Goal: Task Accomplishment & Management: Manage account settings

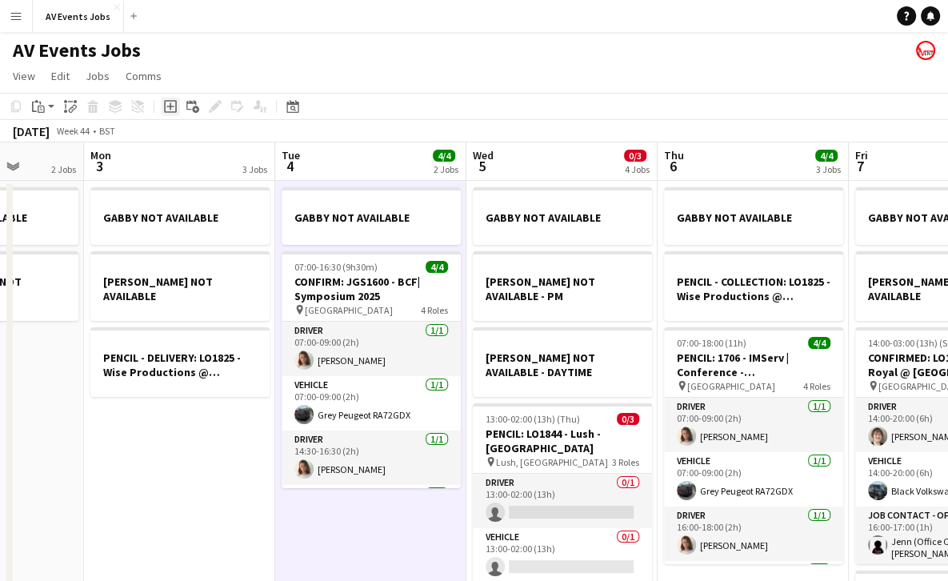
click at [168, 101] on icon at bounding box center [170, 106] width 13 height 13
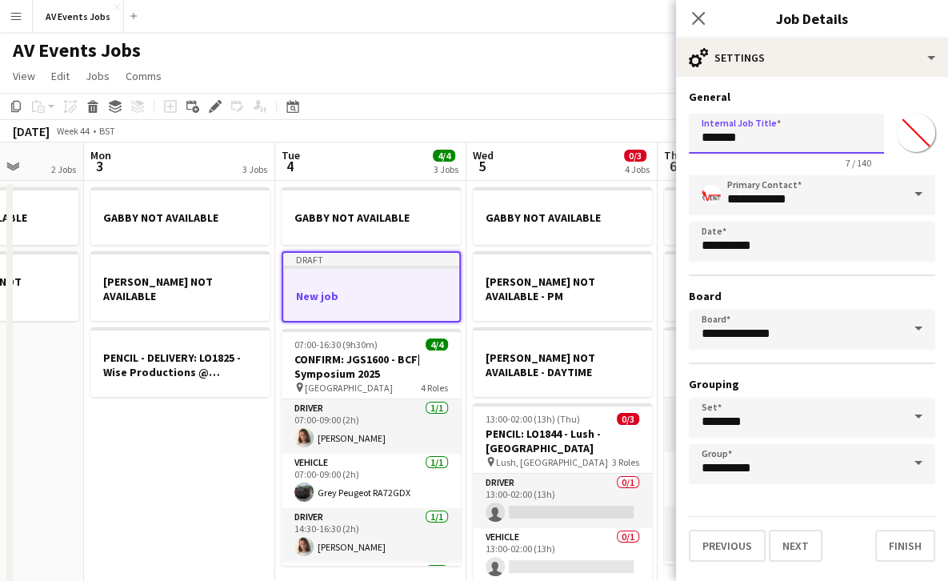
drag, startPoint x: 749, startPoint y: 135, endPoint x: 679, endPoint y: 138, distance: 70.5
click at [679, 138] on form "**********" at bounding box center [812, 326] width 272 height 472
paste input "****"
click at [853, 133] on input "**********" at bounding box center [786, 134] width 195 height 40
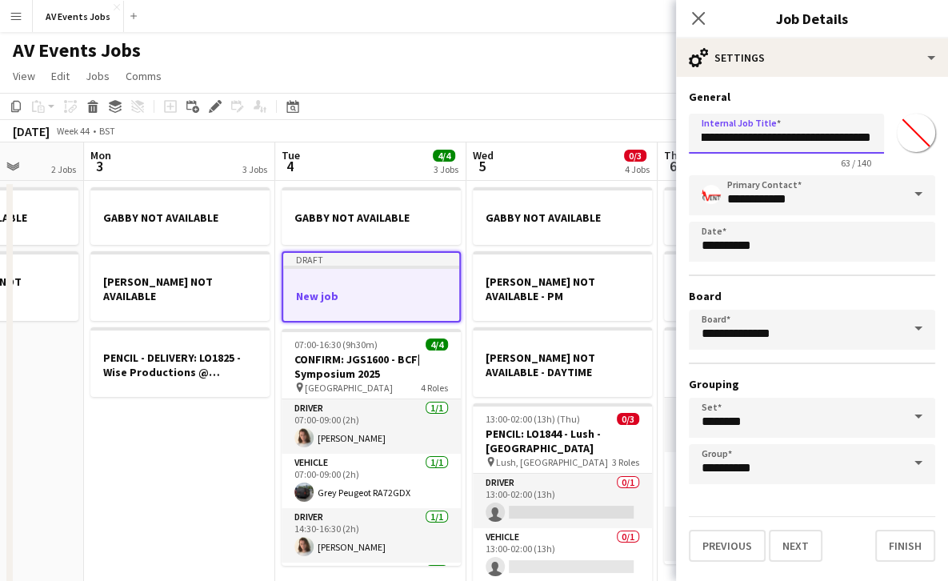
paste input "**********"
type input "**********"
click at [798, 546] on button "Next" at bounding box center [796, 546] width 54 height 32
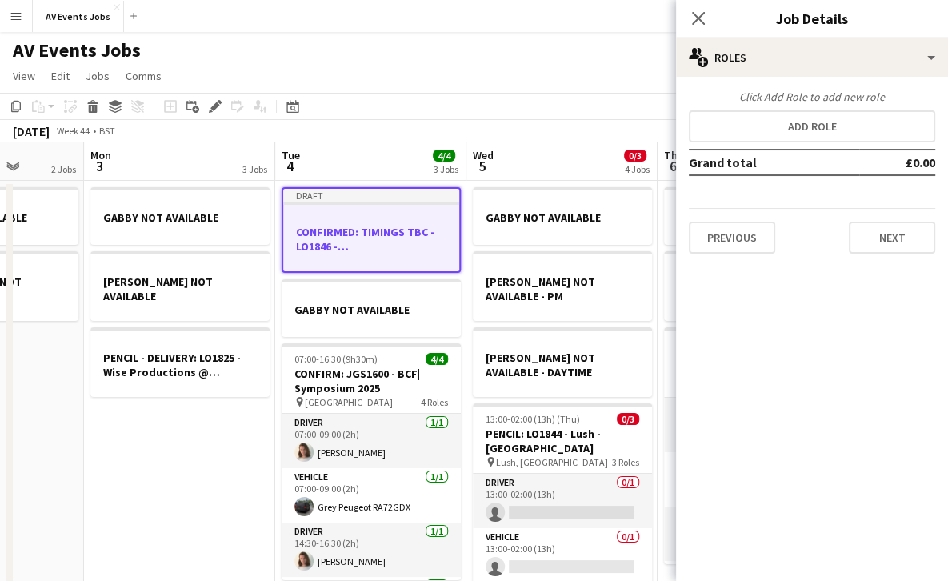
scroll to position [0, 0]
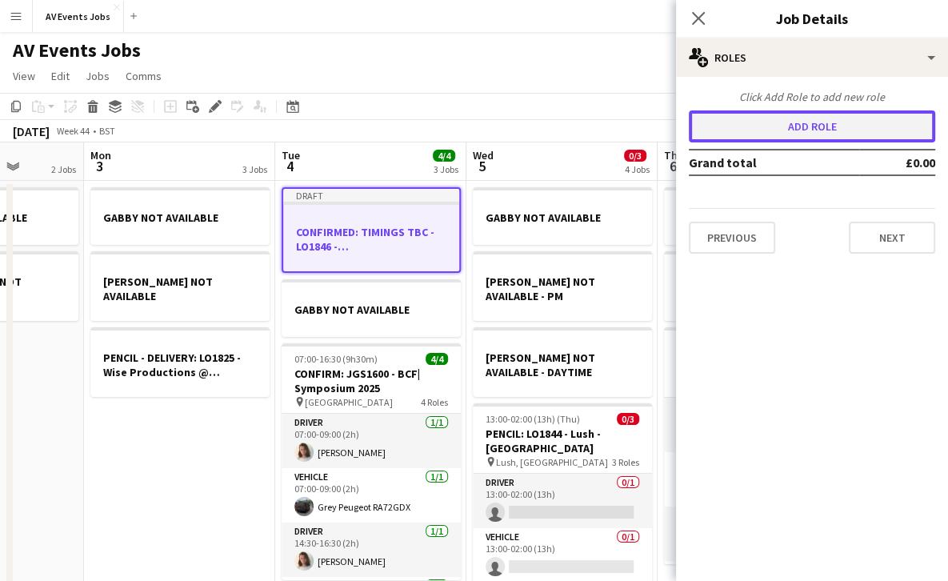
click at [806, 129] on button "Add role" at bounding box center [812, 126] width 247 height 32
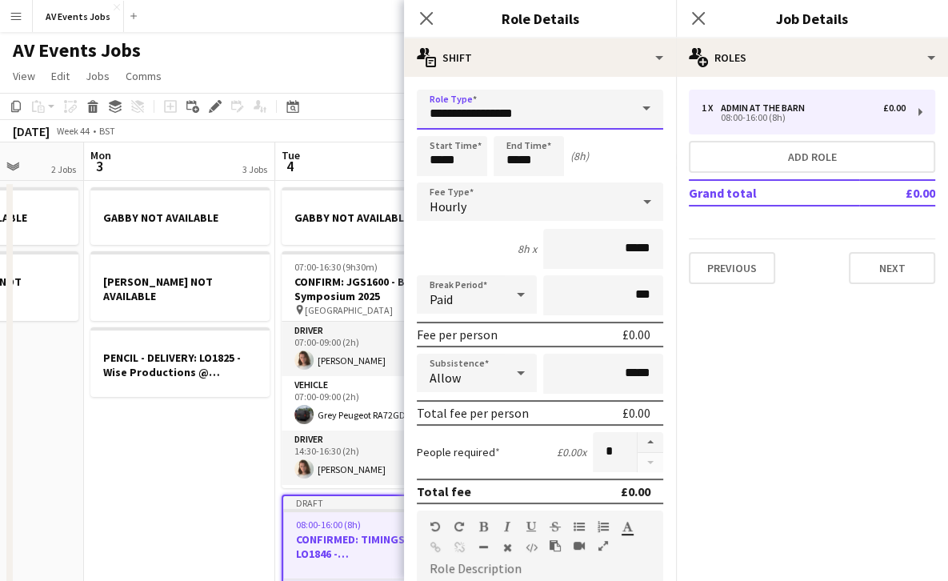
drag, startPoint x: 583, startPoint y: 111, endPoint x: 376, endPoint y: 94, distance: 208.0
click at [376, 94] on body "Menu Boards Boards Boards All jobs Status Workforce Workforce My Workforce Recr…" at bounding box center [474, 558] width 948 height 1117
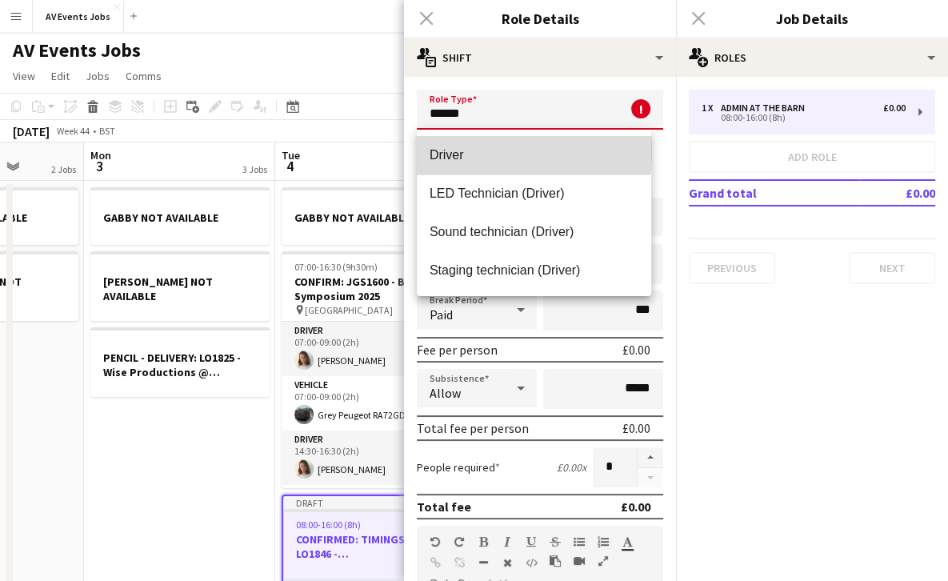
click at [465, 151] on span "Driver" at bounding box center [534, 154] width 209 height 15
type input "******"
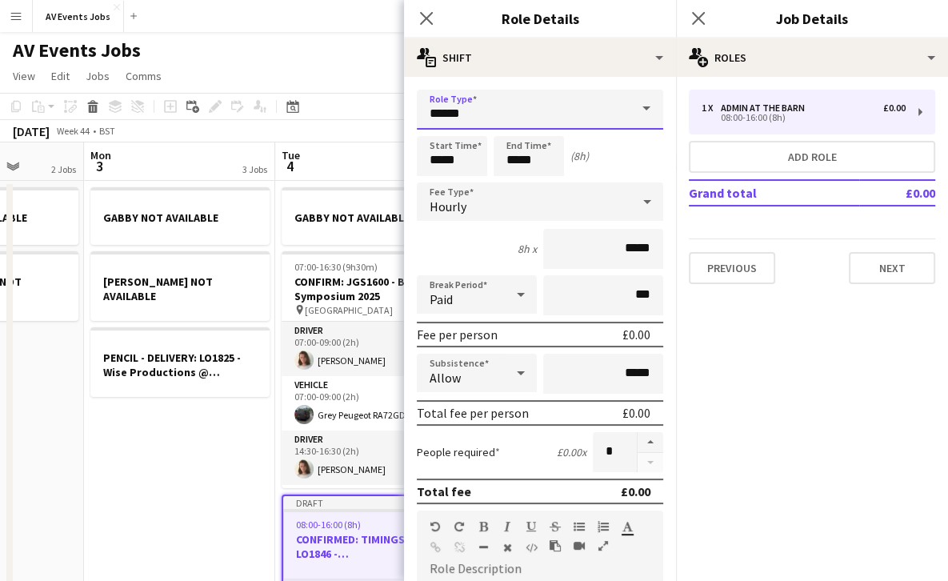
scroll to position [374, 0]
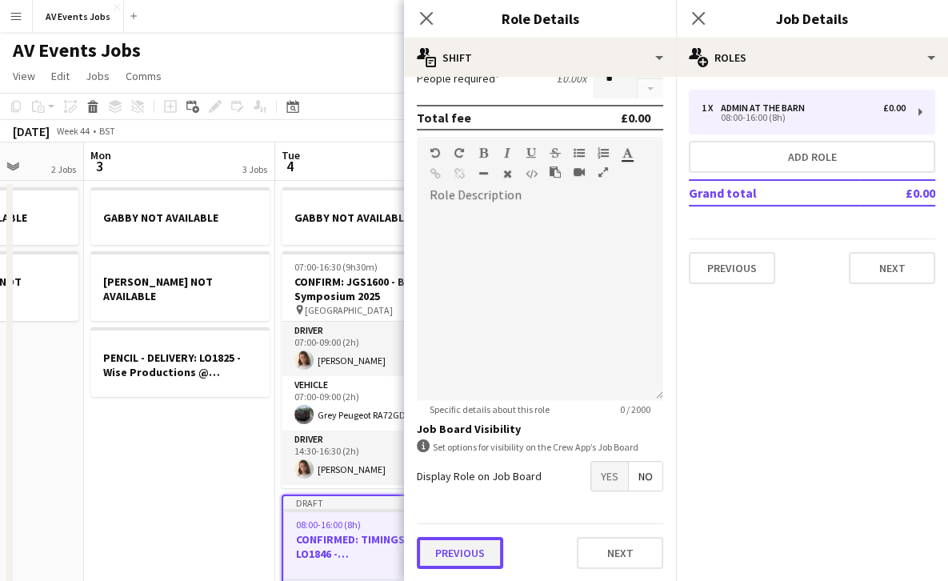
click at [459, 546] on button "Previous" at bounding box center [460, 553] width 86 height 32
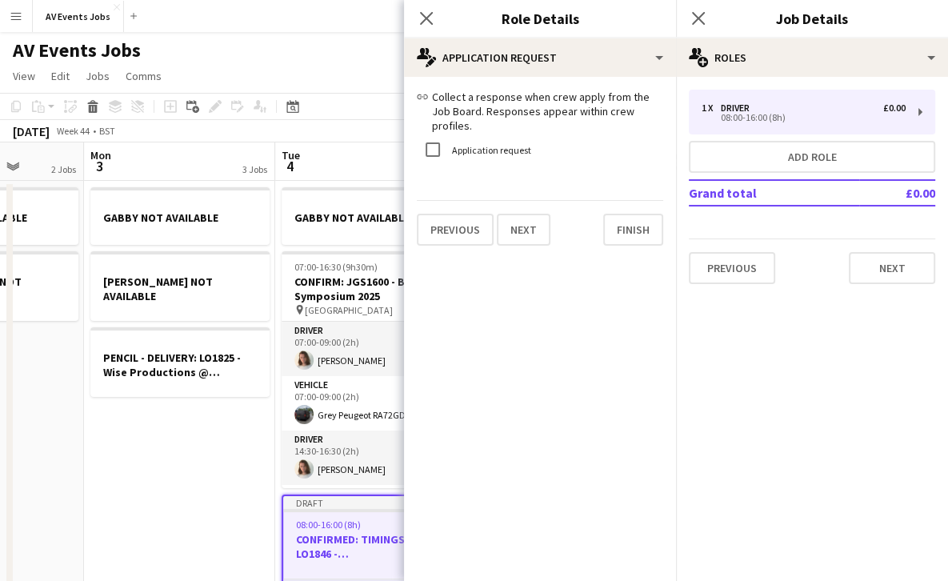
scroll to position [0, 0]
click at [618, 235] on div "link Collect a response when crew apply from the Job Board. Responses appear wi…" at bounding box center [540, 168] width 272 height 182
click at [631, 214] on button "Finish" at bounding box center [633, 230] width 60 height 32
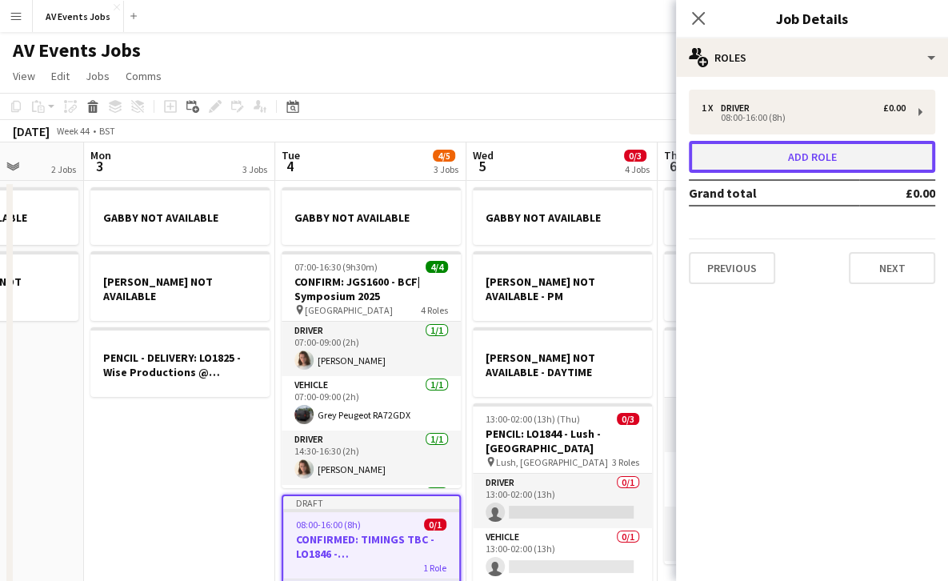
click at [763, 158] on button "Add role" at bounding box center [812, 157] width 247 height 32
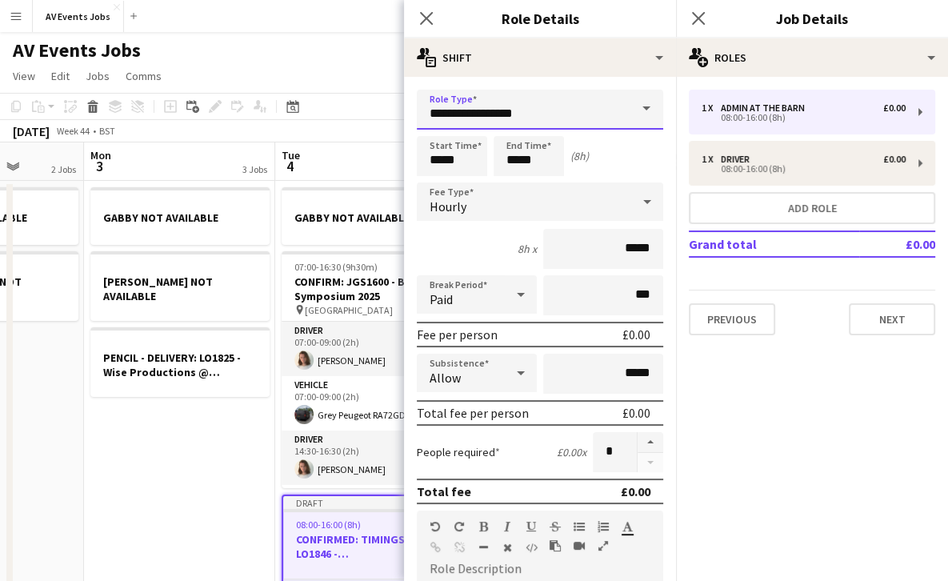
drag, startPoint x: 591, startPoint y: 102, endPoint x: 407, endPoint y: 112, distance: 183.5
click at [407, 112] on form "**********" at bounding box center [540, 523] width 272 height 866
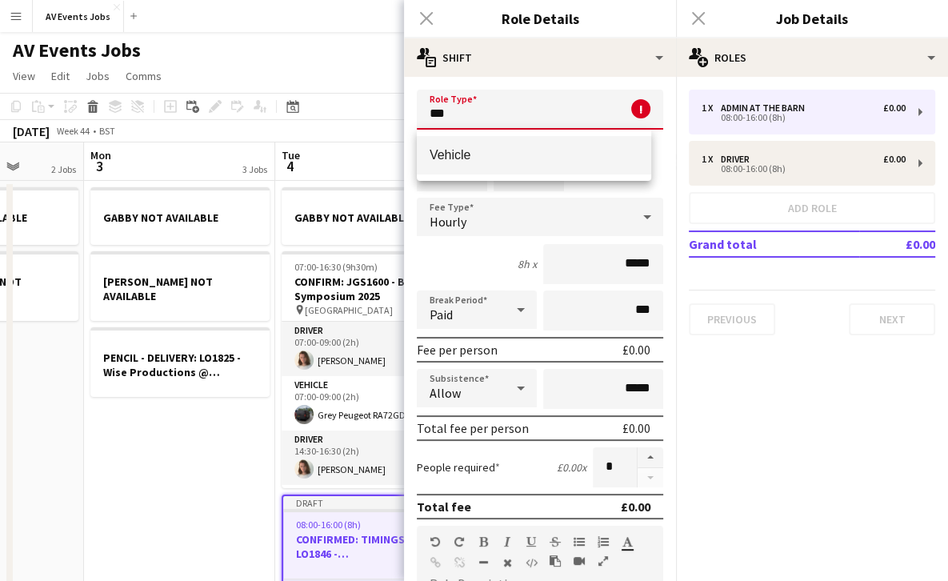
click at [450, 158] on span "Vehicle" at bounding box center [534, 154] width 209 height 15
type input "*******"
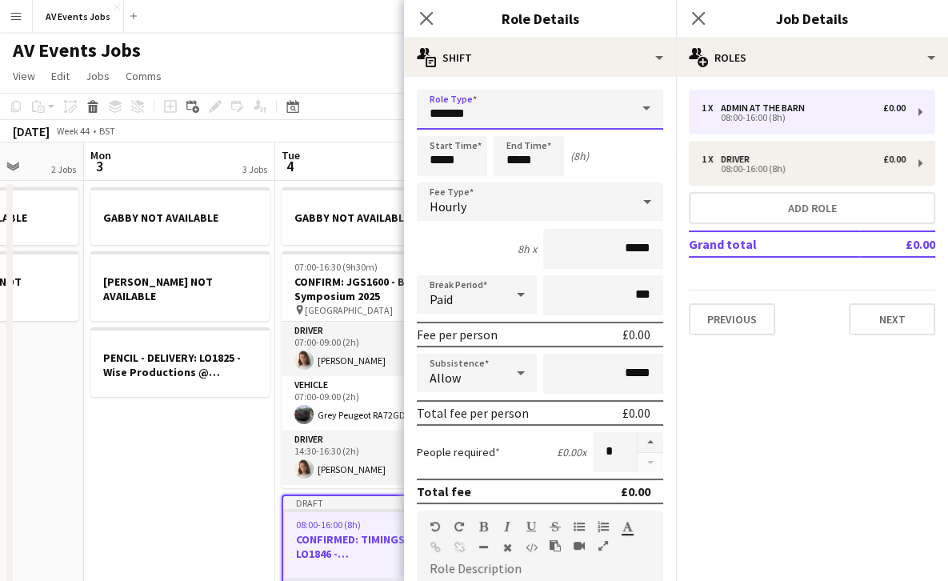
scroll to position [374, 0]
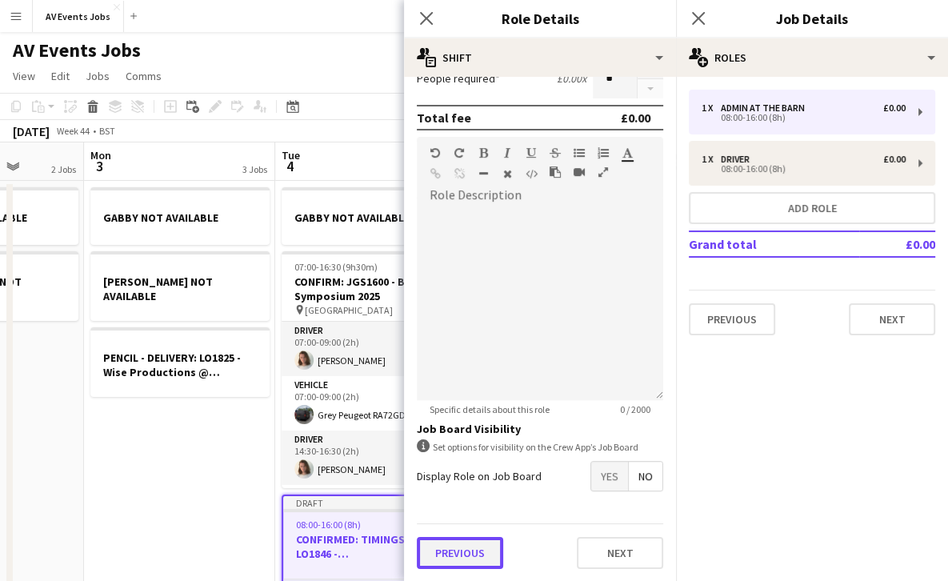
click at [469, 555] on button "Previous" at bounding box center [460, 553] width 86 height 32
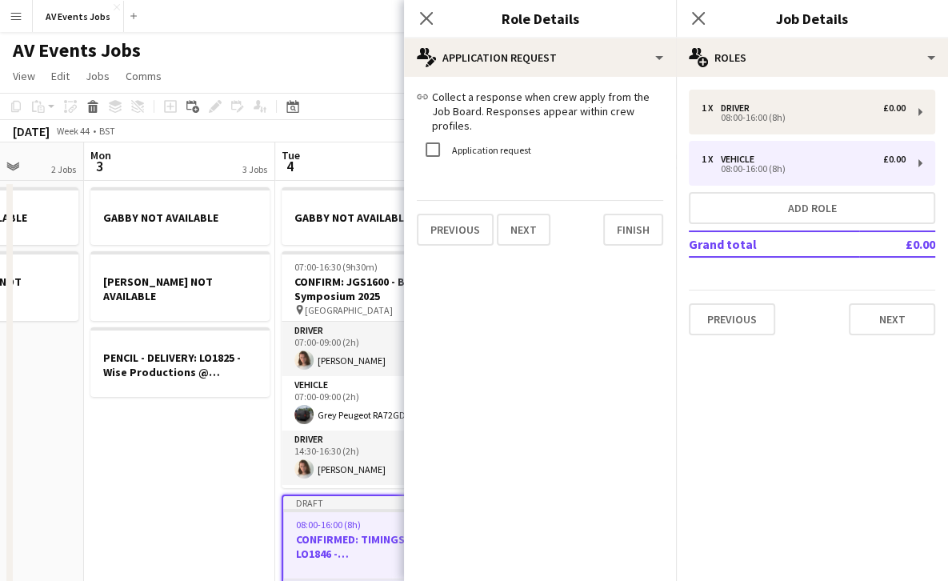
scroll to position [0, 0]
click at [627, 229] on button "Finish" at bounding box center [633, 230] width 60 height 32
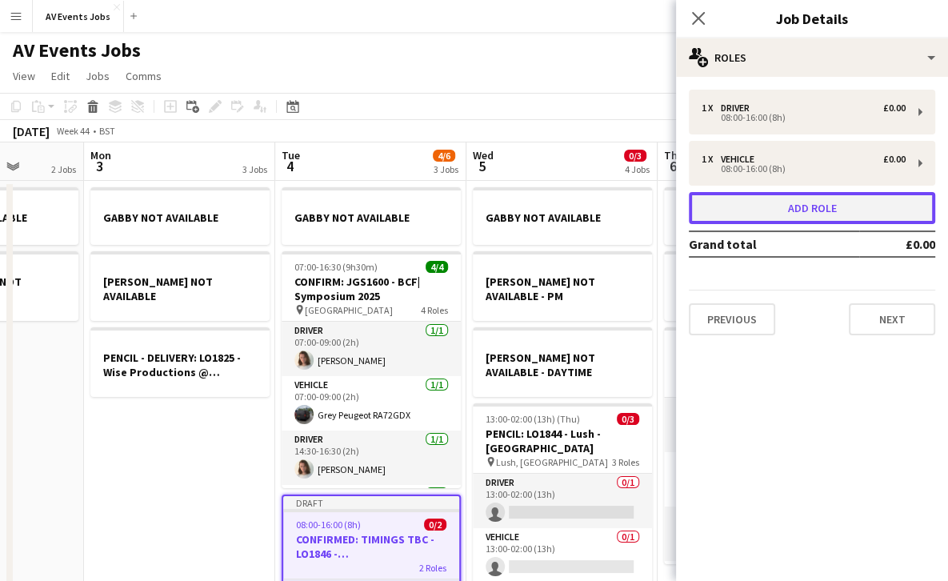
click at [748, 199] on button "Add role" at bounding box center [812, 208] width 247 height 32
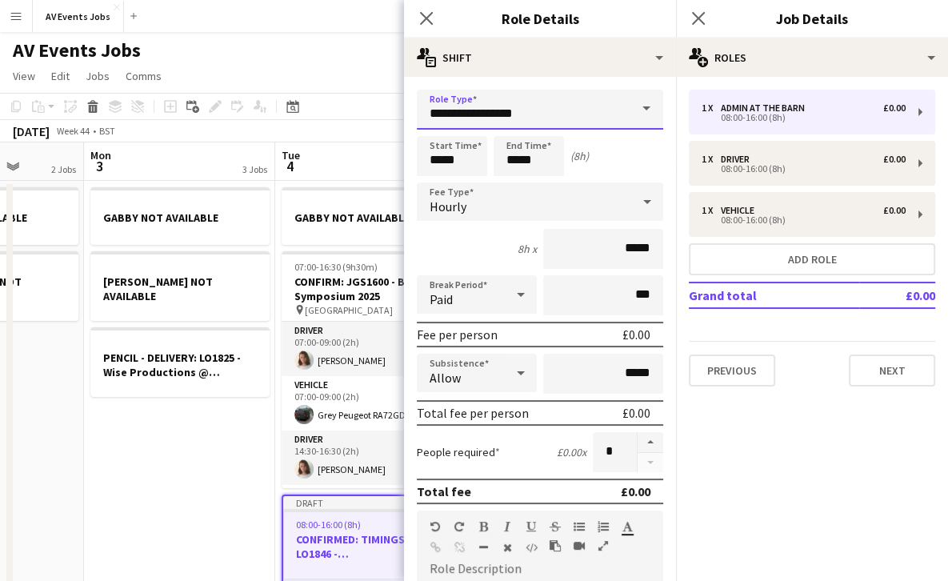
drag, startPoint x: 541, startPoint y: 114, endPoint x: 397, endPoint y: 109, distance: 144.1
click at [397, 109] on body "Menu Boards Boards Boards All jobs Status Workforce Workforce My Workforce Recr…" at bounding box center [474, 558] width 948 height 1117
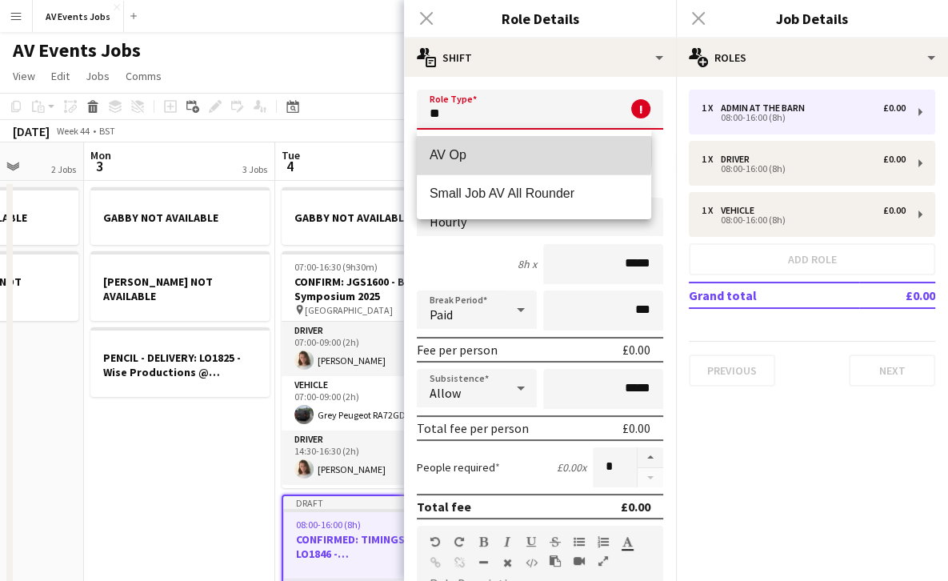
click at [458, 152] on span "AV Op" at bounding box center [534, 154] width 209 height 15
type input "*****"
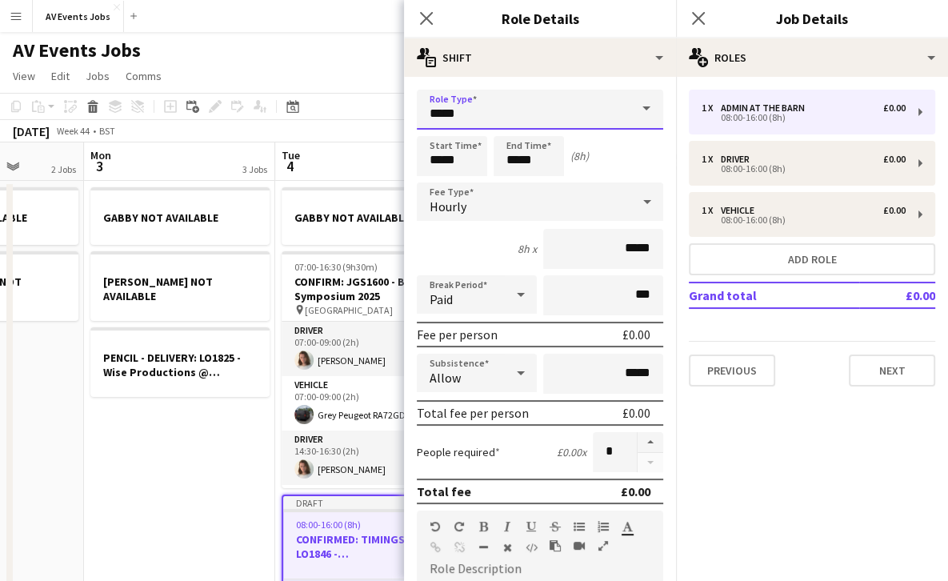
scroll to position [374, 0]
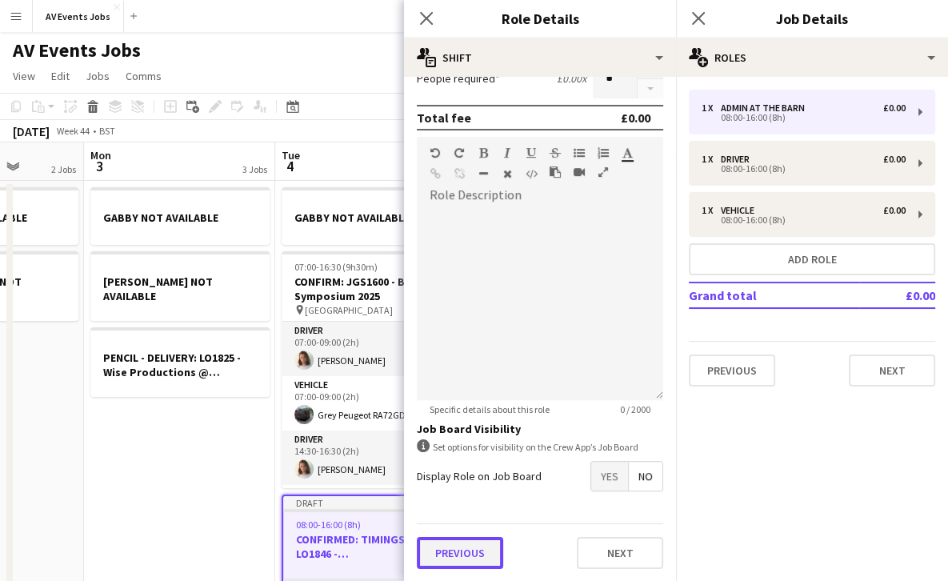
click at [458, 555] on button "Previous" at bounding box center [460, 553] width 86 height 32
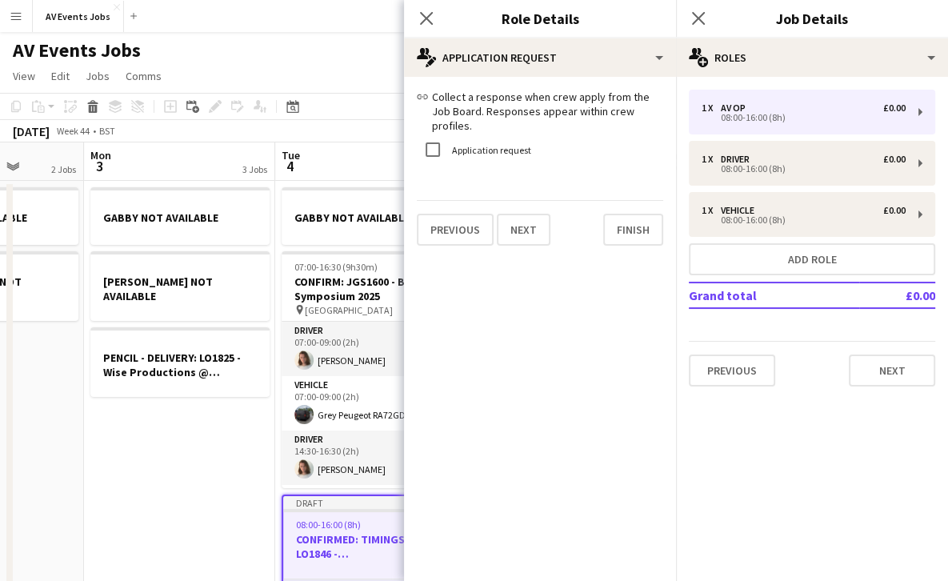
scroll to position [0, 0]
click at [627, 233] on div "link Collect a response when crew apply from the Job Board. Responses appear wi…" at bounding box center [540, 168] width 272 height 182
click at [637, 214] on button "Finish" at bounding box center [633, 230] width 60 height 32
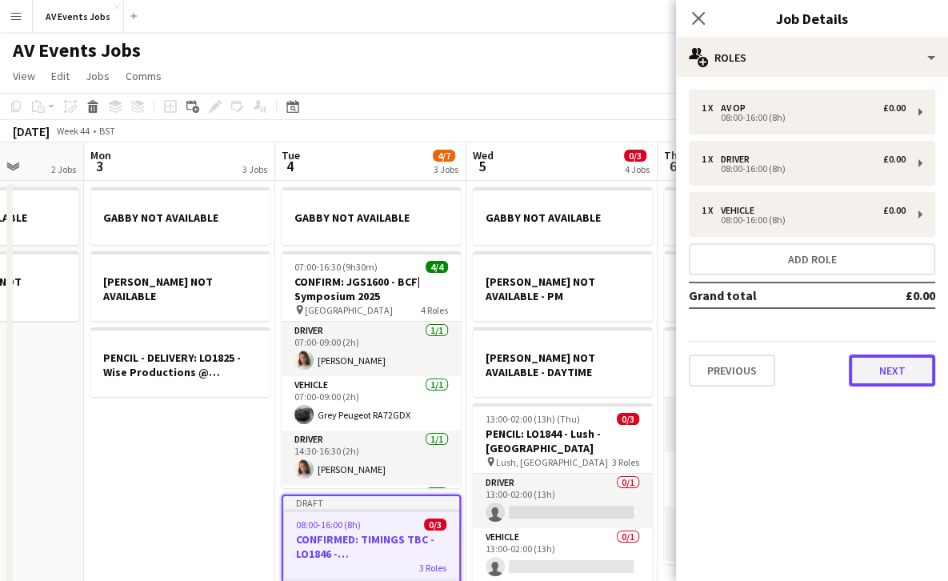
click at [876, 366] on button "Next" at bounding box center [892, 371] width 86 height 32
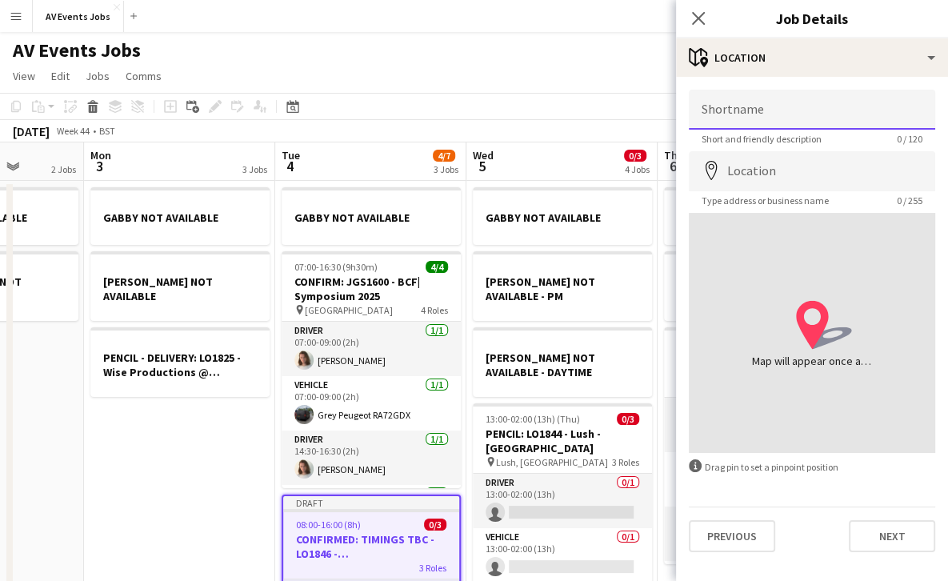
click at [825, 108] on input "Shortname" at bounding box center [812, 110] width 247 height 40
click at [761, 114] on input "**********" at bounding box center [812, 110] width 247 height 40
type input "**********"
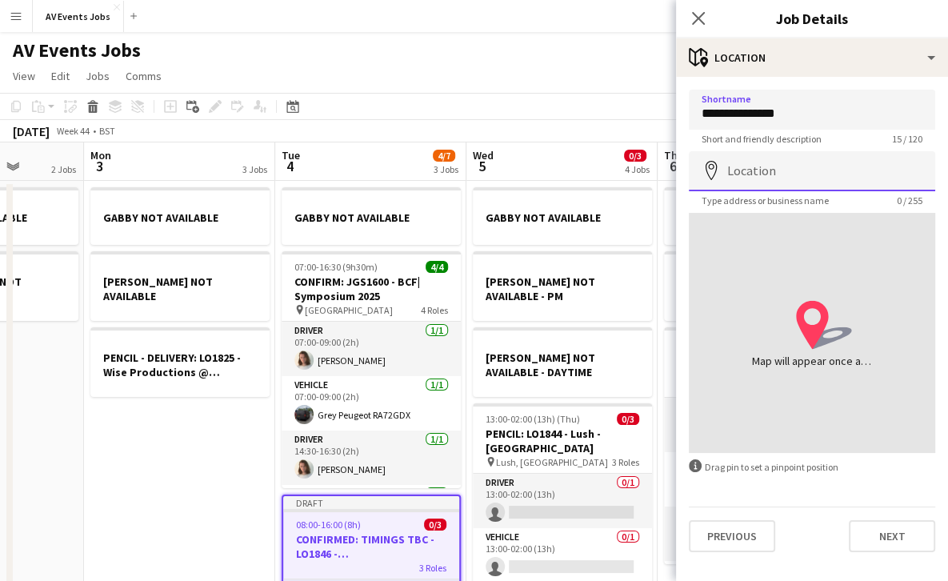
click at [760, 174] on input "Location" at bounding box center [812, 171] width 247 height 40
click at [831, 175] on input "**********" at bounding box center [812, 171] width 247 height 40
type input "**********"
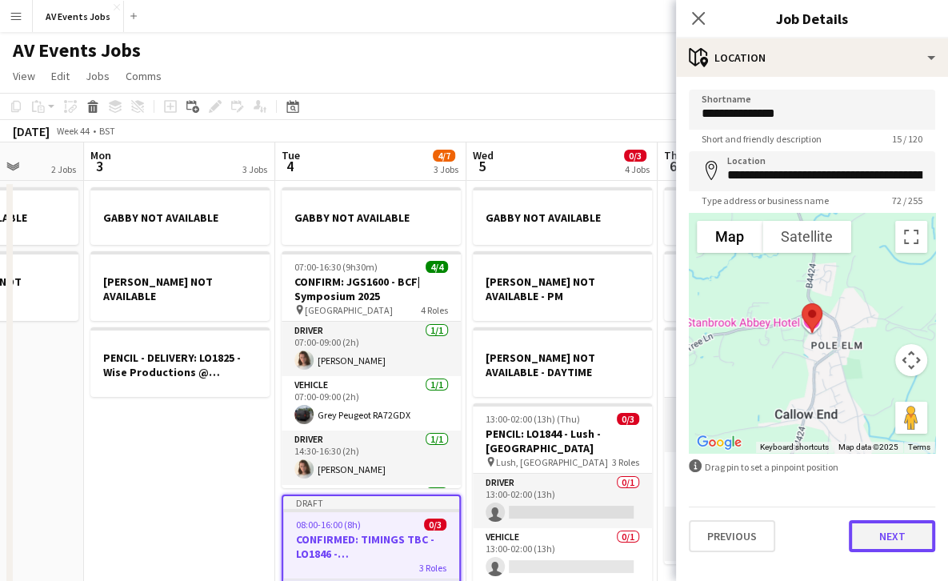
click at [888, 533] on button "Next" at bounding box center [892, 536] width 86 height 32
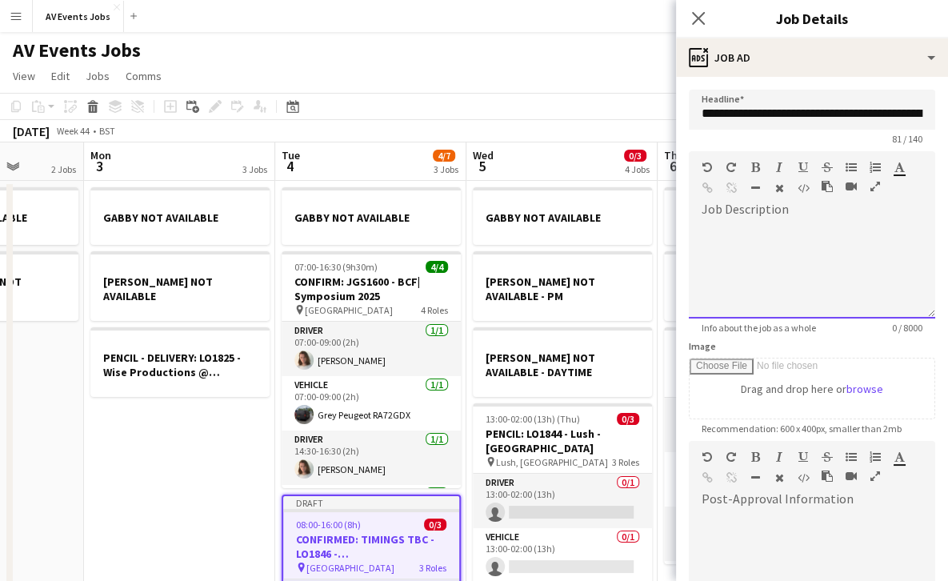
click at [792, 255] on div at bounding box center [812, 270] width 247 height 96
paste div
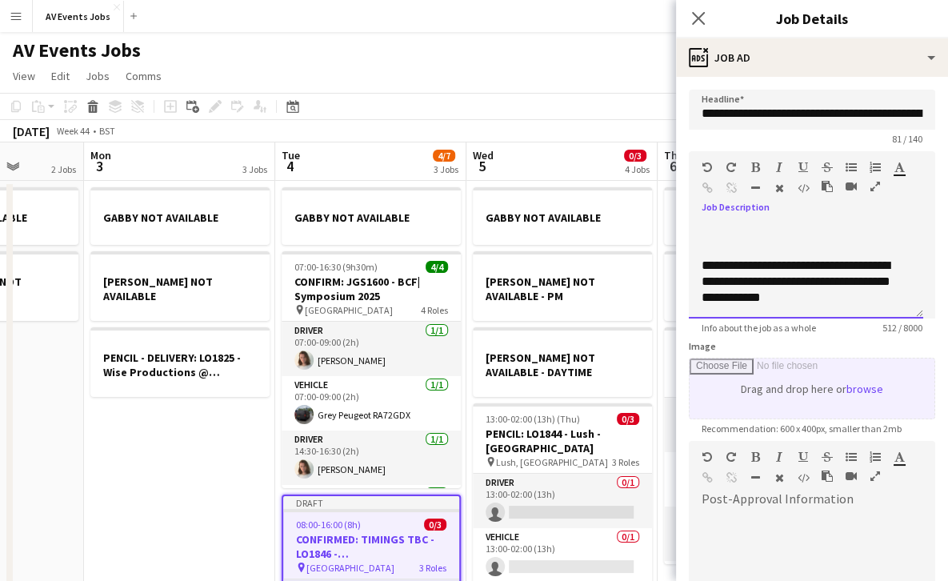
scroll to position [210, 0]
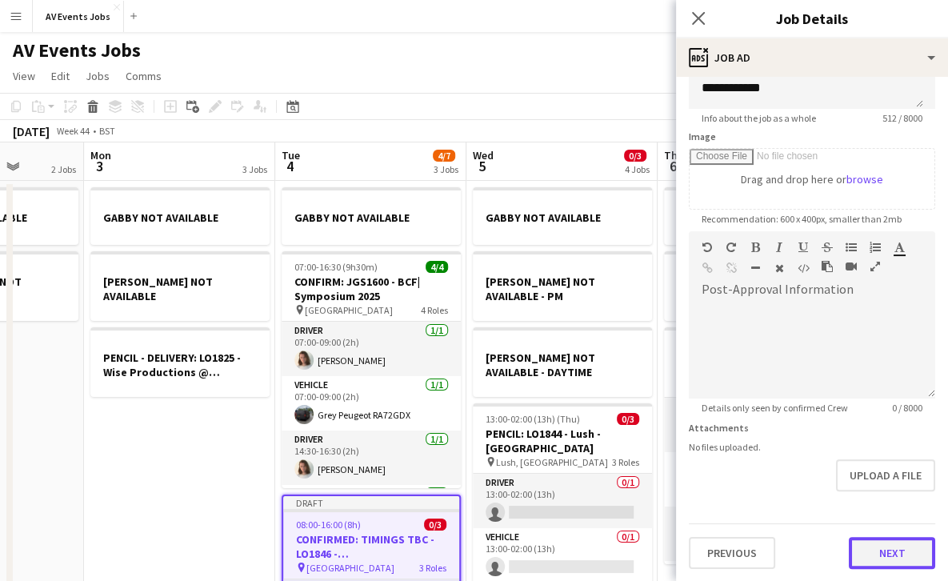
click at [869, 562] on button "Next" at bounding box center [892, 553] width 86 height 32
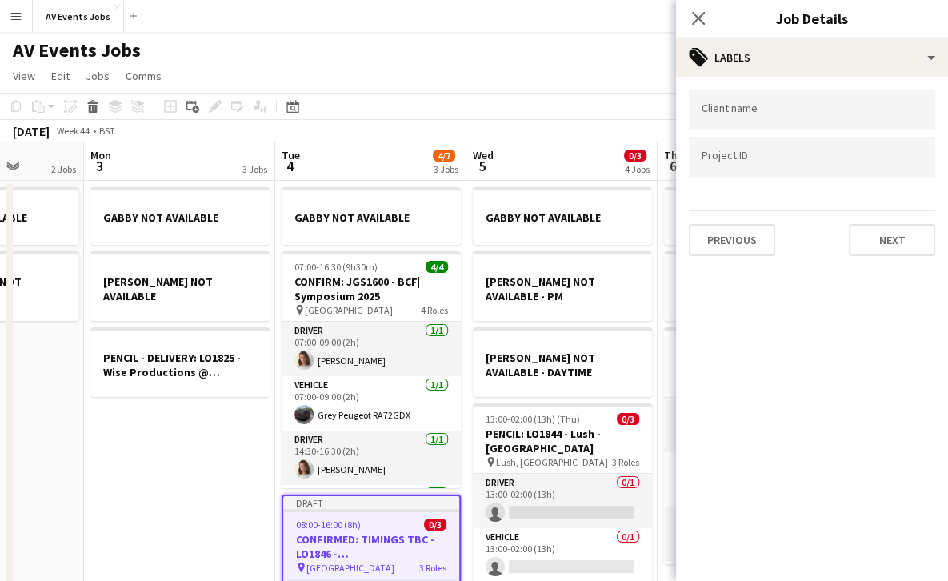
scroll to position [0, 0]
click at [791, 110] on input "Type to search client labels..." at bounding box center [812, 115] width 221 height 14
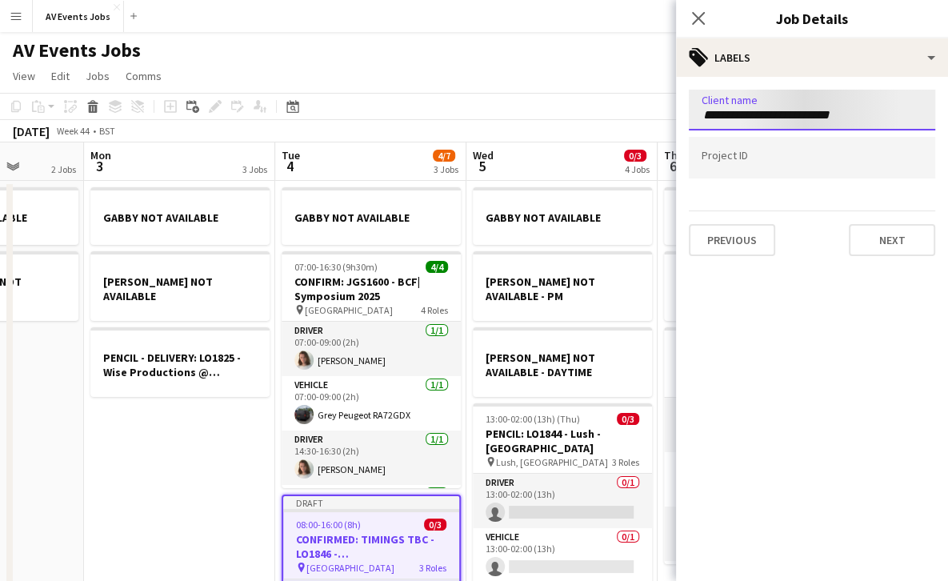
type input "**********"
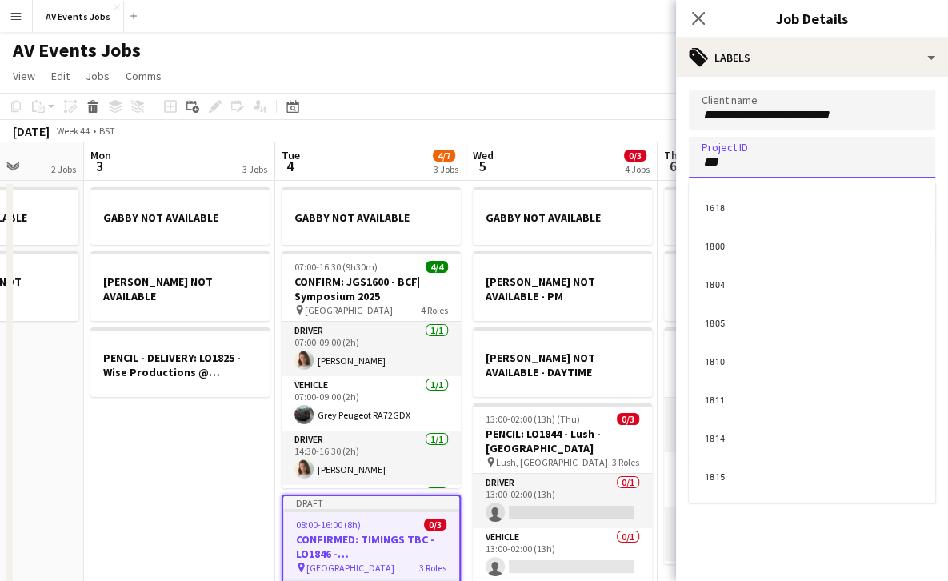
type input "****"
click at [873, 113] on input "**********" at bounding box center [812, 115] width 221 height 14
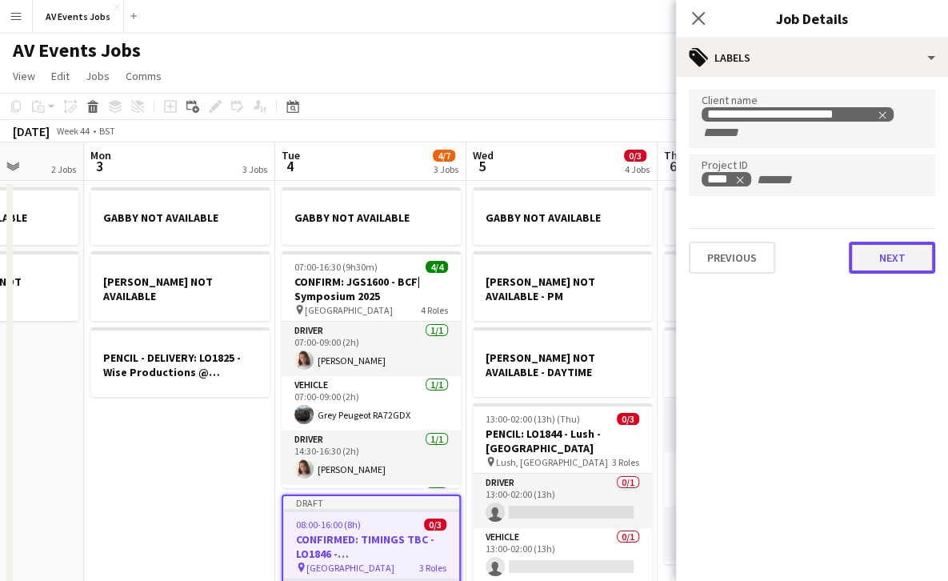
click at [884, 253] on button "Next" at bounding box center [892, 258] width 86 height 32
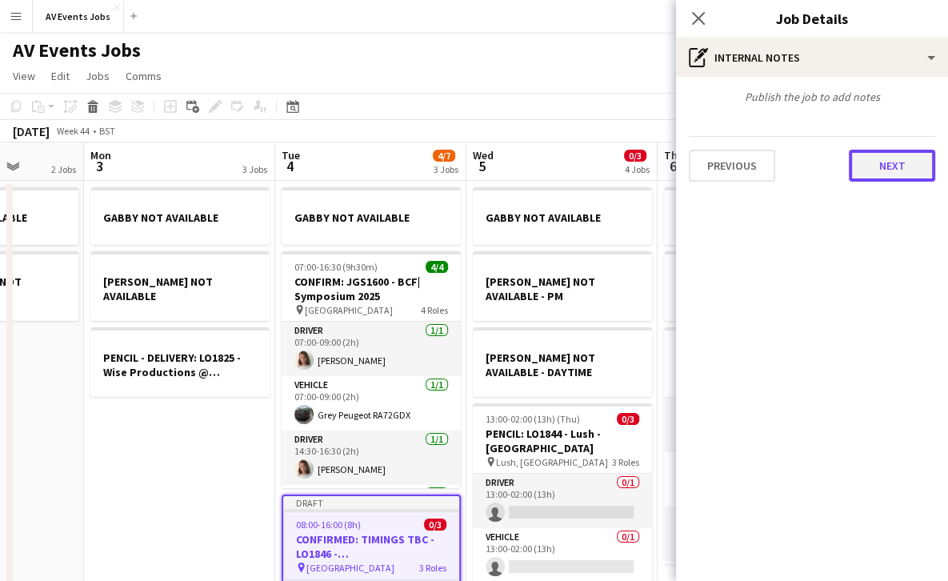
click at [877, 169] on button "Next" at bounding box center [892, 166] width 86 height 32
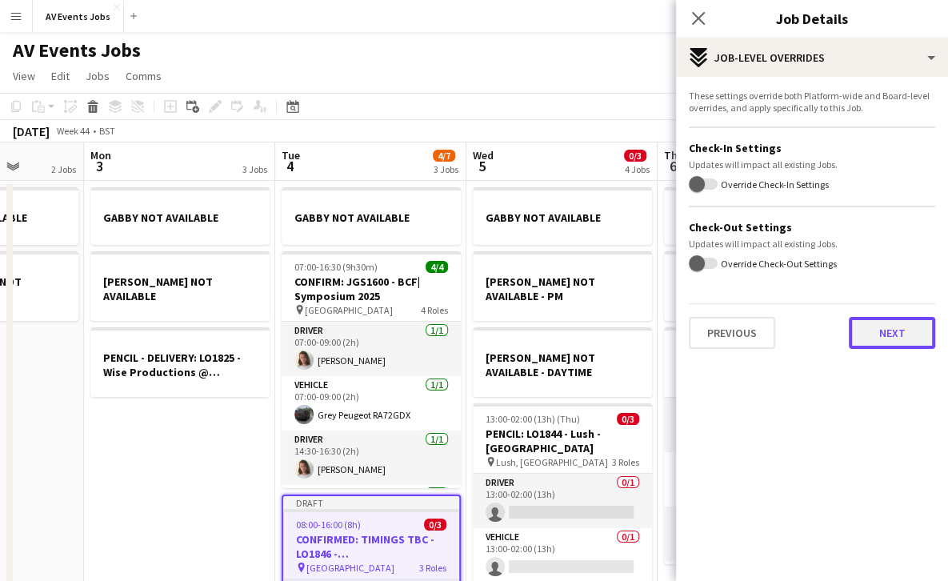
click at [876, 329] on button "Next" at bounding box center [892, 333] width 86 height 32
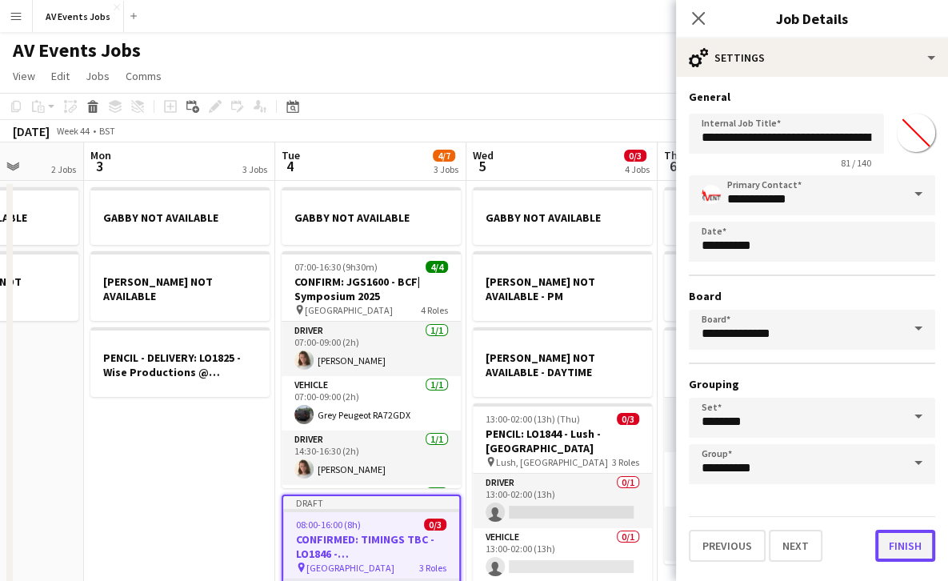
click at [900, 547] on button "Finish" at bounding box center [906, 546] width 60 height 32
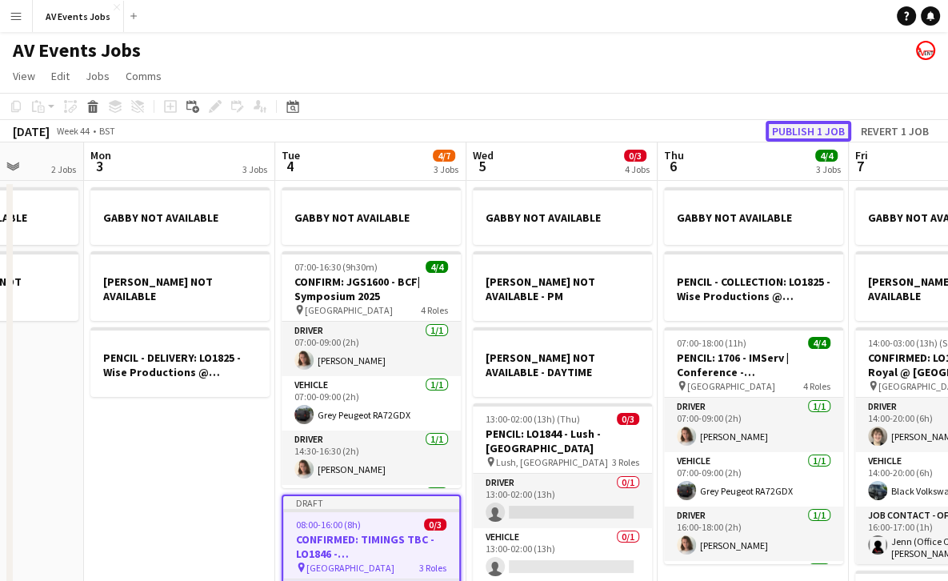
click at [786, 130] on button "Publish 1 job" at bounding box center [809, 131] width 86 height 21
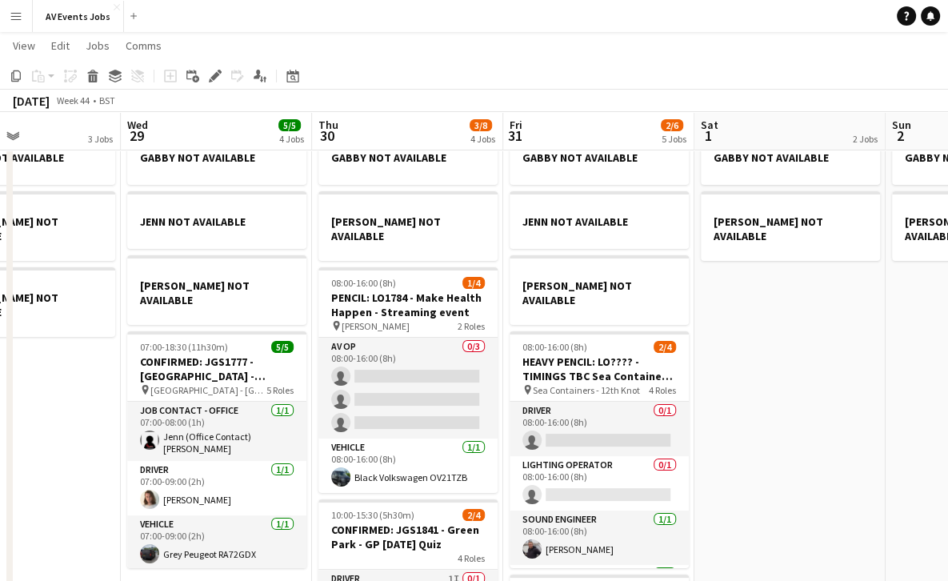
scroll to position [58, 0]
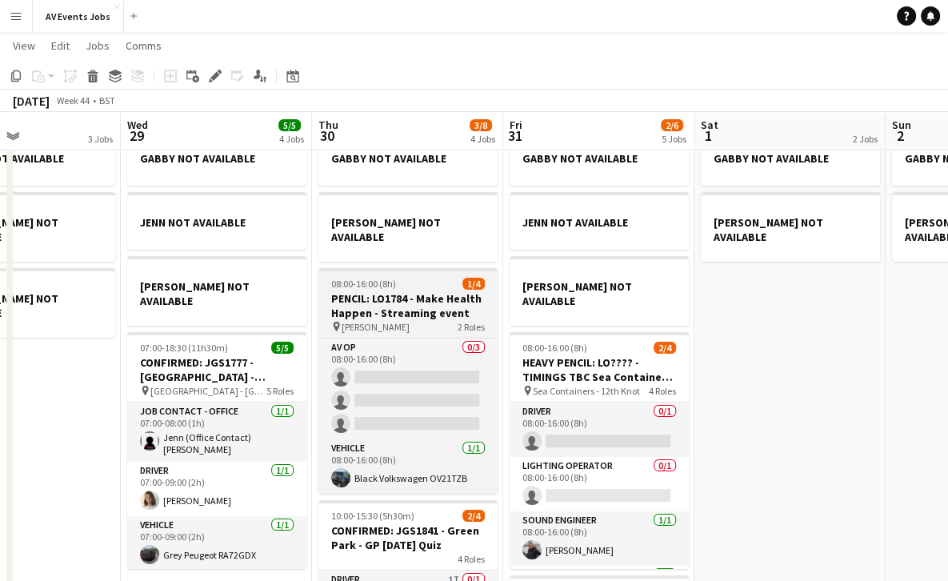
click at [424, 291] on h3 "PENCIL: LO1784 - Make Health Happen - Streaming event" at bounding box center [408, 305] width 179 height 29
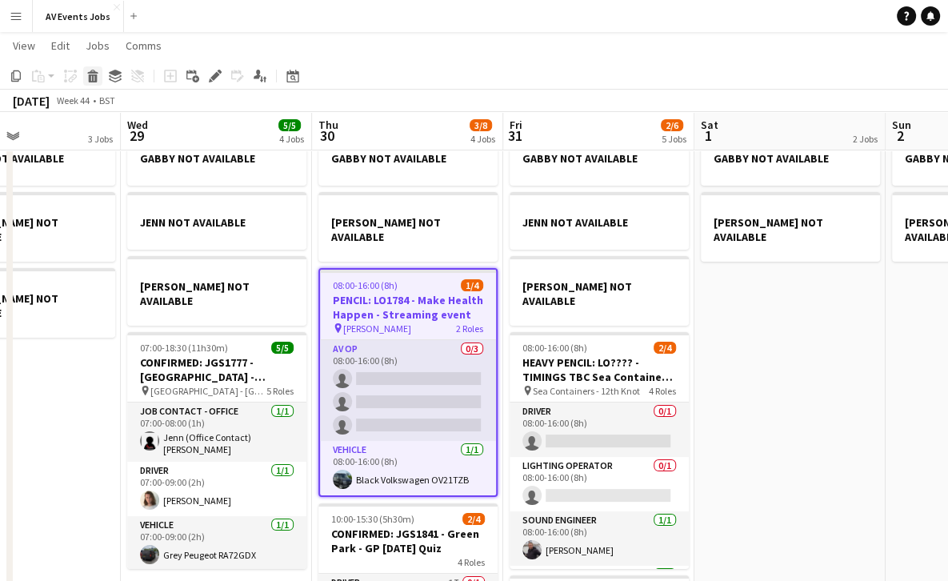
click at [100, 70] on div "Delete" at bounding box center [92, 75] width 19 height 19
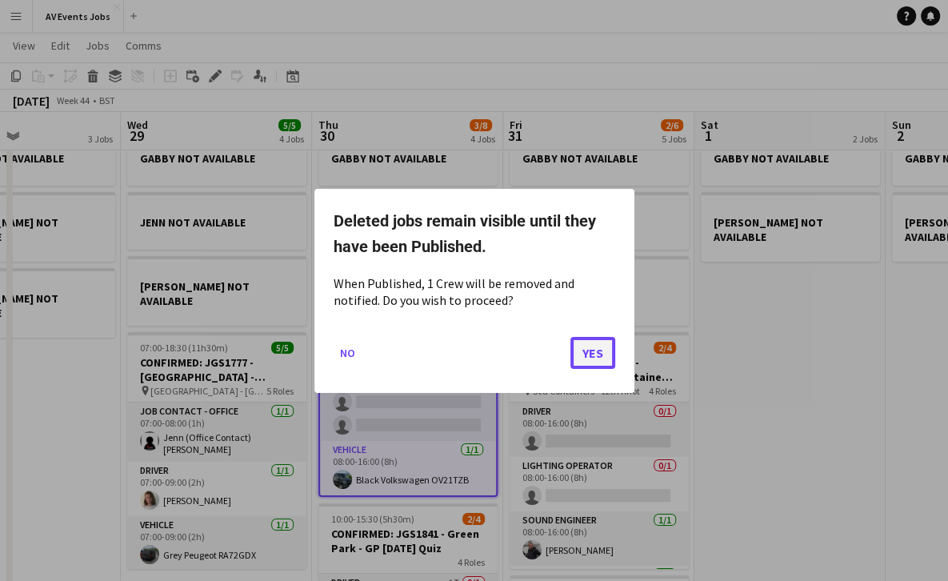
click at [599, 351] on button "Yes" at bounding box center [593, 352] width 45 height 32
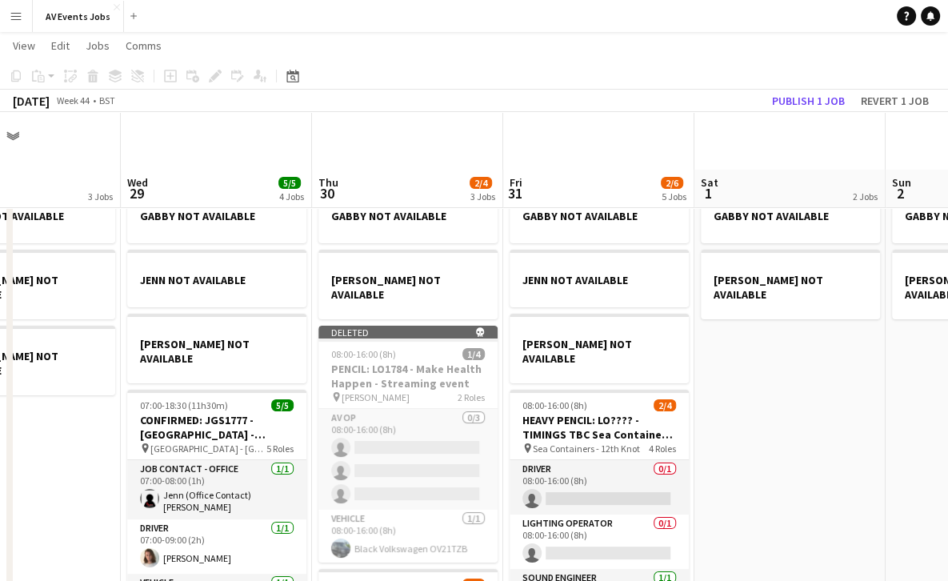
scroll to position [58, 0]
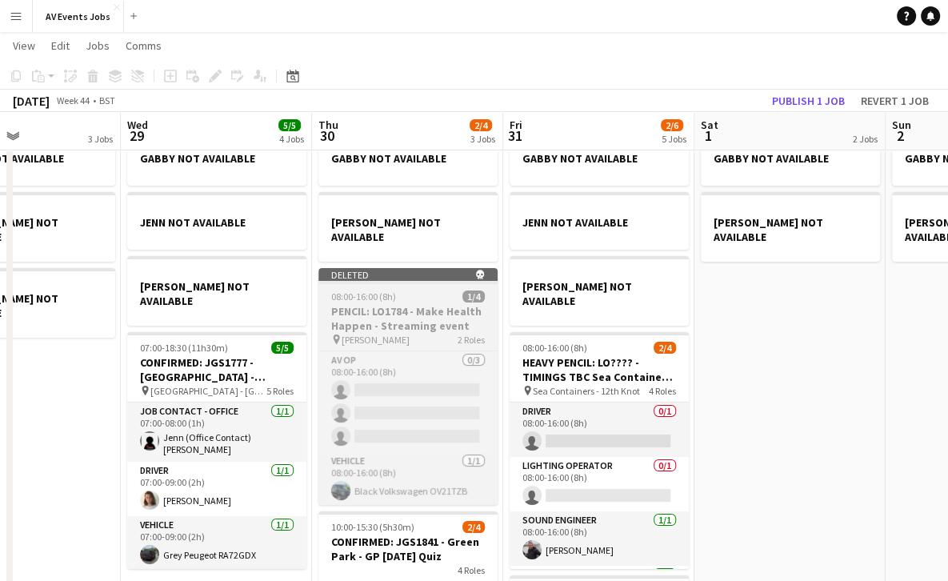
click at [431, 291] on div "08:00-16:00 (8h) 1/4" at bounding box center [408, 297] width 179 height 12
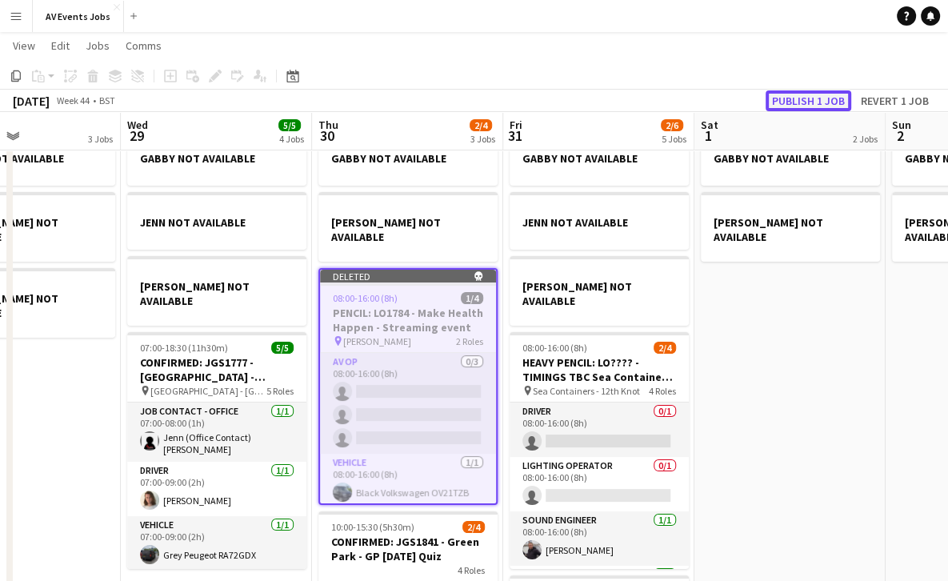
click at [804, 98] on button "Publish 1 job" at bounding box center [809, 100] width 86 height 21
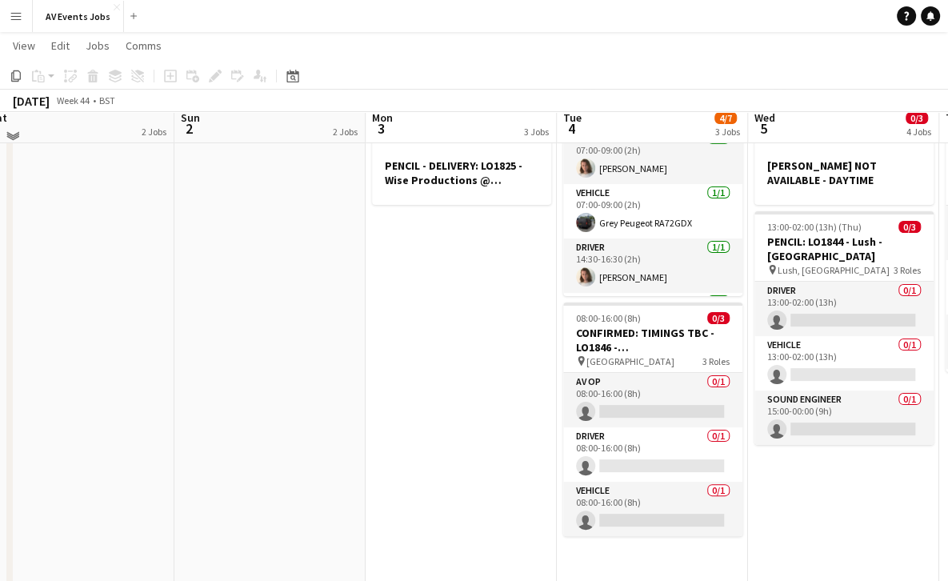
scroll to position [195, 0]
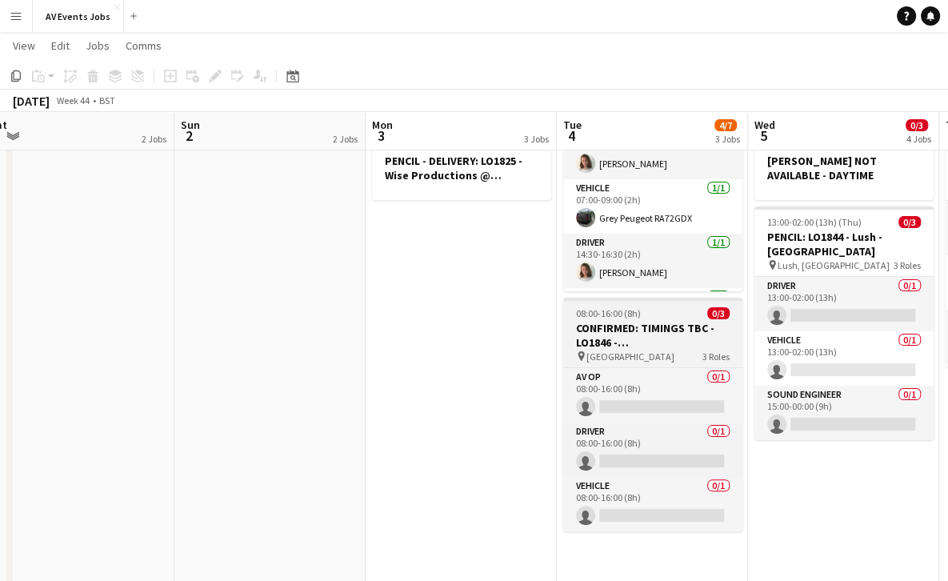
click at [622, 341] on h3 "CONFIRMED: TIMINGS TBC - LO1846 - [DEMOGRAPHIC_DATA] Education Service - 5th CE…" at bounding box center [652, 335] width 179 height 29
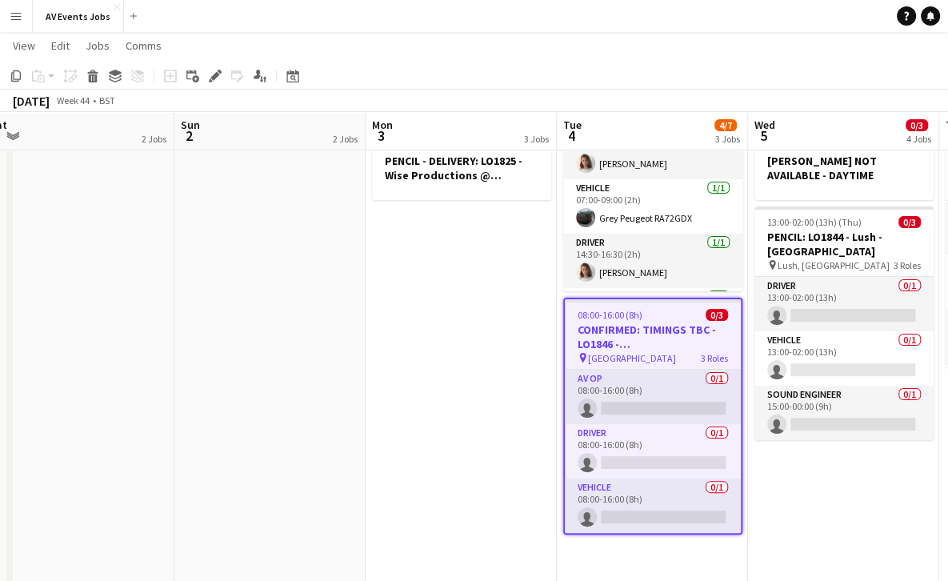
click at [824, 490] on app-date-cell "GABBY NOT AVAILABLE [PERSON_NAME] NOT AVAILABLE - PM [PERSON_NAME] NOT AVAILABL…" at bounding box center [843, 452] width 191 height 936
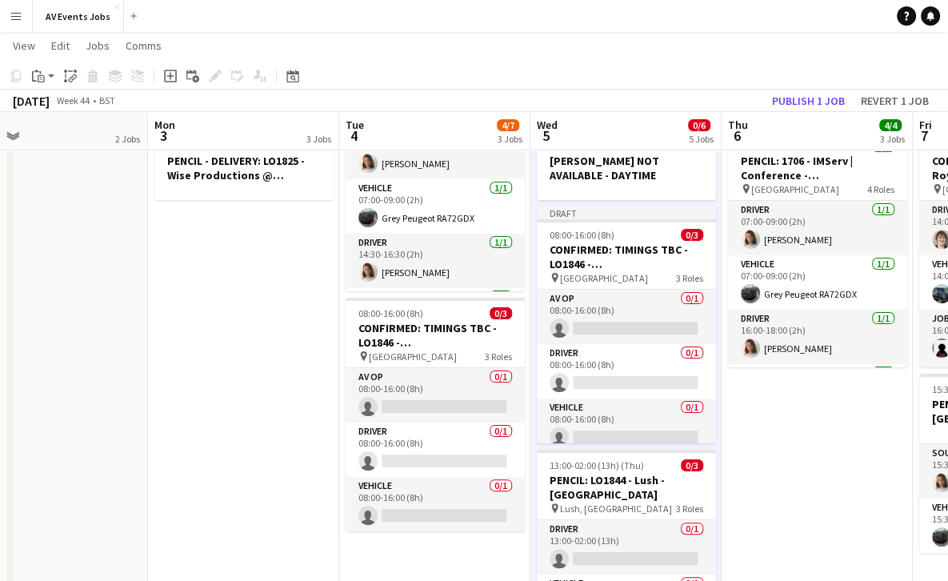
scroll to position [0, 635]
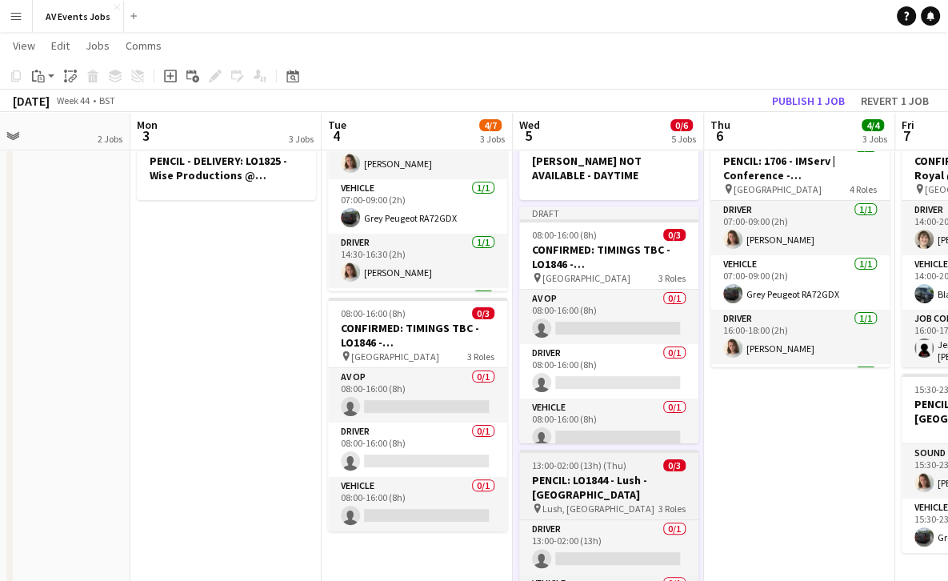
click at [611, 459] on app-job-card "13:00-02:00 (13h) (Thu) 0/3 PENCIL: LO1844 - Lush - [GEOGRAPHIC_DATA] pin Lush,…" at bounding box center [608, 567] width 179 height 234
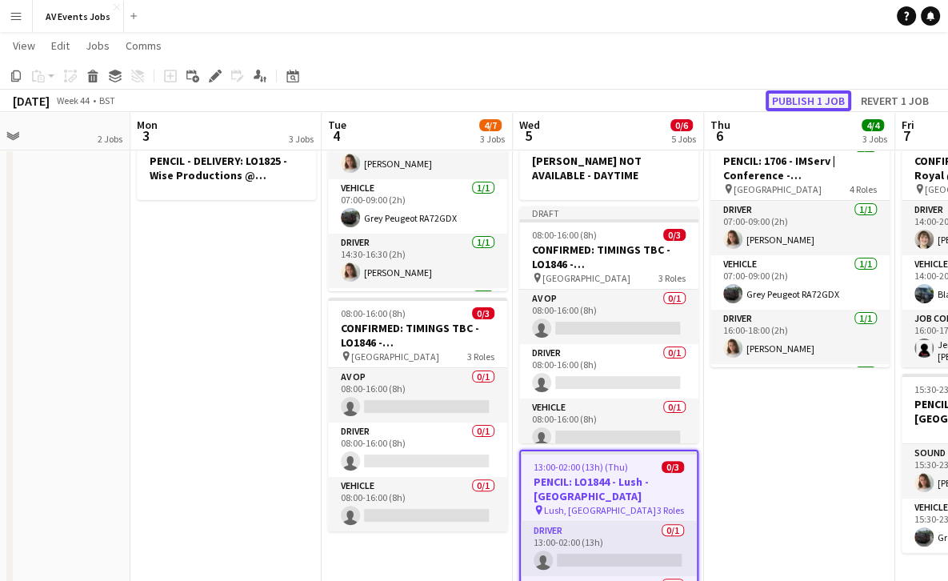
click at [829, 96] on button "Publish 1 job" at bounding box center [809, 100] width 86 height 21
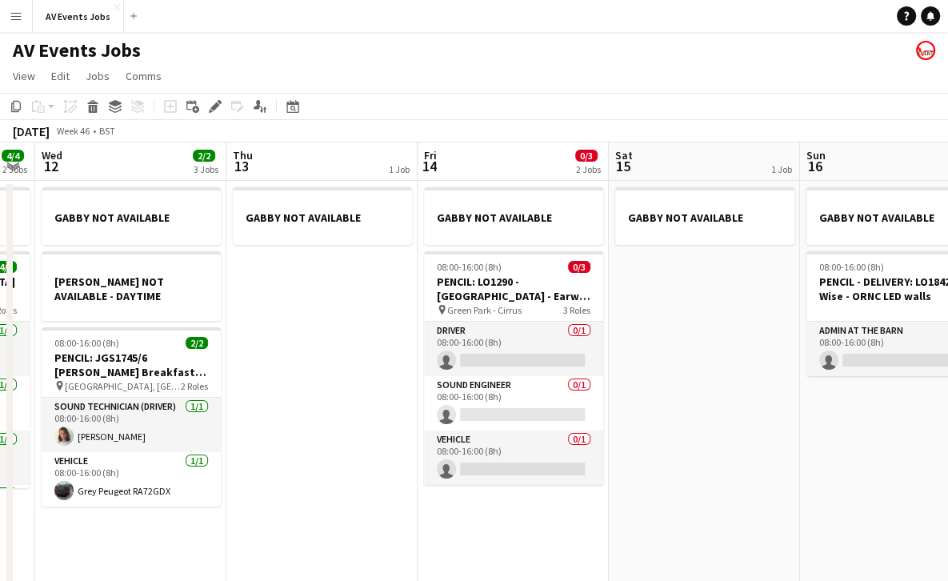
scroll to position [0, 539]
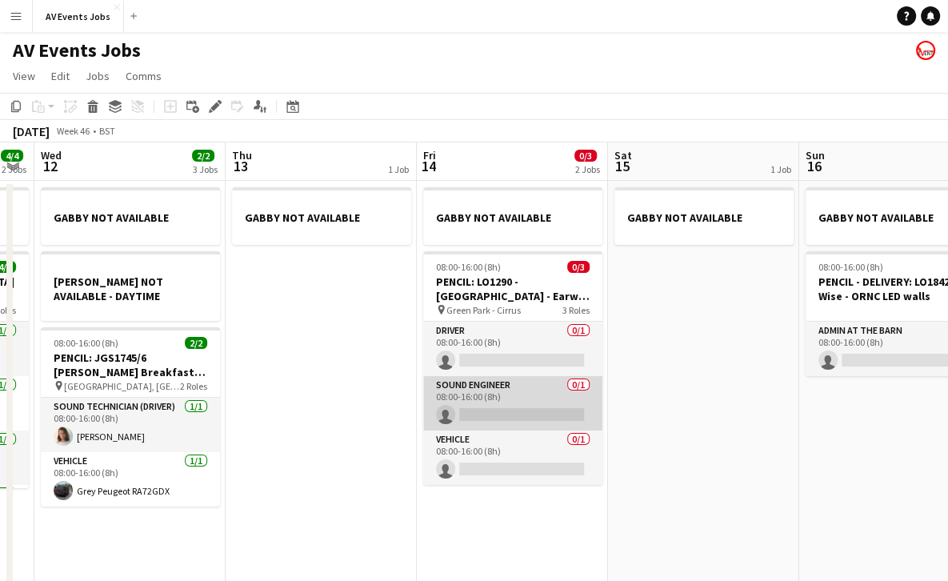
click at [558, 396] on app-card-role "Sound Engineer 0/1 08:00-16:00 (8h) single-neutral-actions" at bounding box center [512, 403] width 179 height 54
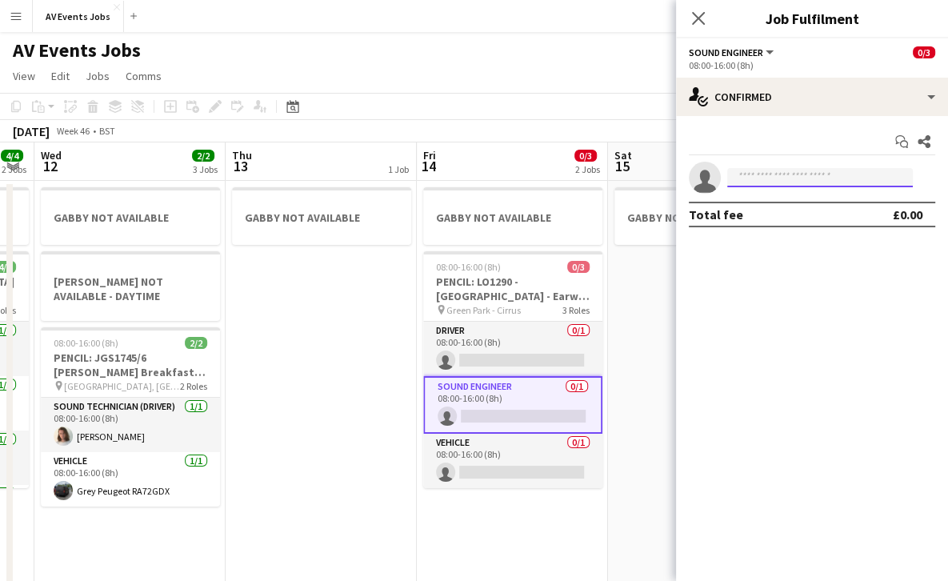
click at [769, 170] on input at bounding box center [821, 177] width 186 height 19
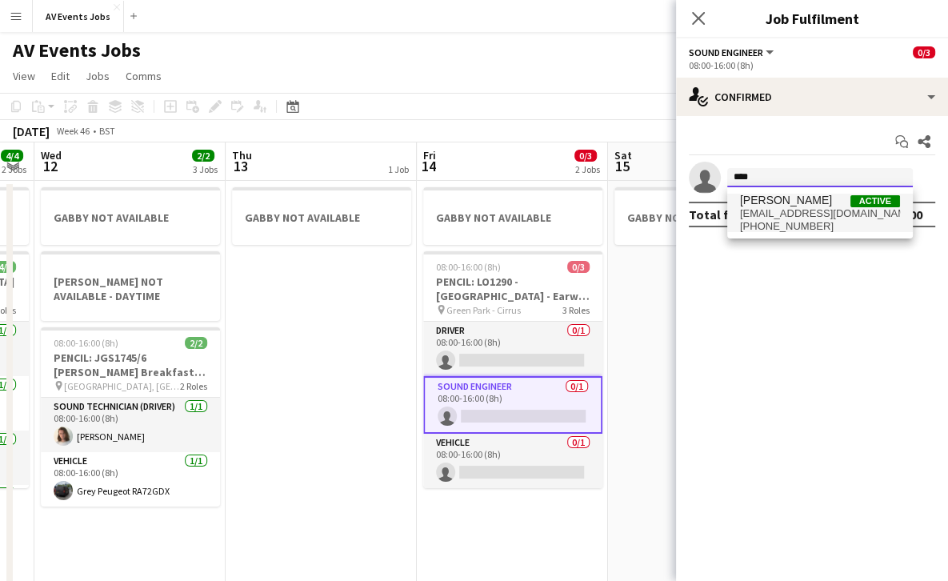
type input "****"
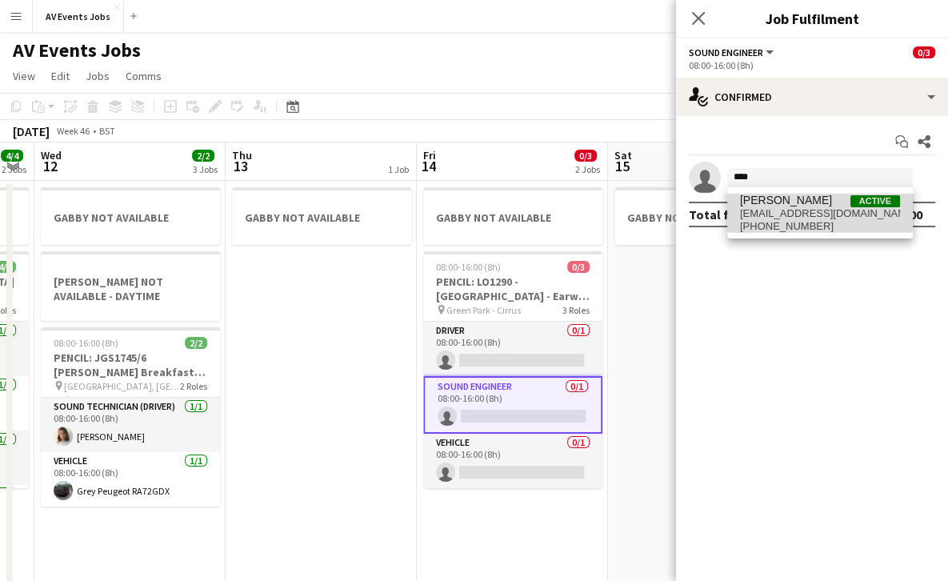
click at [776, 205] on span "[PERSON_NAME]" at bounding box center [786, 201] width 92 height 14
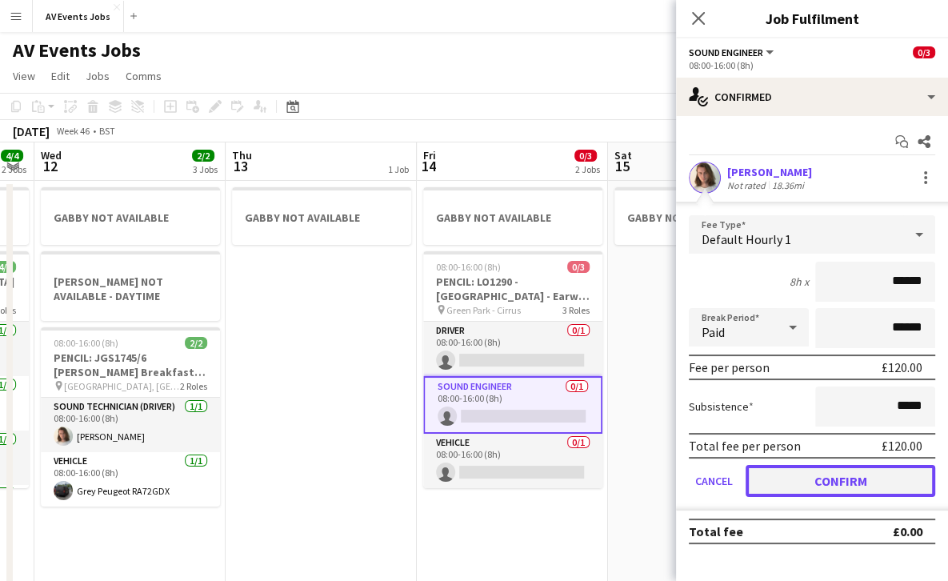
click at [800, 479] on button "Confirm" at bounding box center [841, 481] width 190 height 32
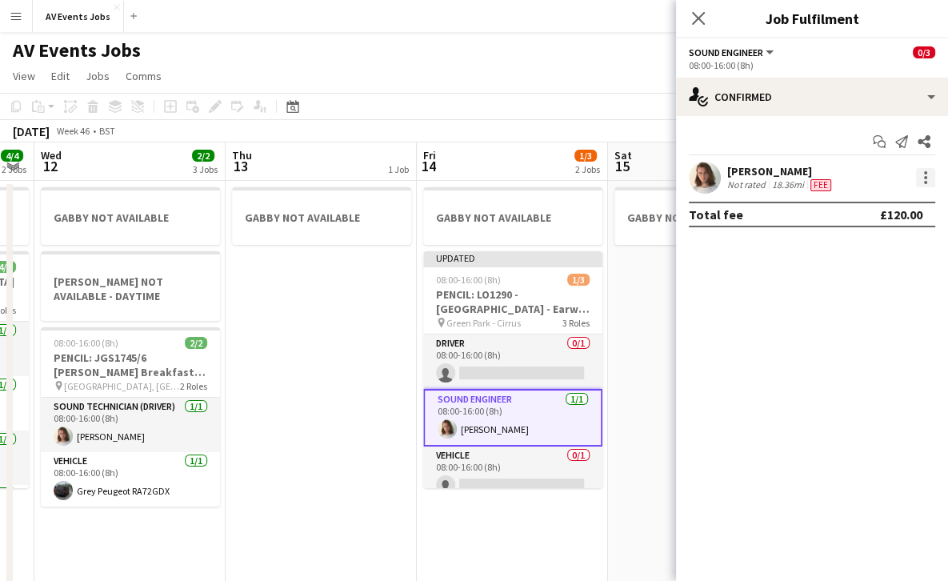
click at [921, 171] on div at bounding box center [925, 177] width 19 height 19
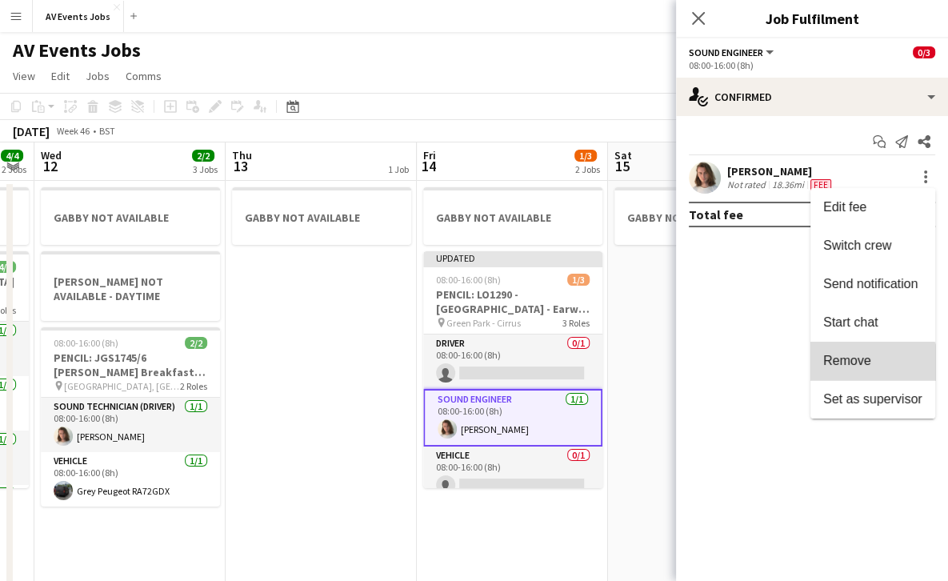
click at [860, 375] on button "Remove" at bounding box center [873, 361] width 125 height 38
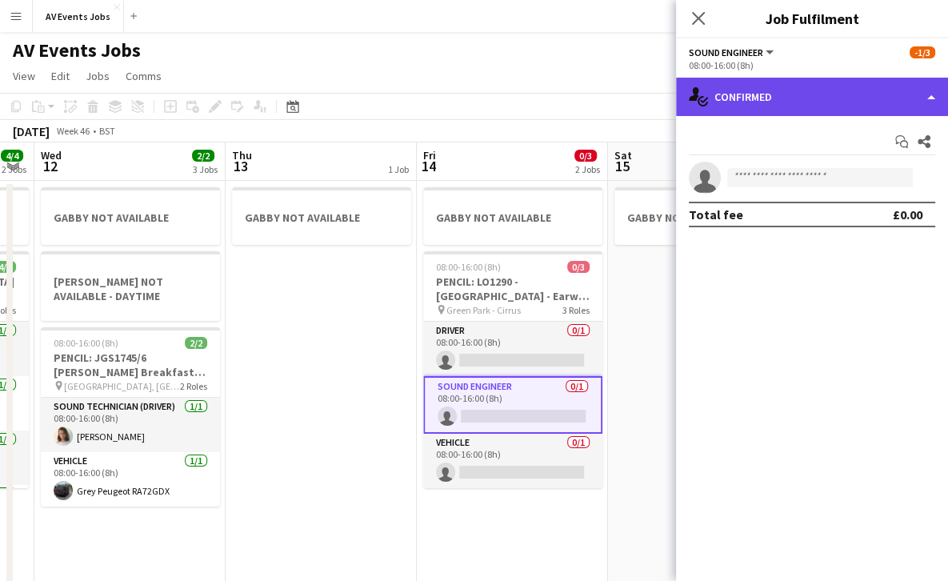
click at [720, 99] on div "single-neutral-actions-check-2 Confirmed" at bounding box center [812, 97] width 272 height 38
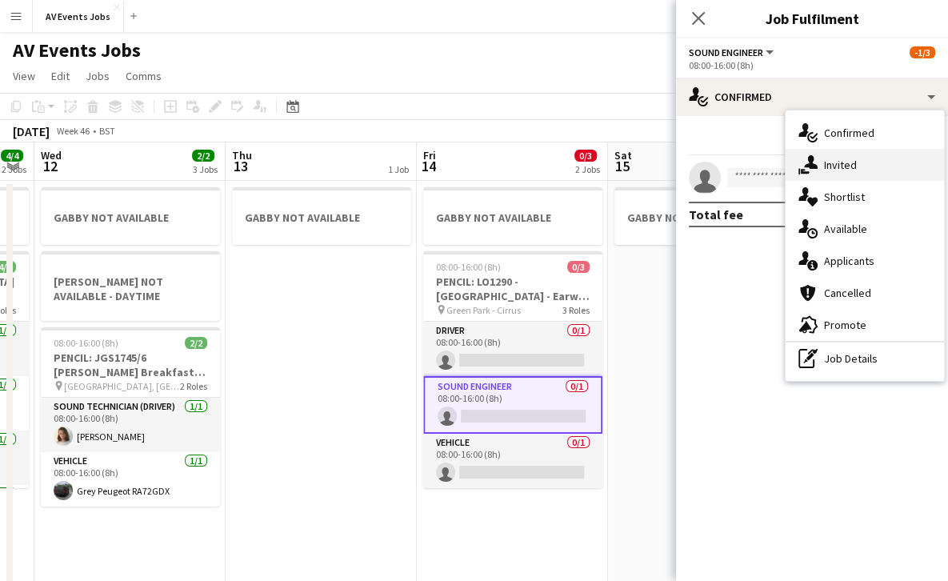
click at [821, 170] on div "single-neutral-actions-share-1 Invited" at bounding box center [865, 165] width 158 height 32
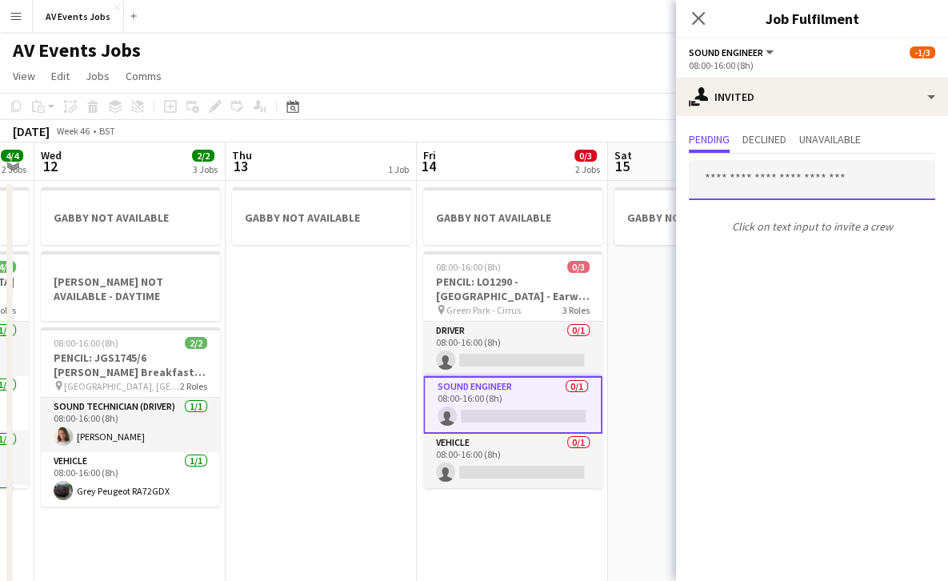
click at [778, 181] on input "text" at bounding box center [812, 180] width 247 height 40
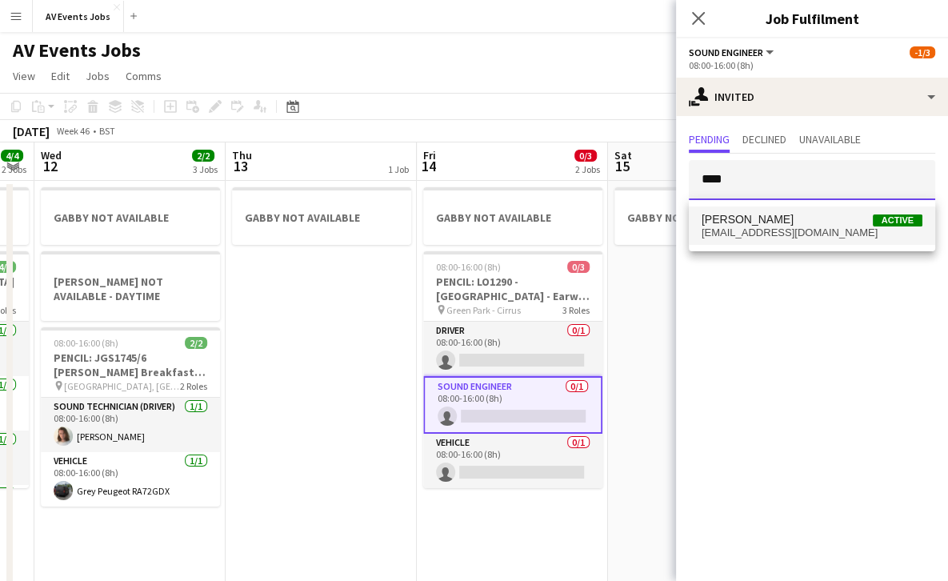
type input "****"
click at [770, 226] on span "[PERSON_NAME] Active" at bounding box center [812, 220] width 221 height 14
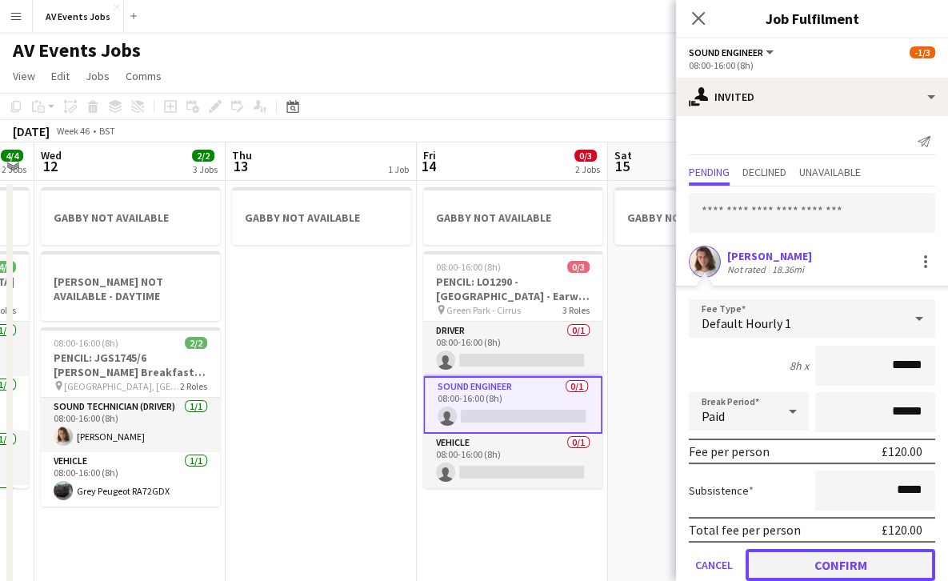
click at [828, 571] on button "Confirm" at bounding box center [841, 565] width 190 height 32
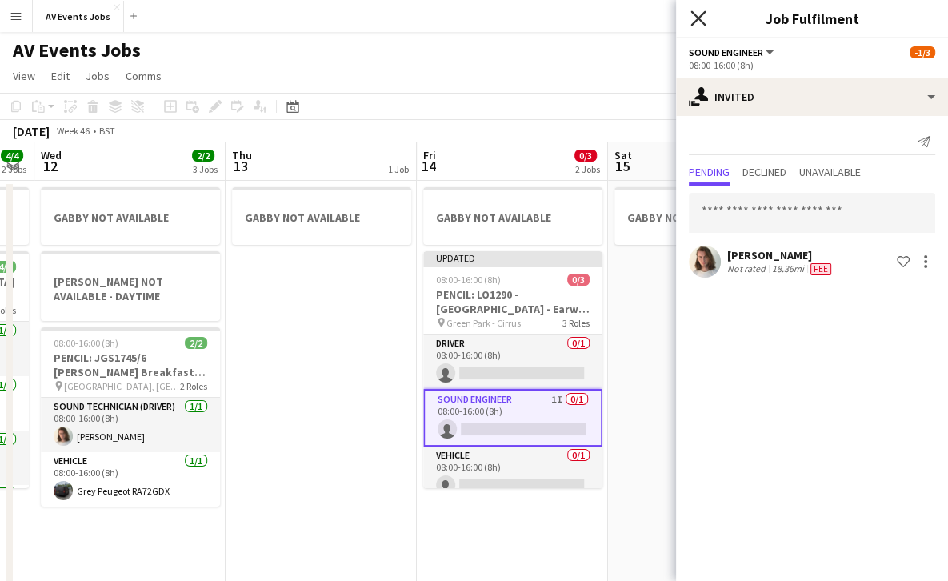
click at [696, 19] on icon at bounding box center [698, 17] width 15 height 15
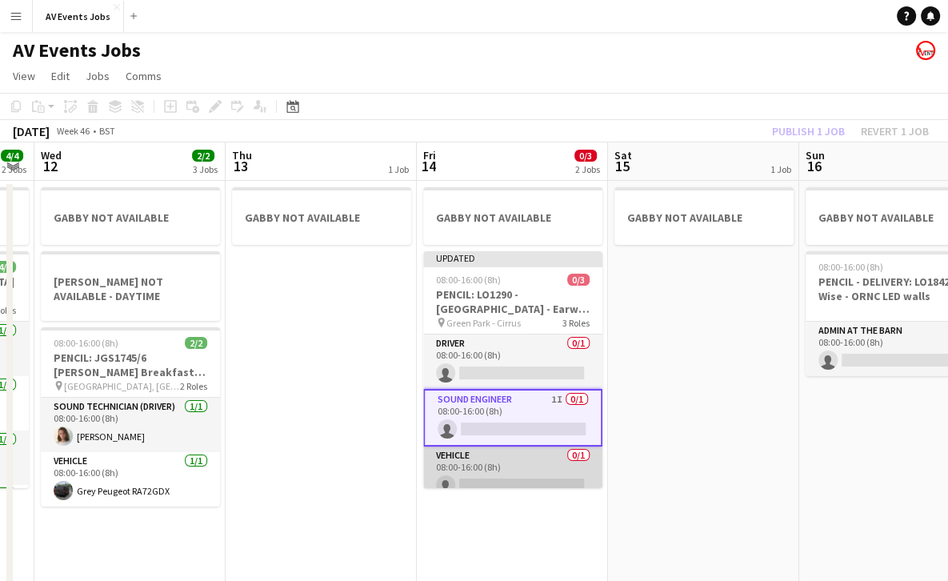
click at [499, 469] on app-card-role "Vehicle 0/1 08:00-16:00 (8h) single-neutral-actions" at bounding box center [512, 474] width 179 height 54
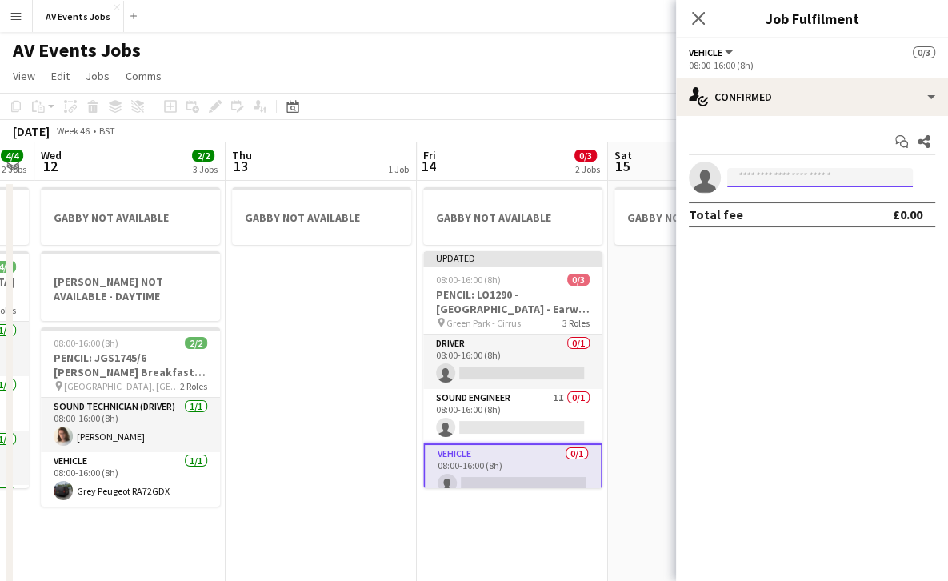
click at [777, 176] on input at bounding box center [821, 177] width 186 height 19
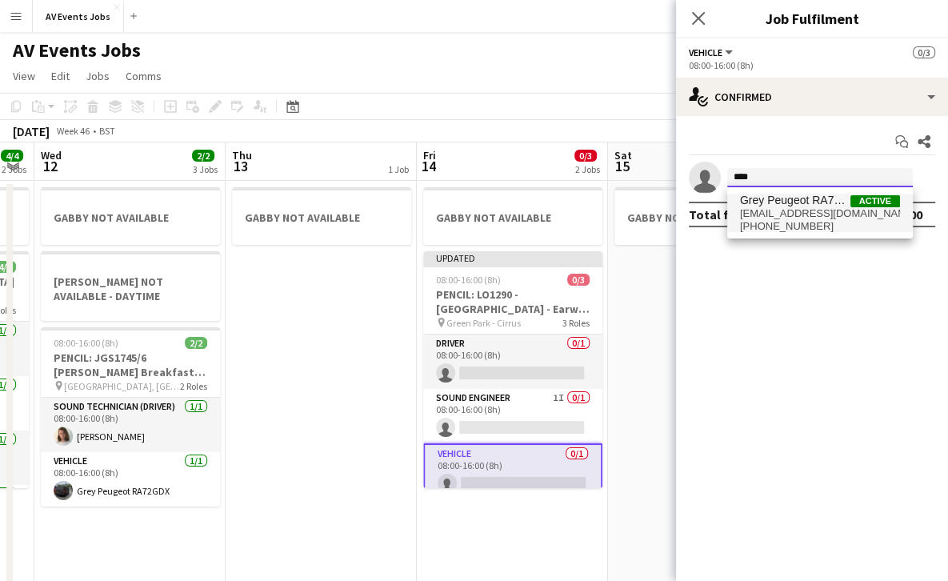
type input "****"
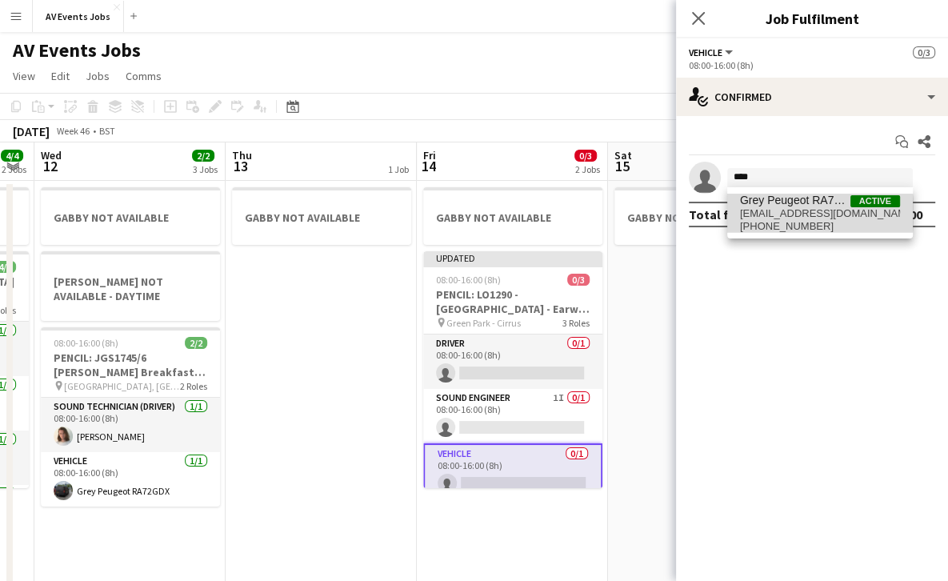
click at [782, 213] on span "[EMAIL_ADDRESS][DOMAIN_NAME]" at bounding box center [820, 213] width 160 height 13
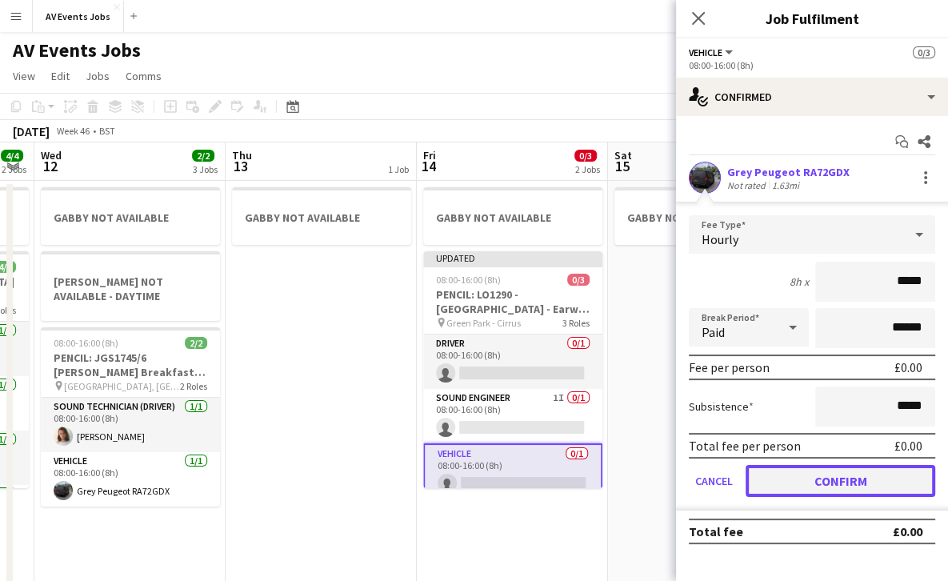
click at [818, 476] on button "Confirm" at bounding box center [841, 481] width 190 height 32
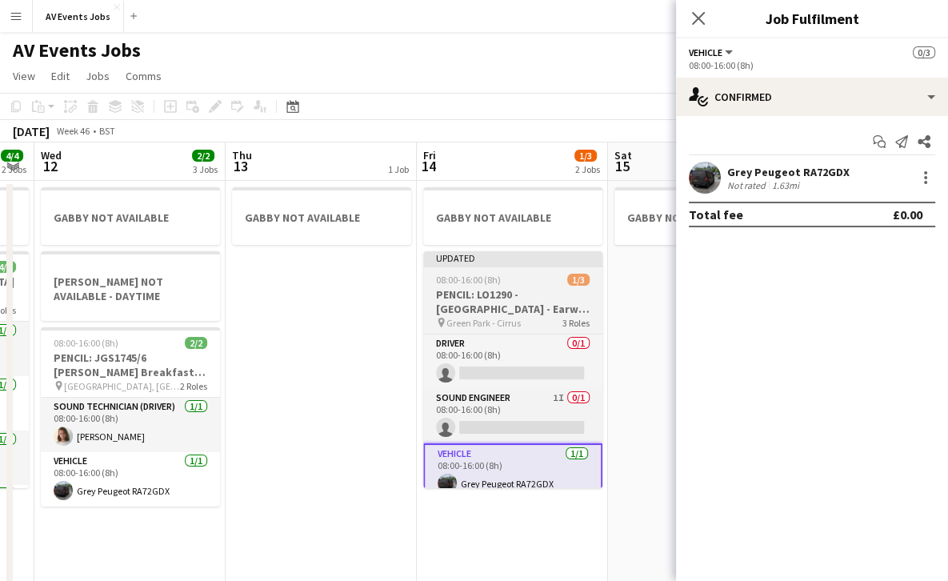
click at [478, 293] on h3 "PENCIL: LO1290 - [GEOGRAPHIC_DATA] - Earwig Academic | Conference" at bounding box center [512, 301] width 179 height 29
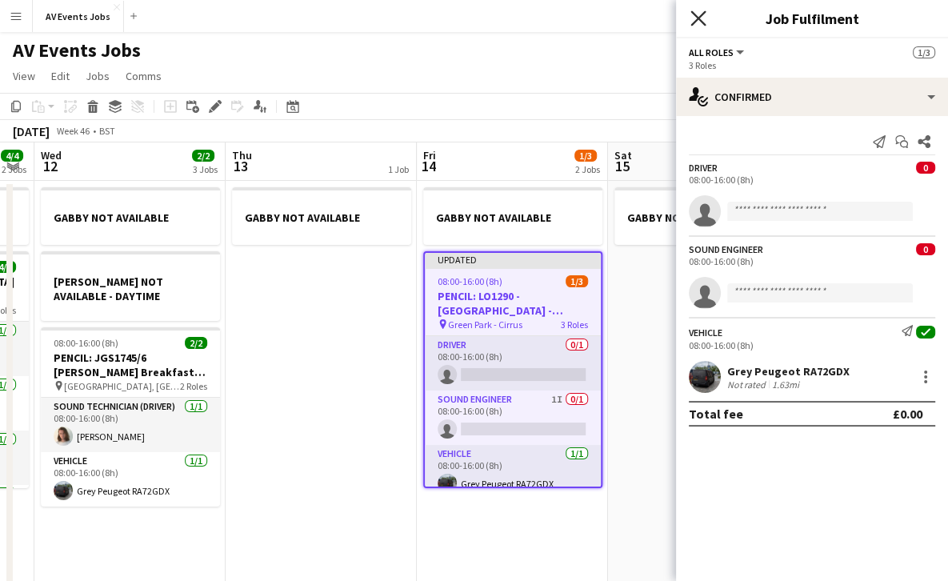
click at [695, 18] on icon "Close pop-in" at bounding box center [698, 17] width 15 height 15
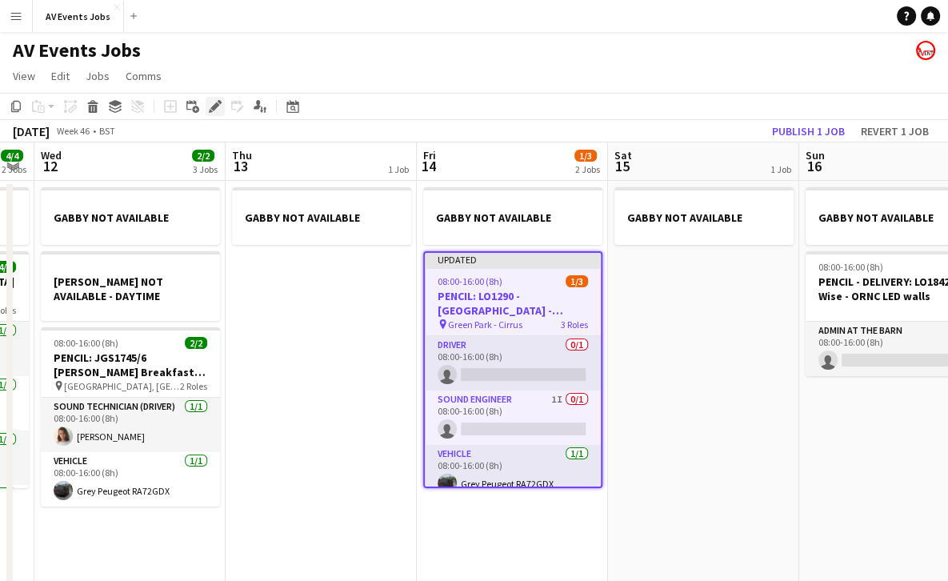
click at [210, 104] on icon "Edit" at bounding box center [215, 106] width 13 height 13
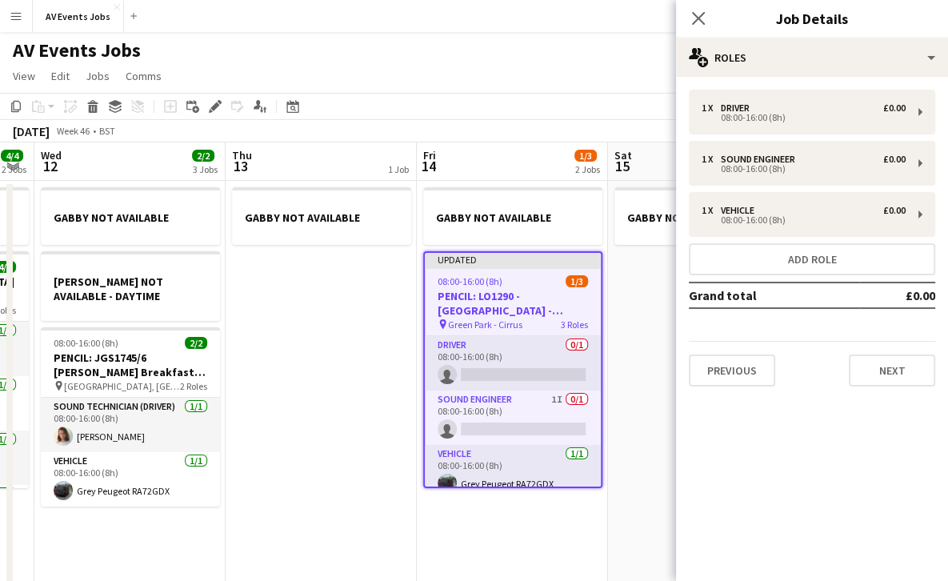
click at [729, 351] on div "Previous Next" at bounding box center [812, 364] width 247 height 46
click at [735, 378] on button "Previous" at bounding box center [732, 371] width 86 height 32
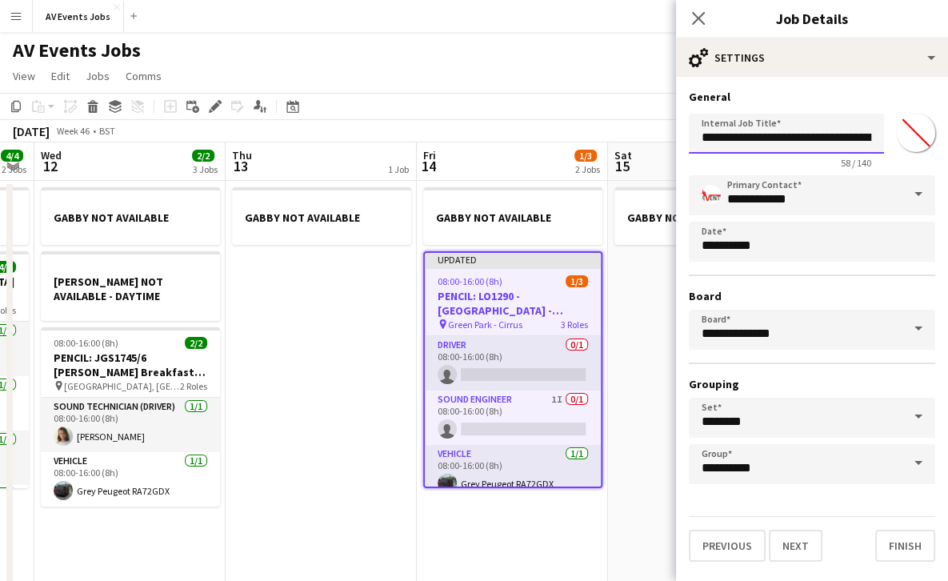
click at [740, 134] on input "**********" at bounding box center [786, 134] width 195 height 40
type input "**********"
click at [903, 545] on button "Finish" at bounding box center [906, 546] width 60 height 32
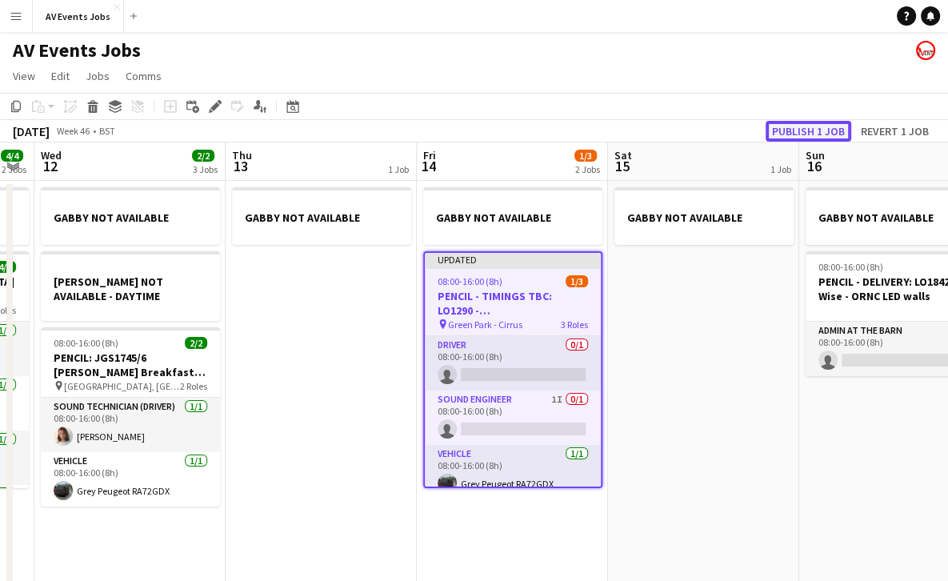
click at [811, 128] on button "Publish 1 job" at bounding box center [809, 131] width 86 height 21
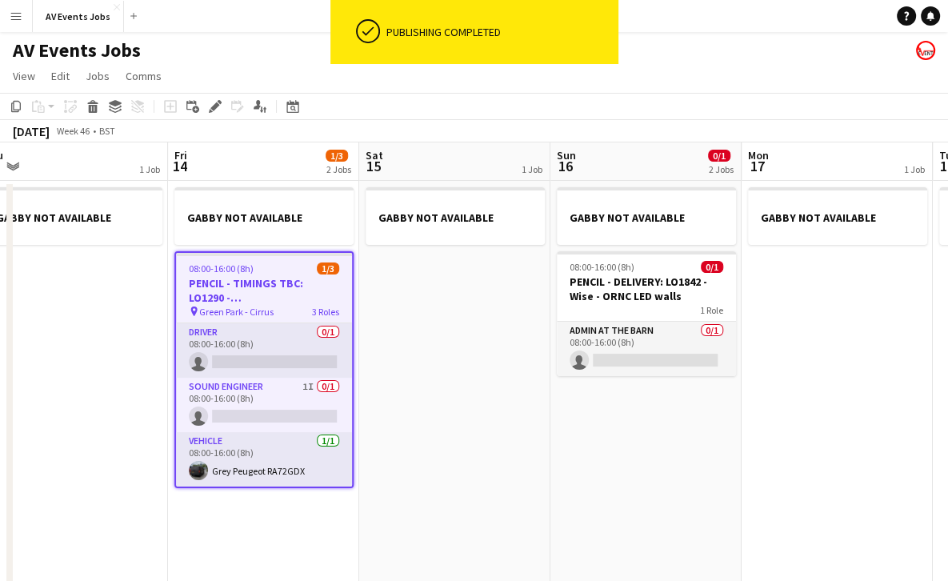
scroll to position [0, 615]
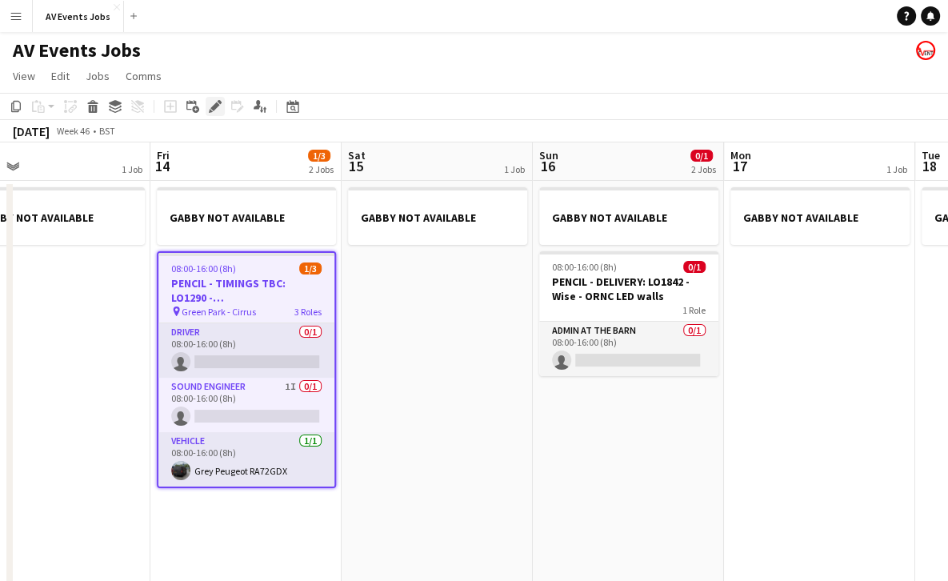
click at [210, 98] on div "Edit" at bounding box center [215, 106] width 19 height 19
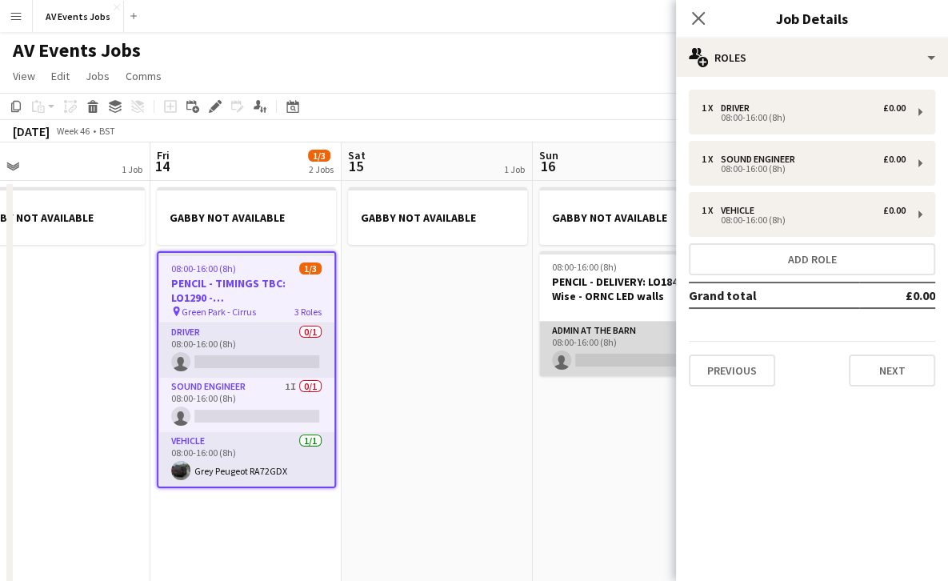
click at [587, 351] on app-card-role "Admin at the Barn 0/1 08:00-16:00 (8h) single-neutral-actions" at bounding box center [628, 349] width 179 height 54
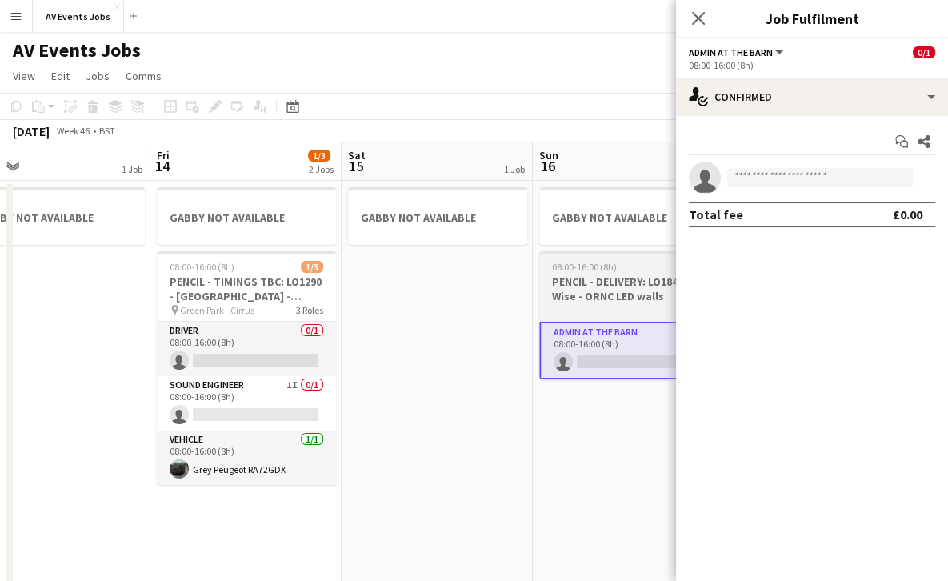
click at [594, 274] on app-job-card "08:00-16:00 (8h) 0/1 PENCIL - DELIVERY: LO1842 - Wise - ORNC LED walls 1 Role A…" at bounding box center [628, 315] width 179 height 128
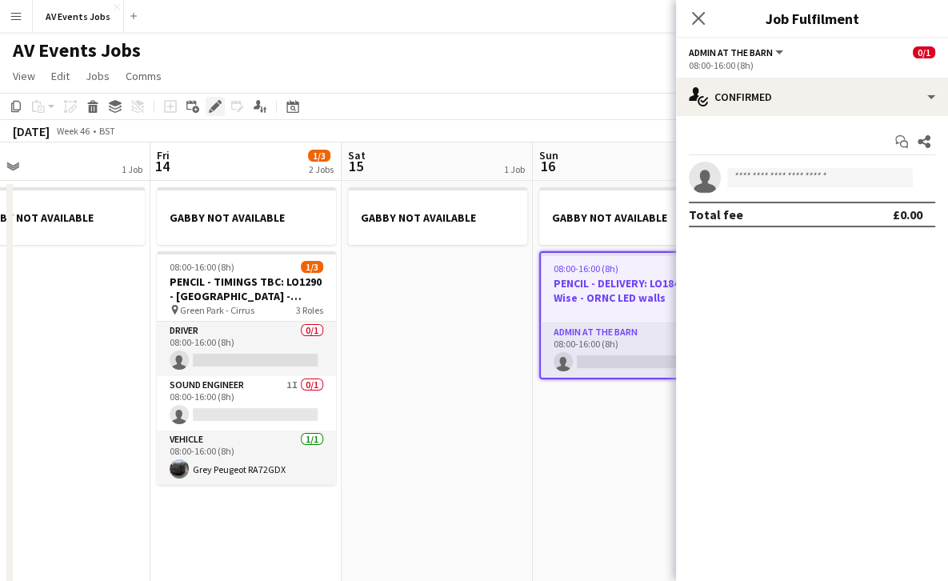
click at [208, 103] on div "Edit" at bounding box center [215, 106] width 19 height 19
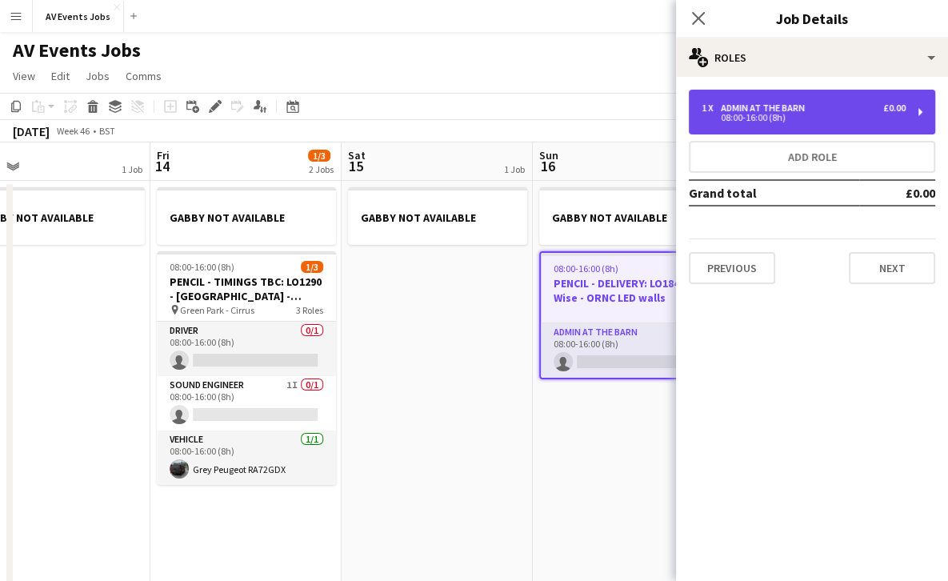
click at [752, 120] on div "08:00-16:00 (8h)" at bounding box center [804, 118] width 204 height 8
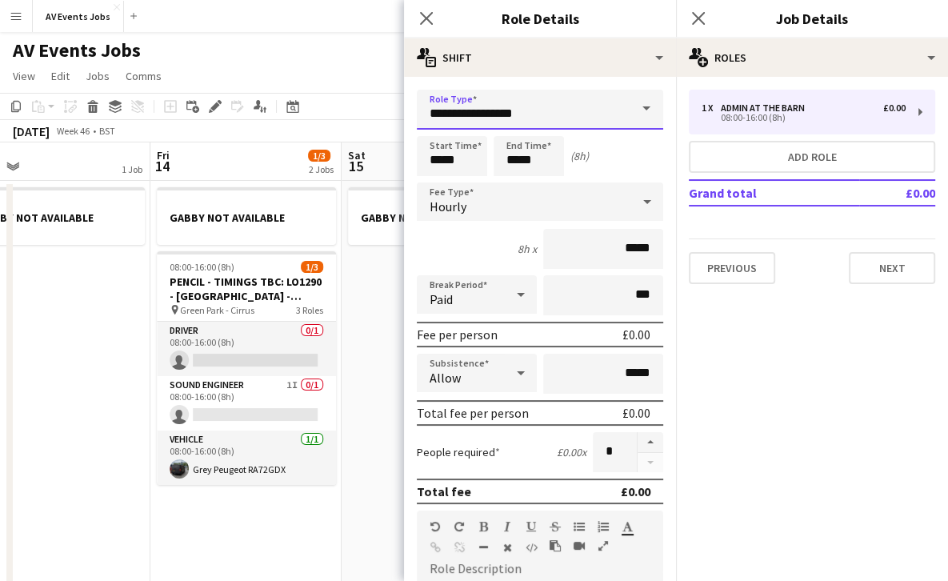
drag, startPoint x: 531, startPoint y: 116, endPoint x: 393, endPoint y: 103, distance: 138.3
click at [393, 103] on body "Menu Boards Boards Boards All jobs Status Workforce Workforce My Workforce Recr…" at bounding box center [474, 558] width 948 height 1117
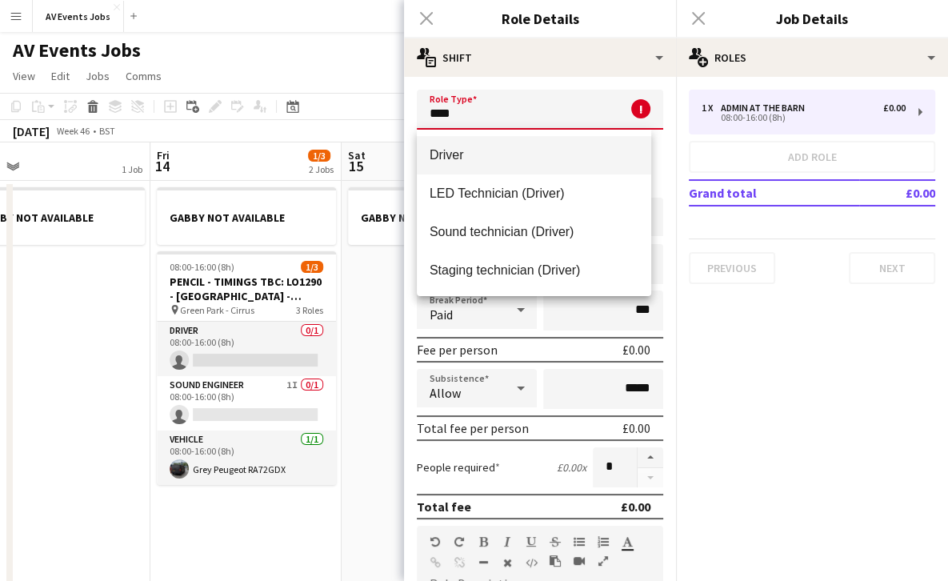
click at [463, 154] on span "Driver" at bounding box center [534, 154] width 209 height 15
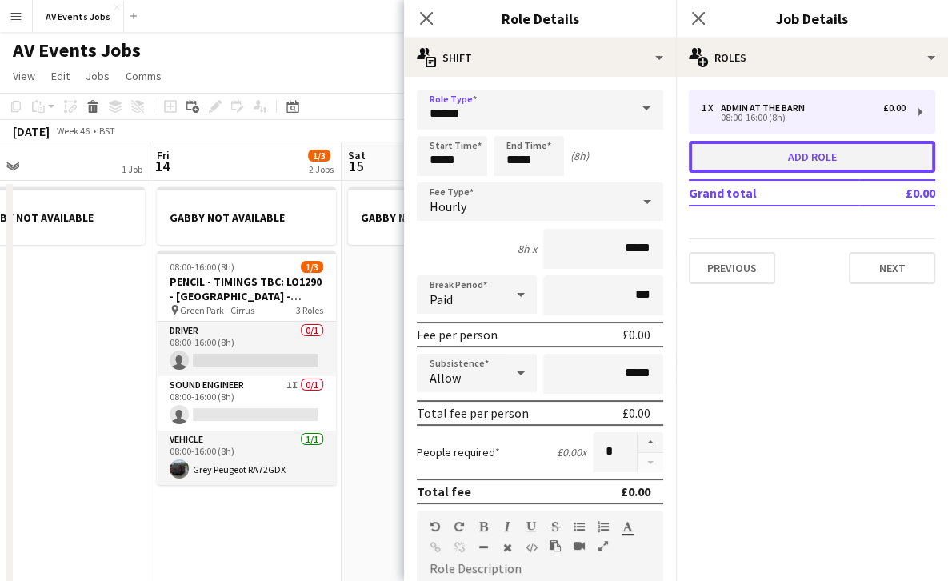
click at [773, 150] on button "Add role" at bounding box center [812, 157] width 247 height 32
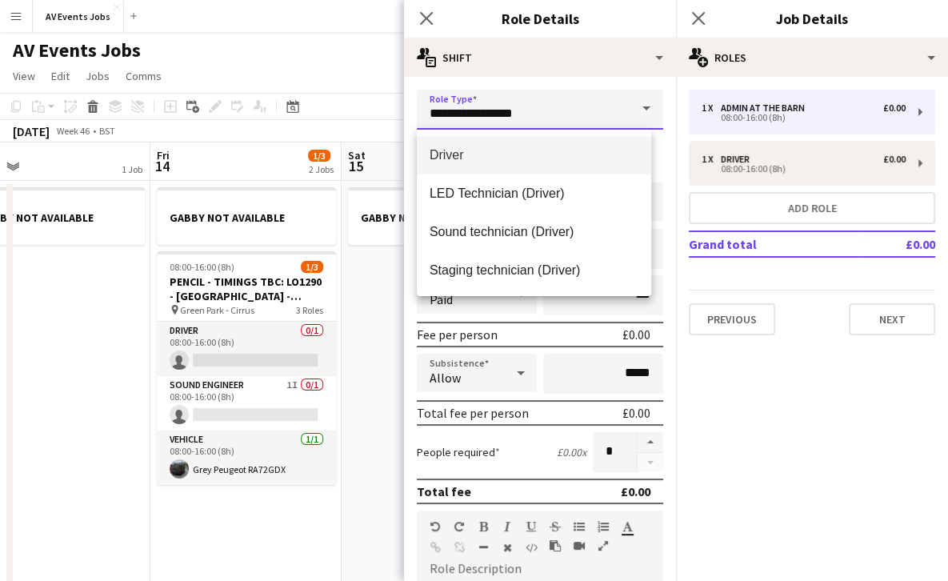
drag, startPoint x: 599, startPoint y: 106, endPoint x: 385, endPoint y: 109, distance: 213.7
click at [385, 109] on body "Menu Boards Boards Boards All jobs Status Workforce Workforce My Workforce Recr…" at bounding box center [474, 558] width 948 height 1117
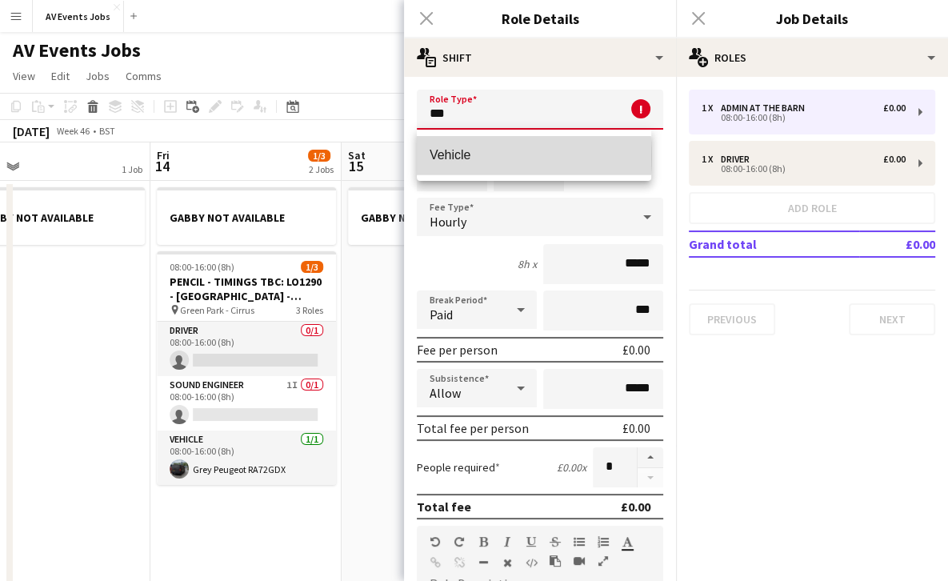
click at [455, 157] on span "Vehicle" at bounding box center [534, 154] width 209 height 15
type input "*******"
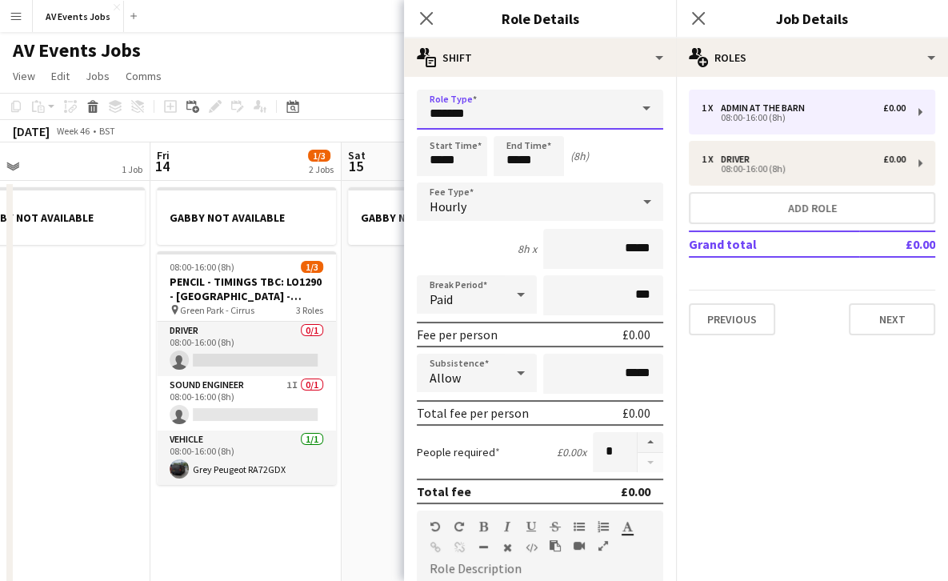
scroll to position [374, 0]
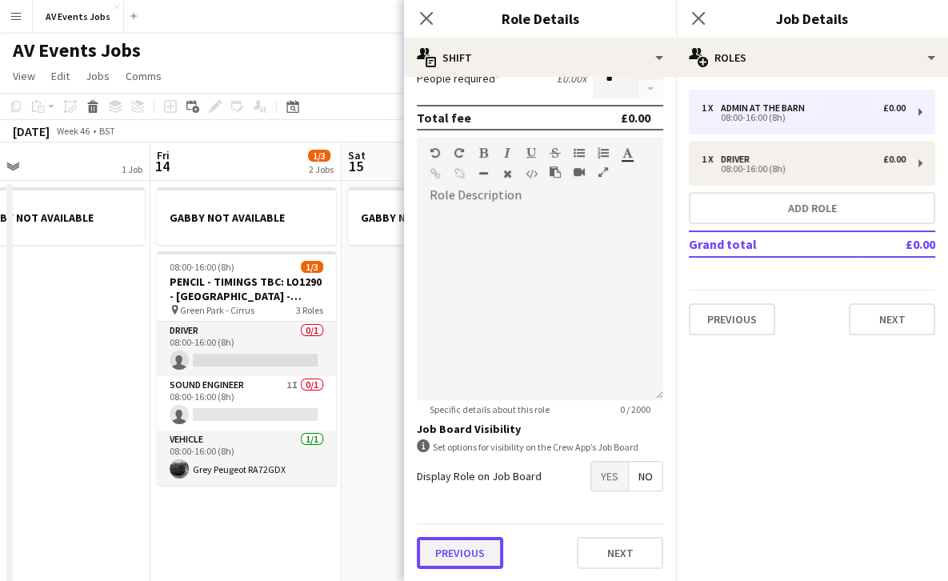
click at [461, 552] on button "Previous" at bounding box center [460, 553] width 86 height 32
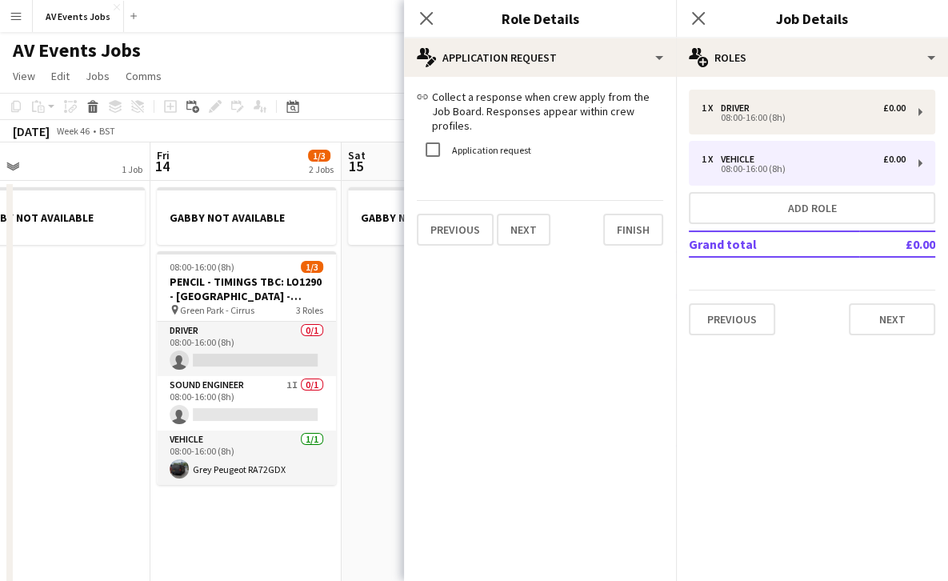
scroll to position [0, 0]
click at [614, 222] on button "Finish" at bounding box center [633, 230] width 60 height 32
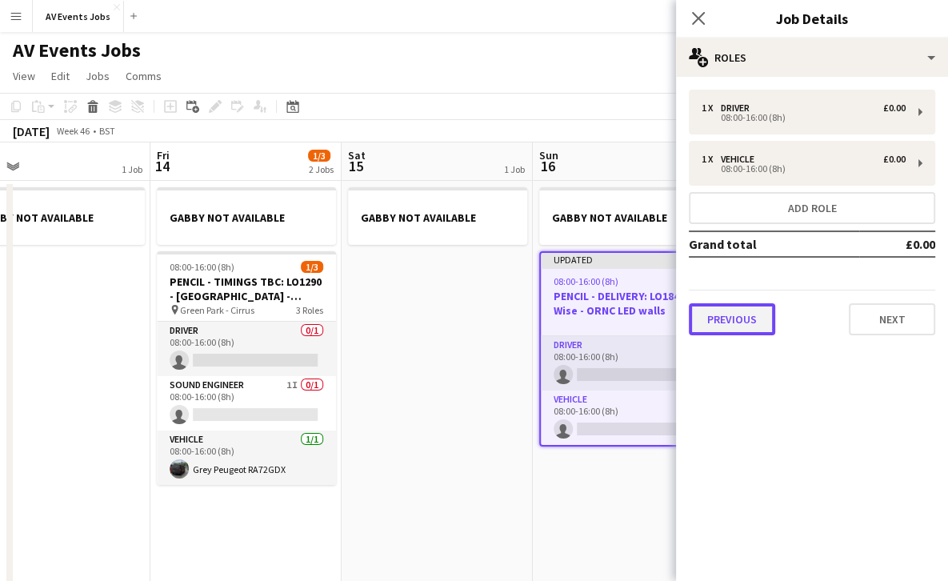
click at [740, 317] on button "Previous" at bounding box center [732, 319] width 86 height 32
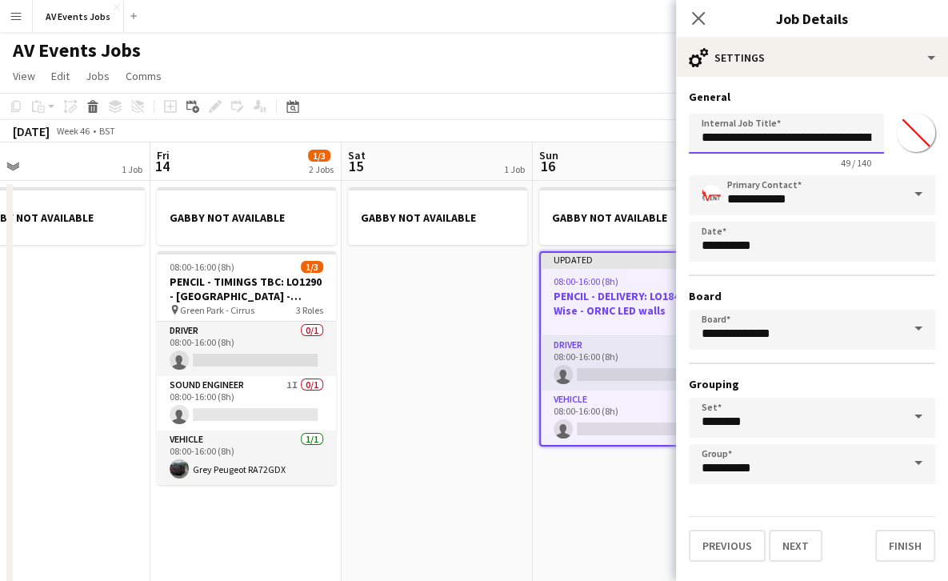
click at [741, 138] on input "**********" at bounding box center [786, 134] width 195 height 40
type input "**********"
click at [902, 543] on button "Finish" at bounding box center [906, 546] width 60 height 32
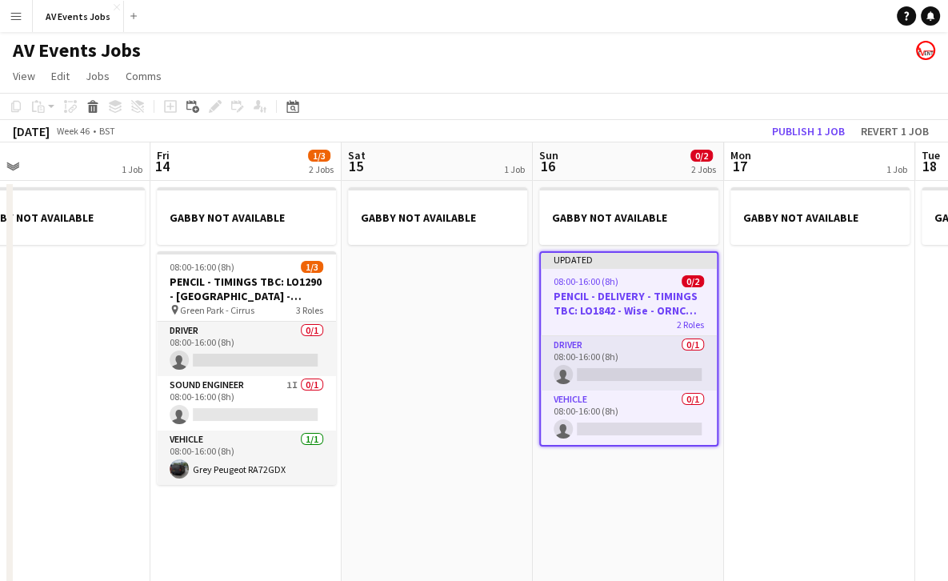
click at [805, 118] on app-toolbar "Copy Paste Paste Ctrl+V Paste with crew Ctrl+Shift+V Paste linked Job [GEOGRAPH…" at bounding box center [474, 106] width 948 height 27
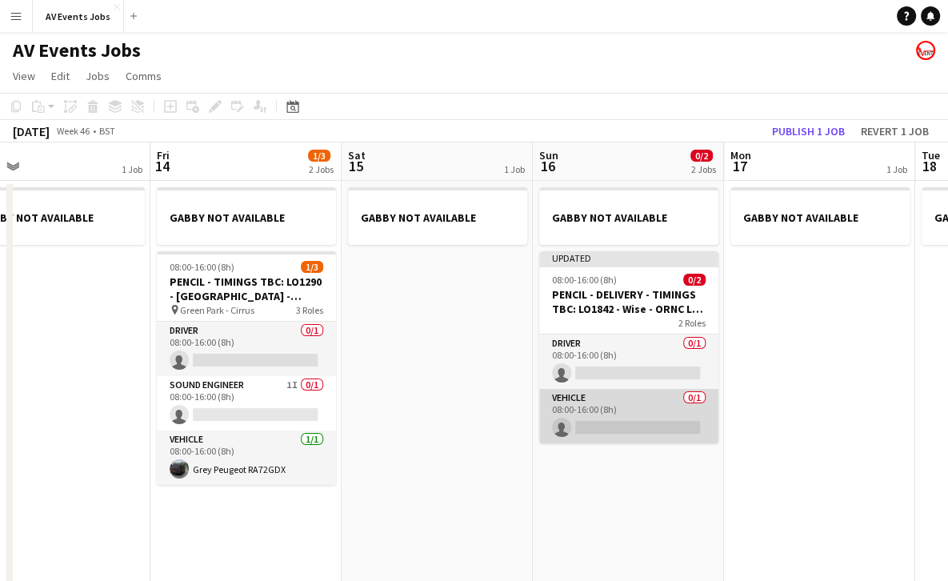
click at [623, 416] on app-card-role "Vehicle 0/1 08:00-16:00 (8h) single-neutral-actions" at bounding box center [628, 416] width 179 height 54
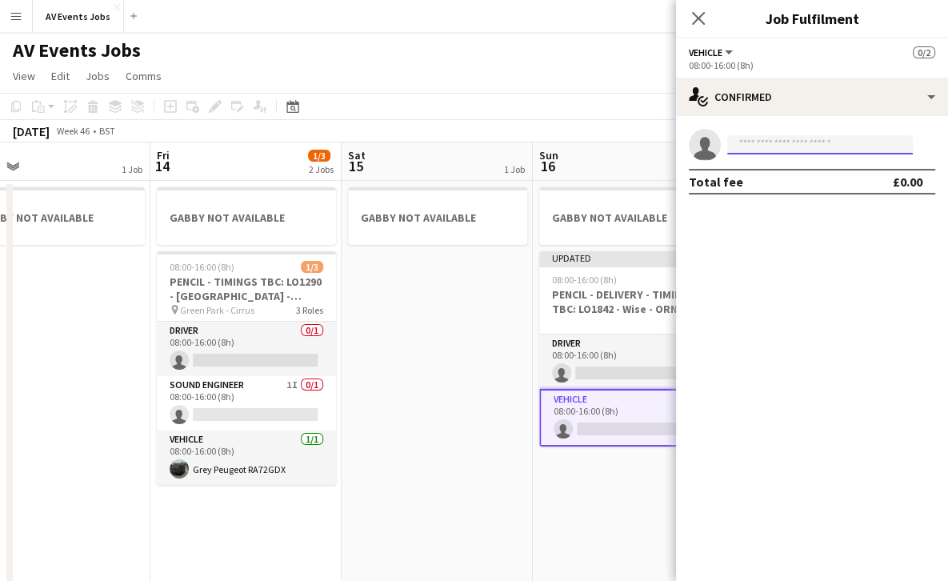
click at [819, 148] on input at bounding box center [821, 144] width 186 height 19
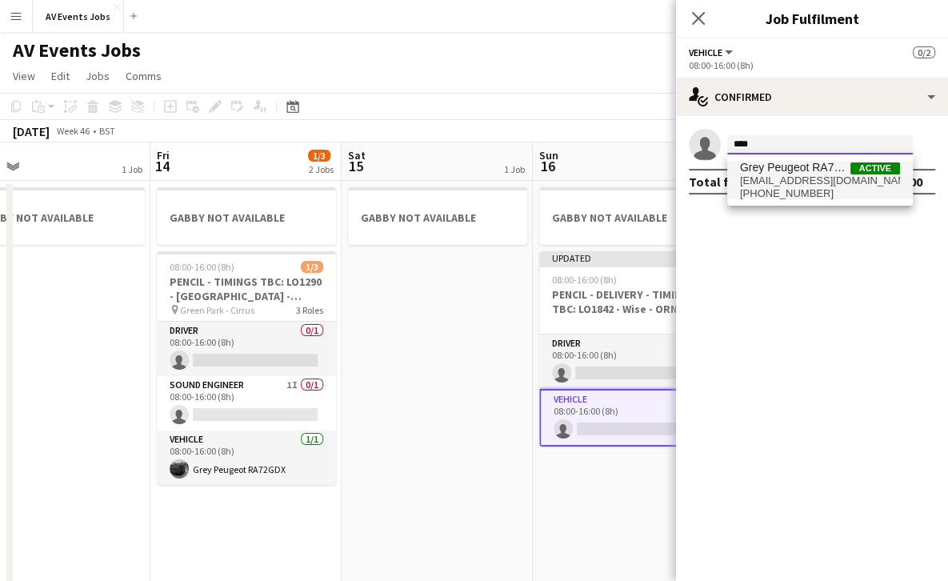
type input "****"
click at [807, 180] on span "[EMAIL_ADDRESS][DOMAIN_NAME]" at bounding box center [820, 180] width 160 height 13
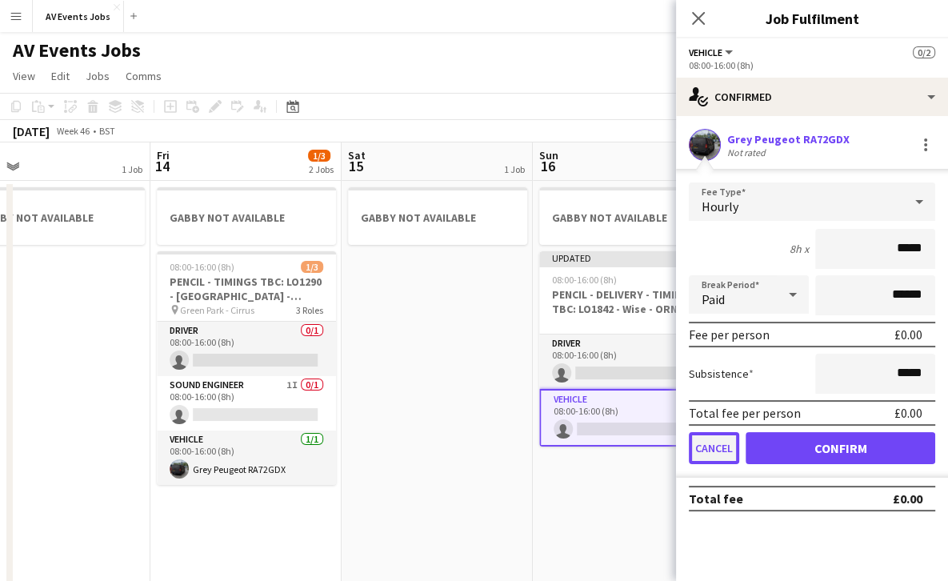
click at [716, 447] on button "Cancel" at bounding box center [714, 448] width 50 height 32
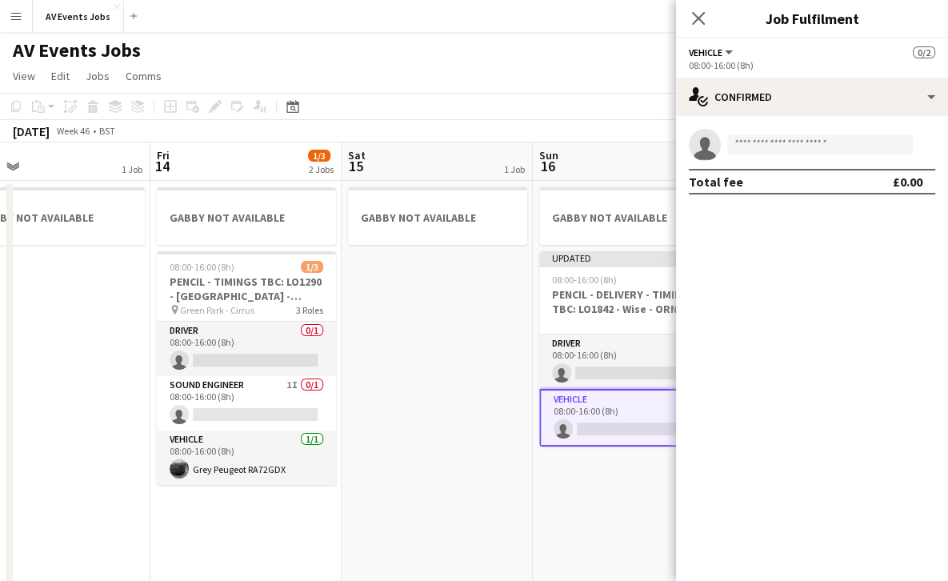
click at [760, 158] on app-invite-slot "single-neutral-actions" at bounding box center [812, 145] width 272 height 32
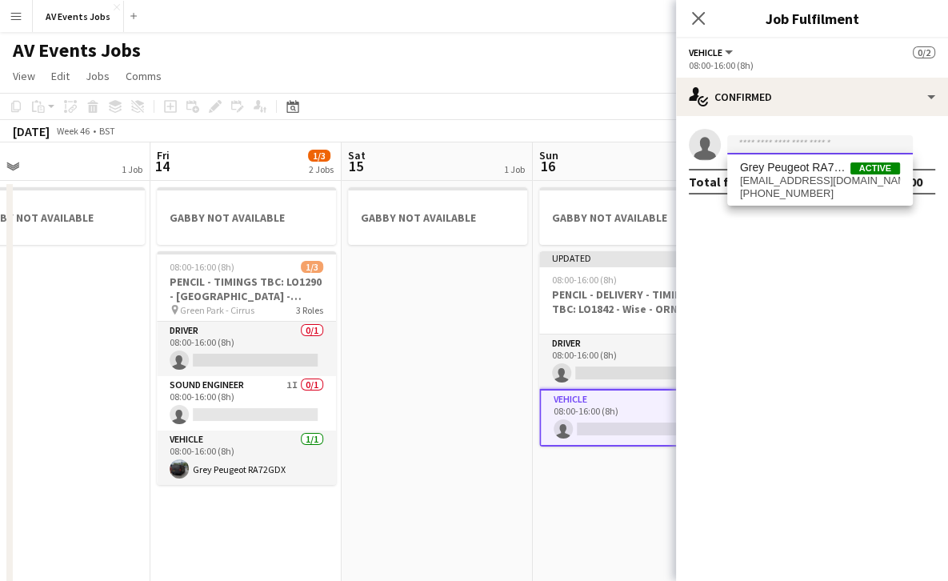
click at [762, 150] on input at bounding box center [821, 144] width 186 height 19
type input "*****"
click at [771, 175] on span "[EMAIL_ADDRESS][DOMAIN_NAME]" at bounding box center [820, 180] width 160 height 13
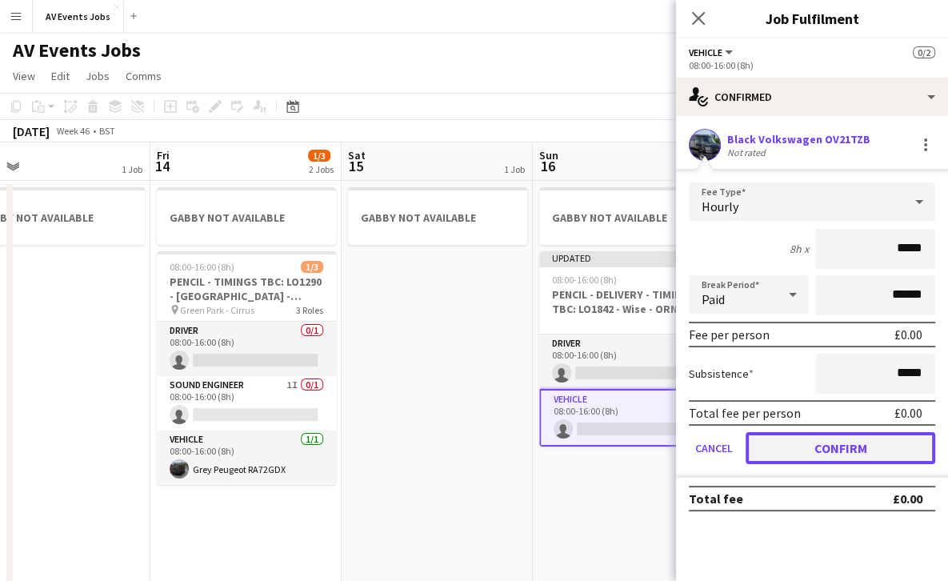
click at [832, 443] on button "Confirm" at bounding box center [841, 448] width 190 height 32
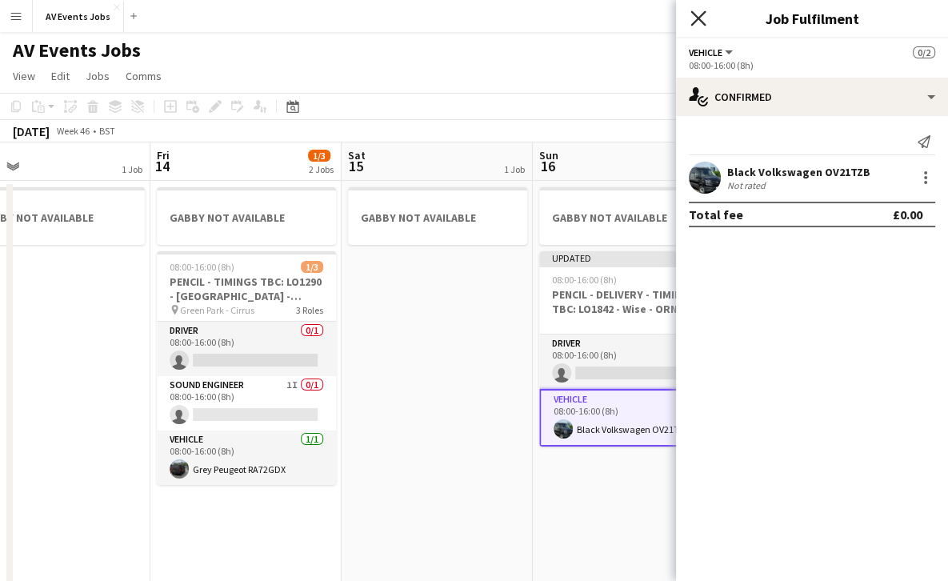
click at [695, 22] on icon at bounding box center [698, 17] width 15 height 15
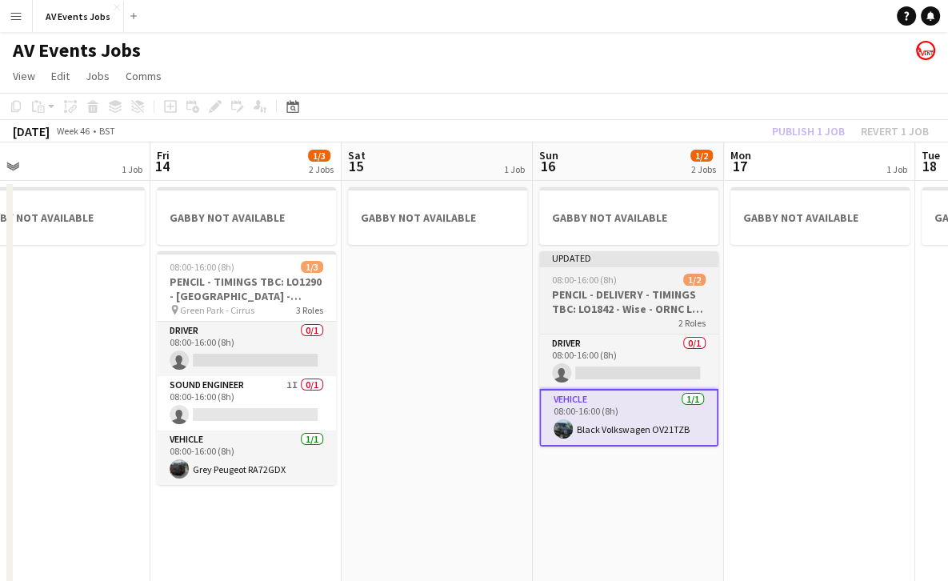
click at [627, 298] on h3 "PENCIL - DELIVERY - TIMINGS TBC: LO1842 - Wise - ORNC LED walls" at bounding box center [628, 301] width 179 height 29
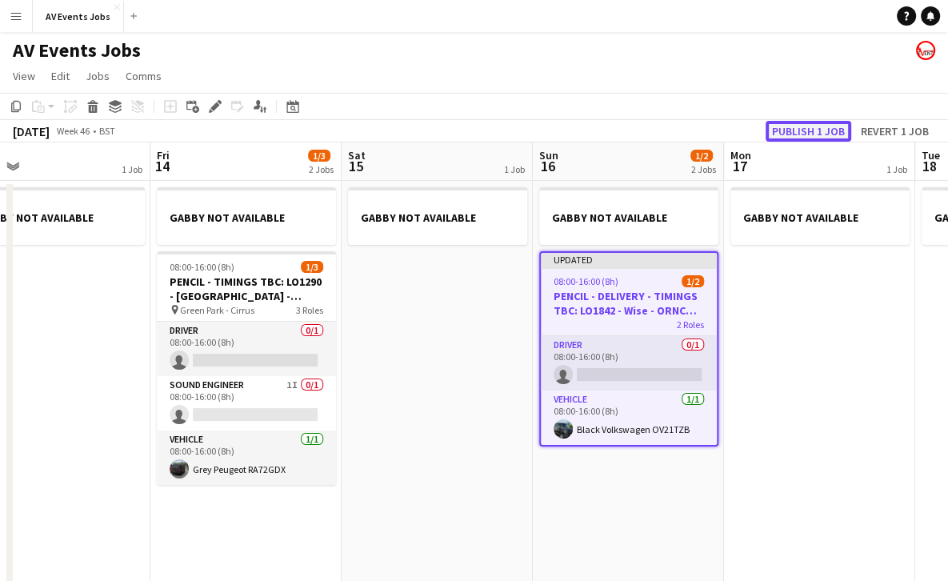
click at [808, 121] on button "Publish 1 job" at bounding box center [809, 131] width 86 height 21
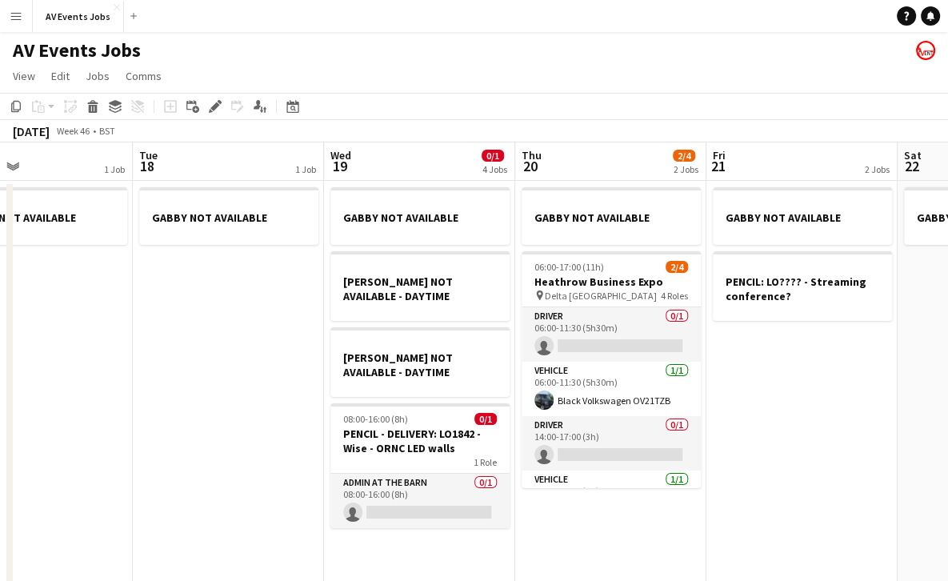
scroll to position [0, 456]
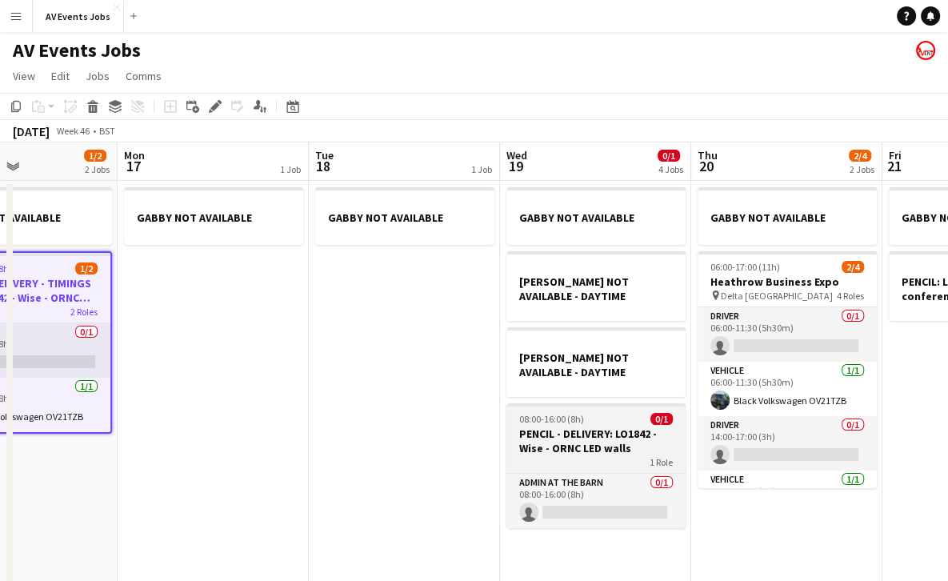
click at [625, 432] on h3 "PENCIL - DELIVERY: LO1842 - Wise - ORNC LED walls" at bounding box center [596, 441] width 179 height 29
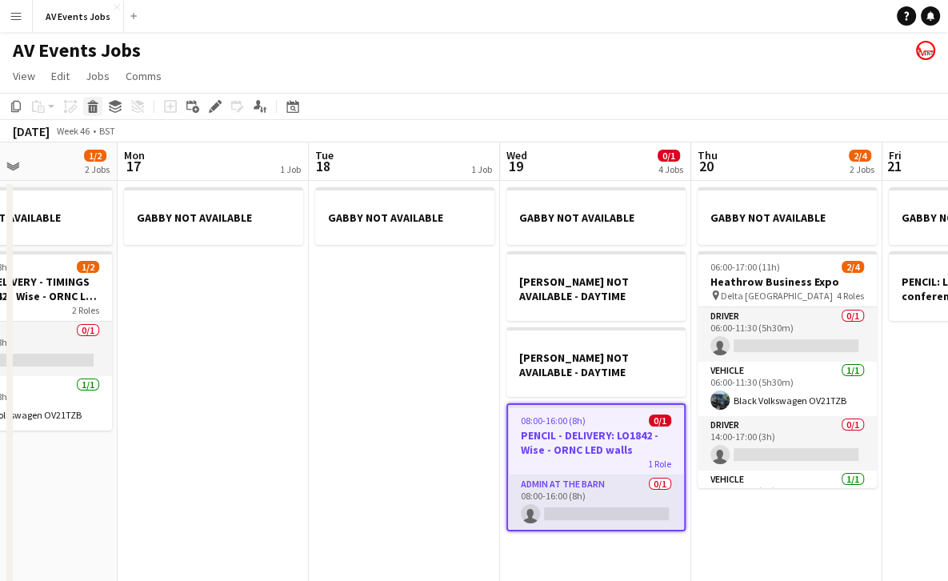
click at [95, 102] on icon "Delete" at bounding box center [92, 106] width 13 height 13
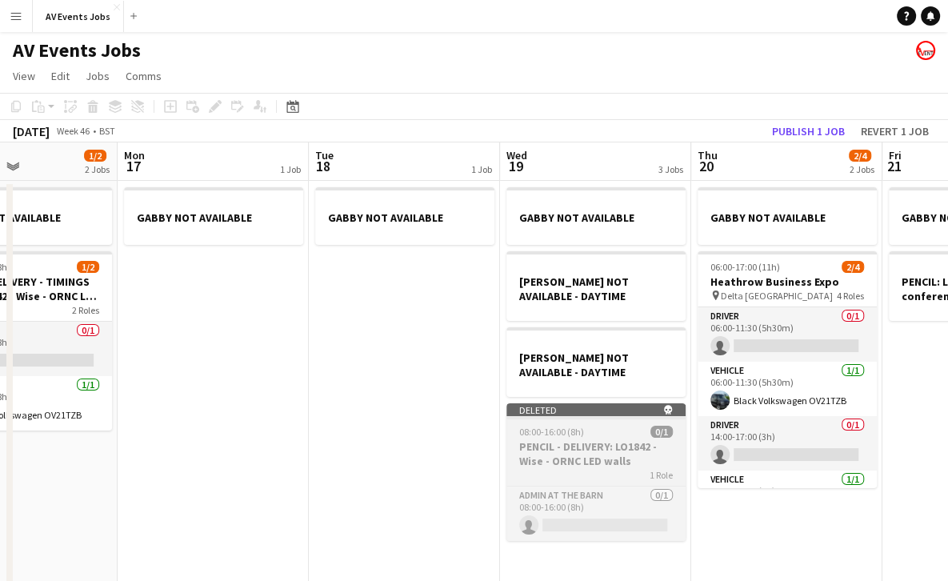
click at [592, 439] on app-job-card "Deleted skull 08:00-16:00 (8h) 0/1 PENCIL - DELIVERY: LO1842 - Wise - ORNC LED …" at bounding box center [596, 472] width 179 height 138
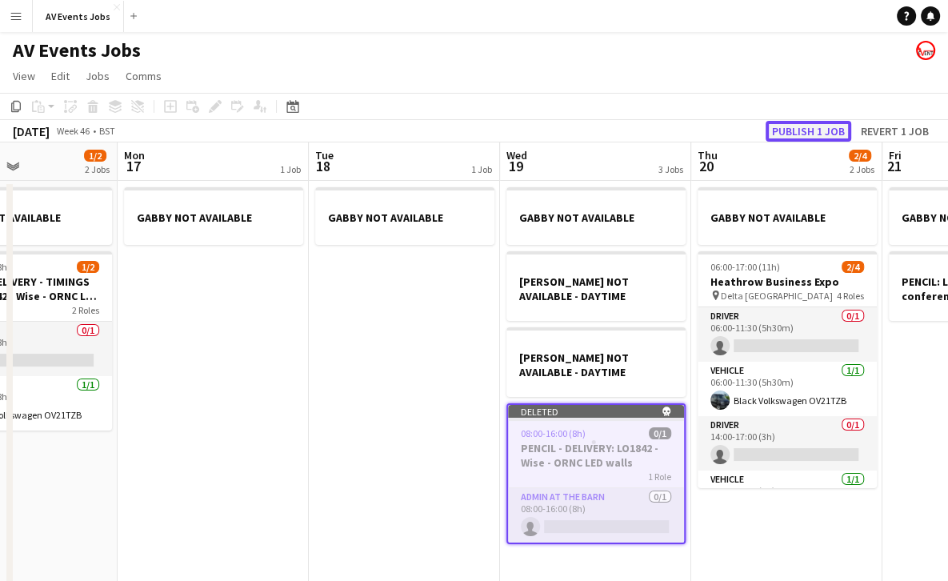
click at [793, 126] on button "Publish 1 job" at bounding box center [809, 131] width 86 height 21
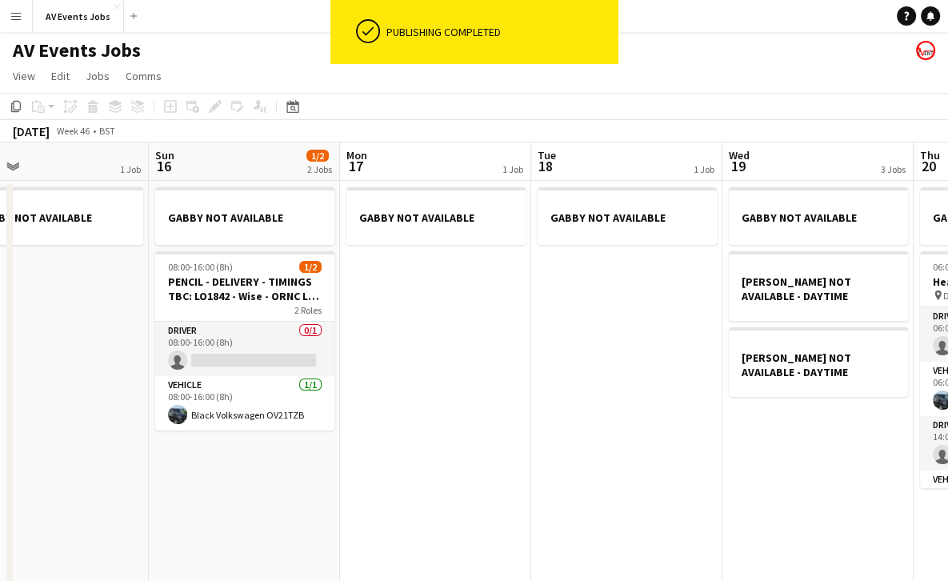
scroll to position [0, 423]
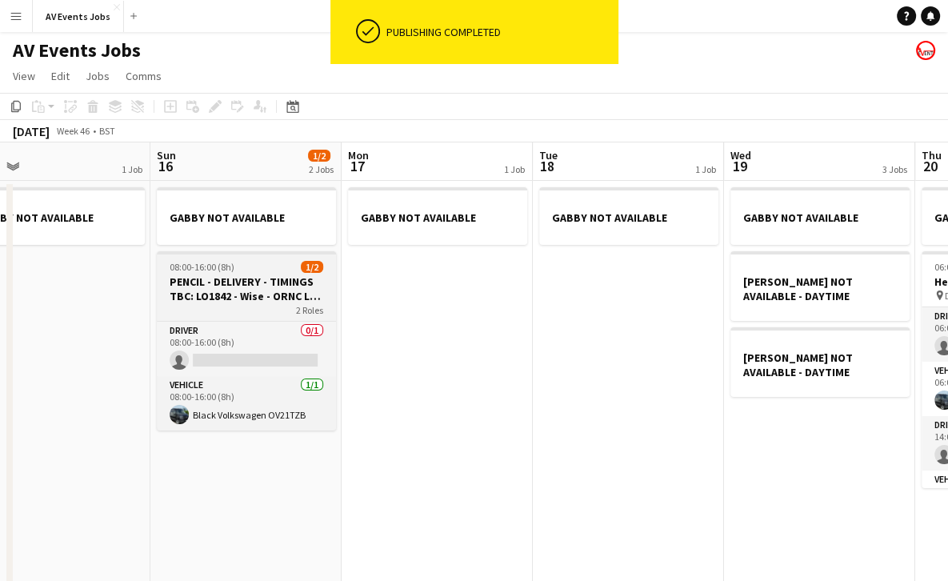
click at [261, 298] on h3 "PENCIL - DELIVERY - TIMINGS TBC: LO1842 - Wise - ORNC LED walls" at bounding box center [246, 289] width 179 height 29
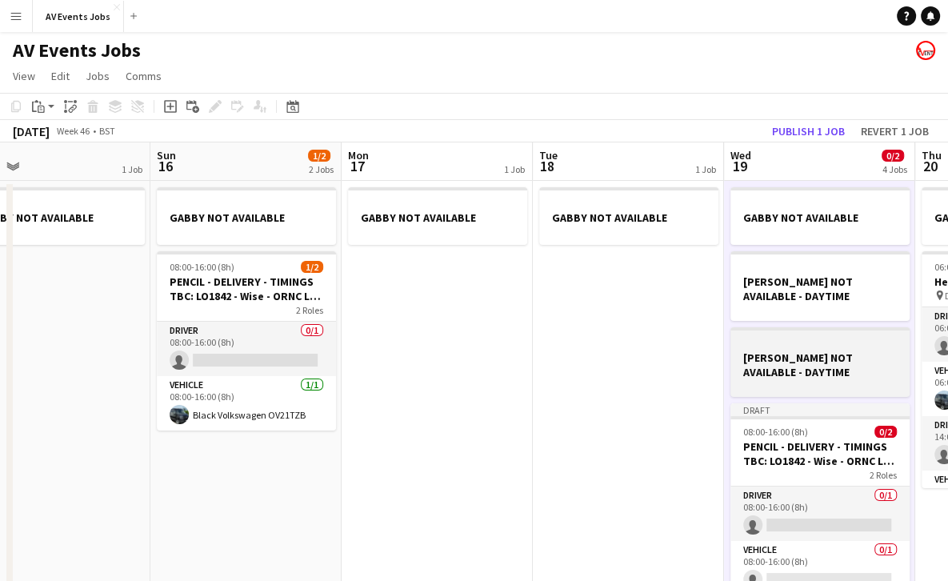
click at [799, 373] on h3 "[PERSON_NAME] NOT AVAILABLE - DAYTIME" at bounding box center [820, 365] width 179 height 29
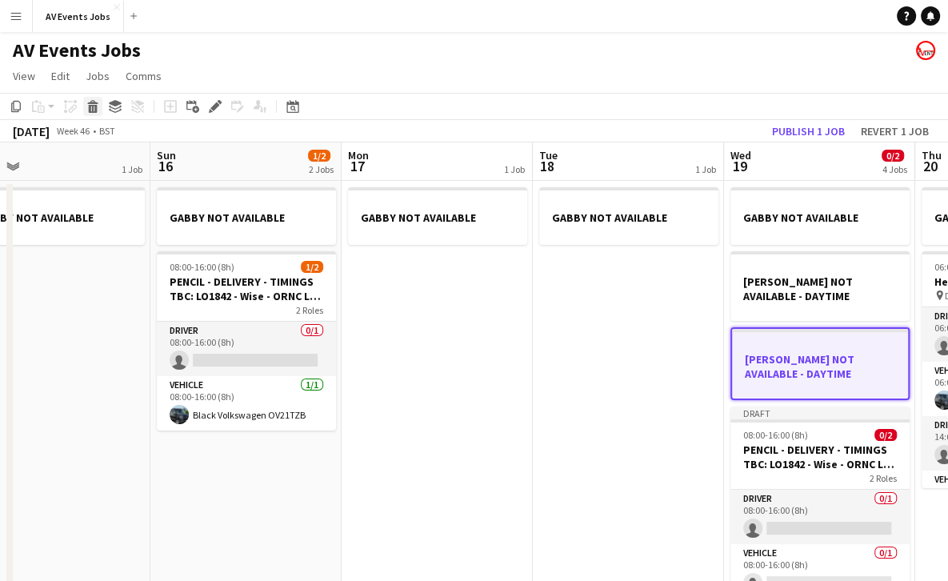
click at [85, 109] on div "Delete" at bounding box center [92, 106] width 19 height 19
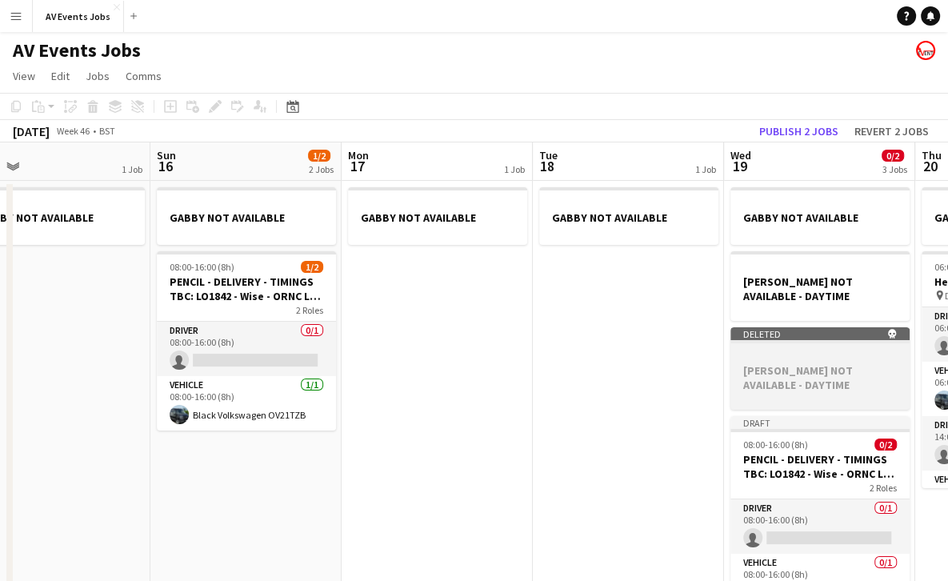
click at [833, 371] on h3 "[PERSON_NAME] NOT AVAILABLE - DAYTIME" at bounding box center [820, 377] width 179 height 29
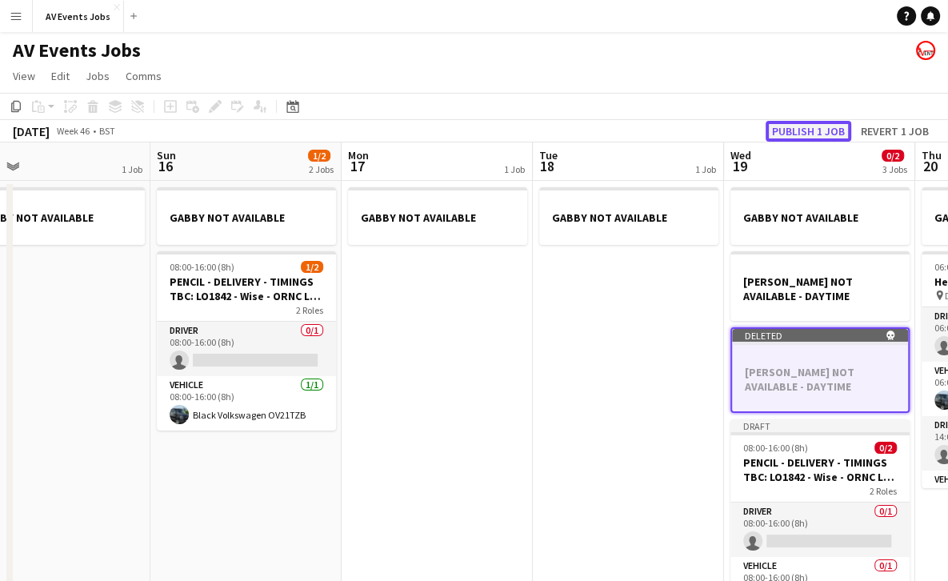
click at [828, 126] on button "Publish 1 job" at bounding box center [809, 131] width 86 height 21
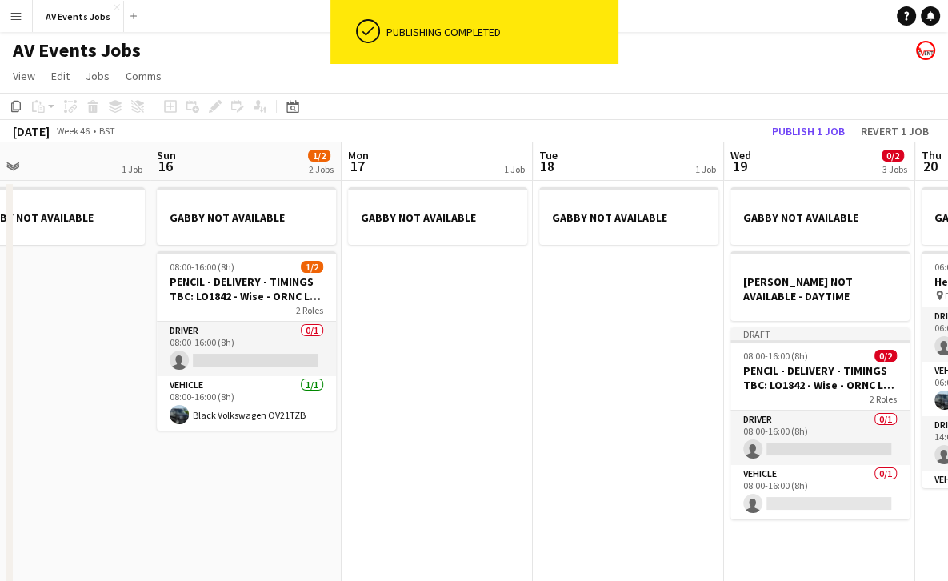
scroll to position [0, 610]
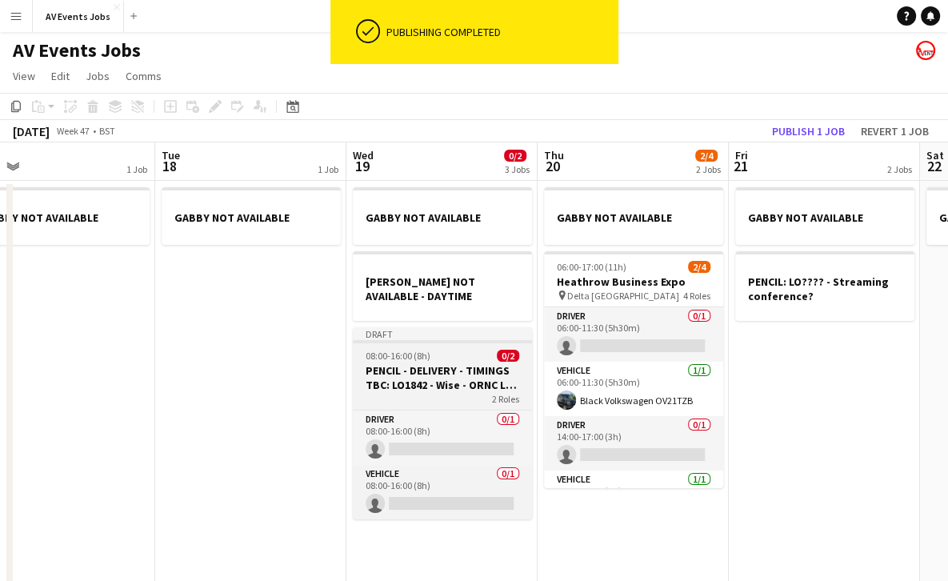
click at [457, 370] on h3 "PENCIL - DELIVERY - TIMINGS TBC: LO1842 - Wise - ORNC LED walls" at bounding box center [442, 377] width 179 height 29
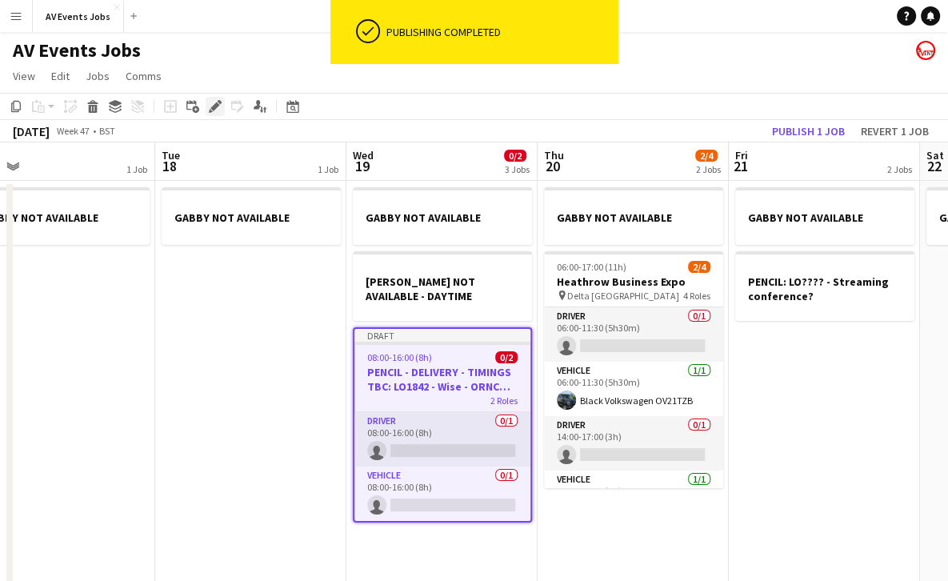
click at [214, 107] on icon at bounding box center [214, 106] width 9 height 9
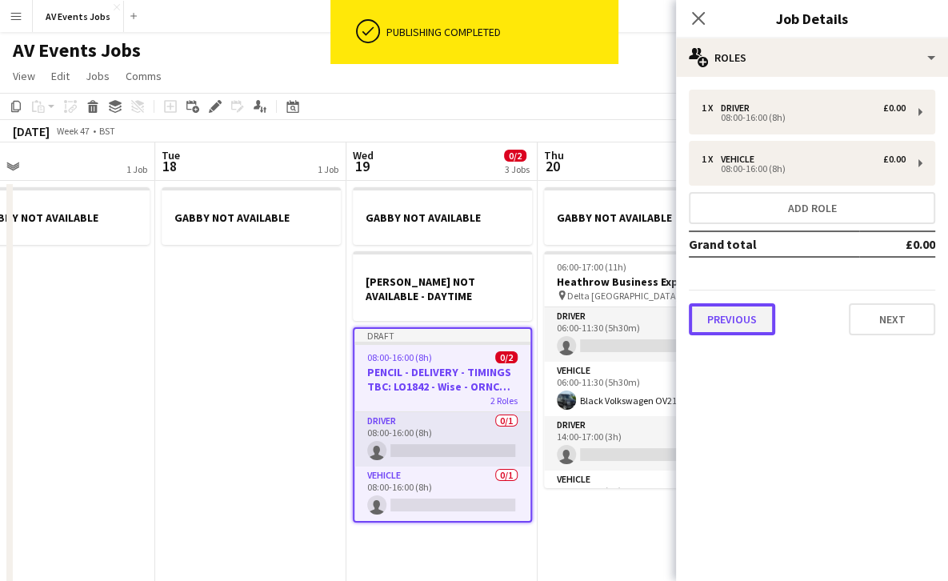
click at [756, 322] on button "Previous" at bounding box center [732, 319] width 86 height 32
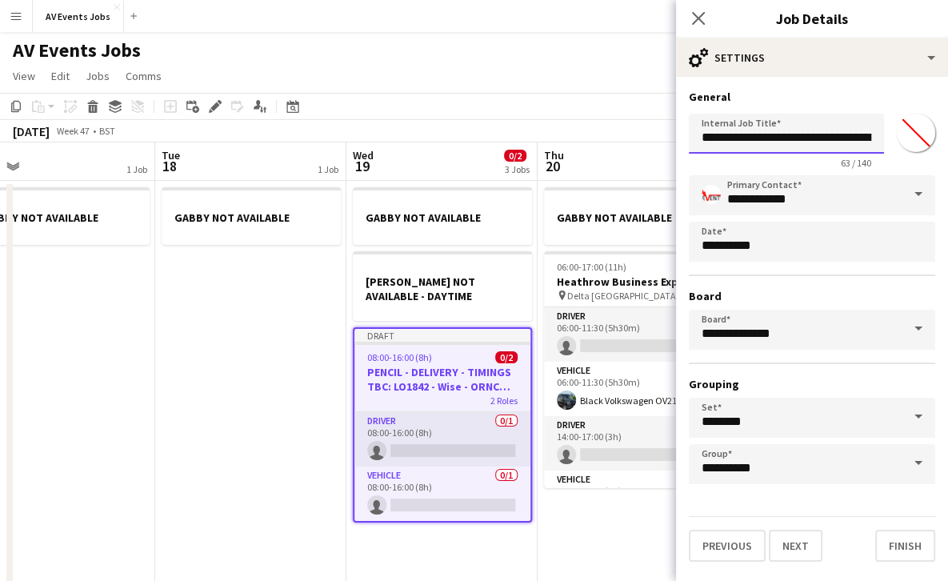
click at [774, 137] on input "**********" at bounding box center [786, 134] width 195 height 40
type input "**********"
click at [903, 538] on button "Finish" at bounding box center [906, 546] width 60 height 32
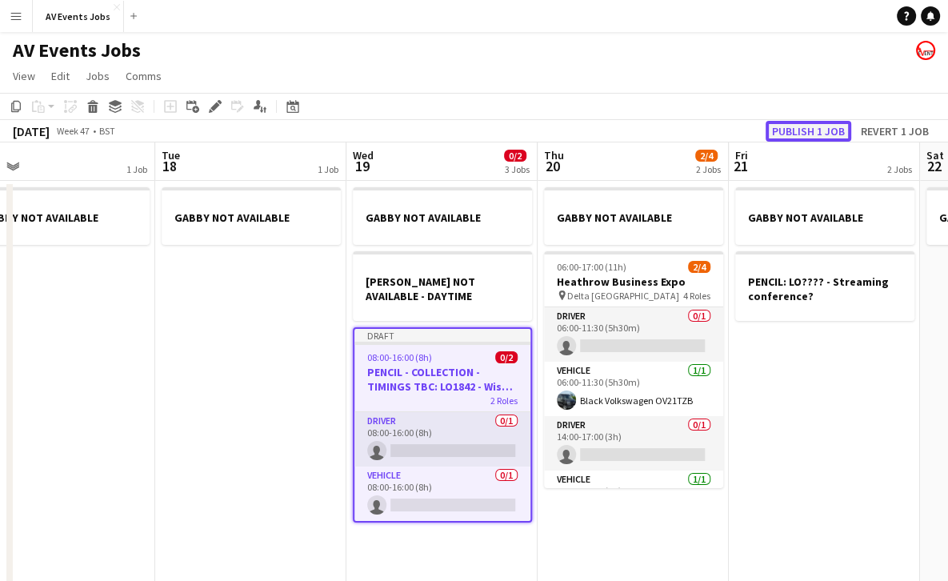
click at [808, 127] on button "Publish 1 job" at bounding box center [809, 131] width 86 height 21
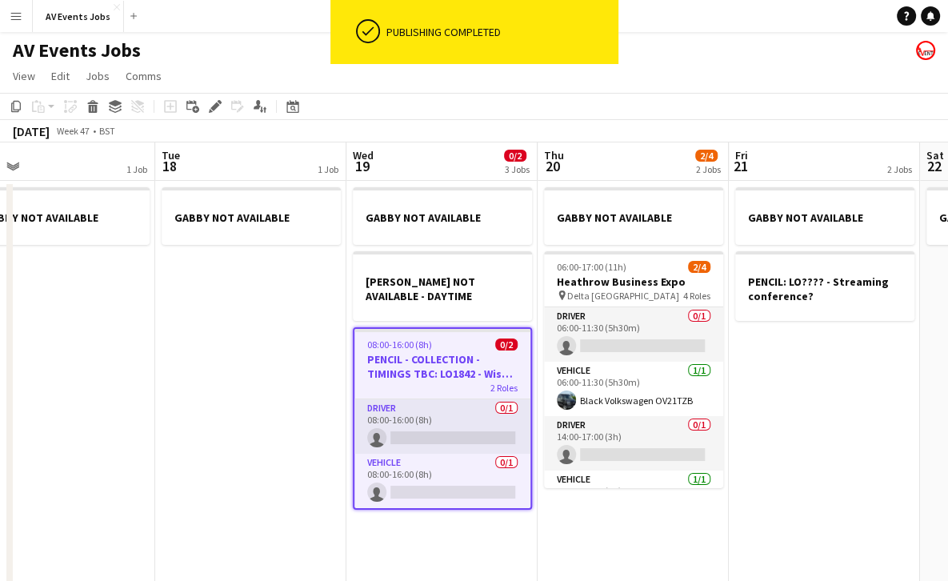
click at [418, 486] on app-card-role "Vehicle 0/1 08:00-16:00 (8h) single-neutral-actions" at bounding box center [443, 481] width 176 height 54
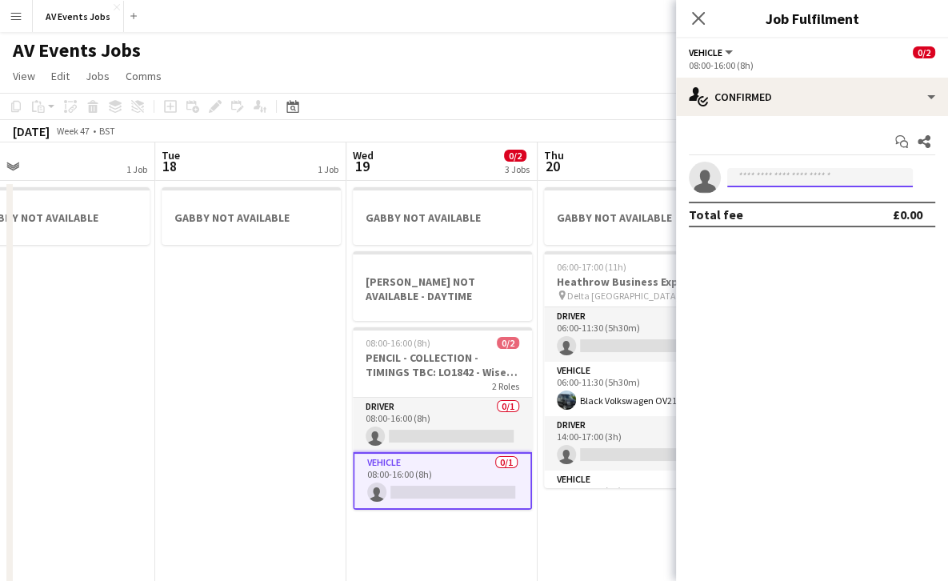
click at [817, 179] on input at bounding box center [821, 177] width 186 height 19
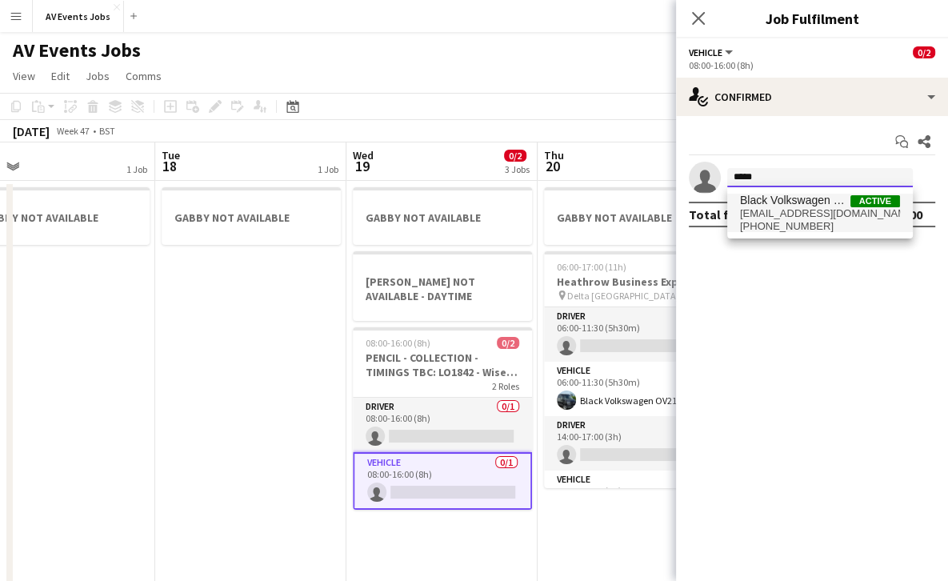
type input "*****"
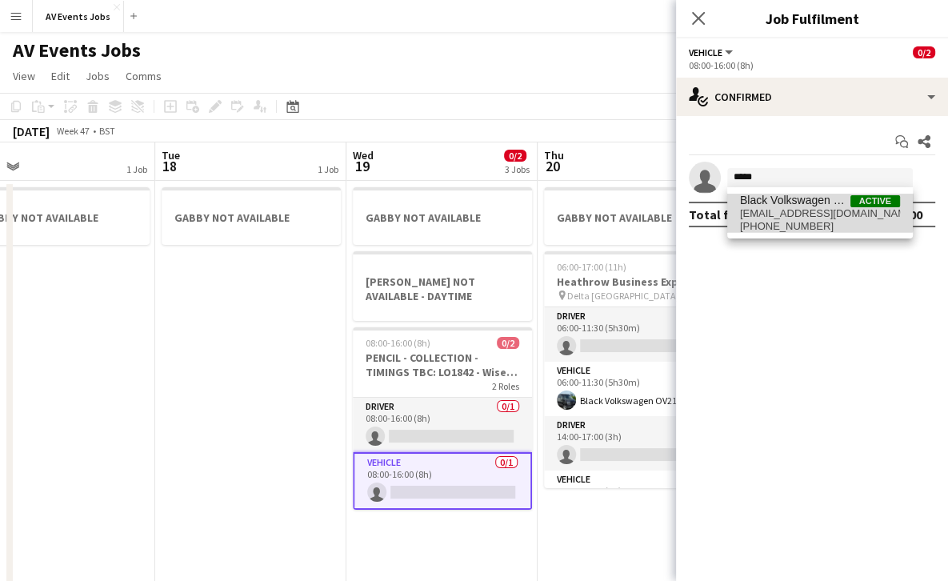
click at [809, 210] on span "[EMAIL_ADDRESS][DOMAIN_NAME]" at bounding box center [820, 213] width 160 height 13
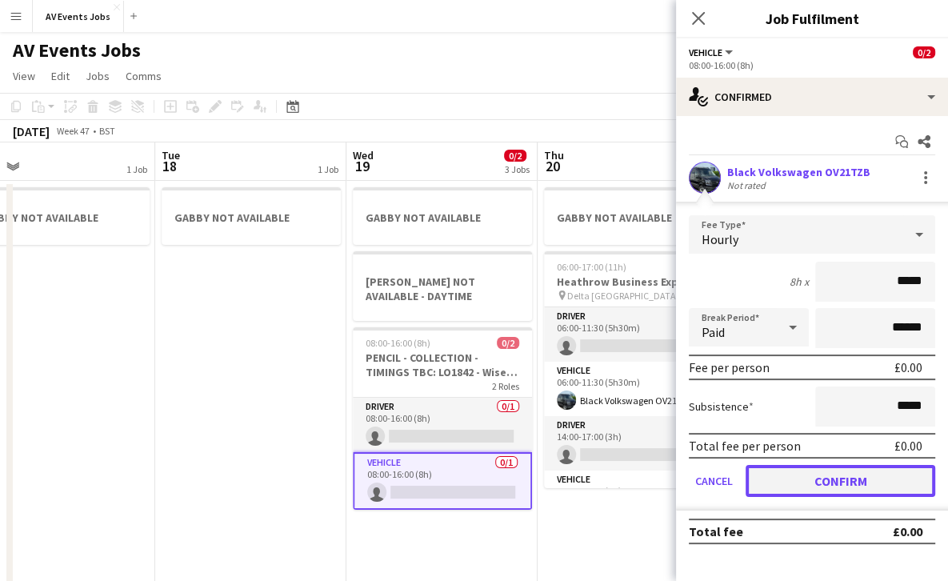
click at [813, 482] on button "Confirm" at bounding box center [841, 481] width 190 height 32
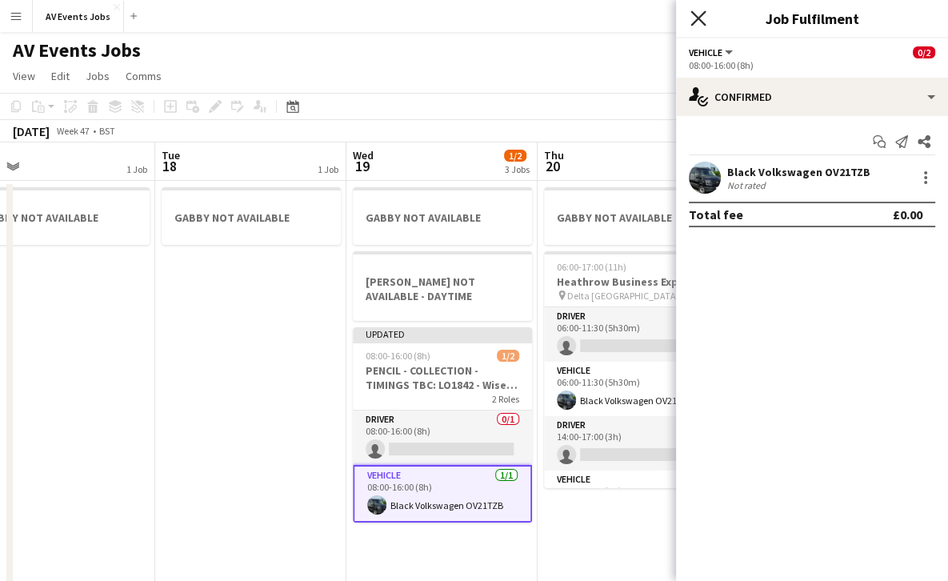
click at [701, 18] on icon "Close pop-in" at bounding box center [698, 17] width 15 height 15
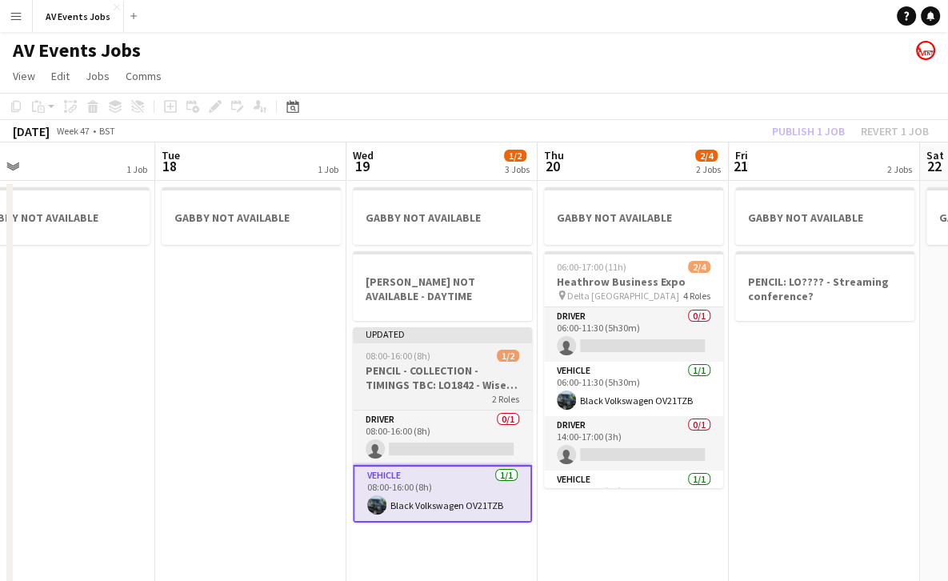
click at [443, 351] on div "08:00-16:00 (8h) 1/2" at bounding box center [442, 356] width 179 height 12
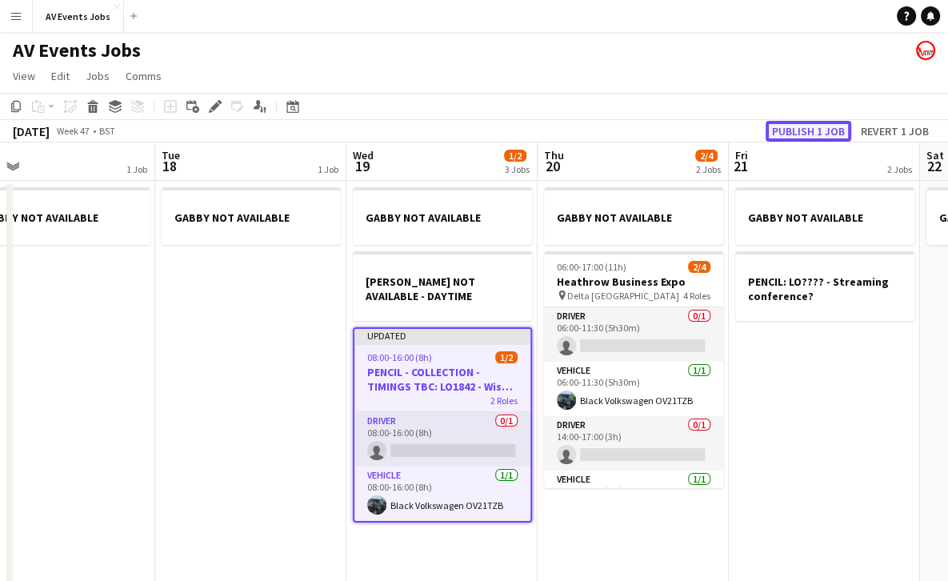
click at [815, 129] on button "Publish 1 job" at bounding box center [809, 131] width 86 height 21
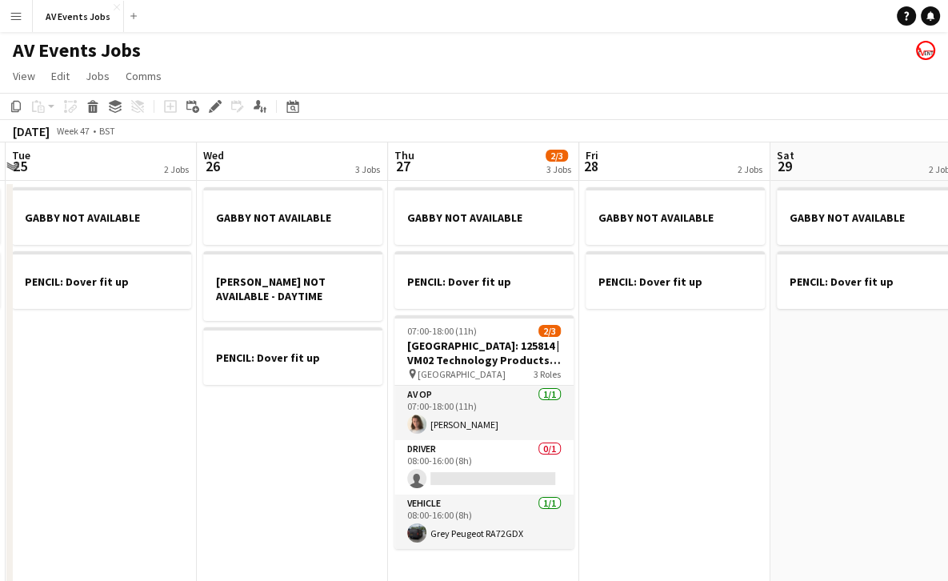
scroll to position [0, 567]
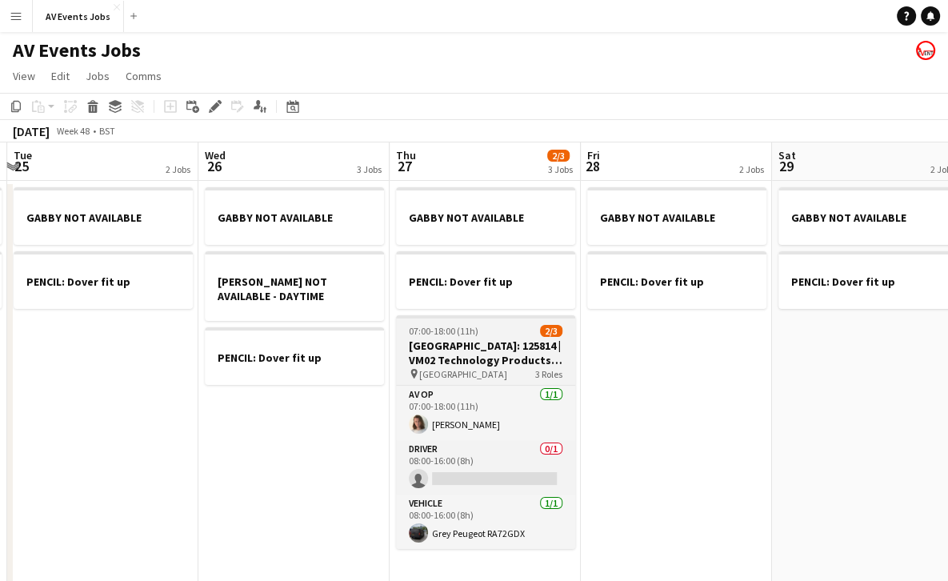
click at [504, 343] on h3 "[GEOGRAPHIC_DATA]: 125814 | VM02 Technology Products Full Team Event" at bounding box center [485, 353] width 179 height 29
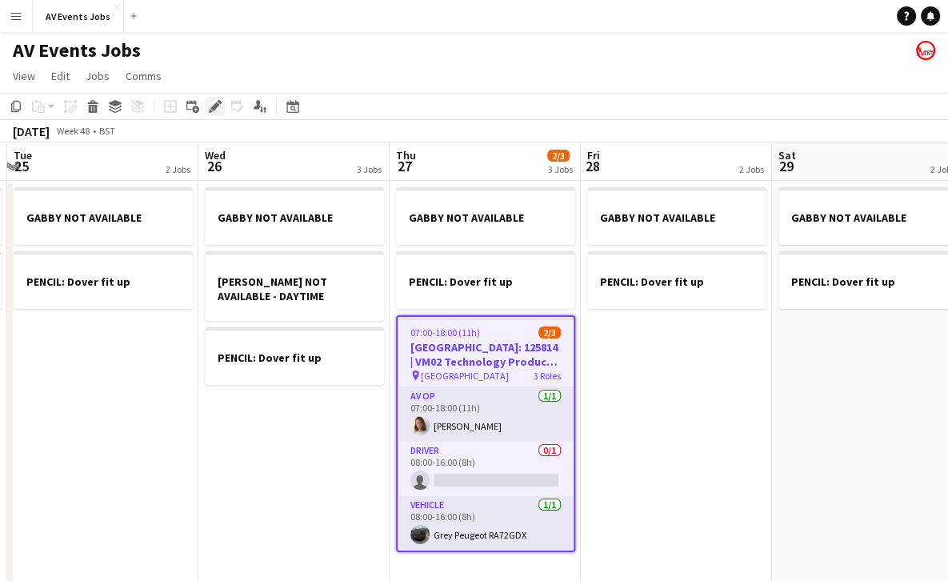
click at [218, 110] on icon "Edit" at bounding box center [215, 106] width 13 height 13
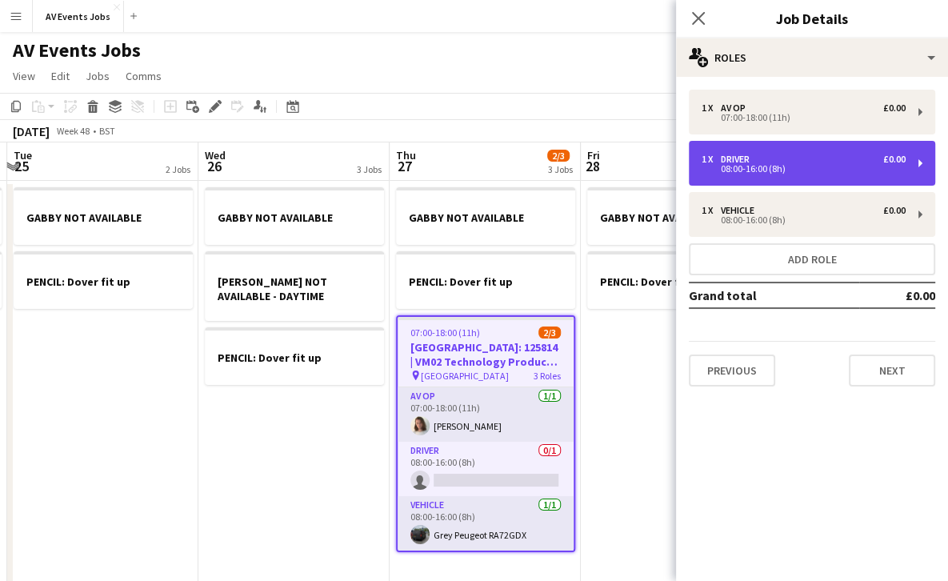
click at [800, 159] on div "1 x Driver £0.00" at bounding box center [804, 159] width 204 height 11
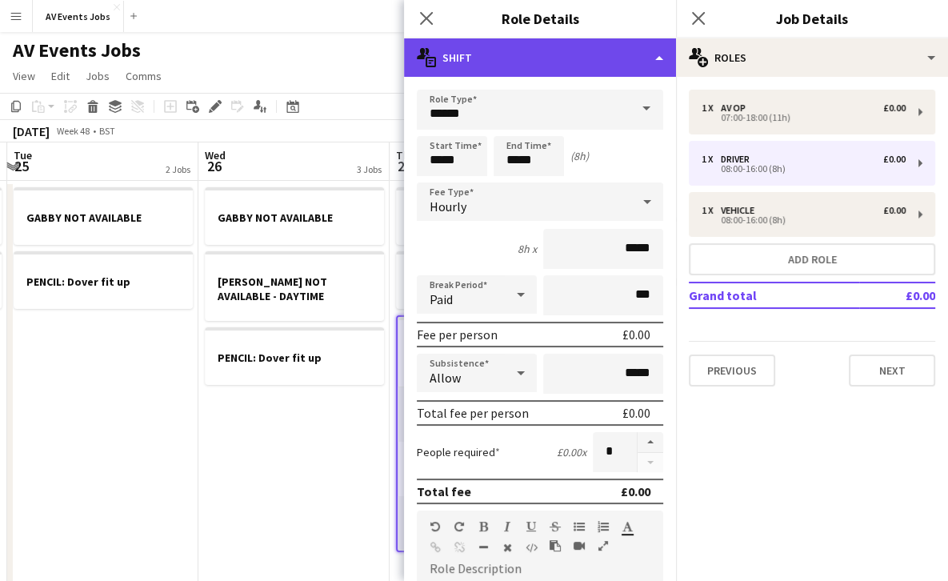
click at [589, 58] on div "multiple-actions-text Shift" at bounding box center [540, 57] width 272 height 38
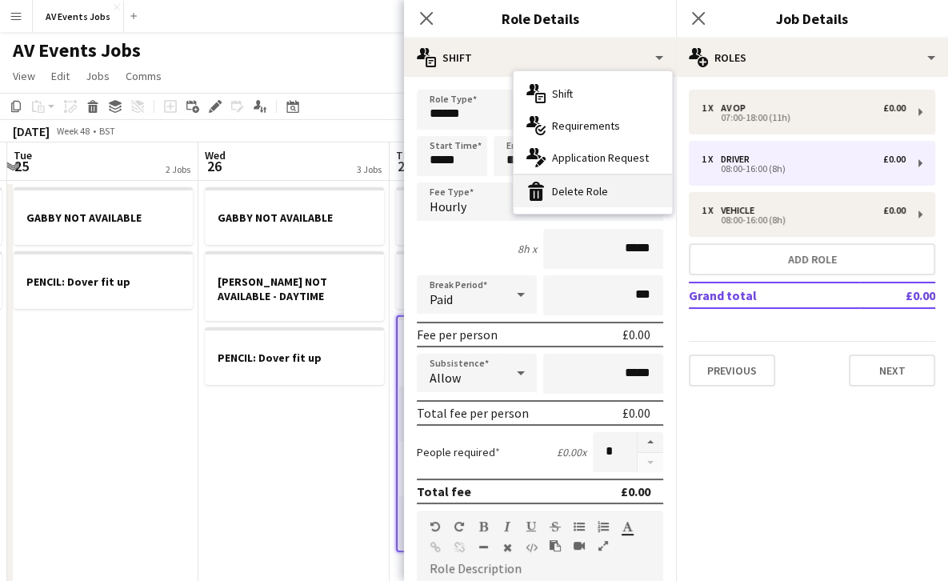
click at [586, 184] on div "bin-2 Delete Role" at bounding box center [593, 191] width 158 height 32
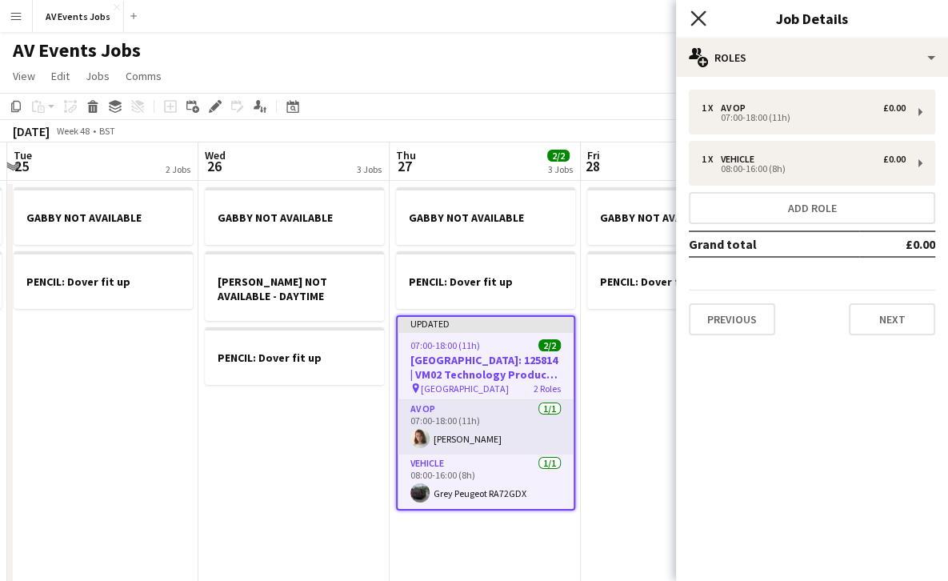
click at [698, 15] on icon "Close pop-in" at bounding box center [698, 17] width 15 height 15
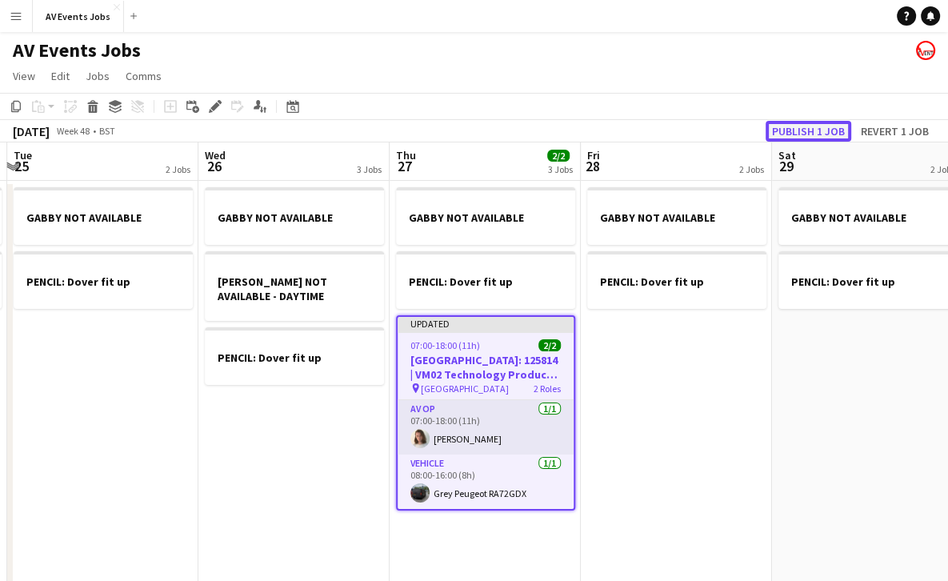
click at [827, 129] on button "Publish 1 job" at bounding box center [809, 131] width 86 height 21
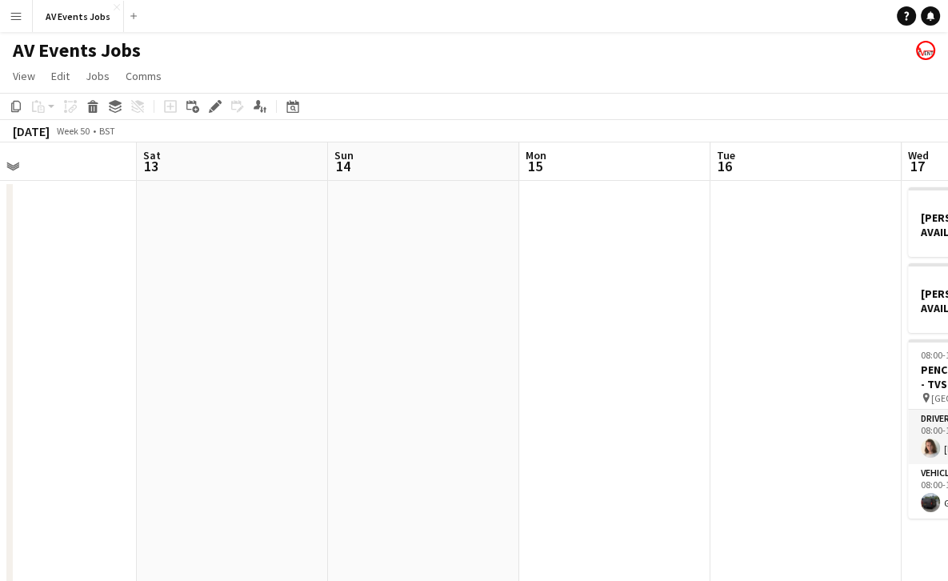
scroll to position [0, 420]
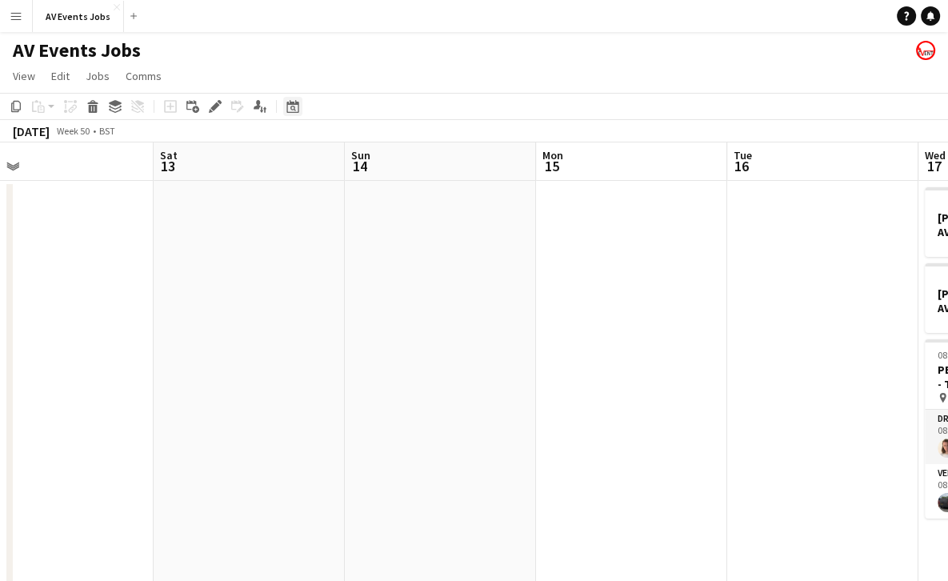
click at [284, 106] on div "Date picker" at bounding box center [292, 106] width 19 height 19
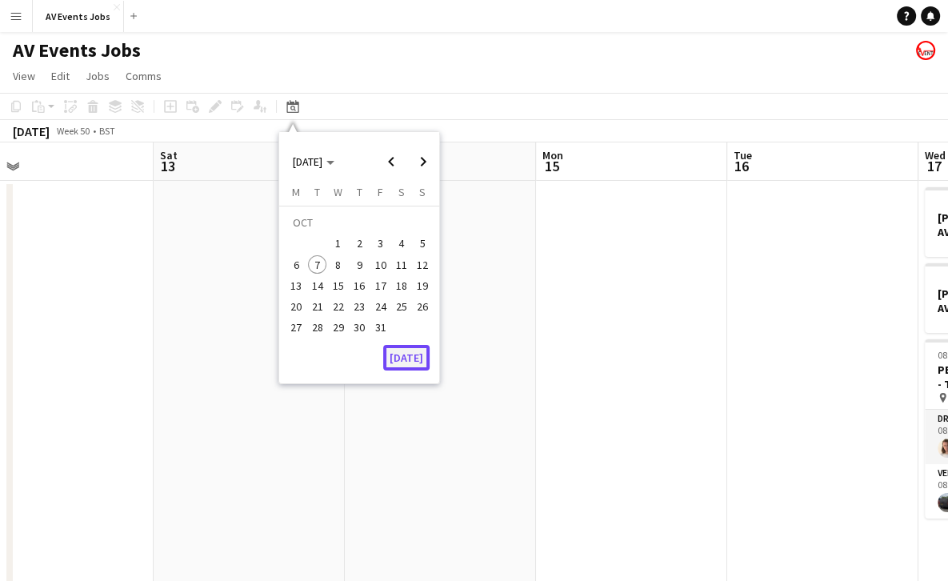
click at [418, 363] on button "[DATE]" at bounding box center [406, 358] width 46 height 26
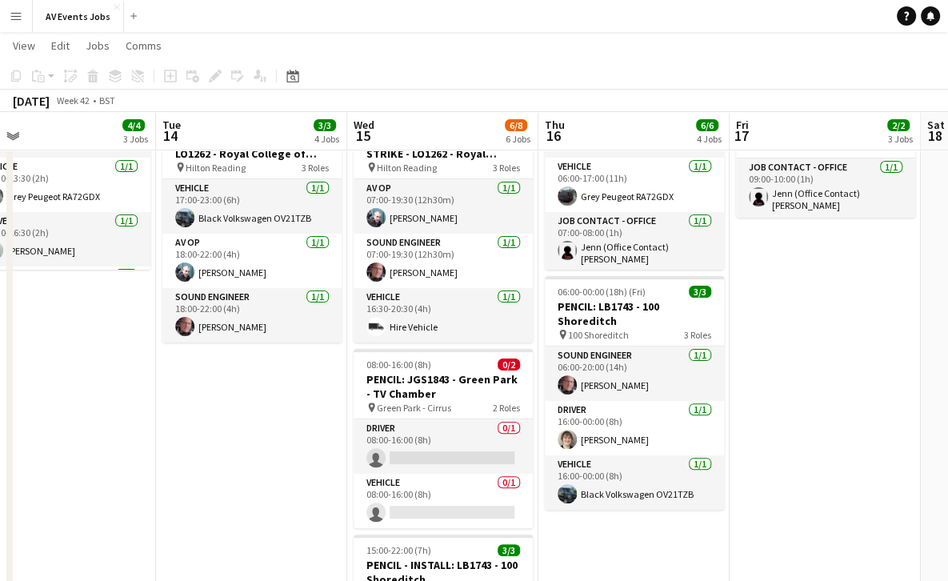
scroll to position [294, 0]
click at [12, 13] on app-icon "Menu" at bounding box center [16, 16] width 13 height 13
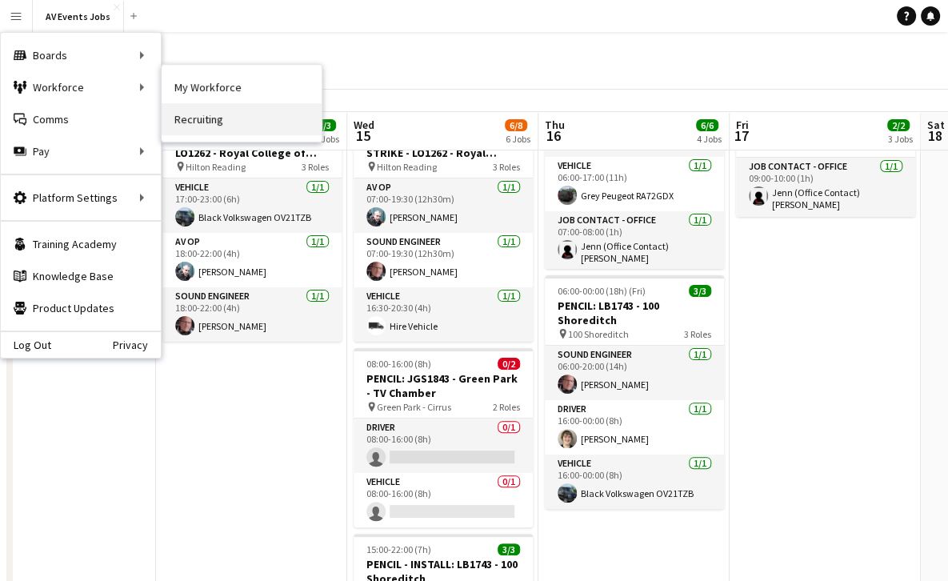
click at [219, 125] on link "Recruiting" at bounding box center [242, 119] width 160 height 32
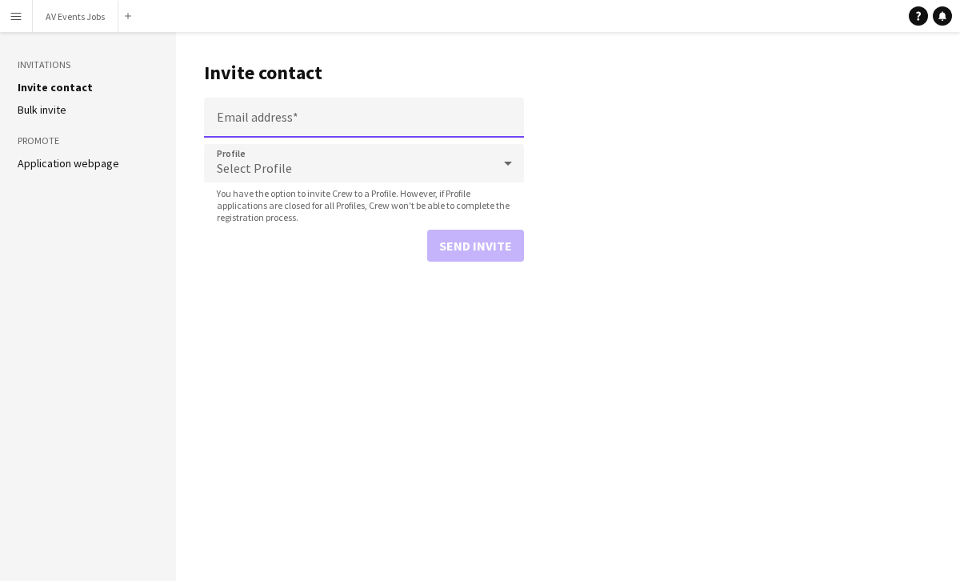
click at [315, 117] on input "Email address" at bounding box center [364, 118] width 320 height 40
paste input "**********"
type input "**********"
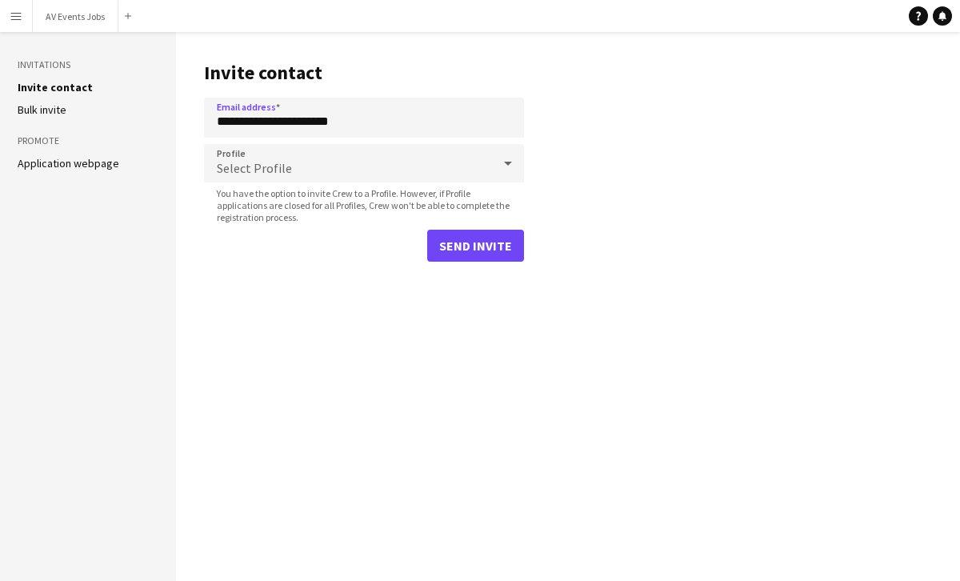
click at [295, 164] on div "Select Profile" at bounding box center [348, 163] width 288 height 38
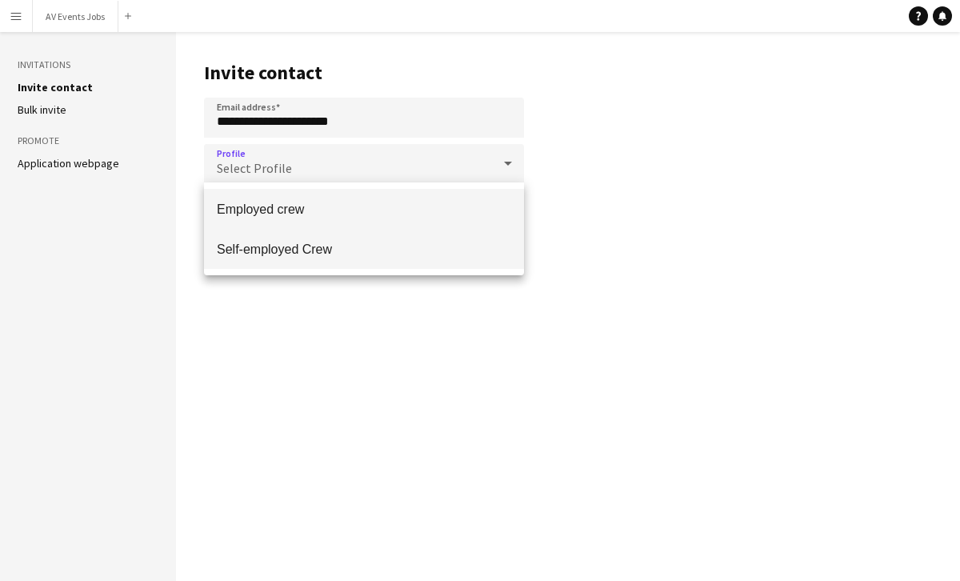
click at [291, 239] on mat-option "Self-employed Crew" at bounding box center [364, 249] width 320 height 40
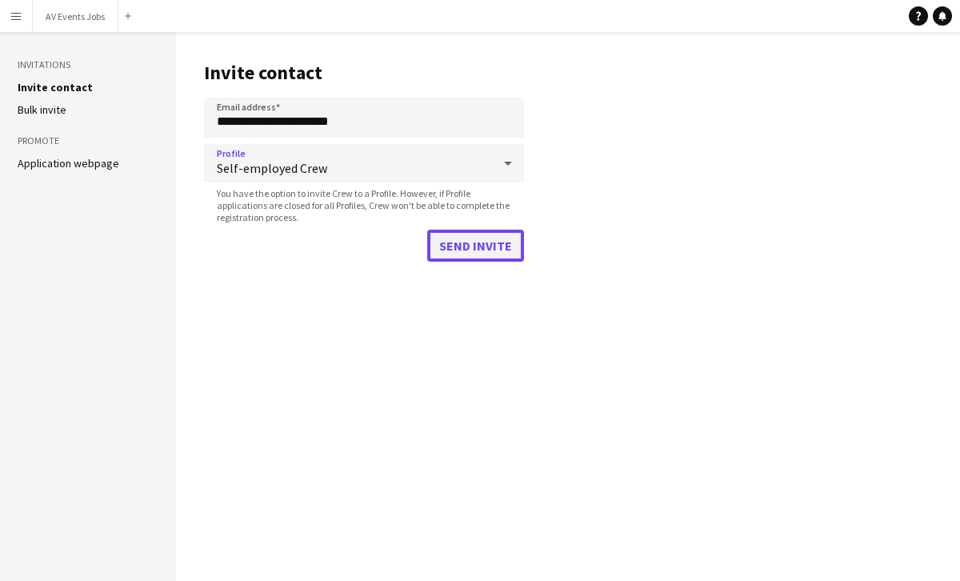
click at [479, 244] on button "Send invite" at bounding box center [475, 246] width 97 height 32
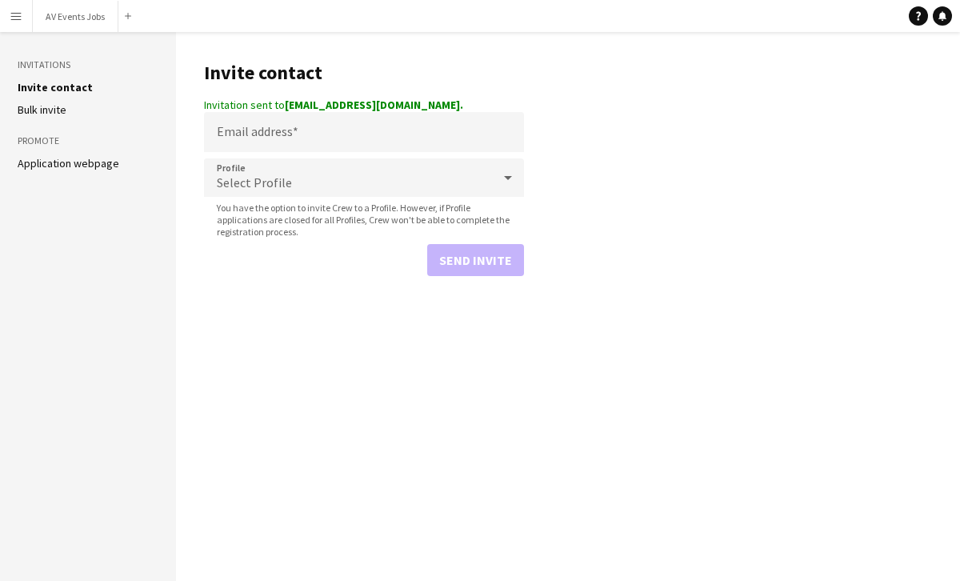
click at [10, 18] on app-icon "Menu" at bounding box center [16, 16] width 13 height 13
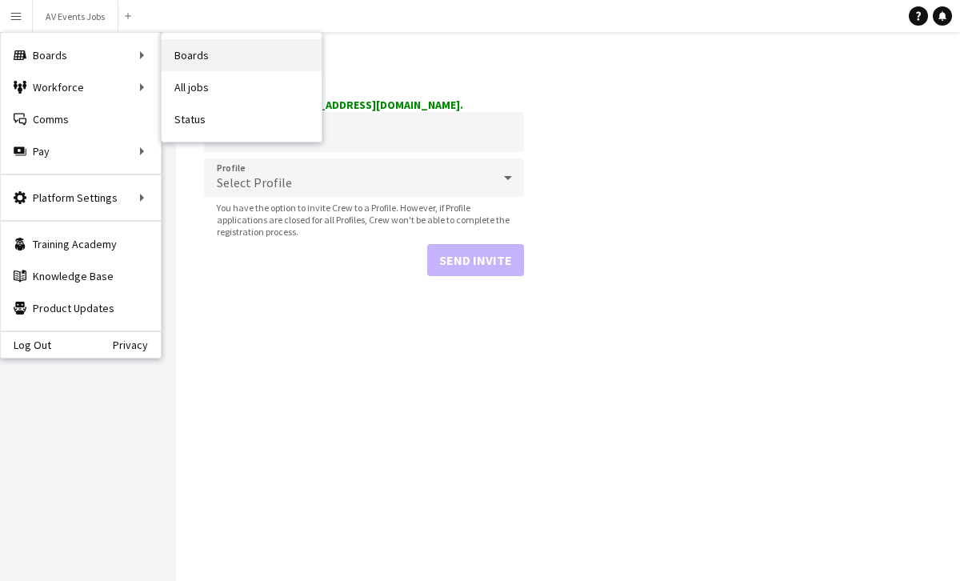
click at [182, 63] on link "Boards" at bounding box center [242, 55] width 160 height 32
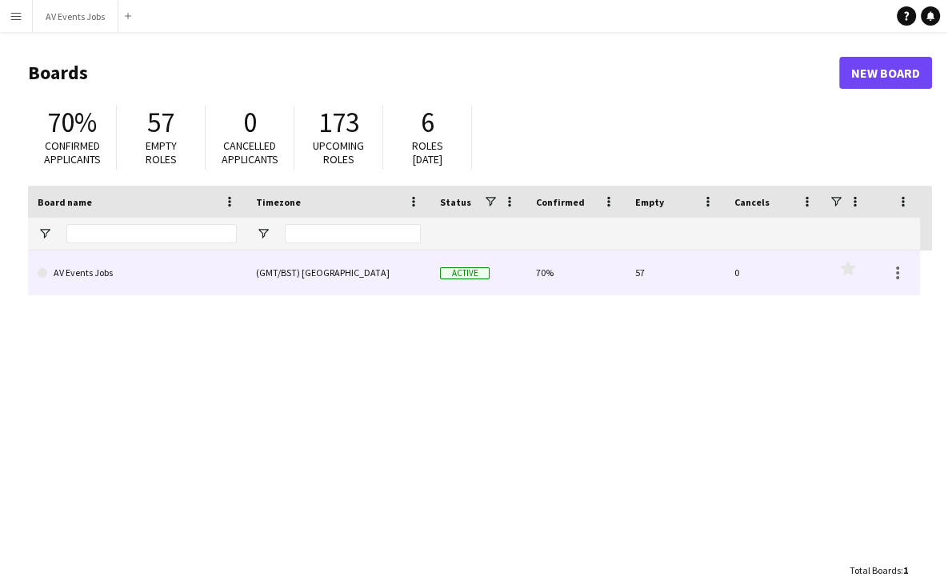
click at [180, 279] on link "AV Events Jobs" at bounding box center [137, 273] width 199 height 45
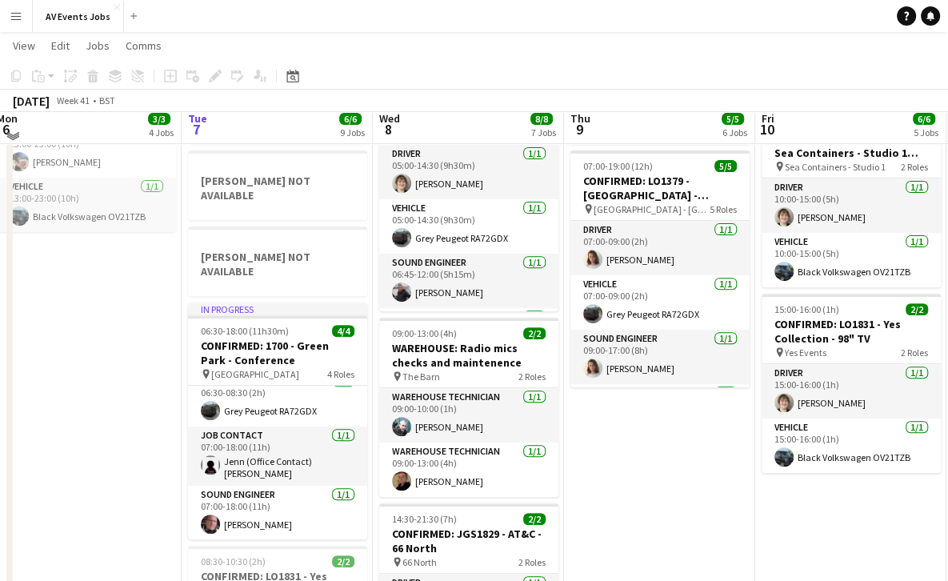
scroll to position [390, 0]
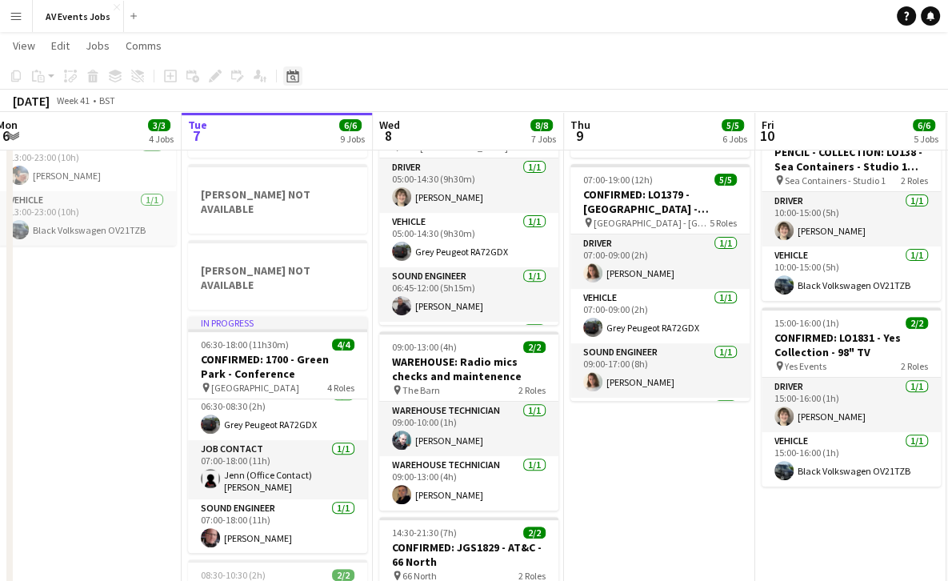
click at [291, 75] on icon at bounding box center [294, 78] width 6 height 6
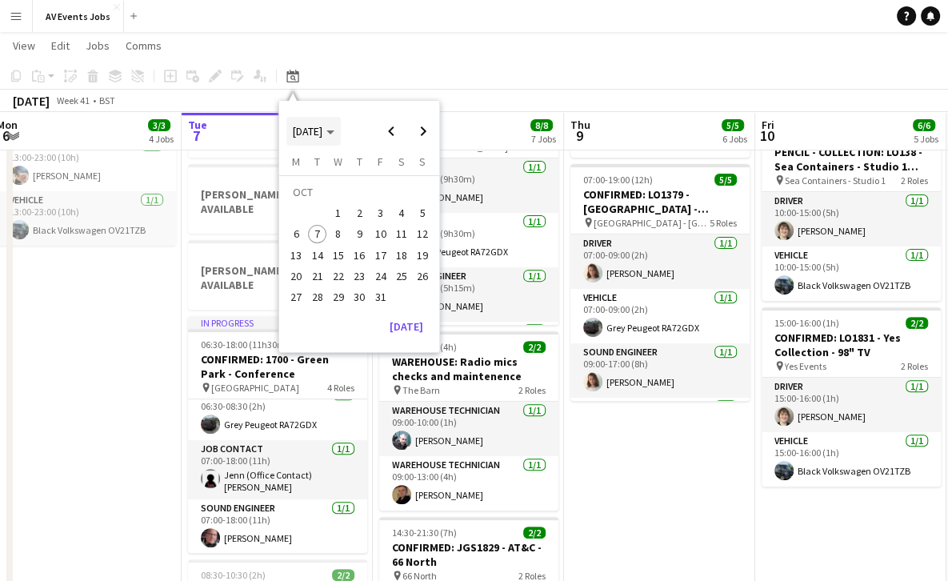
click at [335, 133] on span "[DATE]" at bounding box center [314, 131] width 42 height 14
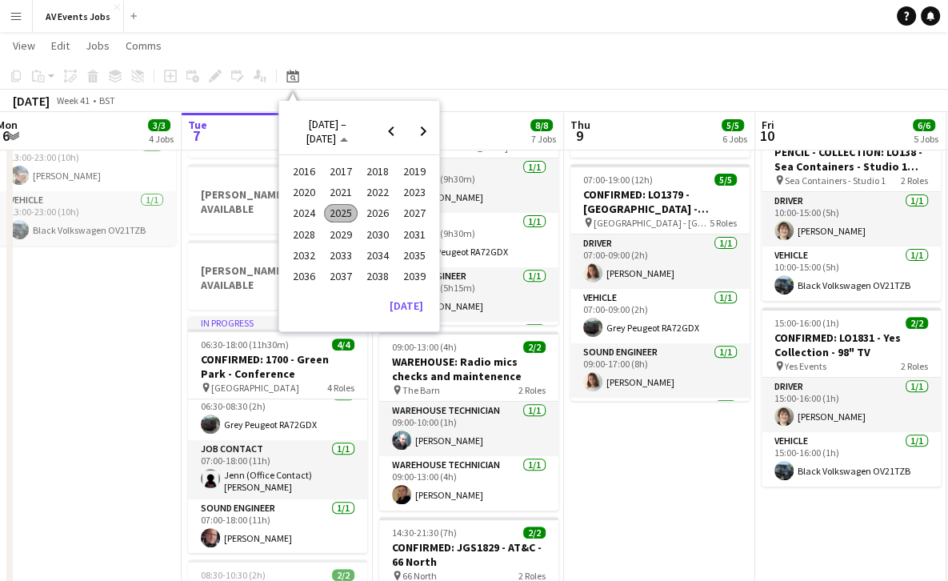
click at [375, 206] on span "2026" at bounding box center [377, 213] width 33 height 19
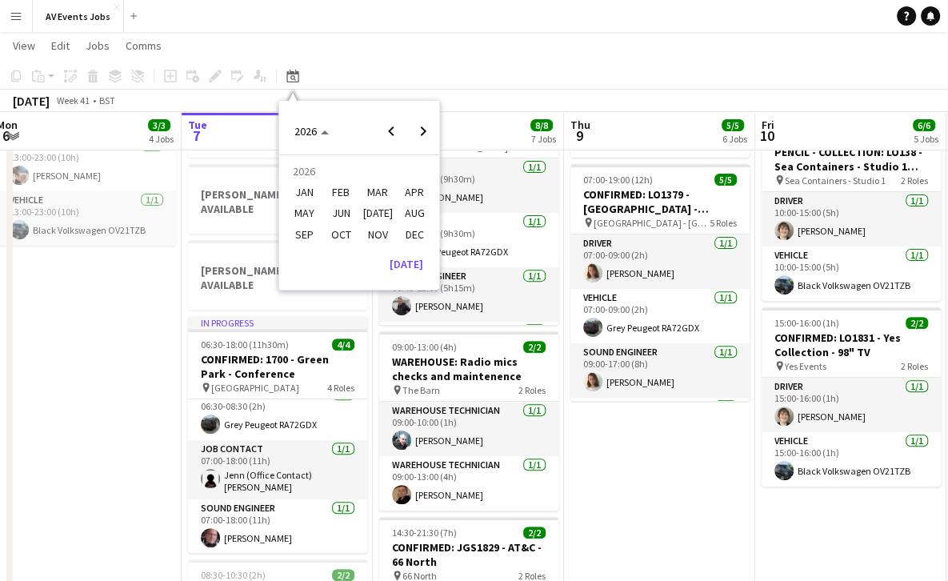
click at [413, 214] on span "AUG" at bounding box center [414, 213] width 33 height 19
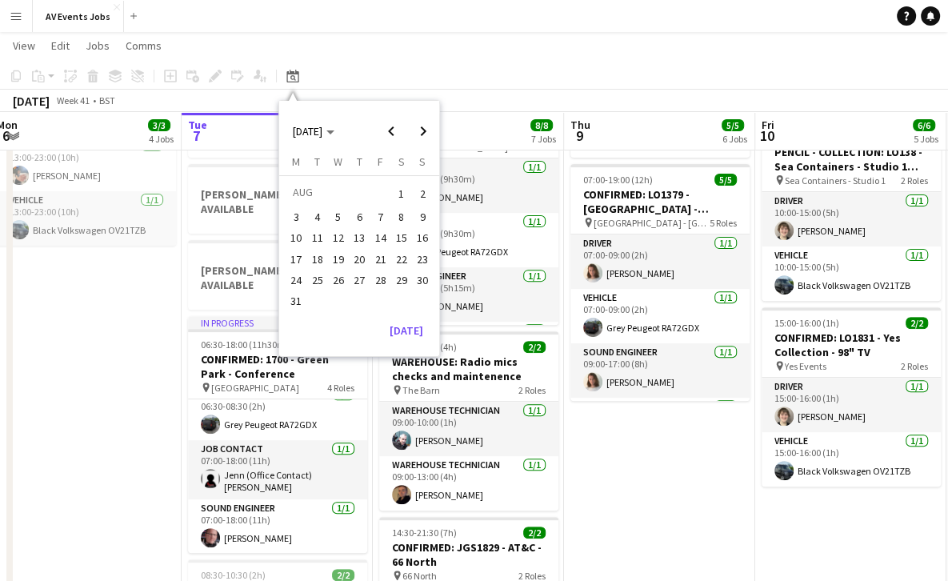
click at [405, 235] on span "15" at bounding box center [401, 238] width 19 height 19
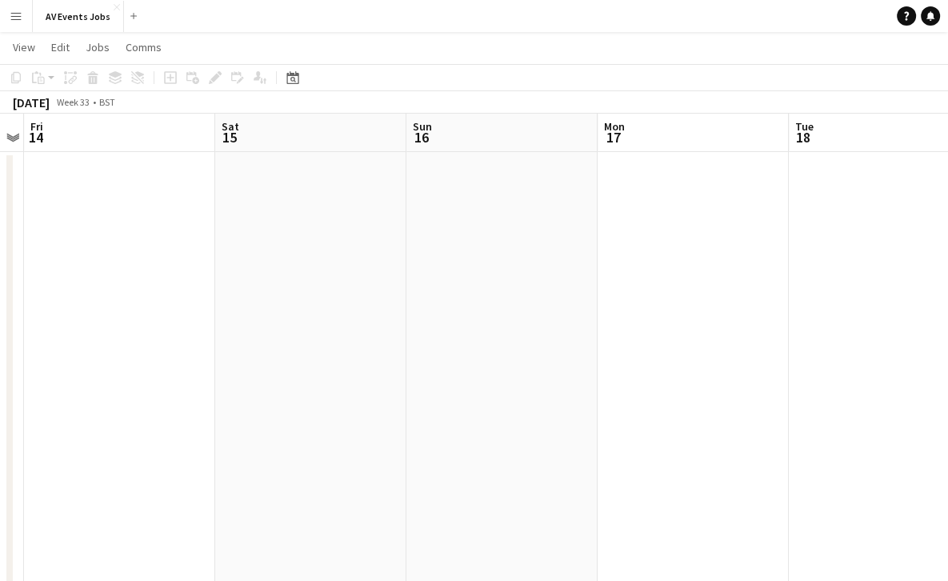
scroll to position [0, 0]
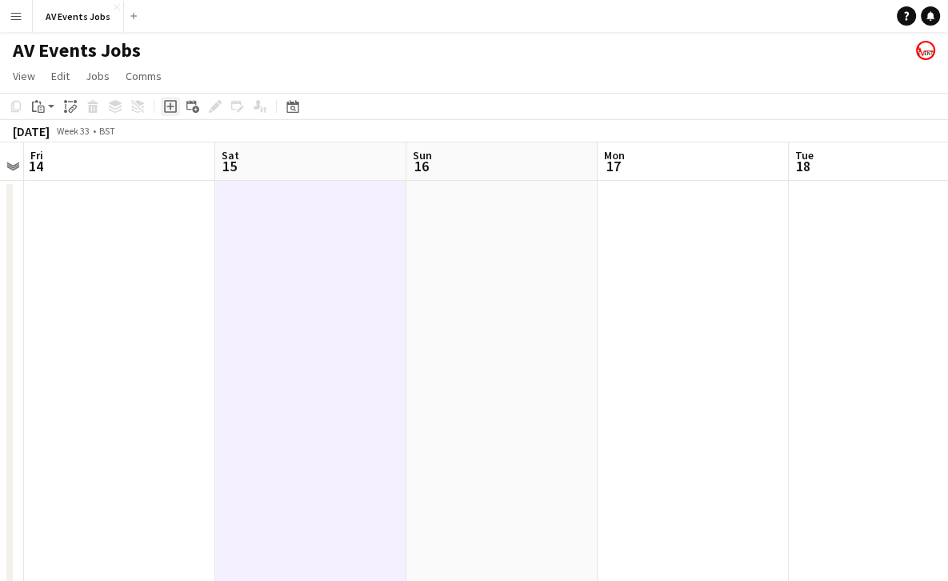
click at [169, 106] on icon "Add job" at bounding box center [170, 106] width 13 height 13
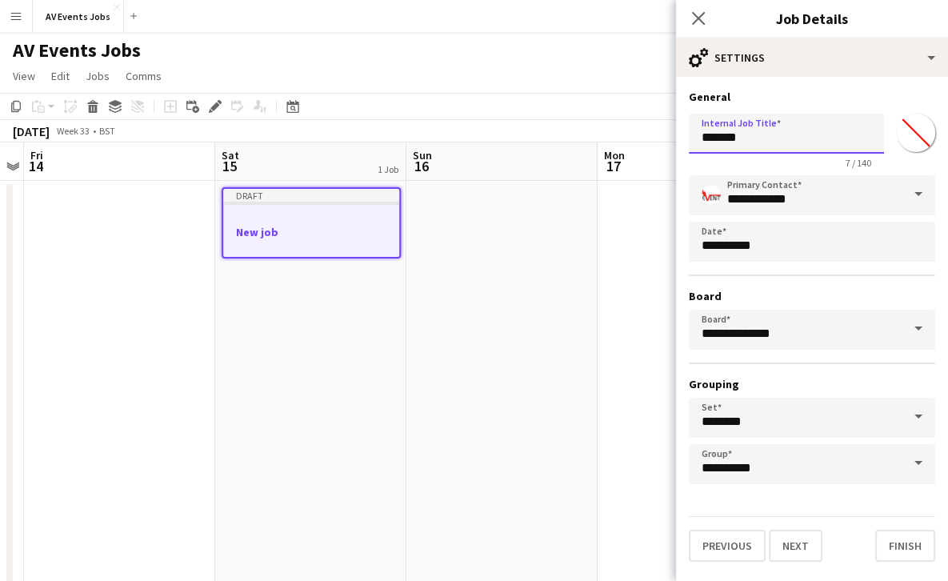
drag, startPoint x: 754, startPoint y: 135, endPoint x: 655, endPoint y: 132, distance: 99.3
click at [655, 132] on body "Menu Boards Boards Boards All jobs Status Workforce Workforce My Workforce Recr…" at bounding box center [474, 558] width 948 height 1117
paste input "**********"
type input "**********"
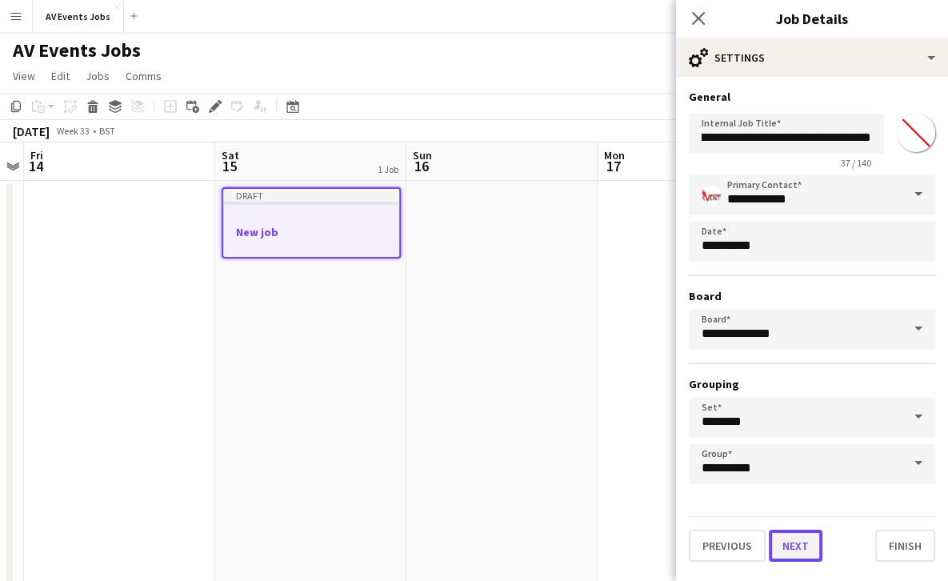
click at [793, 544] on button "Next" at bounding box center [796, 546] width 54 height 32
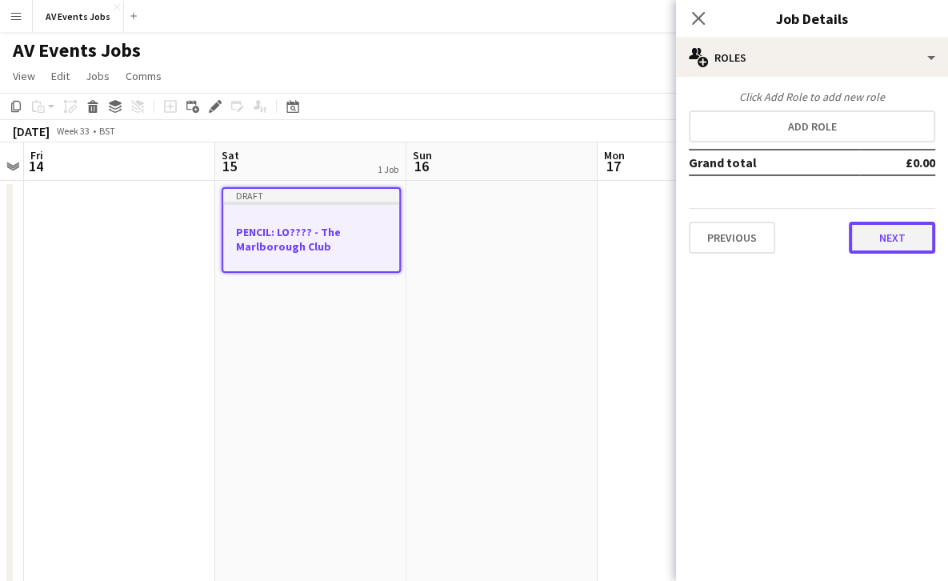
click at [865, 230] on button "Next" at bounding box center [892, 238] width 86 height 32
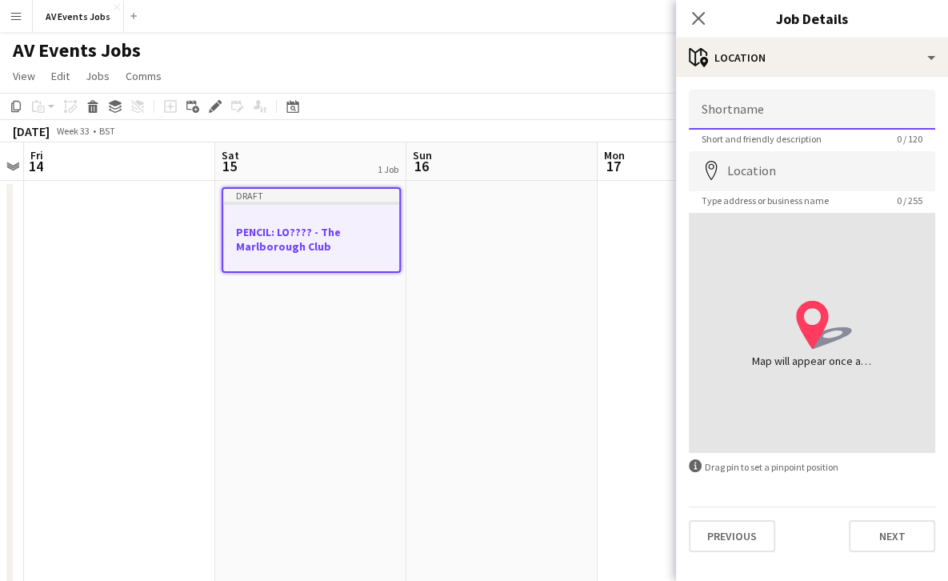
click at [844, 117] on input "Shortname" at bounding box center [812, 110] width 247 height 40
paste input "**********"
type input "**********"
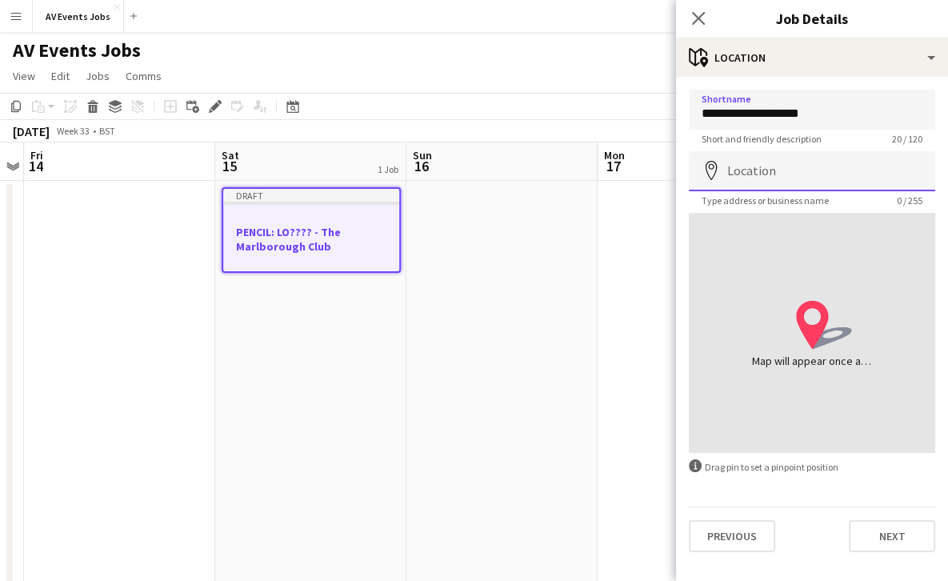
click at [808, 178] on input "Location" at bounding box center [812, 171] width 247 height 40
paste input "**********"
type input "**********"
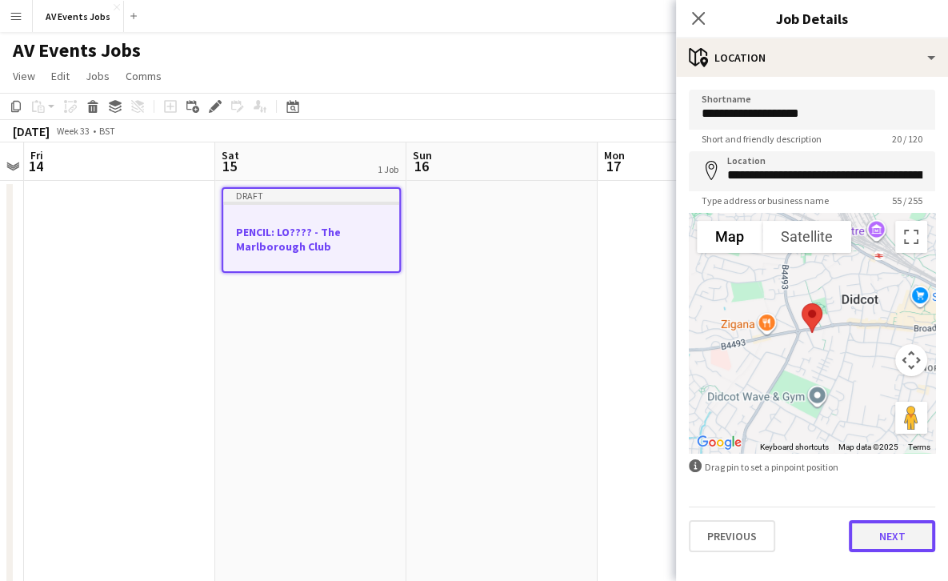
click at [885, 536] on button "Next" at bounding box center [892, 536] width 86 height 32
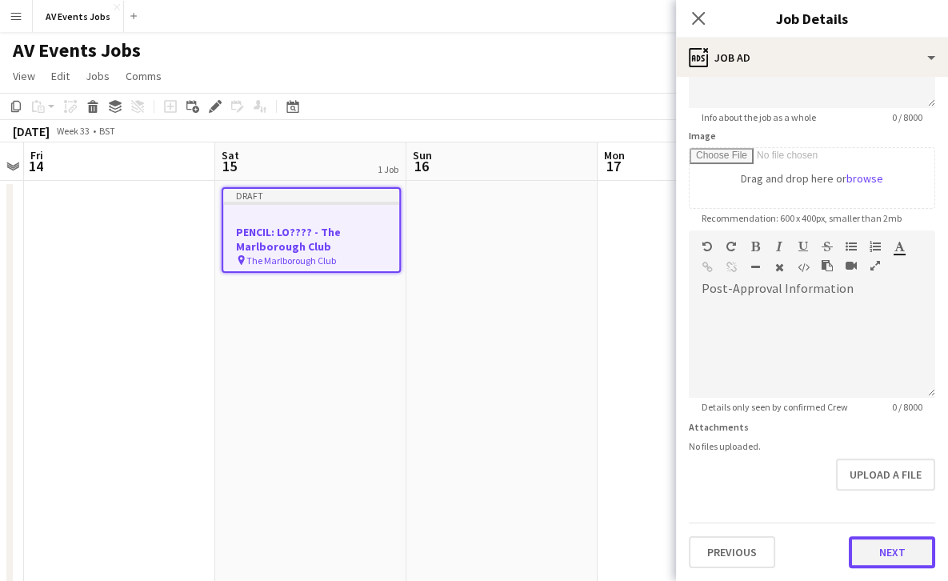
scroll to position [210, 0]
click at [874, 504] on form "**********" at bounding box center [812, 224] width 272 height 689
click at [872, 559] on button "Next" at bounding box center [892, 553] width 86 height 32
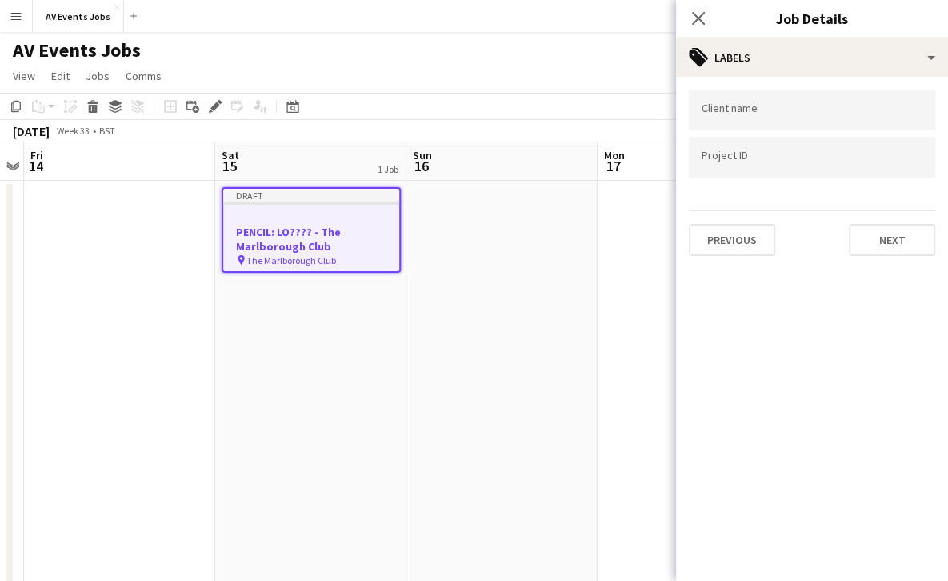
click at [836, 110] on input "Type to search client labels..." at bounding box center [812, 110] width 221 height 14
paste input "**********"
type input "**********"
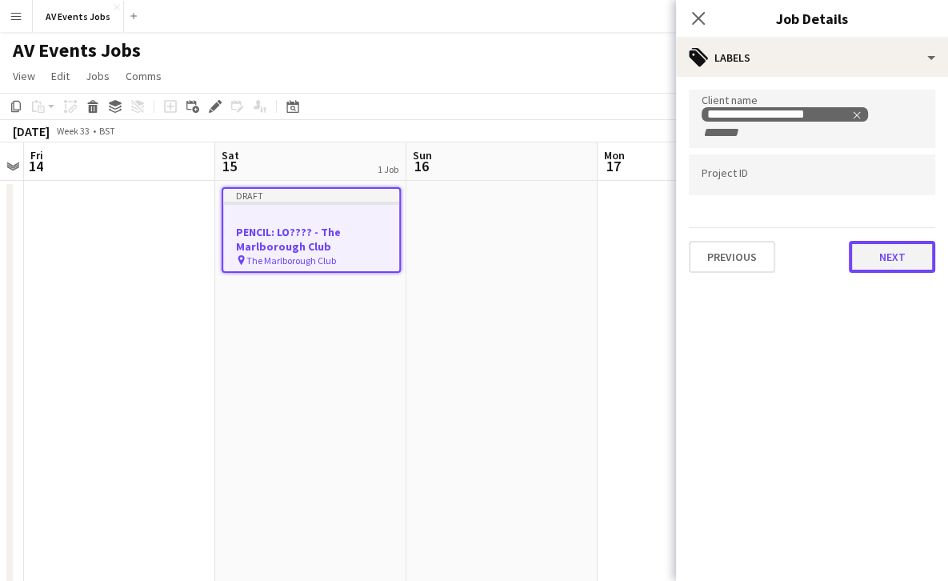
click at [880, 260] on button "Next" at bounding box center [892, 257] width 86 height 32
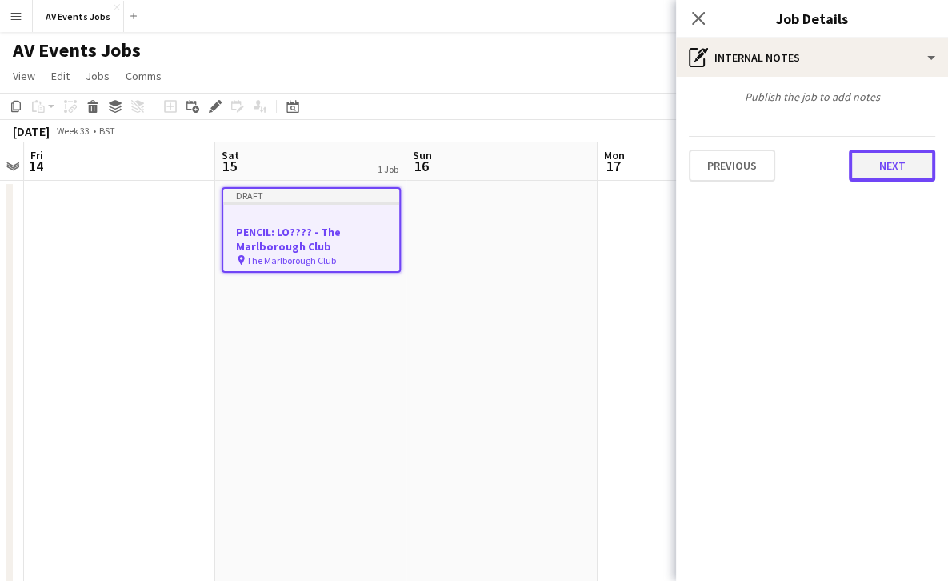
click at [881, 175] on button "Next" at bounding box center [892, 166] width 86 height 32
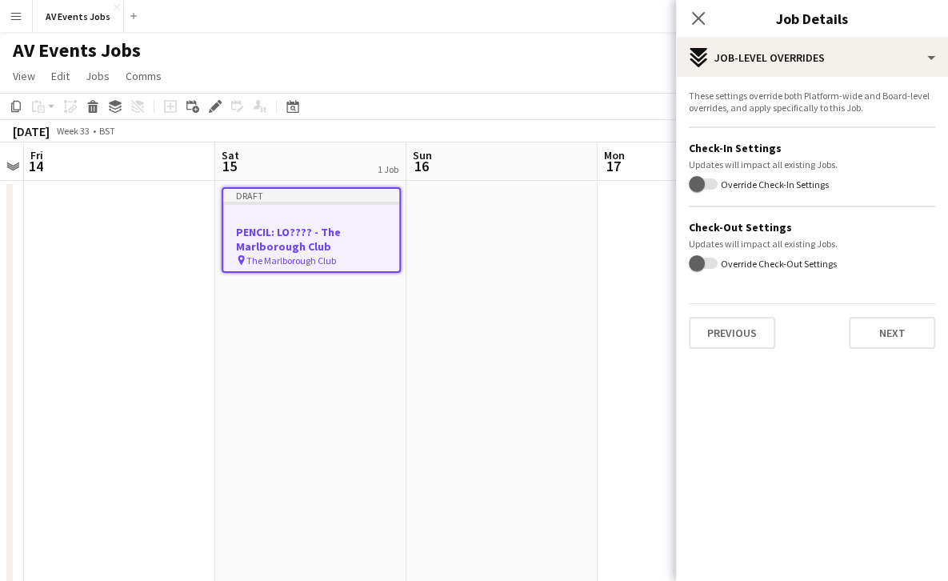
click at [879, 314] on div "Previous Next" at bounding box center [812, 326] width 247 height 46
click at [880, 326] on button "Next" at bounding box center [892, 333] width 86 height 32
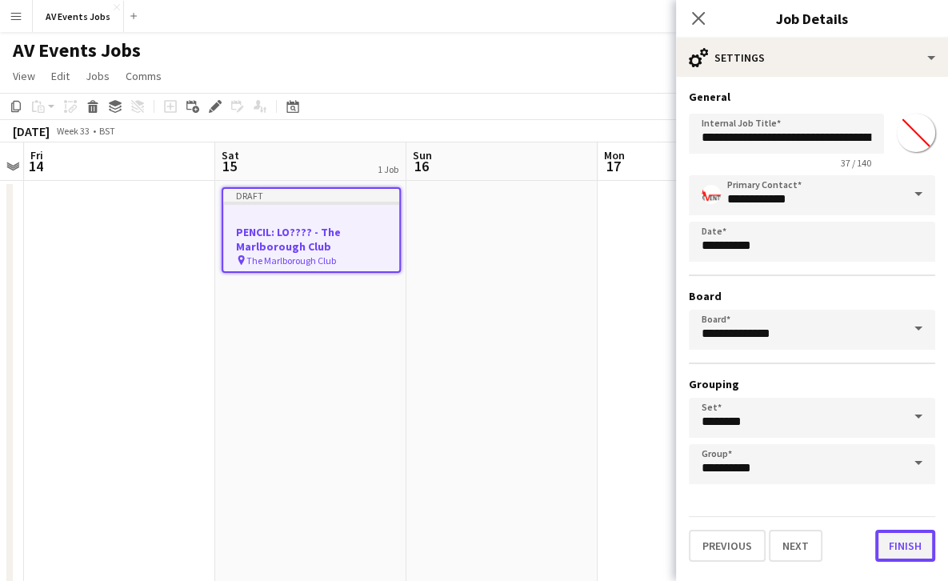
click at [903, 538] on button "Finish" at bounding box center [906, 546] width 60 height 32
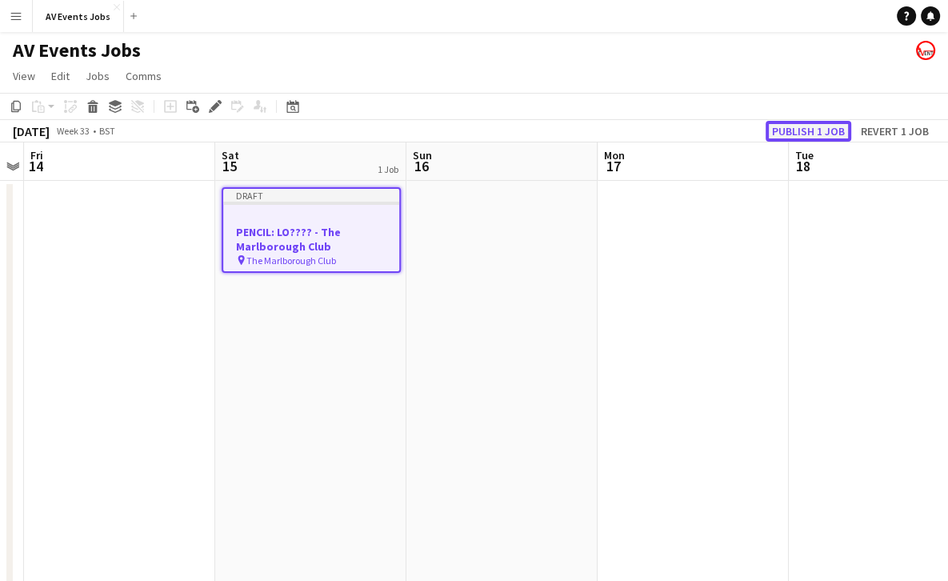
click at [822, 124] on button "Publish 1 job" at bounding box center [809, 131] width 86 height 21
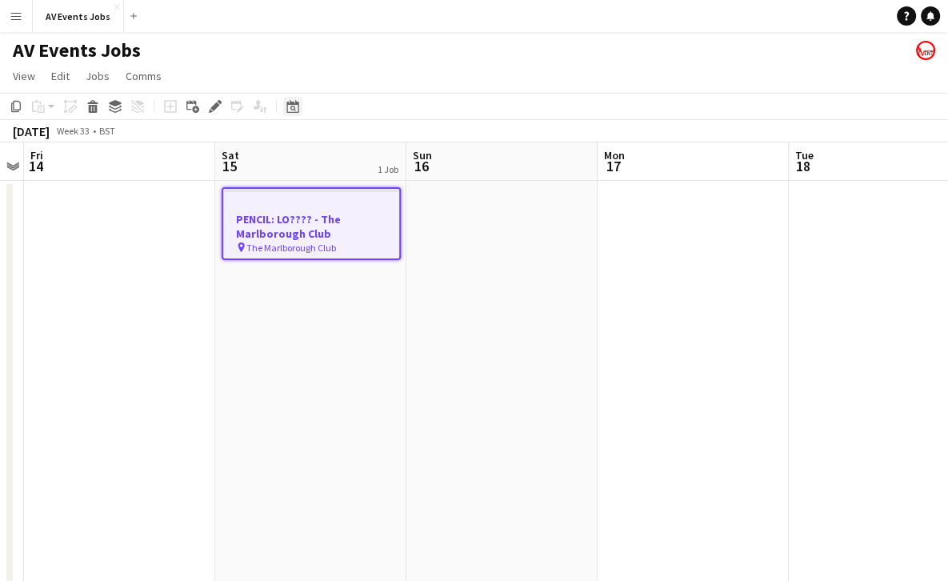
click at [291, 115] on div "Date picker" at bounding box center [292, 106] width 19 height 19
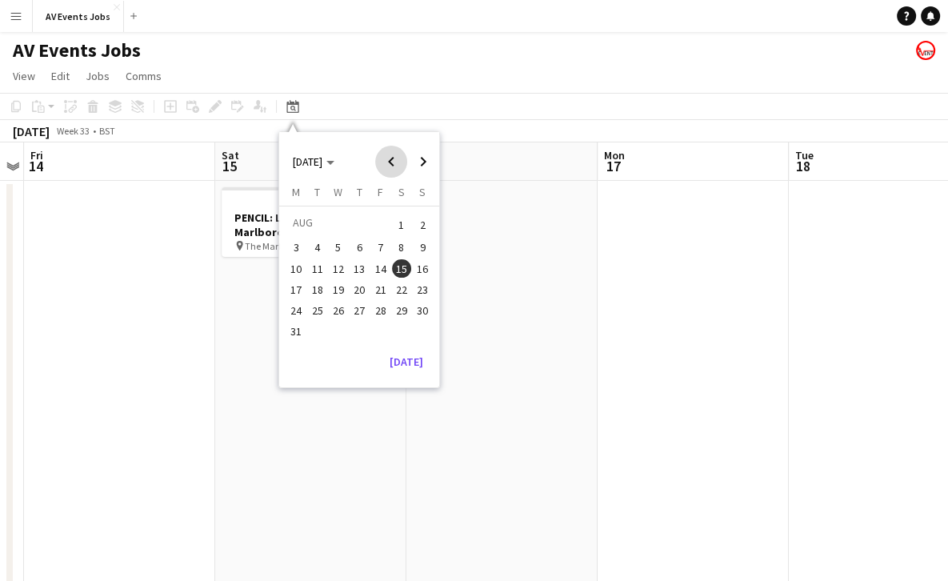
click at [379, 155] on span "Previous month" at bounding box center [391, 162] width 32 height 32
click at [376, 267] on span "12" at bounding box center [380, 264] width 19 height 19
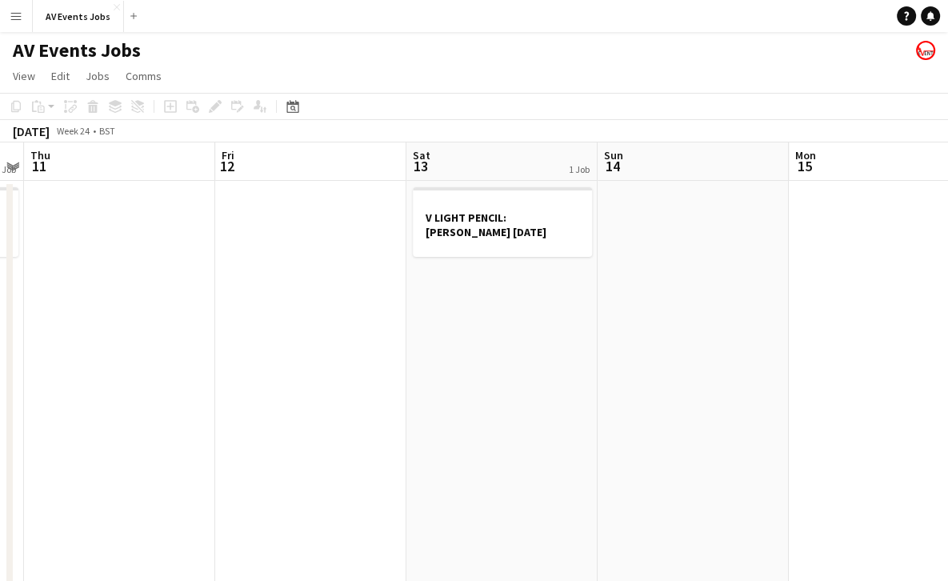
click at [280, 106] on div "Date picker [DATE] [DATE] [DATE] M [DATE] T [DATE] W [DATE] T [DATE] F [DATE] S…" at bounding box center [288, 106] width 36 height 19
click at [288, 106] on icon "Date picker" at bounding box center [293, 106] width 13 height 13
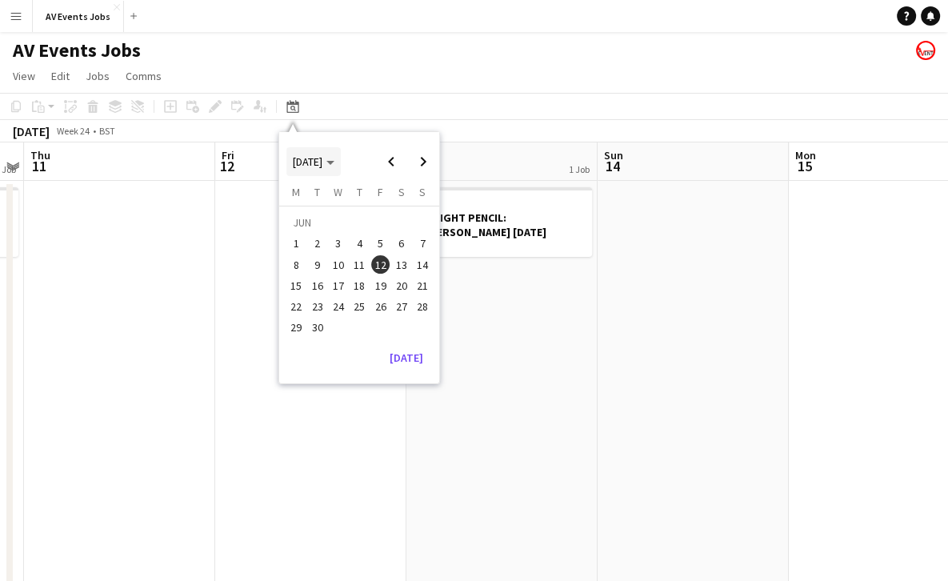
click at [315, 163] on span "[DATE]" at bounding box center [308, 161] width 30 height 14
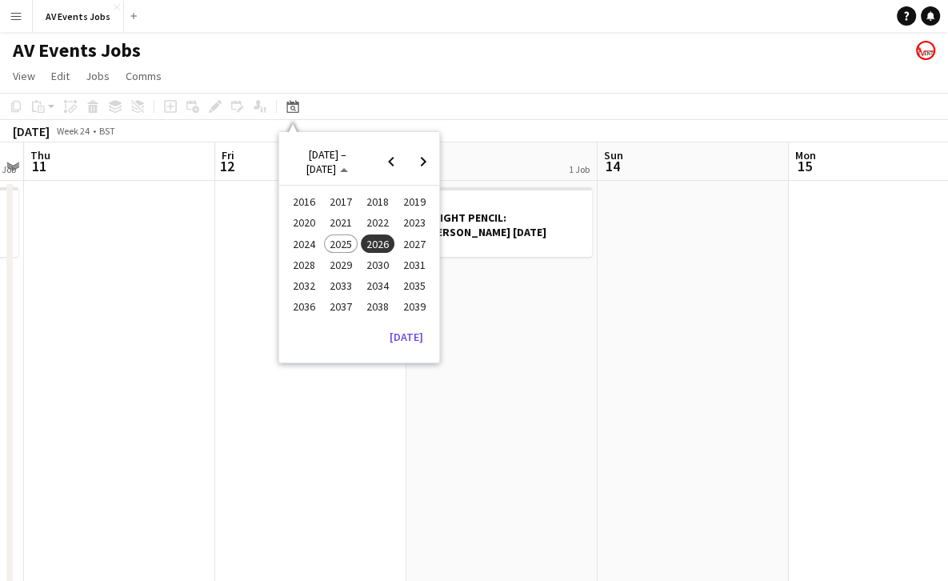
click at [338, 240] on span "2025" at bounding box center [340, 244] width 33 height 19
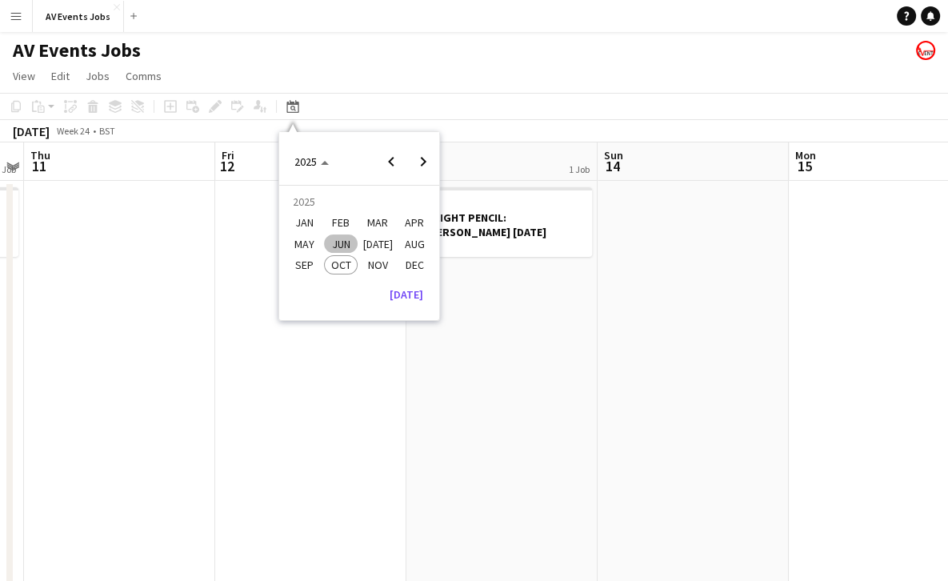
click at [372, 263] on span "NOV" at bounding box center [377, 264] width 33 height 19
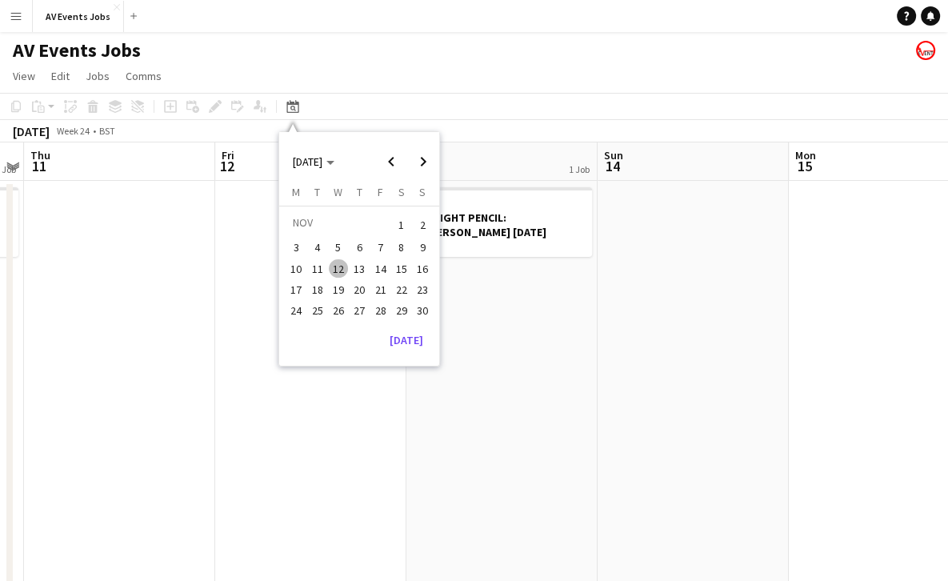
click at [355, 289] on span "20" at bounding box center [359, 289] width 19 height 19
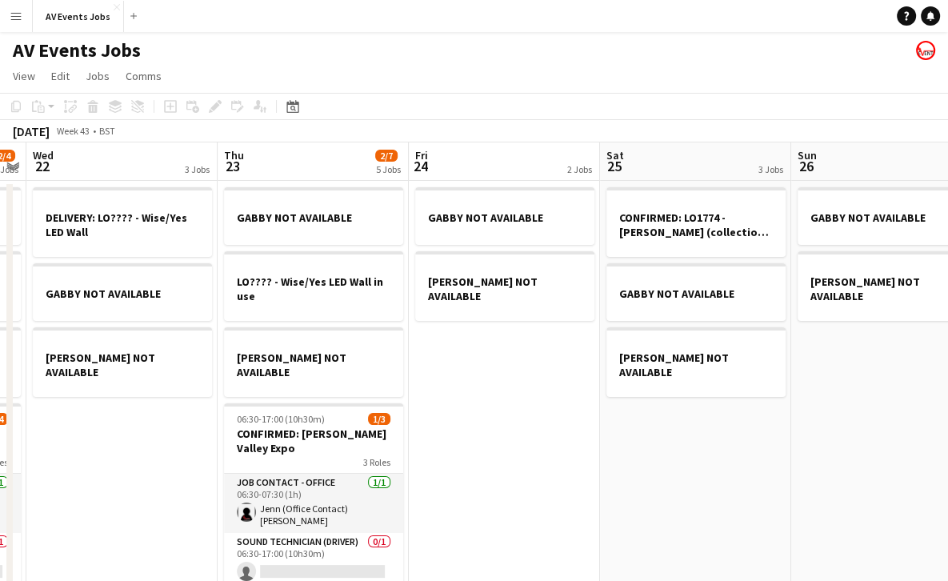
scroll to position [0, 355]
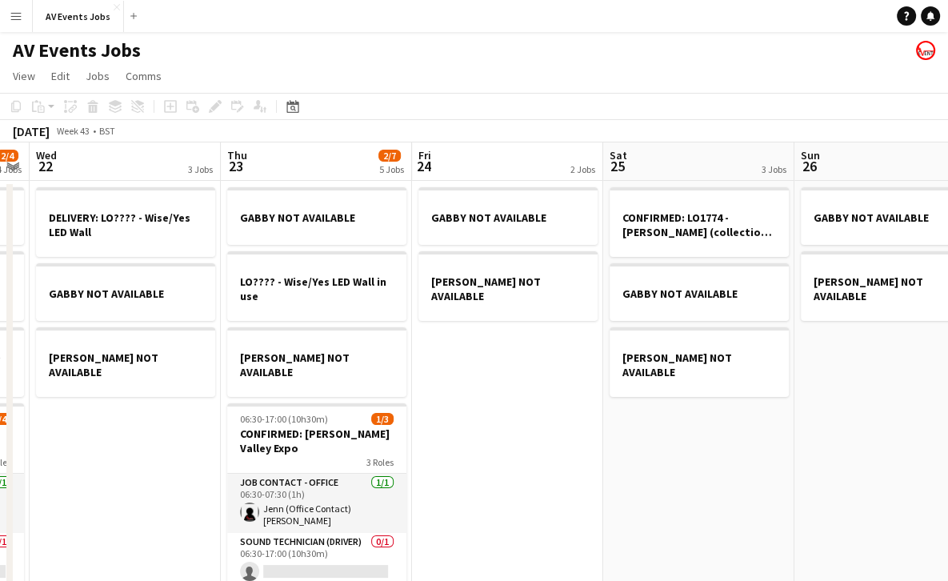
drag, startPoint x: 546, startPoint y: 379, endPoint x: 507, endPoint y: 377, distance: 38.5
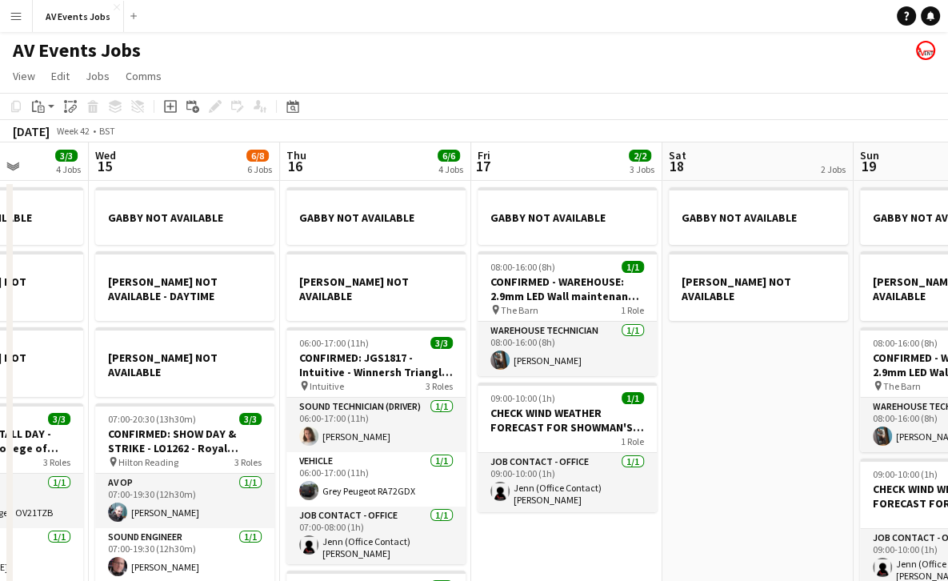
scroll to position [0, 486]
click at [166, 110] on icon "Add job" at bounding box center [170, 106] width 13 height 13
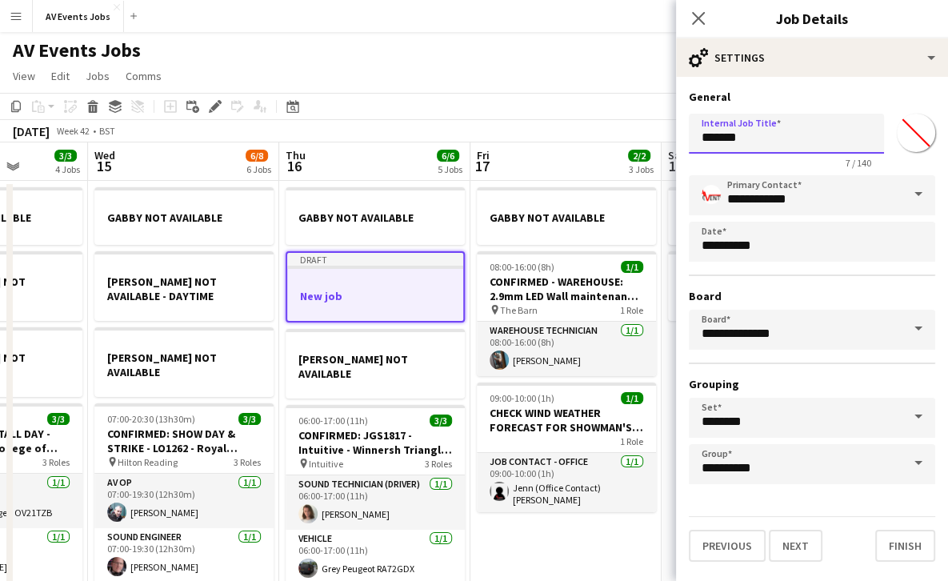
drag, startPoint x: 760, startPoint y: 142, endPoint x: 640, endPoint y: 133, distance: 120.4
click at [640, 133] on body "Menu Boards Boards Boards All jobs Status Workforce Workforce My Workforce Recr…" at bounding box center [474, 558] width 948 height 1117
type input "********"
click at [898, 543] on button "Finish" at bounding box center [906, 546] width 60 height 32
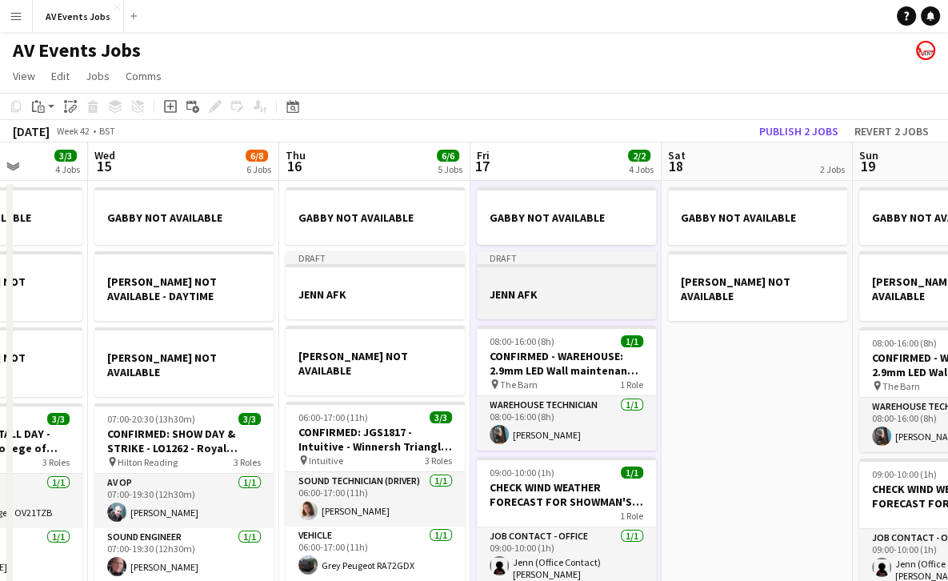
click at [580, 275] on div at bounding box center [566, 280] width 179 height 12
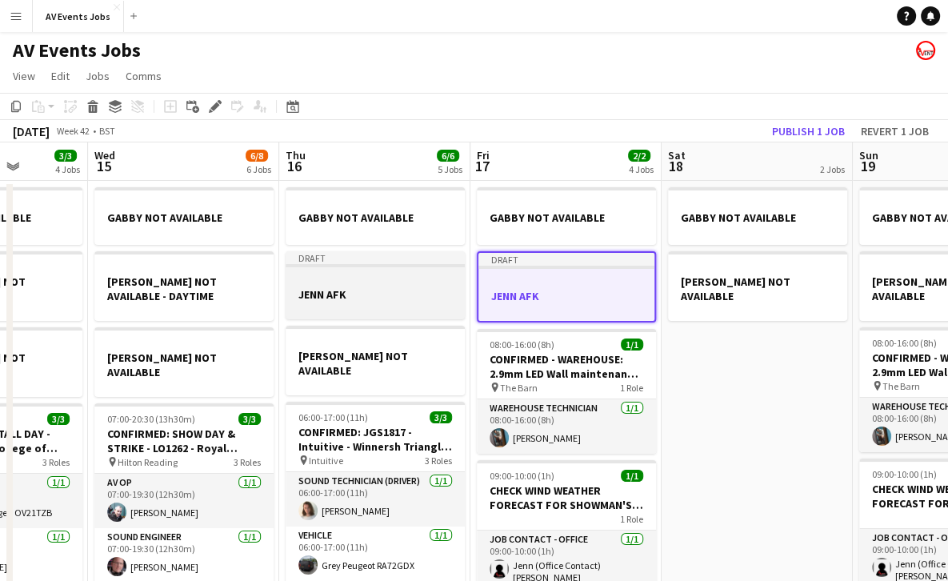
click at [422, 287] on app-job-card "Draft JENN AFK" at bounding box center [375, 285] width 179 height 68
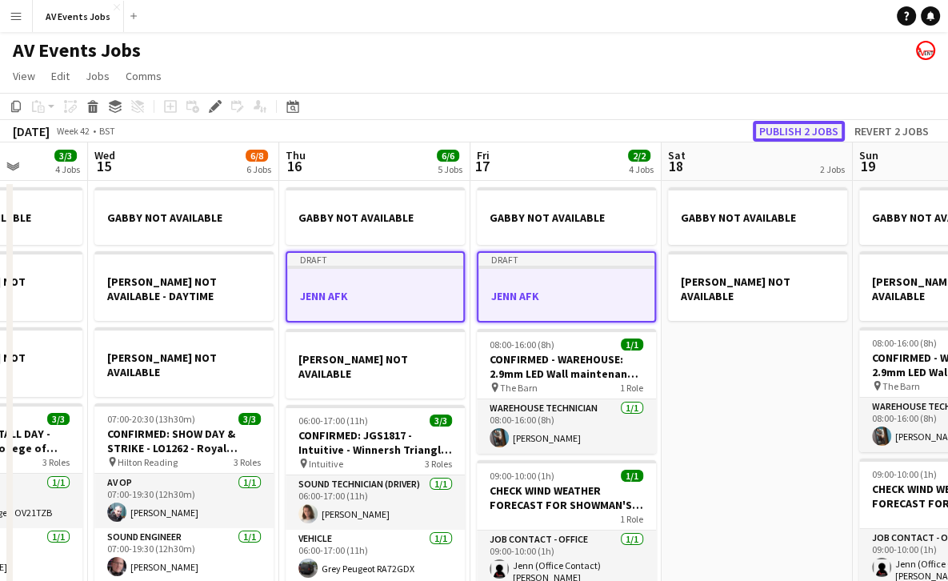
click at [812, 126] on button "Publish 2 jobs" at bounding box center [799, 131] width 92 height 21
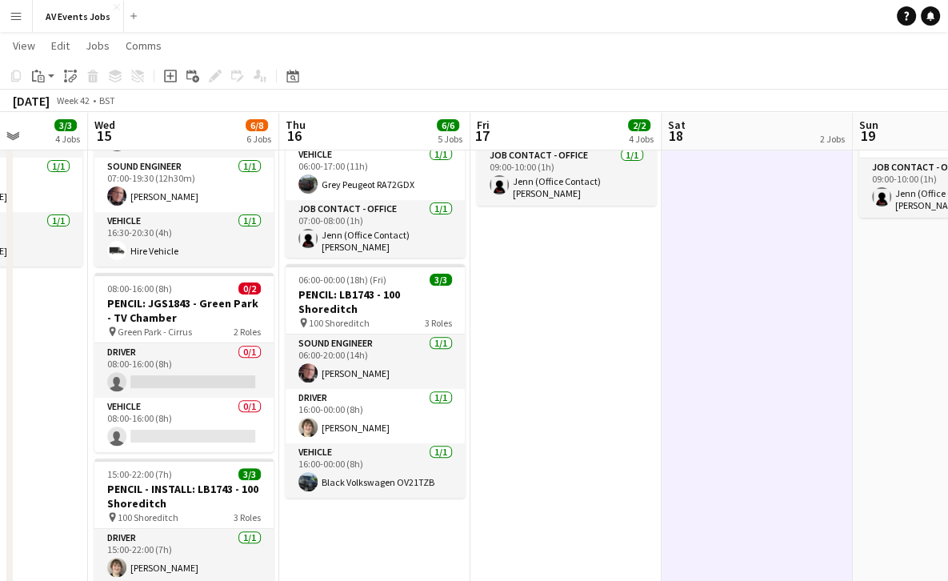
scroll to position [370, 0]
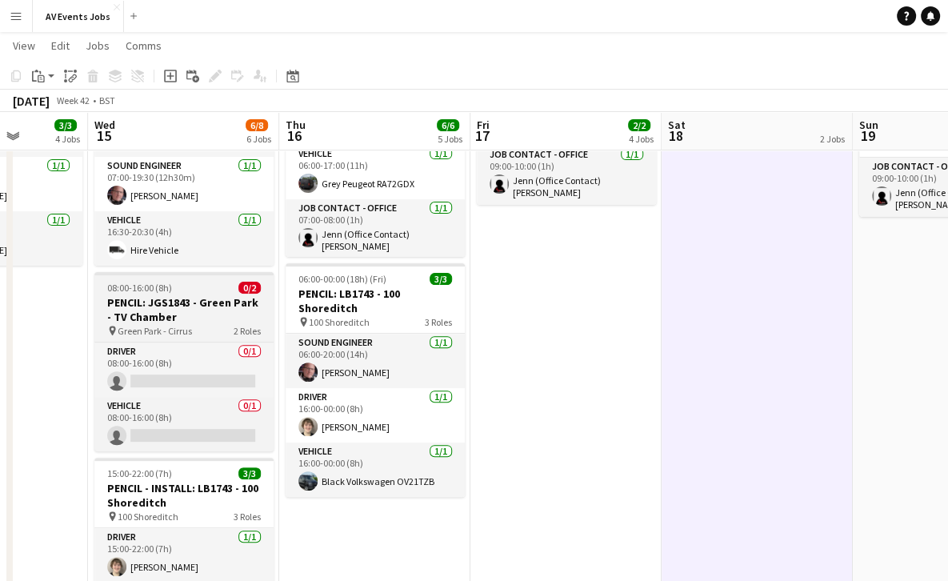
click at [194, 298] on h3 "PENCIL: JGS1843 - Green Park - TV Chamber" at bounding box center [183, 309] width 179 height 29
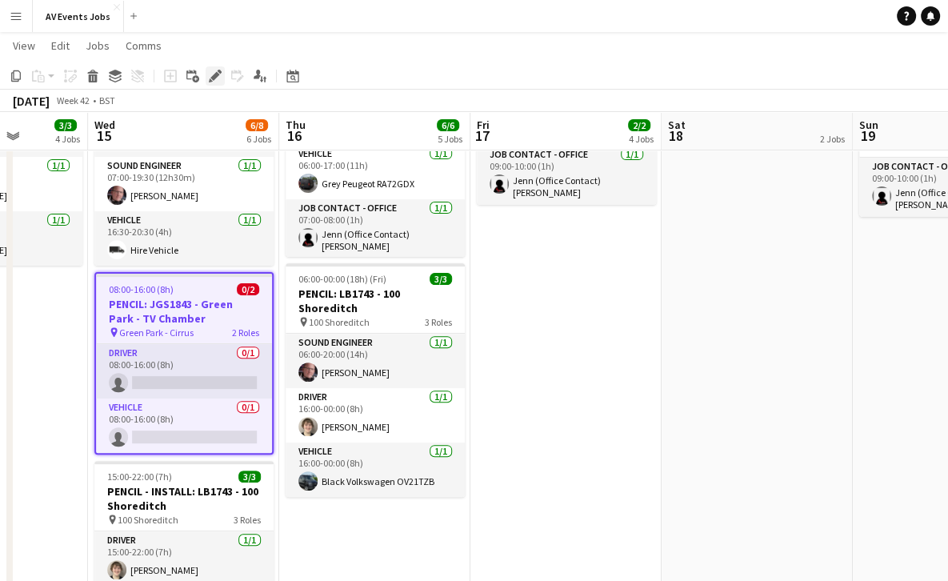
click at [219, 76] on icon "Edit" at bounding box center [215, 76] width 13 height 13
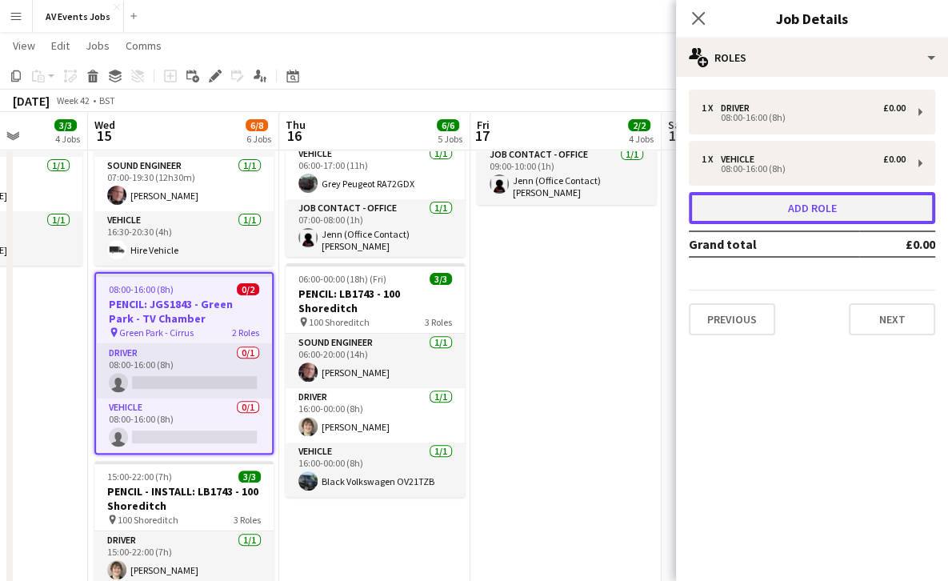
click at [762, 204] on button "Add role" at bounding box center [812, 208] width 247 height 32
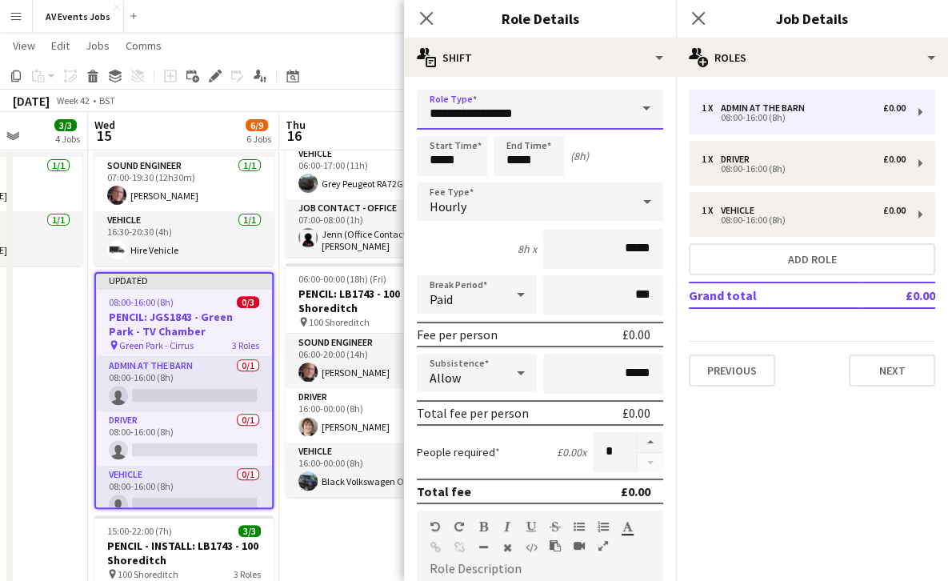
drag, startPoint x: 556, startPoint y: 112, endPoint x: 413, endPoint y: 106, distance: 143.4
click at [413, 106] on form "**********" at bounding box center [540, 523] width 272 height 866
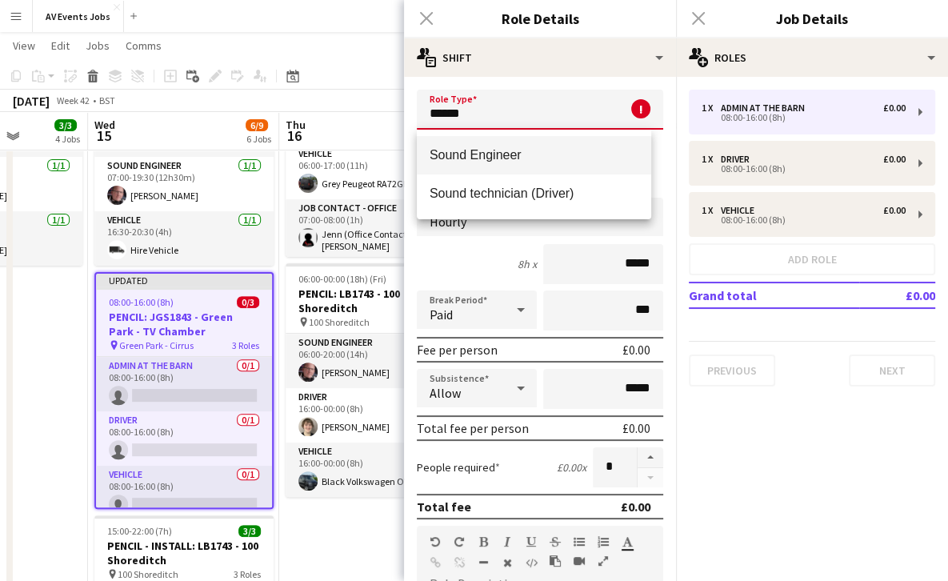
click at [484, 155] on span "Sound Engineer" at bounding box center [534, 154] width 209 height 15
type input "**********"
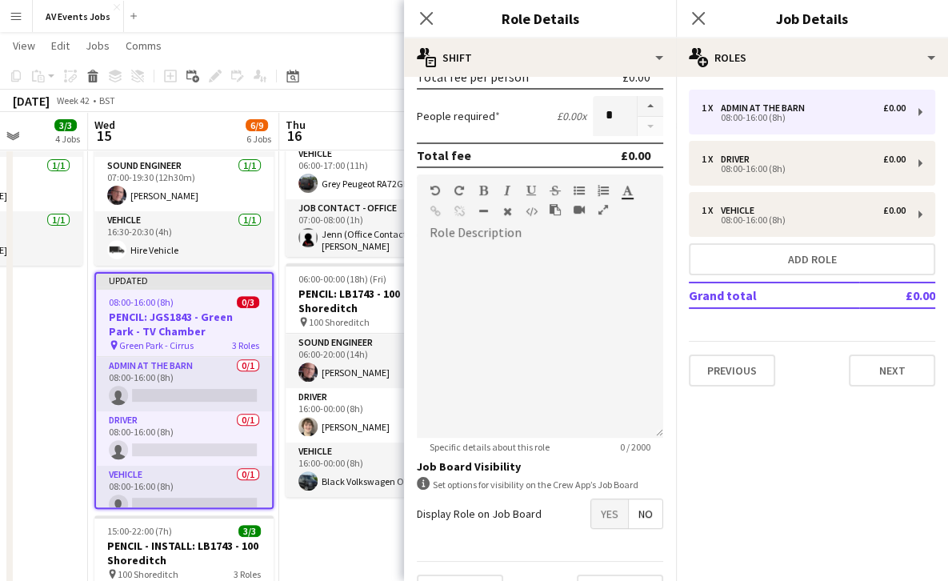
scroll to position [374, 0]
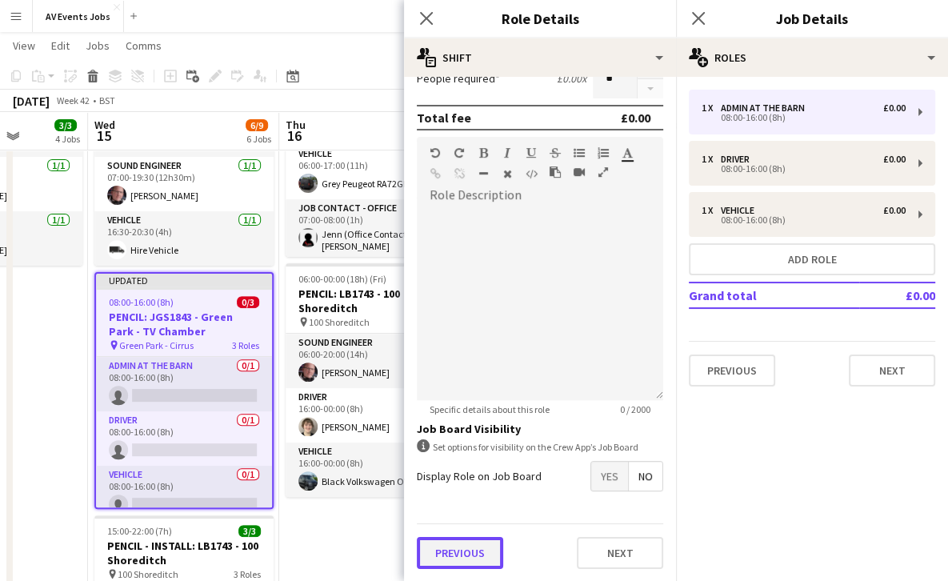
click at [455, 552] on button "Previous" at bounding box center [460, 553] width 86 height 32
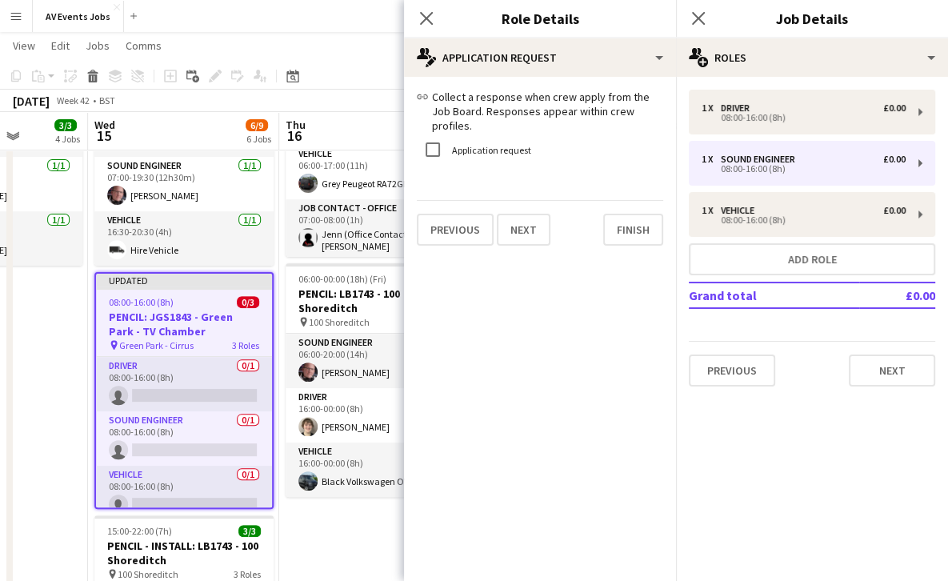
scroll to position [0, 0]
click at [623, 222] on button "Finish" at bounding box center [633, 230] width 60 height 32
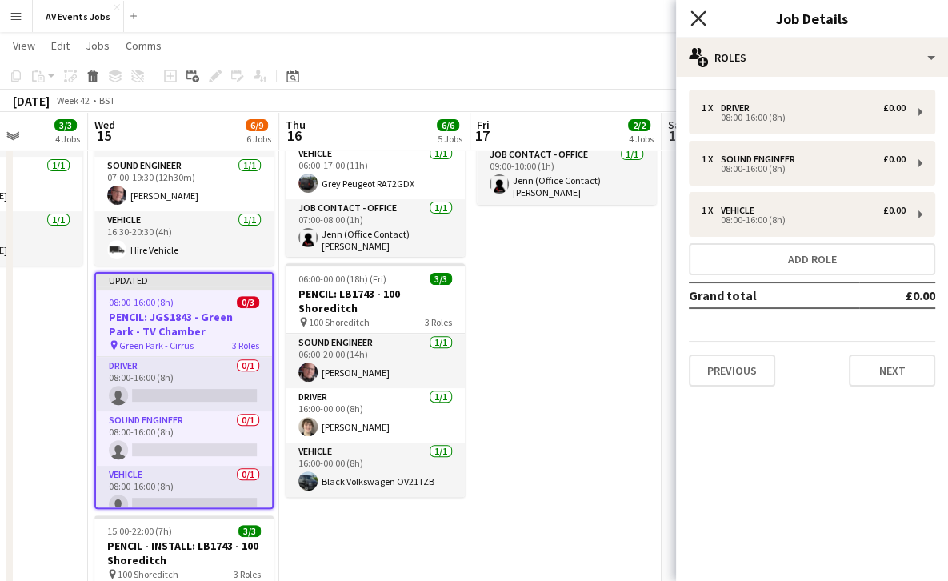
click at [702, 16] on icon at bounding box center [698, 17] width 15 height 15
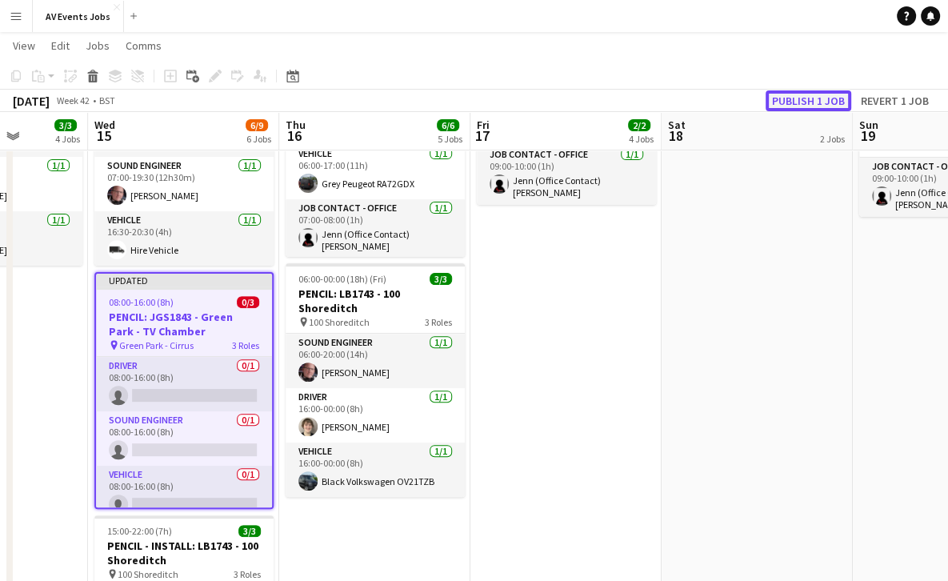
click at [794, 98] on button "Publish 1 job" at bounding box center [809, 100] width 86 height 21
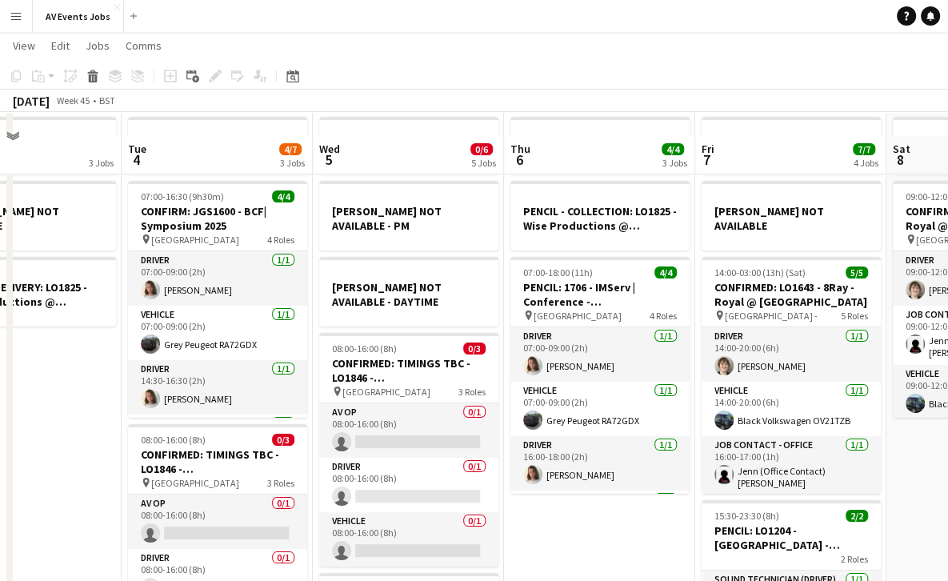
scroll to position [67, 0]
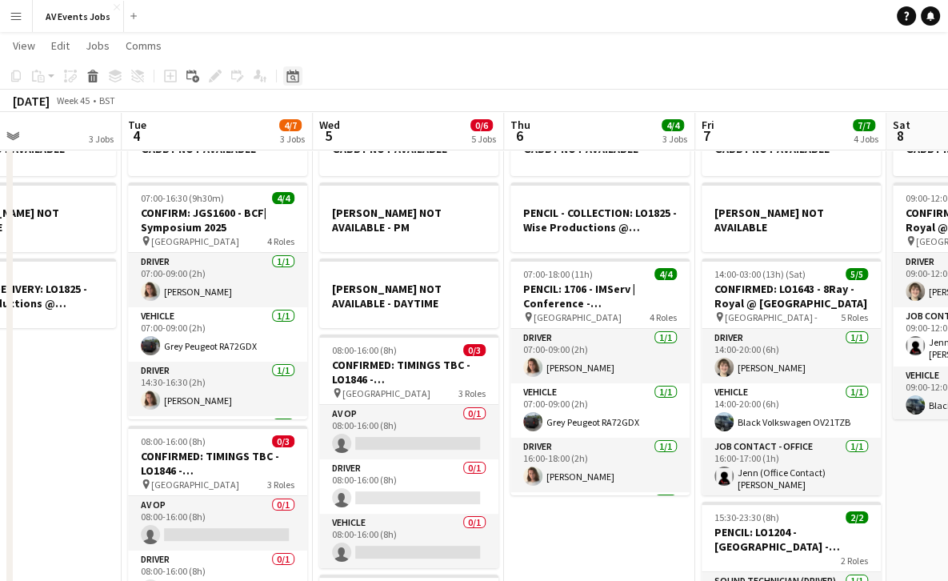
click at [296, 79] on icon "Date picker" at bounding box center [293, 76] width 13 height 13
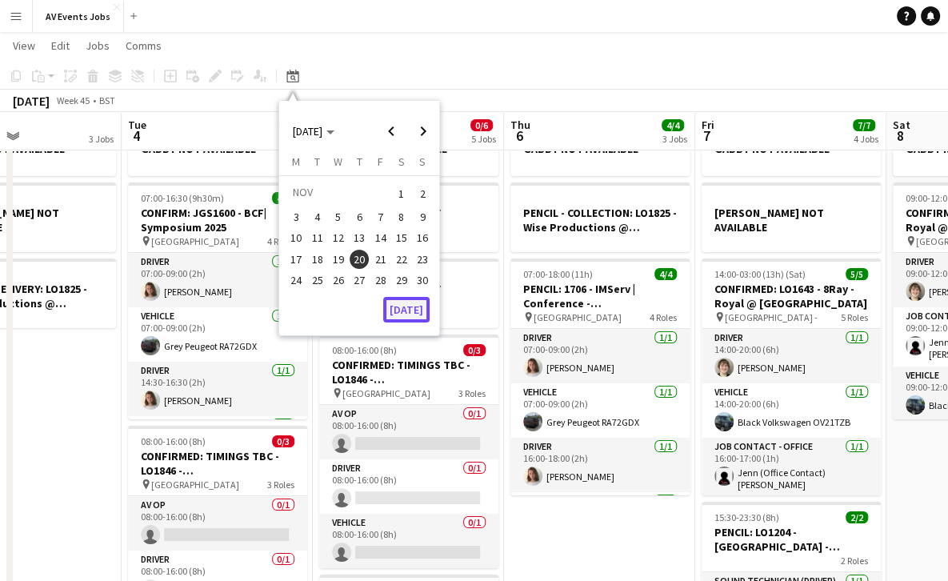
click at [407, 306] on button "[DATE]" at bounding box center [406, 310] width 46 height 26
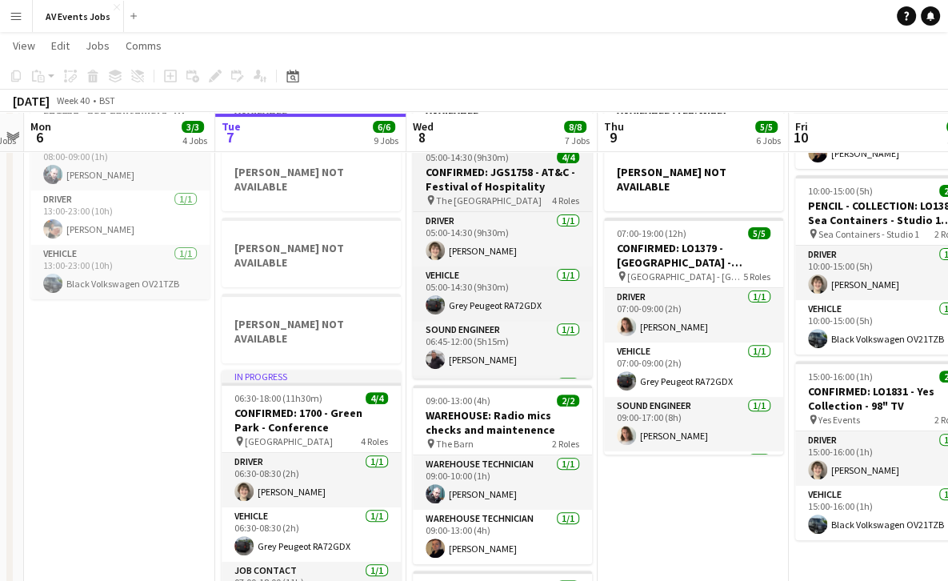
scroll to position [339, 0]
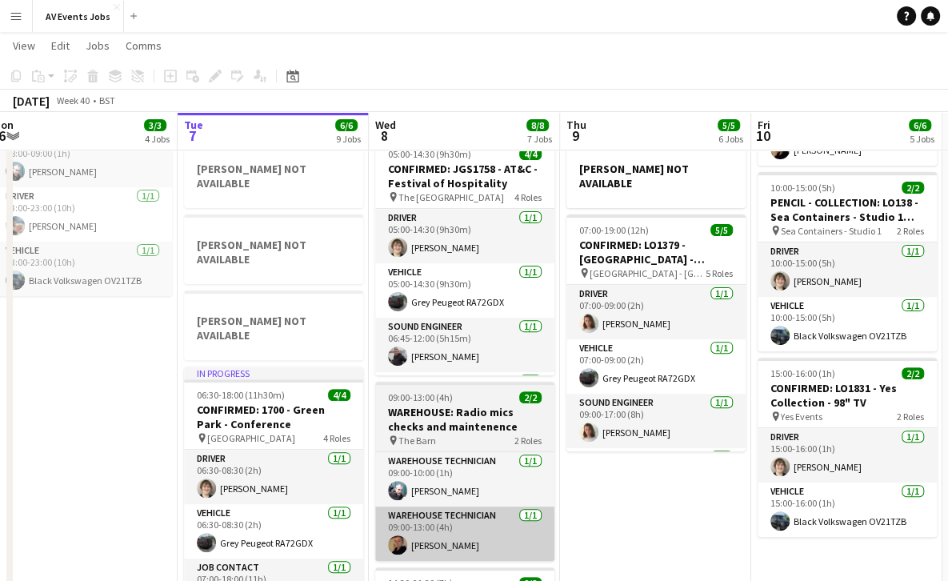
drag, startPoint x: 551, startPoint y: 443, endPoint x: 323, endPoint y: 491, distance: 234.0
click at [323, 491] on app-calendar-viewport "Fri 3 2/2 2 Jobs Sat 4 4 Jobs Sun 5 4 Jobs Mon 6 3/3 4 Jobs Tue 7 6/6 9 Jobs We…" at bounding box center [474, 262] width 948 height 1078
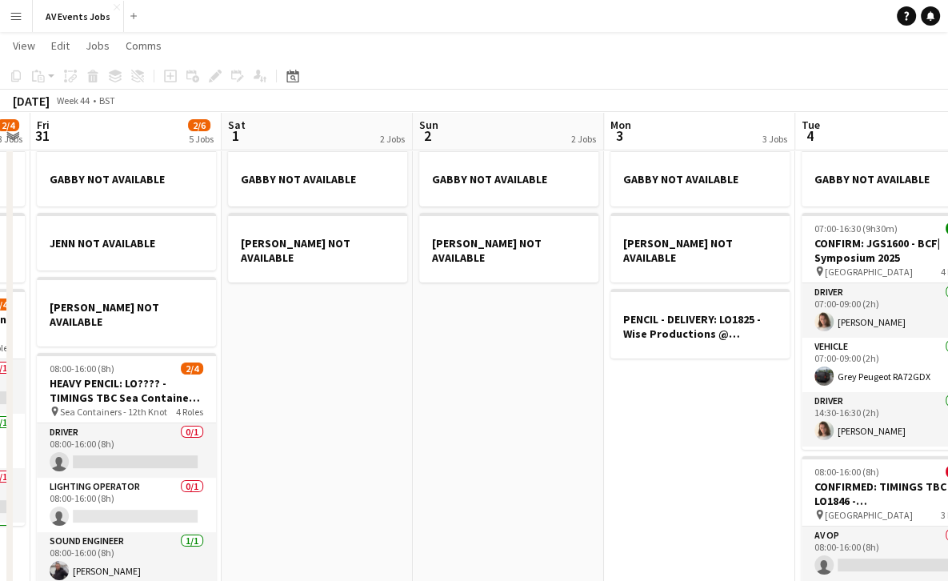
scroll to position [0, 517]
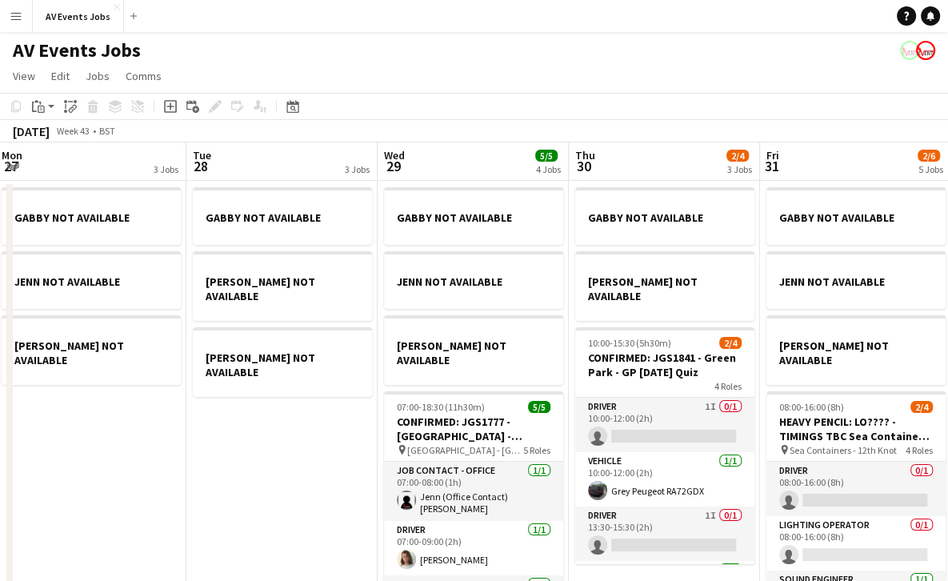
scroll to position [0, 579]
click at [288, 112] on icon at bounding box center [293, 106] width 12 height 13
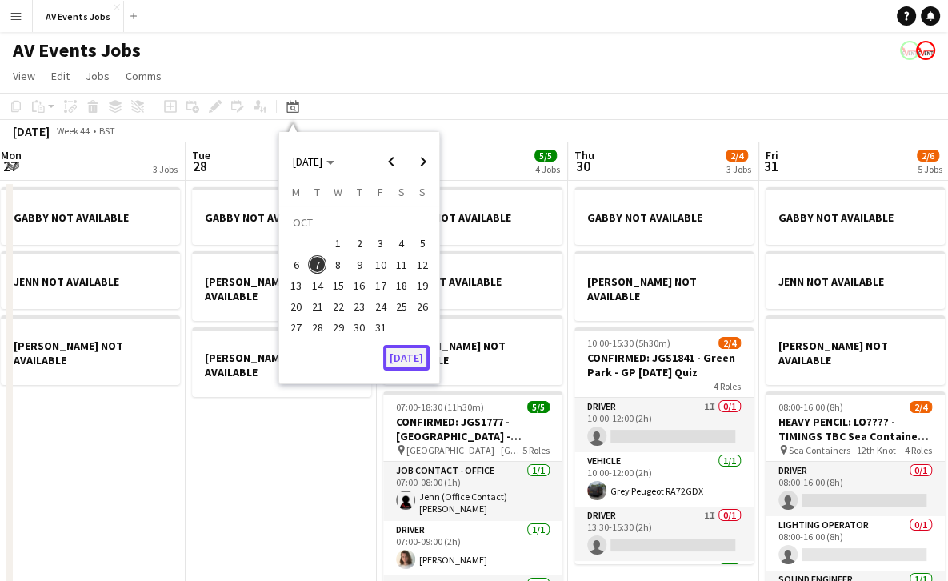
click at [407, 360] on button "[DATE]" at bounding box center [406, 358] width 46 height 26
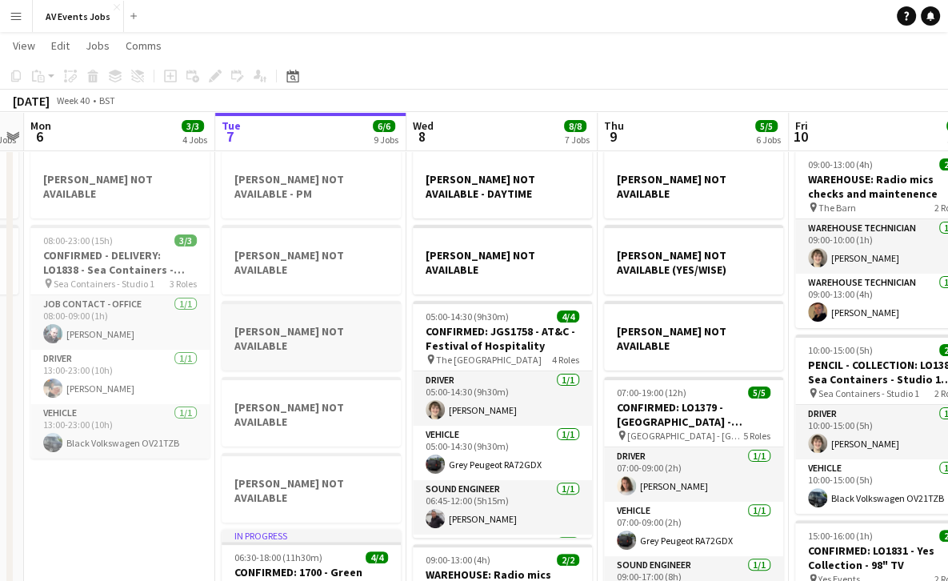
scroll to position [178, 0]
click at [192, 491] on app-date-cell "GABBY NOT AVAILABLE JAKE NOT AVAILABLE [PERSON_NAME] NOT AVAILABLE 08:00-23:00 …" at bounding box center [119, 482] width 191 height 961
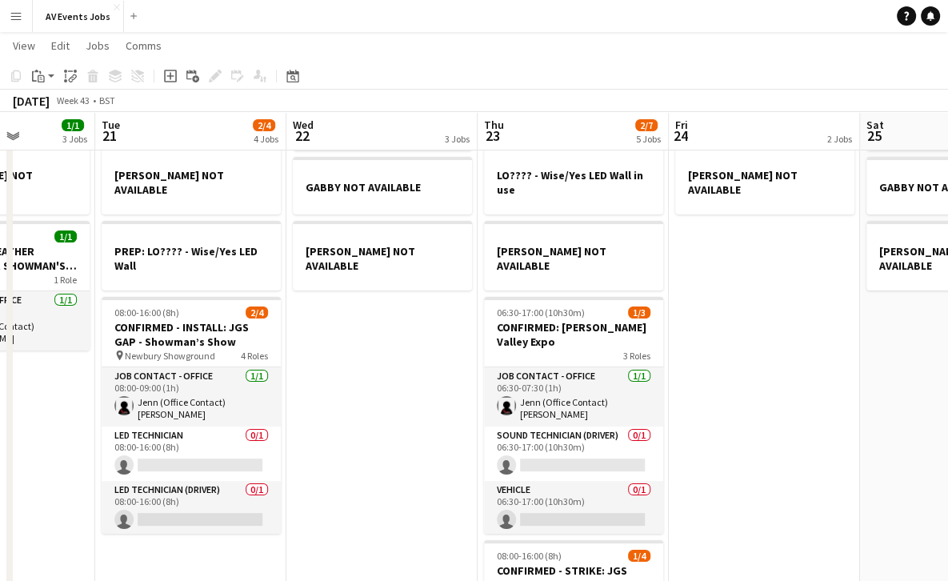
scroll to position [108, 0]
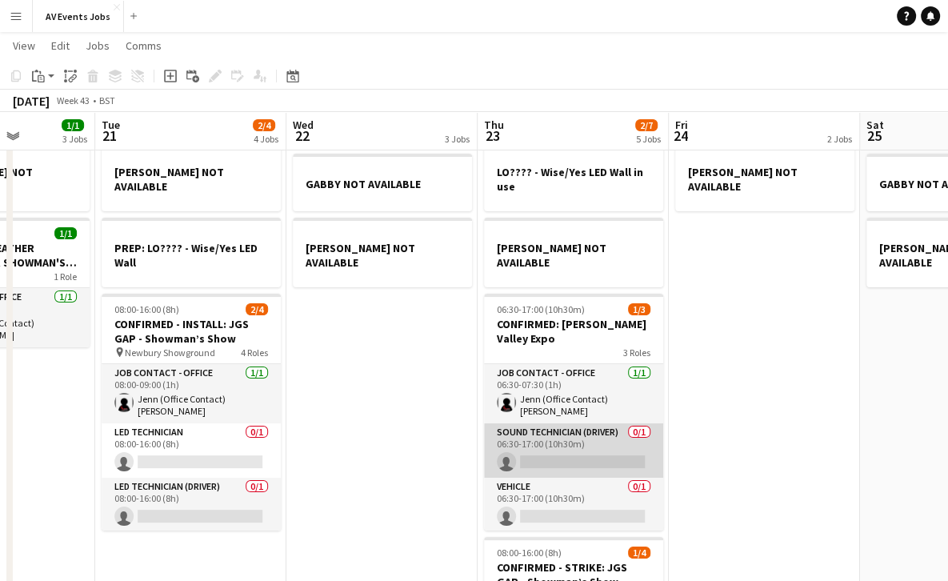
click at [571, 436] on app-card-role "Sound technician (Driver) 0/1 06:30-17:00 (10h30m) single-neutral-actions" at bounding box center [573, 450] width 179 height 54
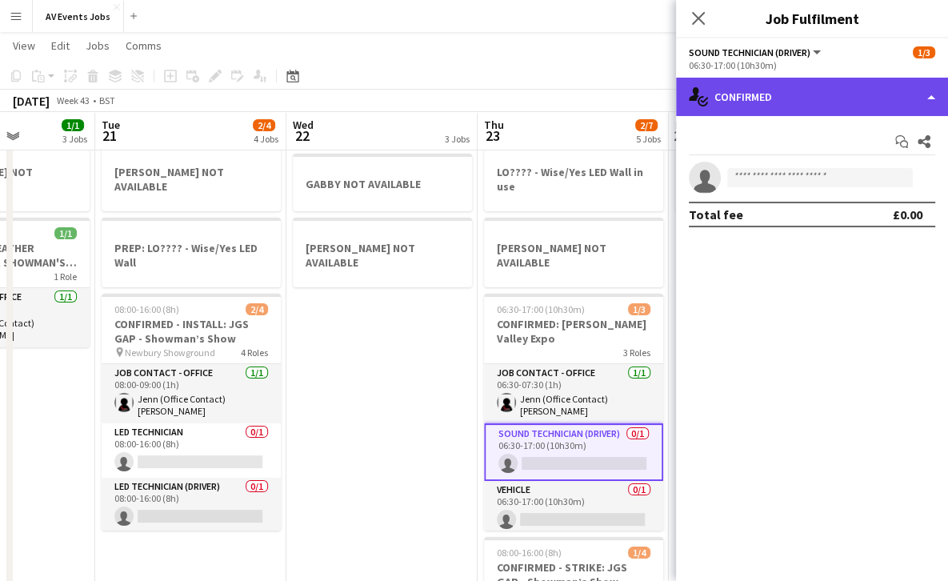
click at [760, 89] on div "single-neutral-actions-check-2 Confirmed" at bounding box center [812, 97] width 272 height 38
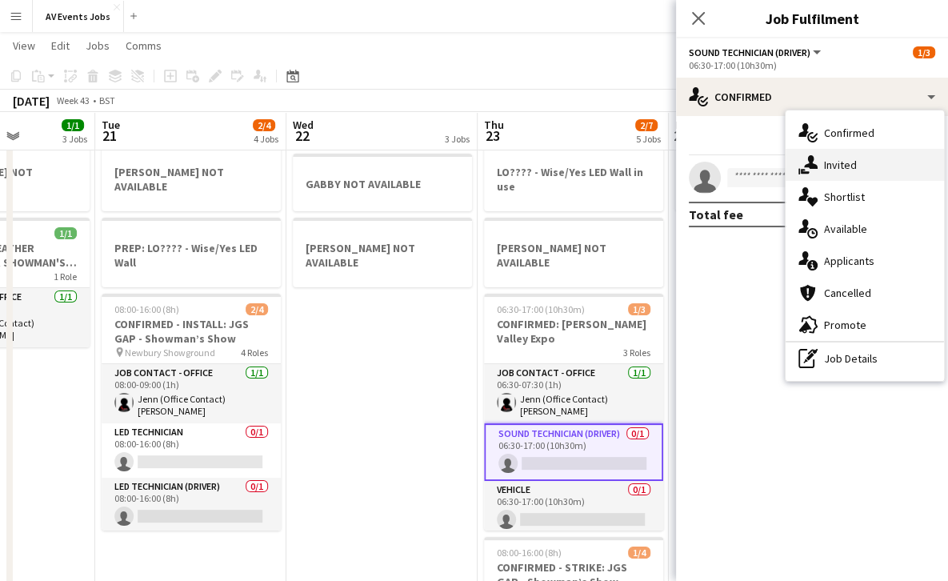
click at [822, 173] on div "single-neutral-actions-share-1 Invited" at bounding box center [865, 165] width 158 height 32
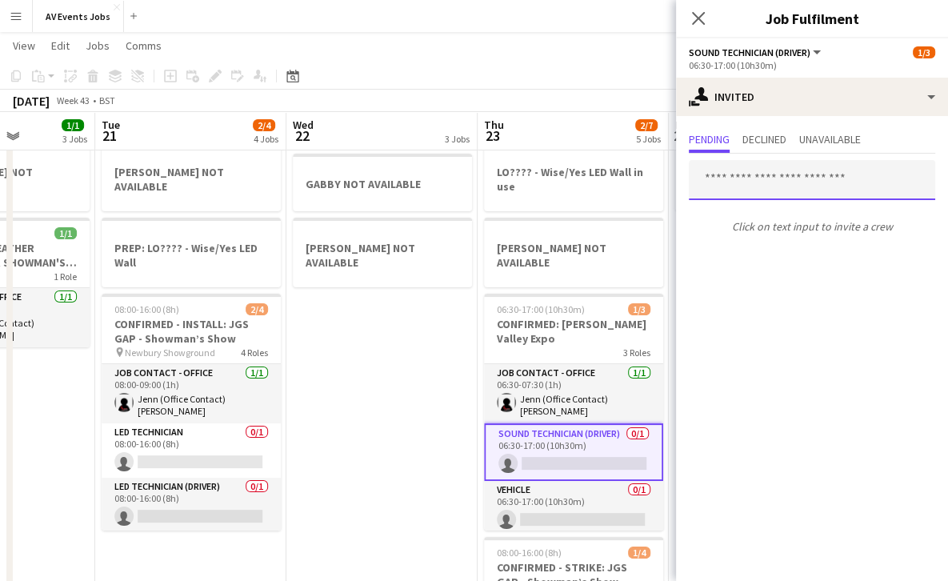
click at [780, 190] on input "text" at bounding box center [812, 180] width 247 height 40
type input "*"
click at [466, 367] on app-date-cell "DELIVERY: LO???? - Wise/Yes LED Wall GABBY NOT AVAILABLE [PERSON_NAME] NOT AVAI…" at bounding box center [382, 551] width 191 height 961
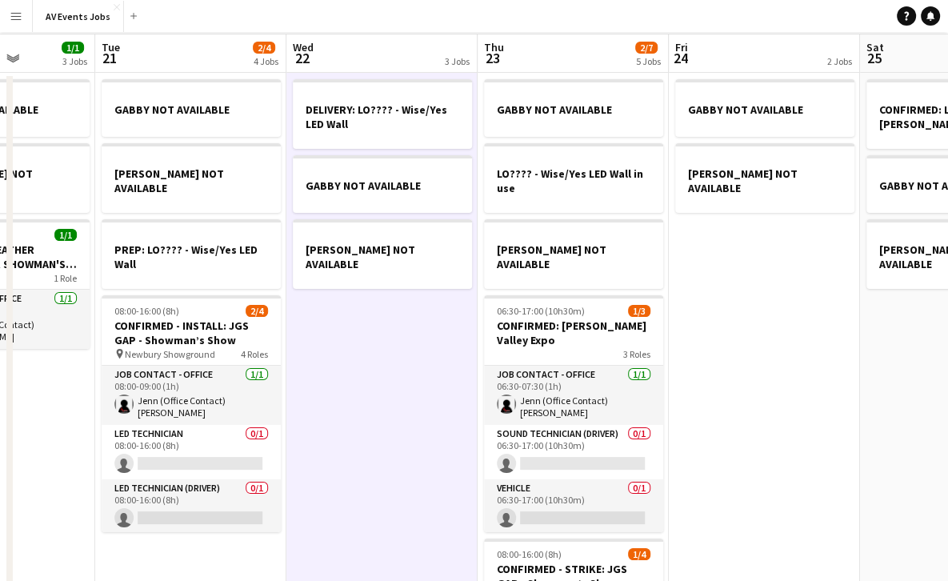
scroll to position [0, 0]
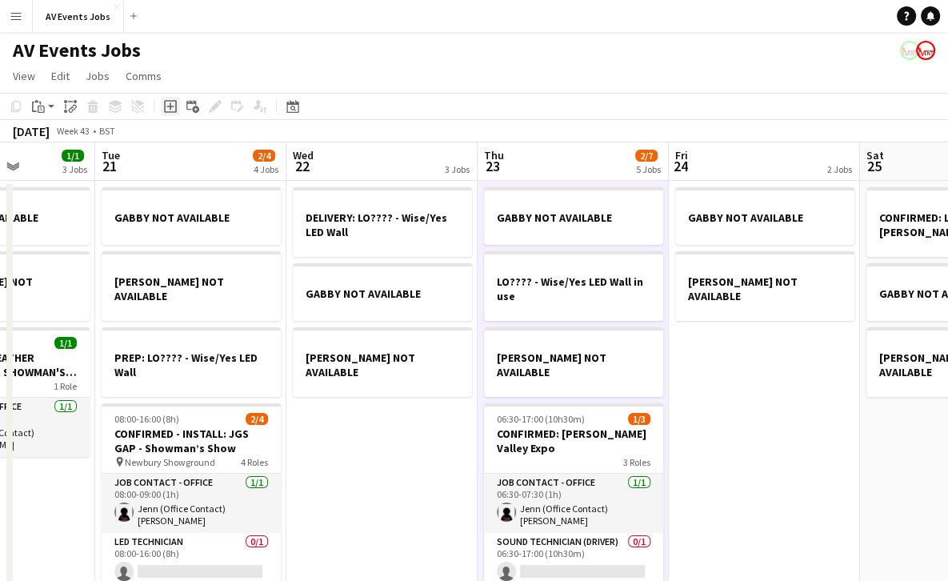
click at [174, 110] on icon "Add job" at bounding box center [170, 106] width 13 height 13
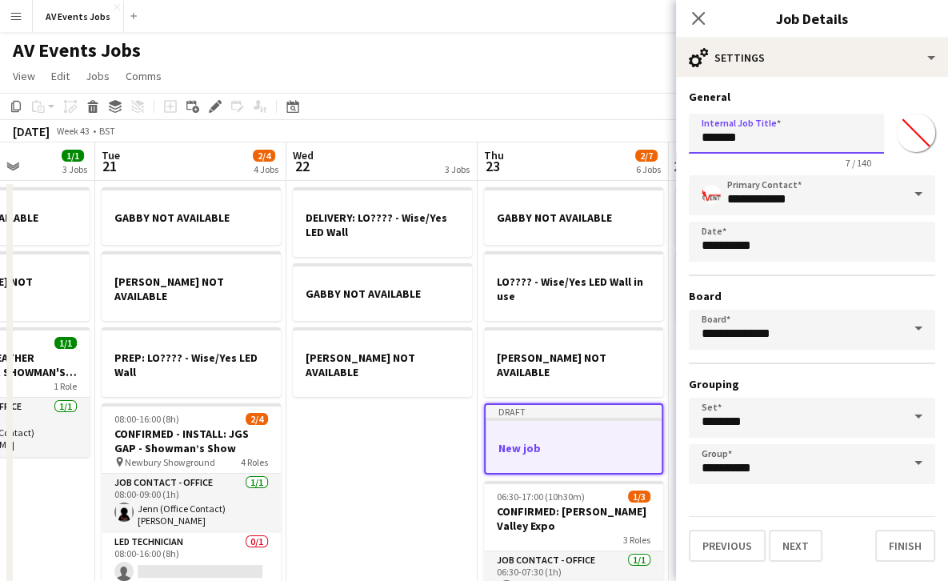
drag, startPoint x: 767, startPoint y: 146, endPoint x: 688, endPoint y: 126, distance: 80.8
click at [688, 126] on form "**********" at bounding box center [812, 326] width 272 height 472
type input "**********"
click at [924, 549] on button "Finish" at bounding box center [906, 546] width 60 height 32
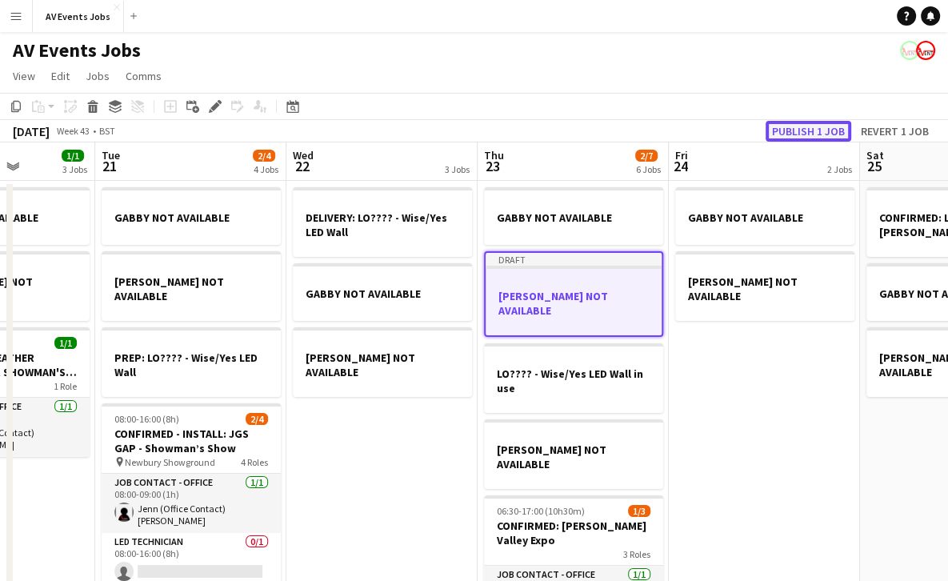
click at [815, 133] on button "Publish 1 job" at bounding box center [809, 131] width 86 height 21
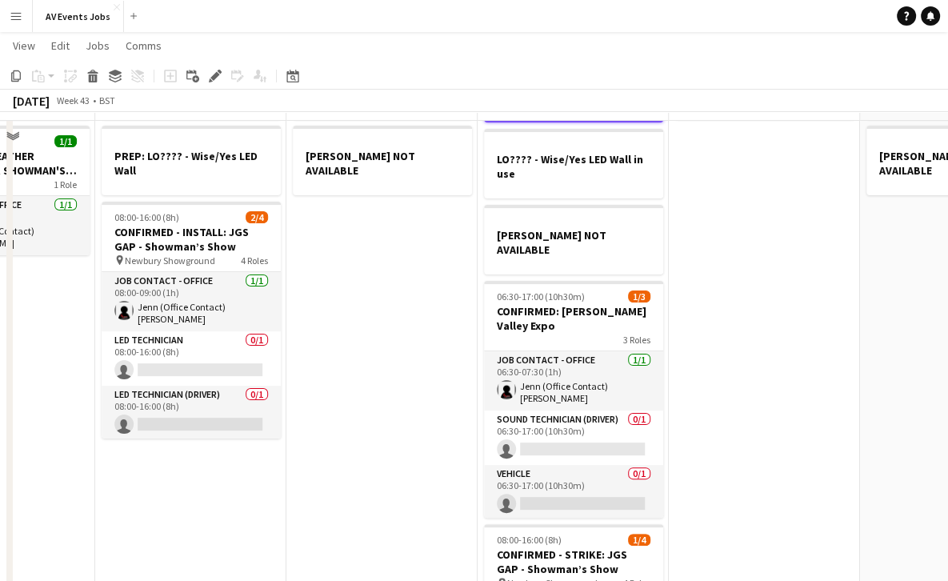
scroll to position [210, 0]
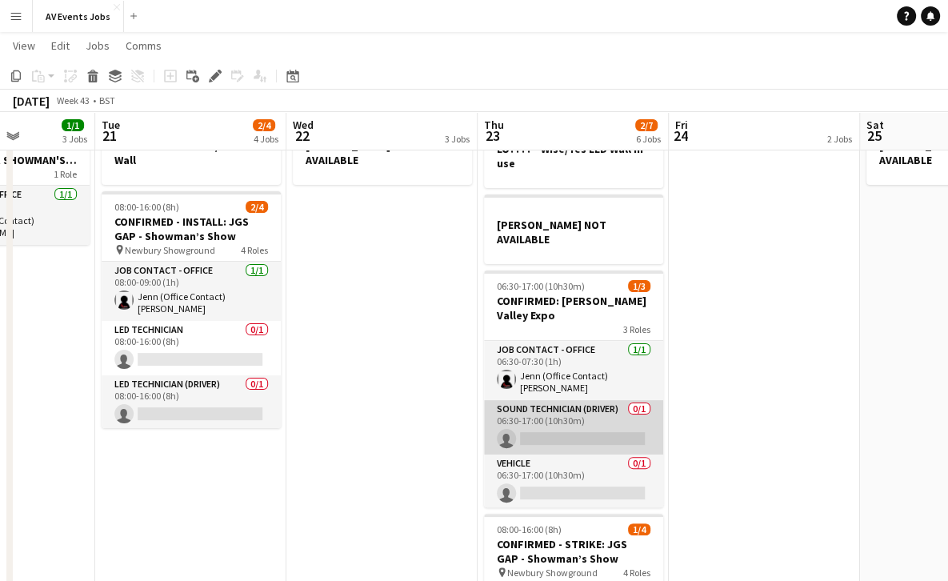
click at [578, 400] on app-card-role "Sound technician (Driver) 0/1 06:30-17:00 (10h30m) single-neutral-actions" at bounding box center [573, 427] width 179 height 54
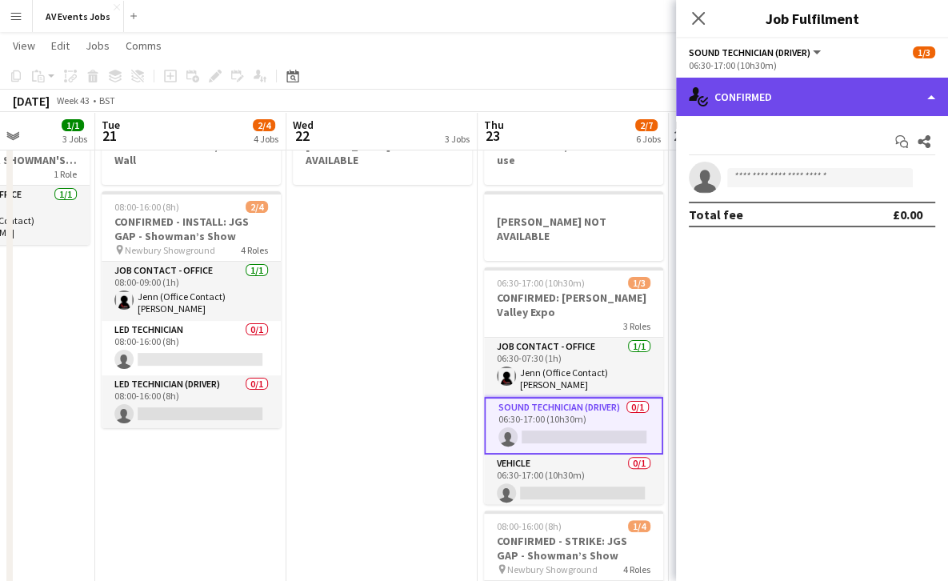
click at [776, 109] on div "single-neutral-actions-check-2 Confirmed" at bounding box center [812, 97] width 272 height 38
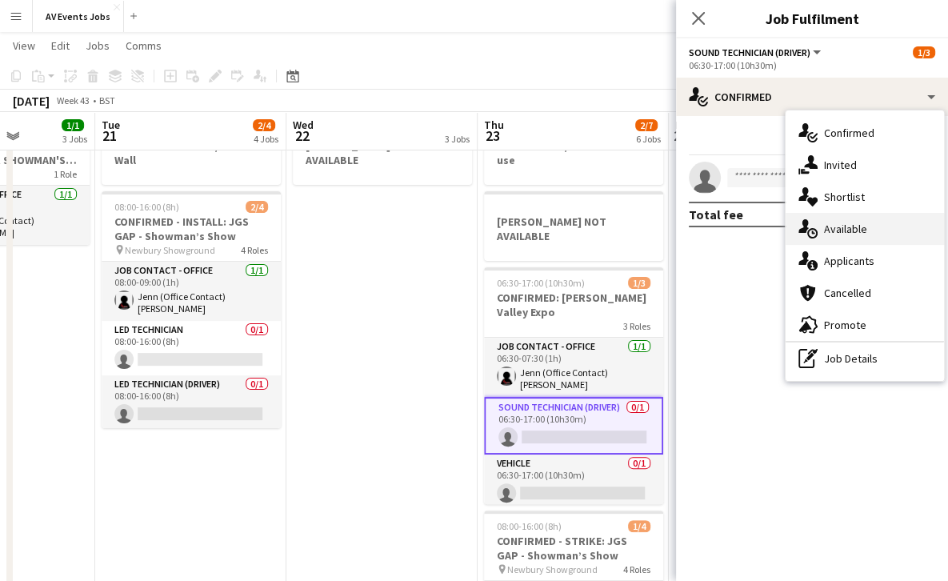
click at [836, 226] on span "Available" at bounding box center [845, 229] width 43 height 14
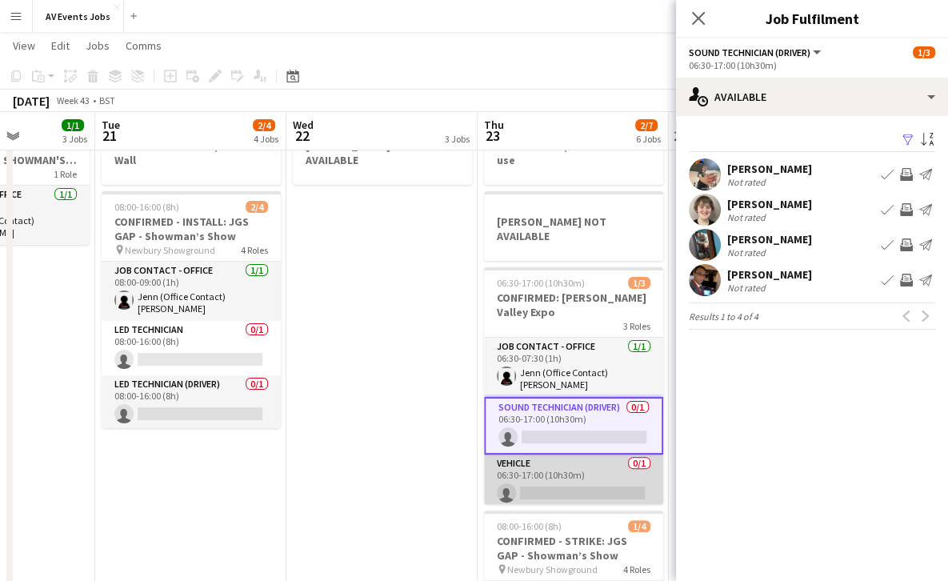
scroll to position [4, 0]
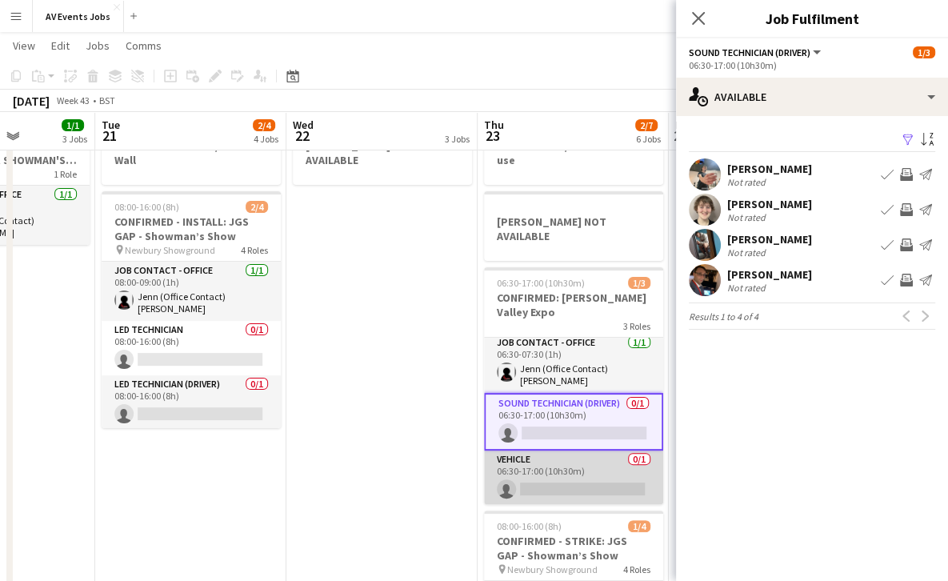
click at [581, 454] on app-card-role "Vehicle 0/1 06:30-17:00 (10h30m) single-neutral-actions" at bounding box center [573, 478] width 179 height 54
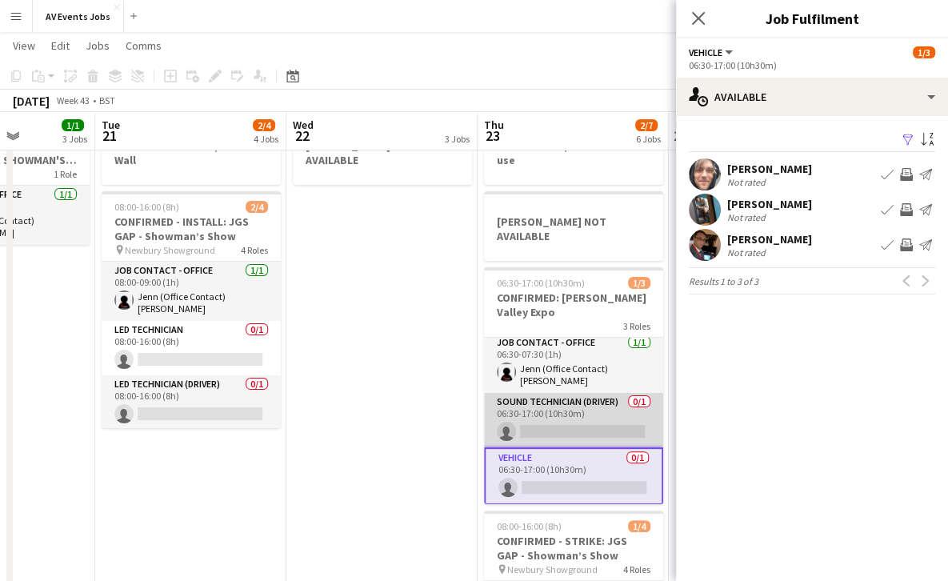
click at [567, 393] on app-card-role "Sound technician (Driver) 0/1 06:30-17:00 (10h30m) single-neutral-actions" at bounding box center [573, 420] width 179 height 54
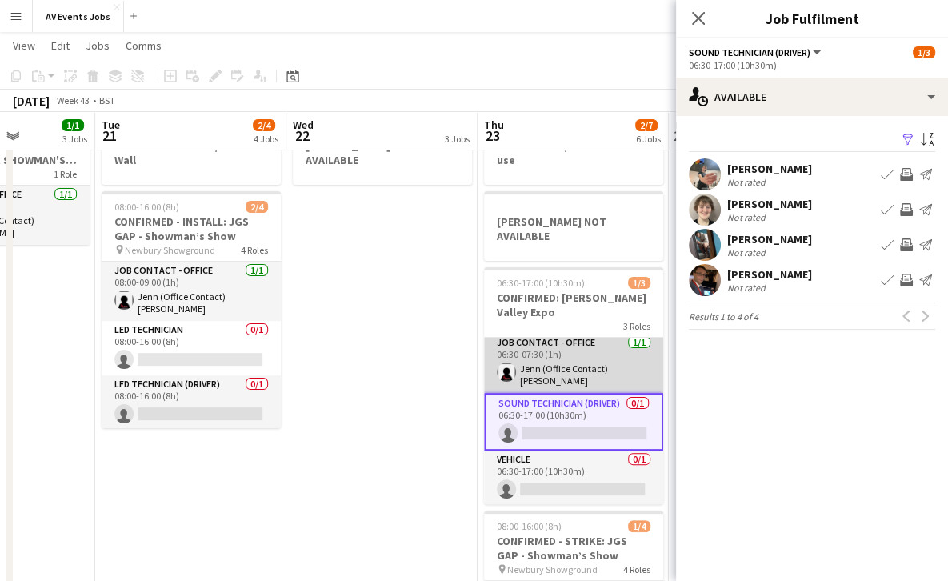
click at [580, 343] on app-card-role "Job contact - Office [DATE] 06:30-07:30 (1h) [PERSON_NAME] (Office Contact) [PE…" at bounding box center [573, 363] width 179 height 59
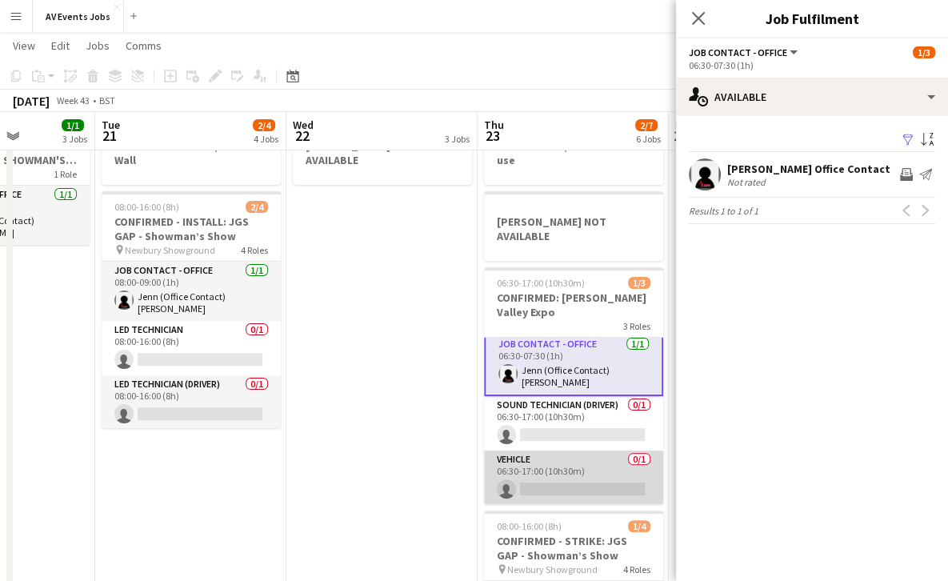
click at [557, 452] on app-card-role "Vehicle 0/1 06:30-17:00 (10h30m) single-neutral-actions" at bounding box center [573, 478] width 179 height 54
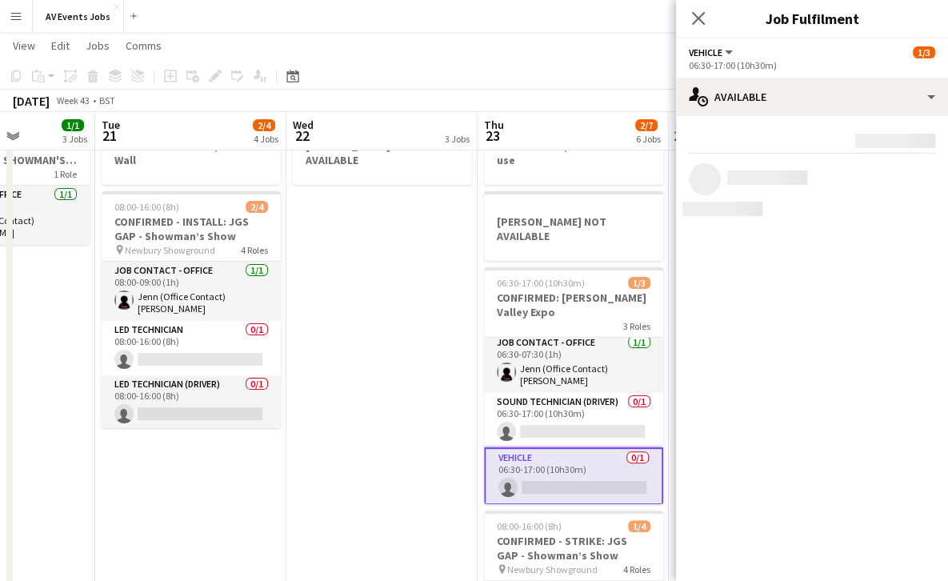
scroll to position [2, 0]
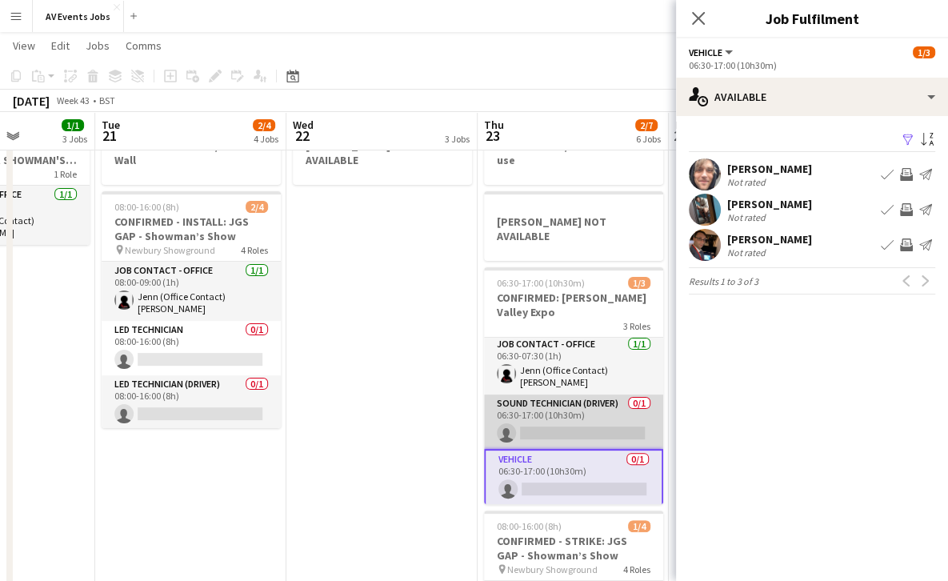
click at [583, 395] on app-card-role "Sound technician (Driver) 0/1 06:30-17:00 (10h30m) single-neutral-actions" at bounding box center [573, 422] width 179 height 54
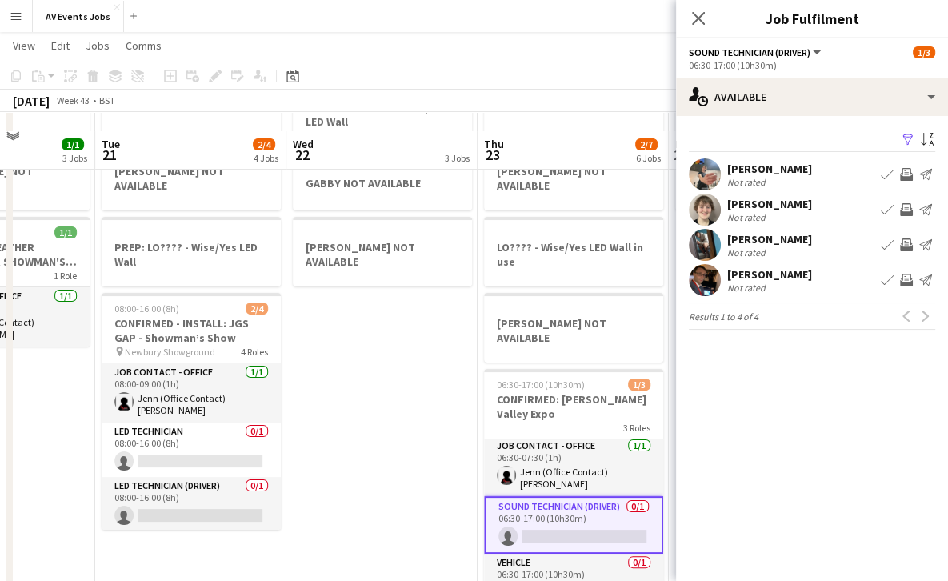
scroll to position [134, 0]
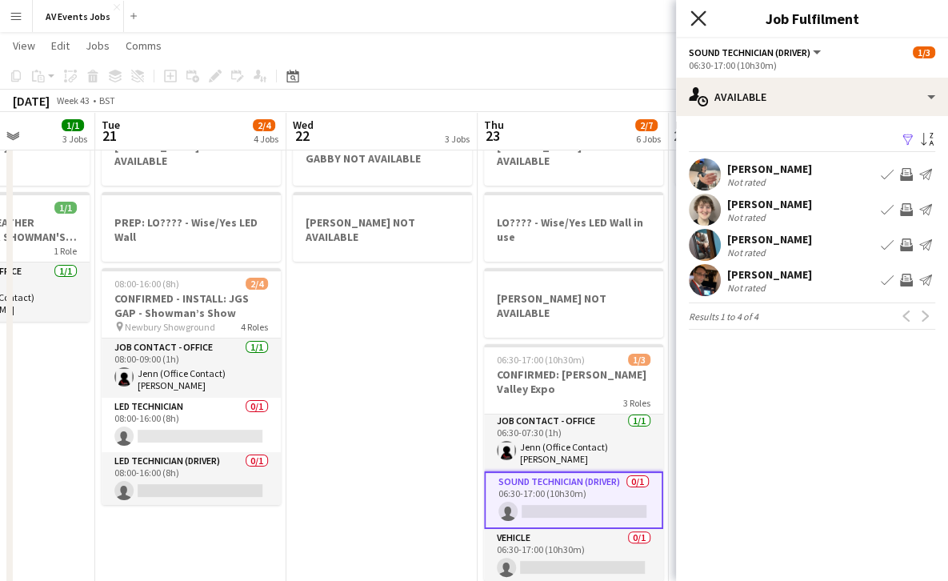
click at [698, 17] on icon at bounding box center [698, 17] width 15 height 15
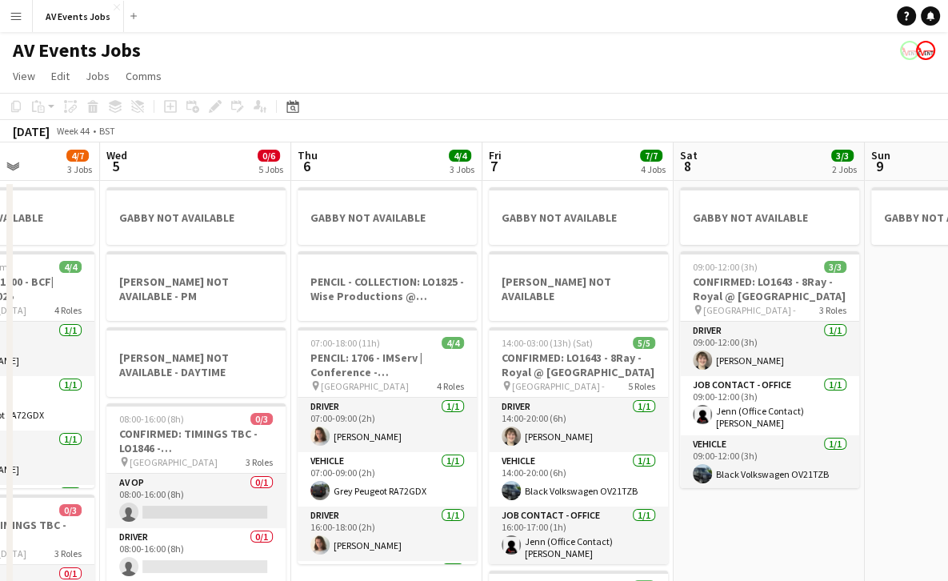
scroll to position [0, 481]
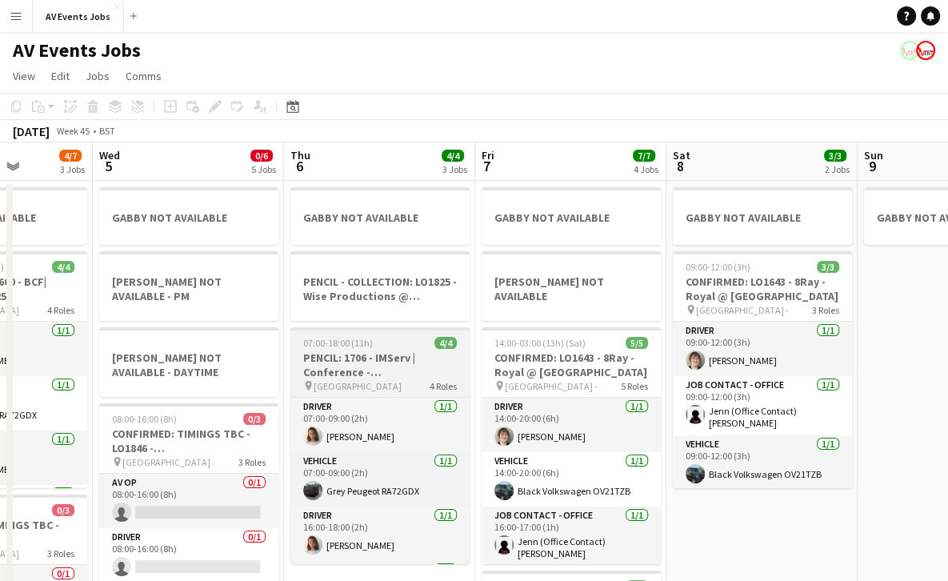
click at [413, 371] on h3 "PENCIL: 1706 - IMServ | Conference - [GEOGRAPHIC_DATA]" at bounding box center [380, 365] width 179 height 29
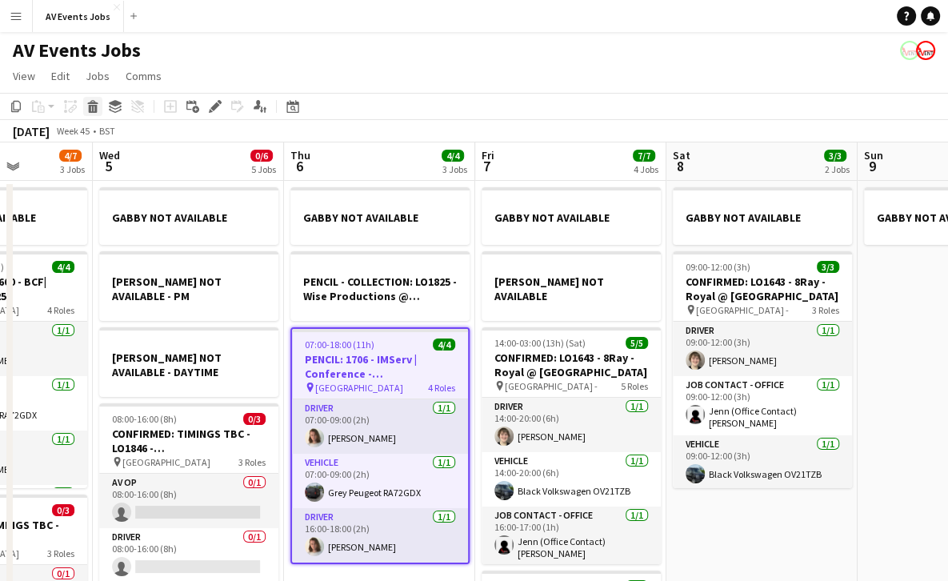
click at [95, 104] on icon "Delete" at bounding box center [92, 106] width 13 height 13
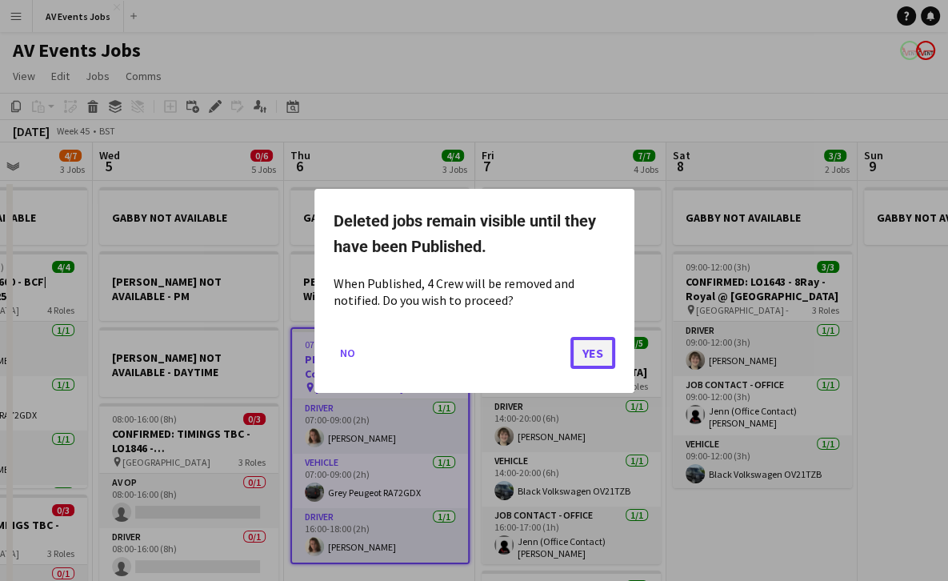
click at [594, 347] on button "Yes" at bounding box center [593, 352] width 45 height 32
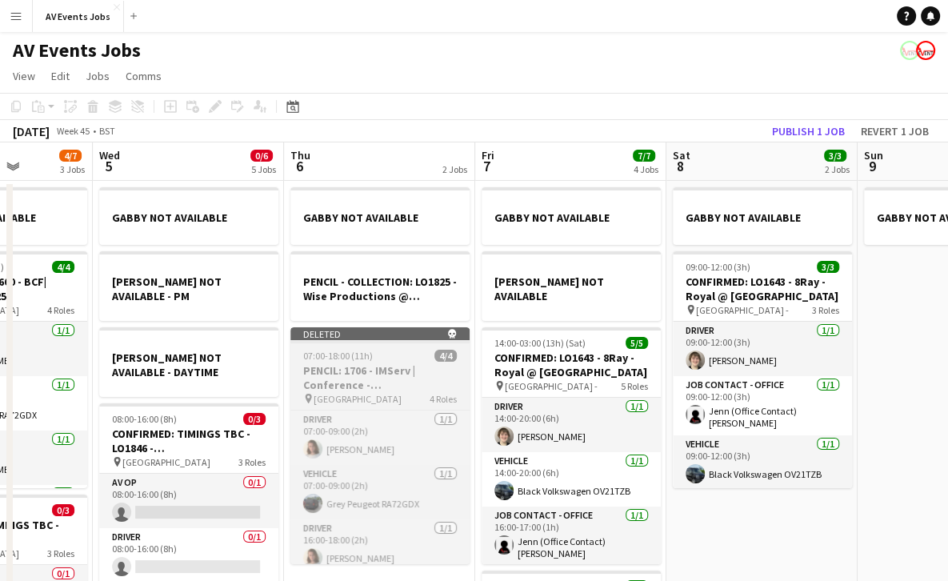
click at [394, 359] on div "07:00-18:00 (11h) 4/4" at bounding box center [380, 356] width 179 height 12
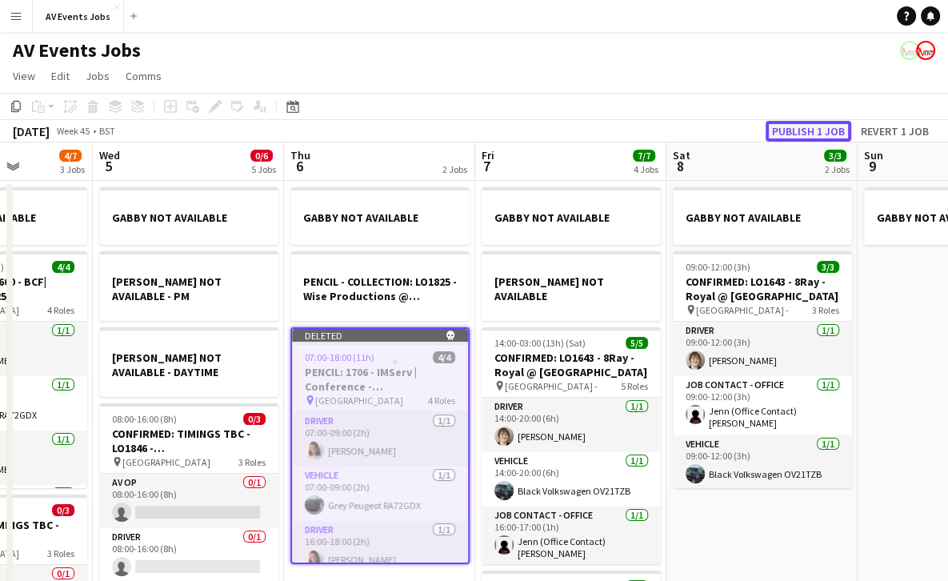
click at [827, 124] on button "Publish 1 job" at bounding box center [809, 131] width 86 height 21
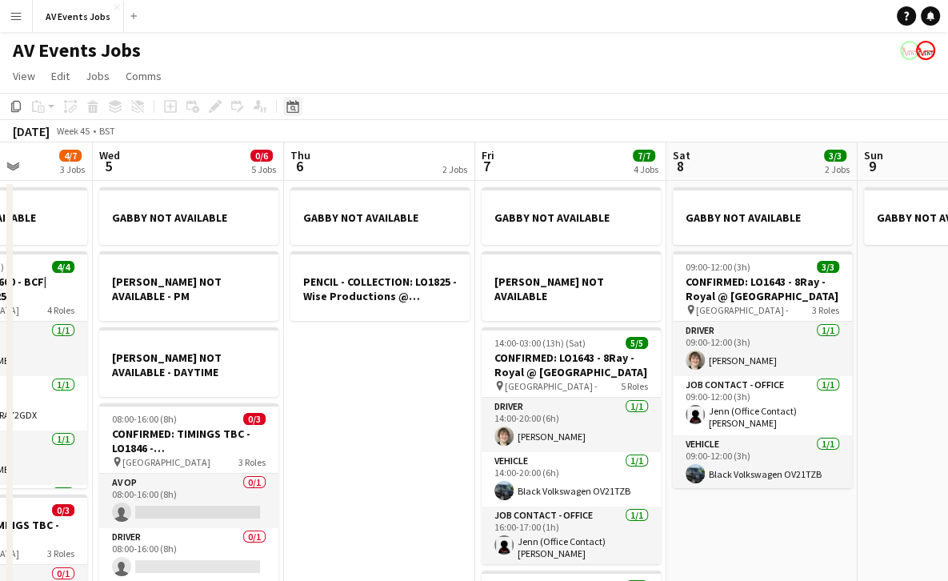
click at [286, 111] on div "Date picker" at bounding box center [292, 106] width 19 height 19
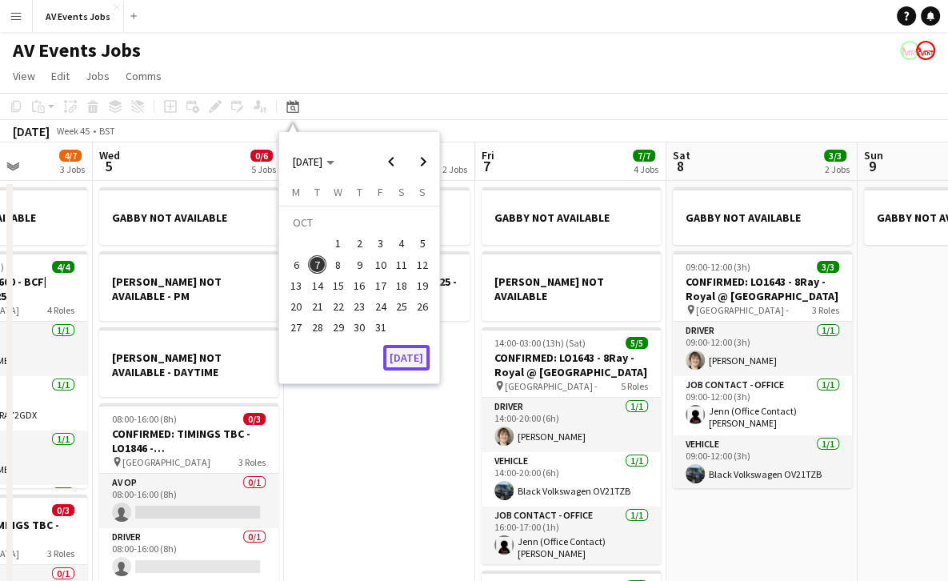
click at [404, 353] on button "[DATE]" at bounding box center [406, 358] width 46 height 26
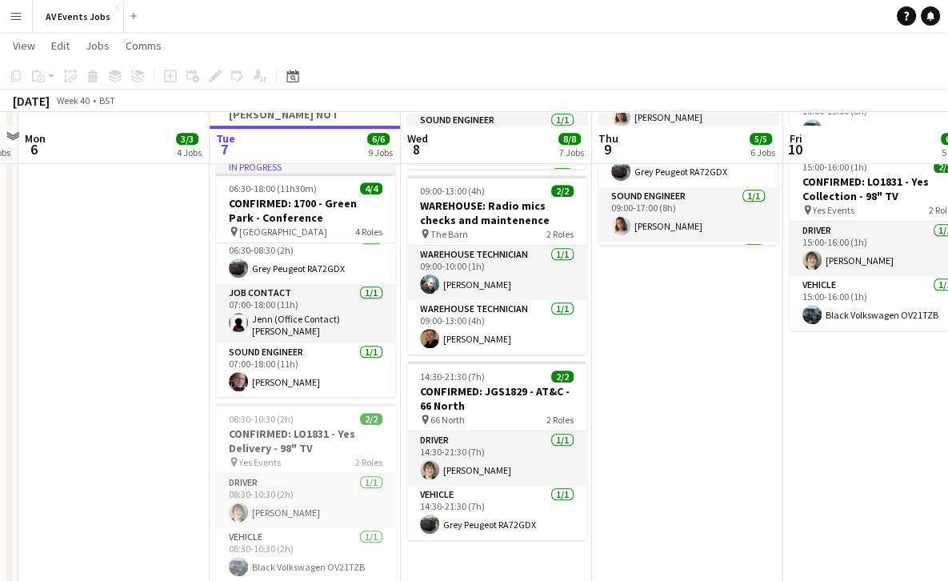
scroll to position [559, 0]
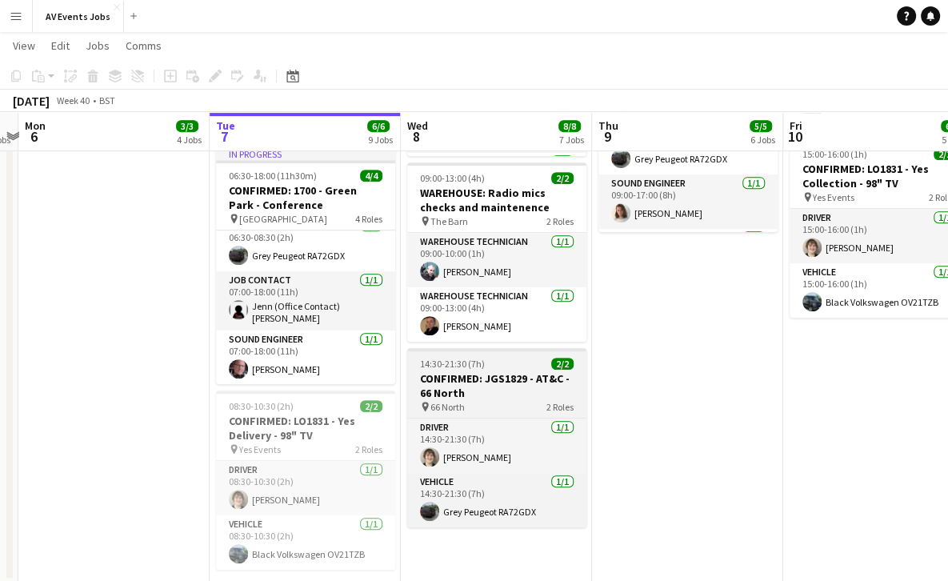
click at [492, 371] on h3 "CONFIRMED: JGS1829 - AT&C - 66 North" at bounding box center [496, 385] width 179 height 29
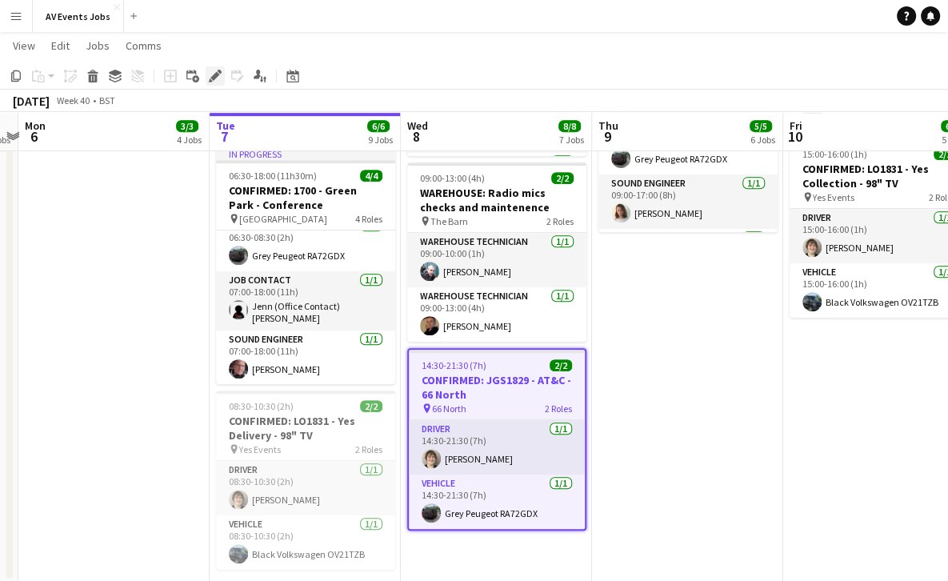
click at [211, 70] on icon "Edit" at bounding box center [215, 76] width 13 height 13
type input "**********"
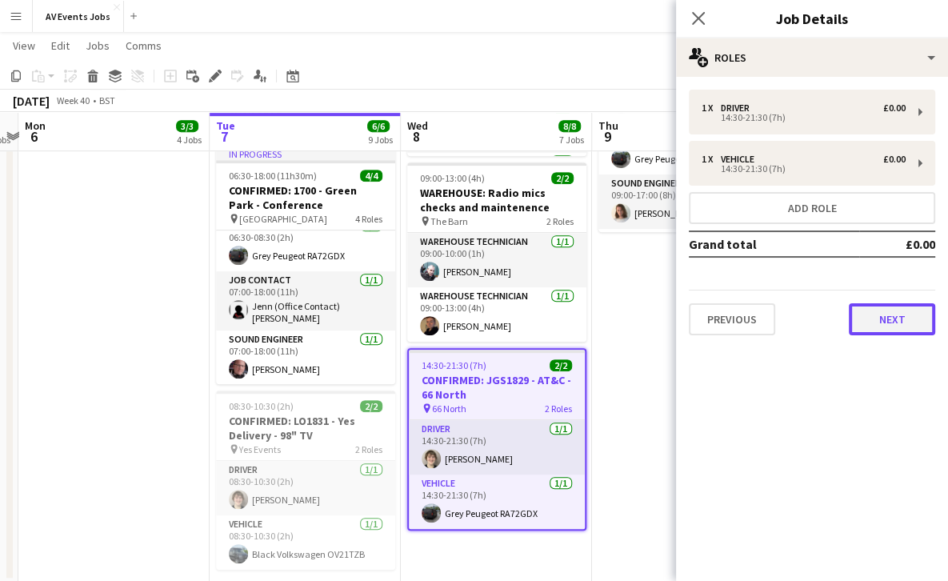
click at [871, 319] on button "Next" at bounding box center [892, 319] width 86 height 32
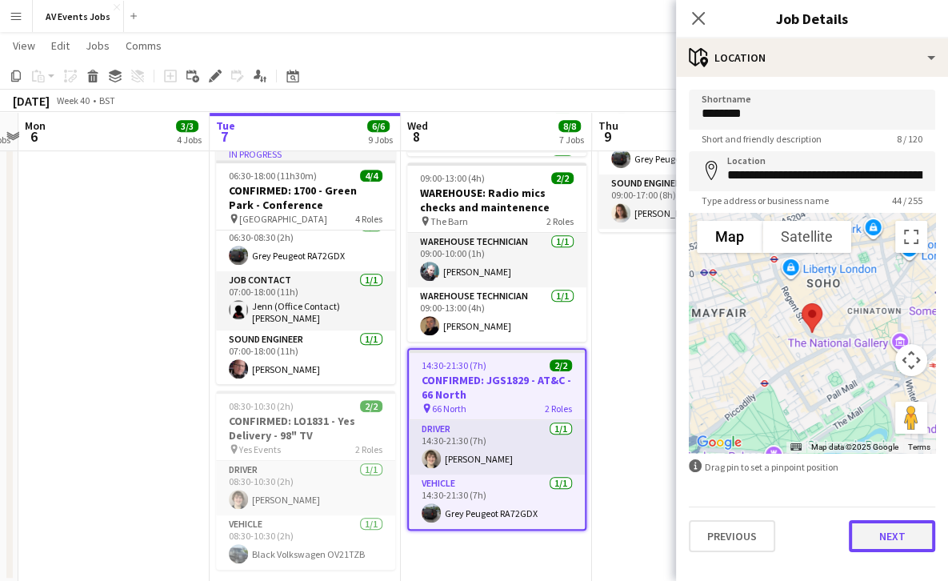
click at [891, 534] on button "Next" at bounding box center [892, 536] width 86 height 32
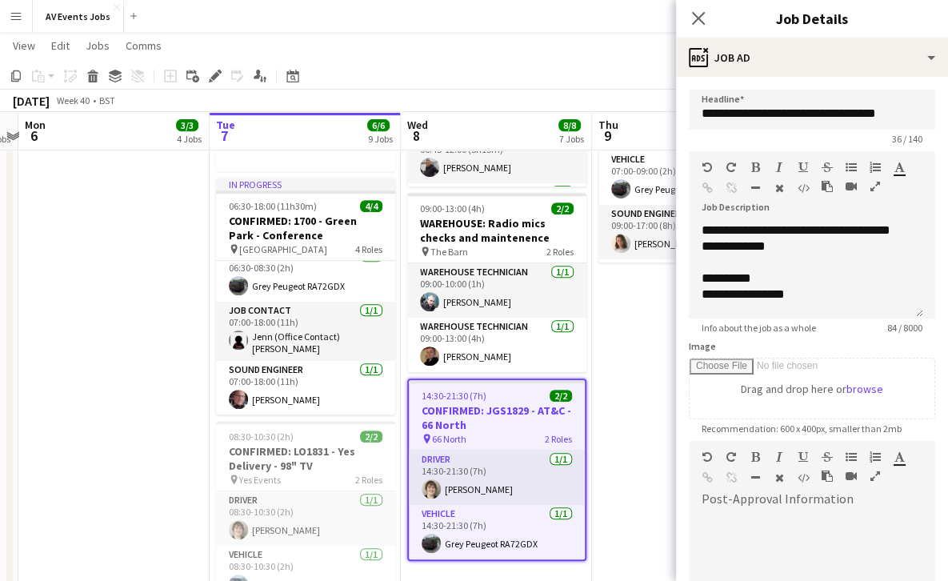
scroll to position [528, 0]
click at [812, 251] on div "**********" at bounding box center [806, 270] width 235 height 96
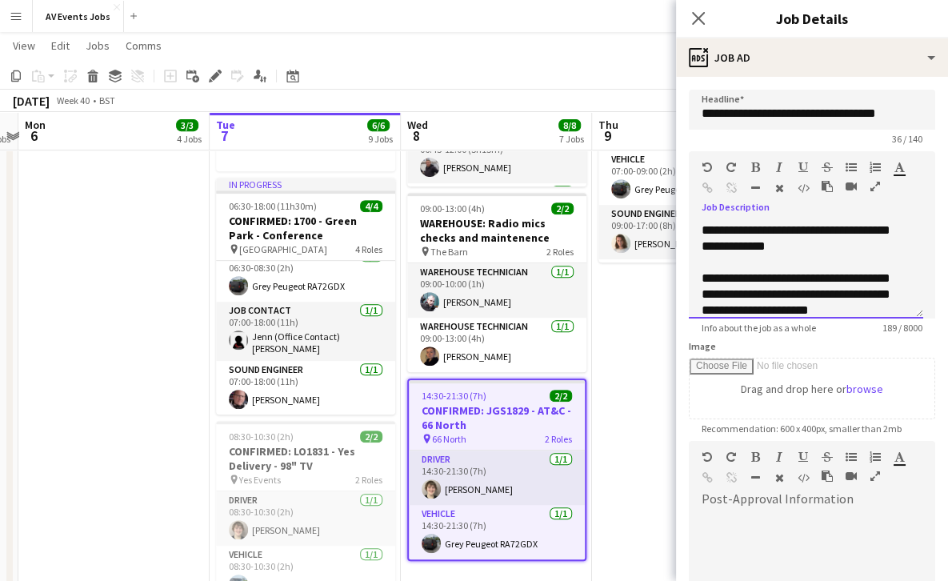
scroll to position [2, 0]
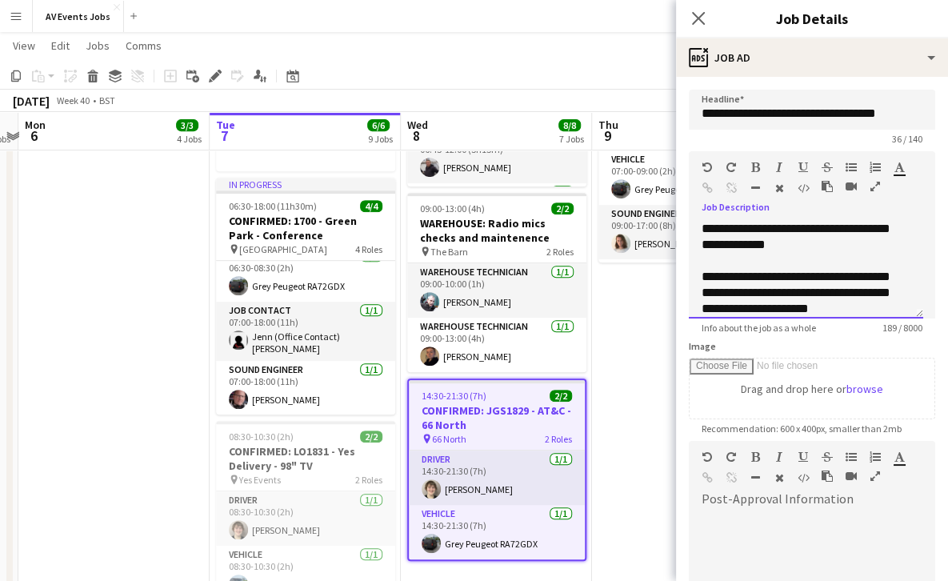
click at [726, 279] on div "**********" at bounding box center [806, 270] width 235 height 96
drag, startPoint x: 741, startPoint y: 294, endPoint x: 826, endPoint y: 291, distance: 84.9
click at [826, 291] on div "**********" at bounding box center [806, 270] width 235 height 96
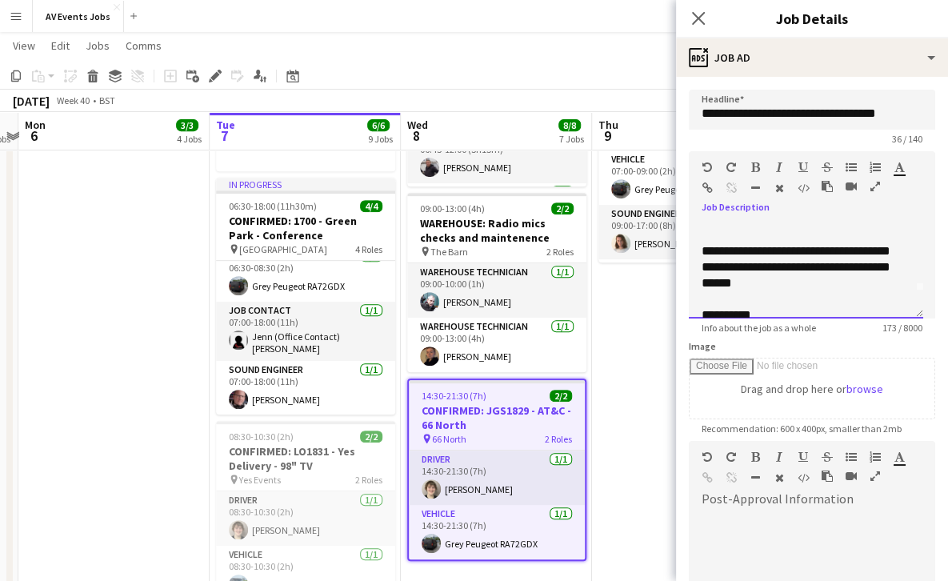
scroll to position [30, 0]
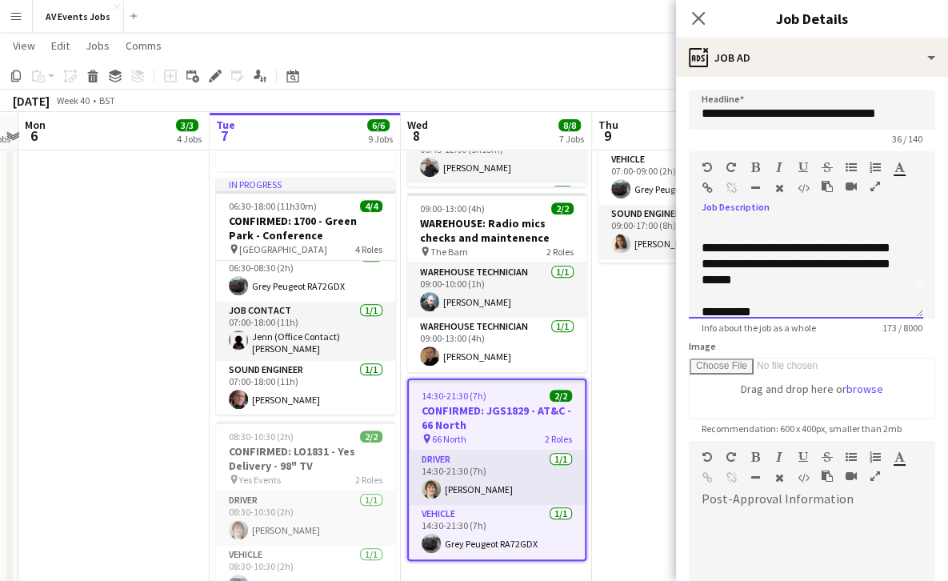
drag, startPoint x: 841, startPoint y: 308, endPoint x: 704, endPoint y: 278, distance: 140.2
click at [704, 278] on div "**********" at bounding box center [806, 270] width 235 height 96
copy div "**********"
click at [700, 184] on div "Standard Heading 1 Heading 2 Heading 3 Heading 4 Heading 5 Heading 6 Heading 7 …" at bounding box center [812, 181] width 247 height 60
click at [706, 185] on icon "button" at bounding box center [708, 187] width 10 height 11
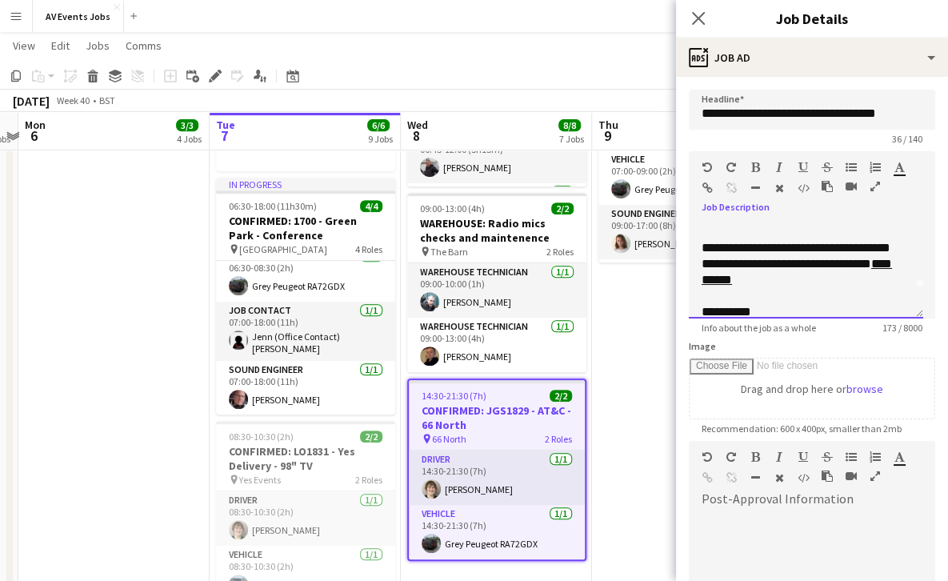
click at [788, 285] on div "**********" at bounding box center [806, 270] width 235 height 96
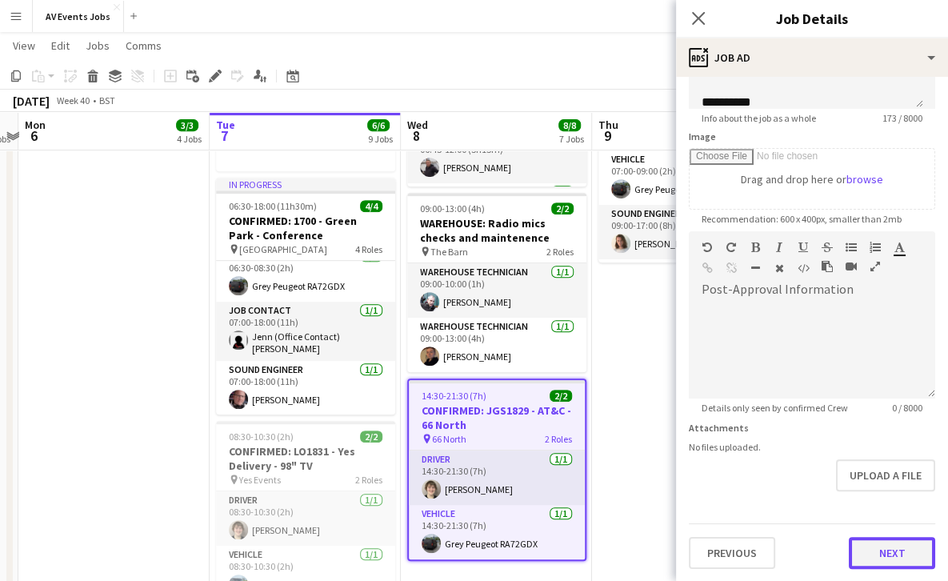
click at [880, 554] on button "Next" at bounding box center [892, 553] width 86 height 32
type input "*******"
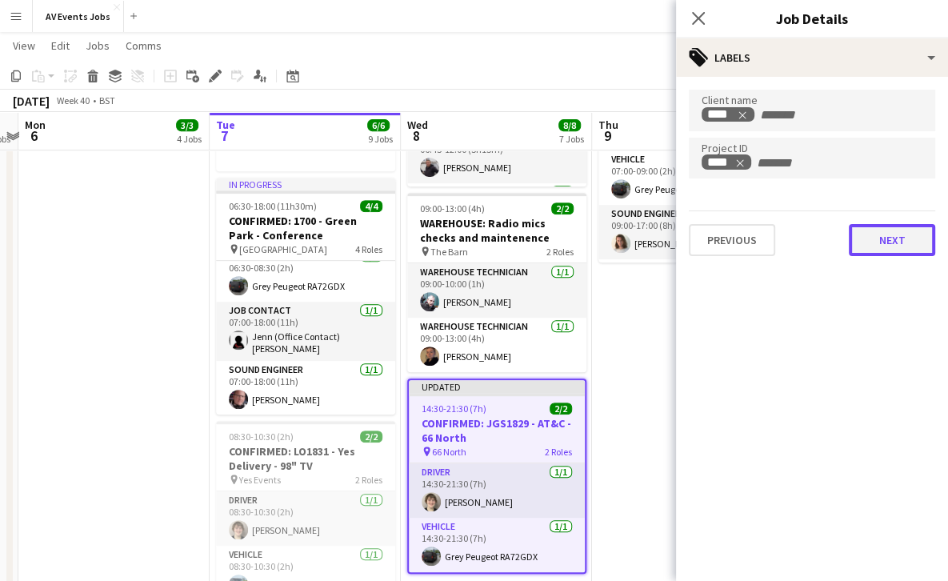
click at [869, 231] on button "Next" at bounding box center [892, 240] width 86 height 32
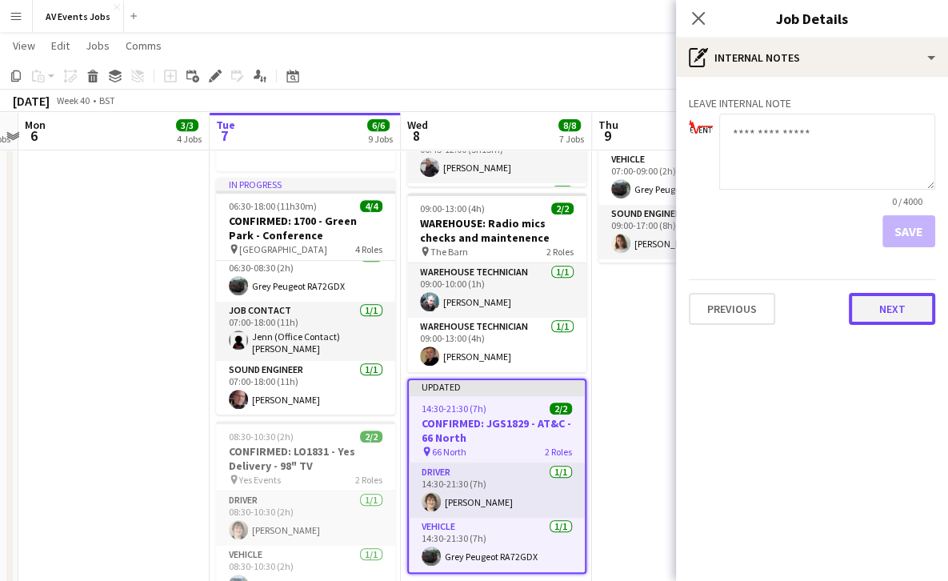
click at [880, 315] on button "Next" at bounding box center [892, 309] width 86 height 32
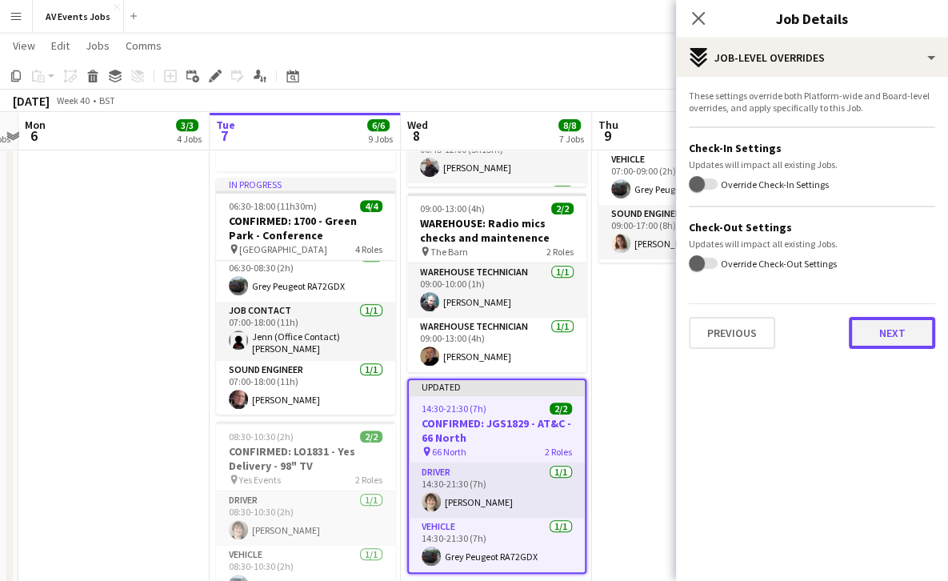
click at [887, 330] on button "Next" at bounding box center [892, 333] width 86 height 32
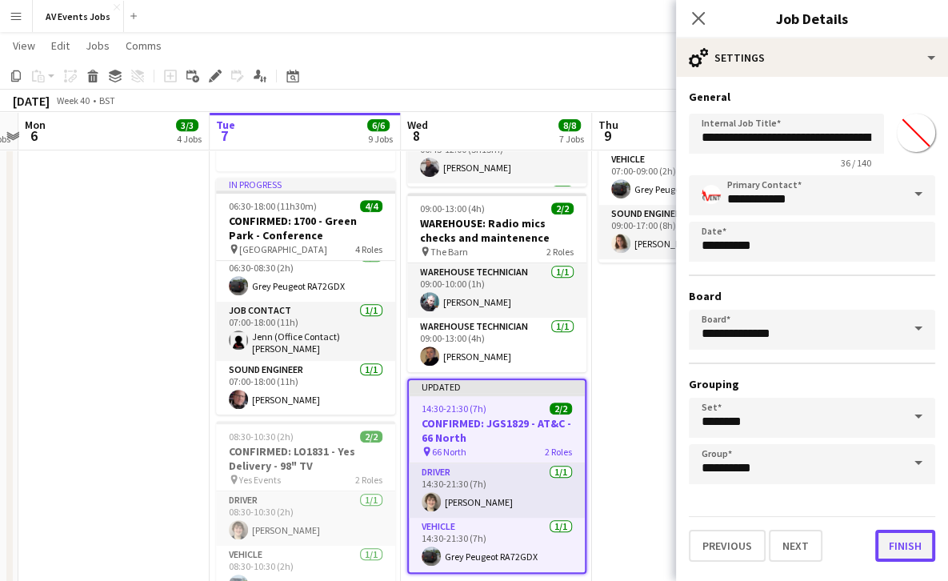
click at [899, 552] on button "Finish" at bounding box center [906, 546] width 60 height 32
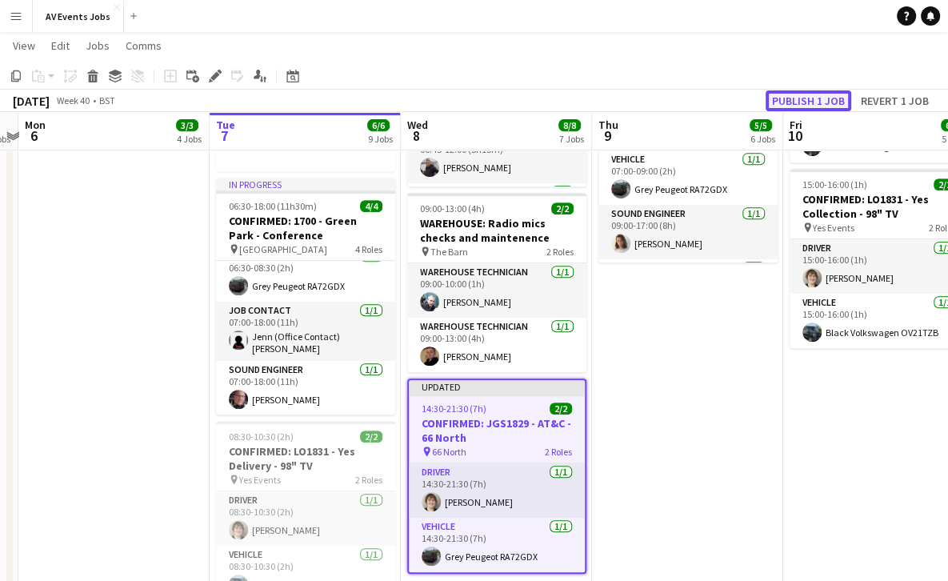
click at [803, 91] on button "Publish 1 job" at bounding box center [809, 100] width 86 height 21
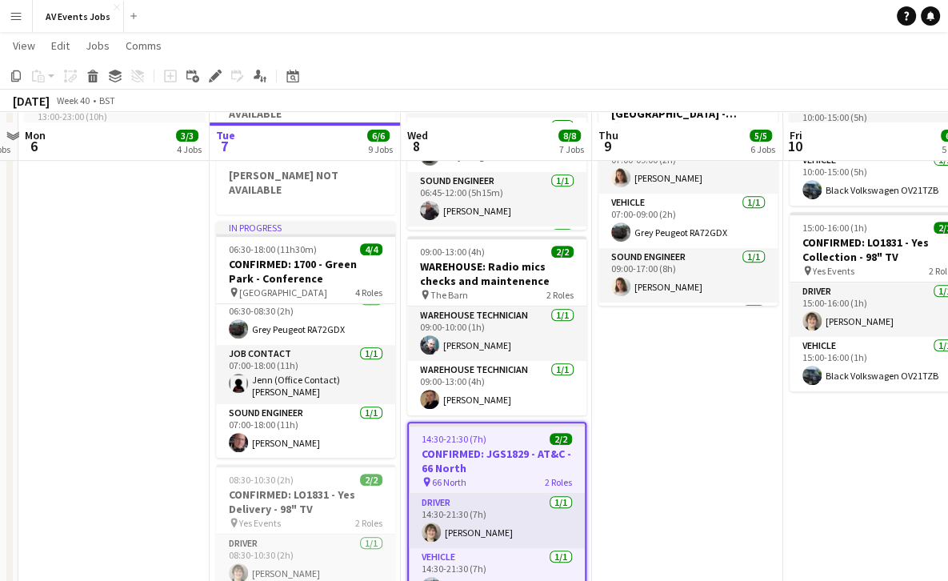
scroll to position [495, 0]
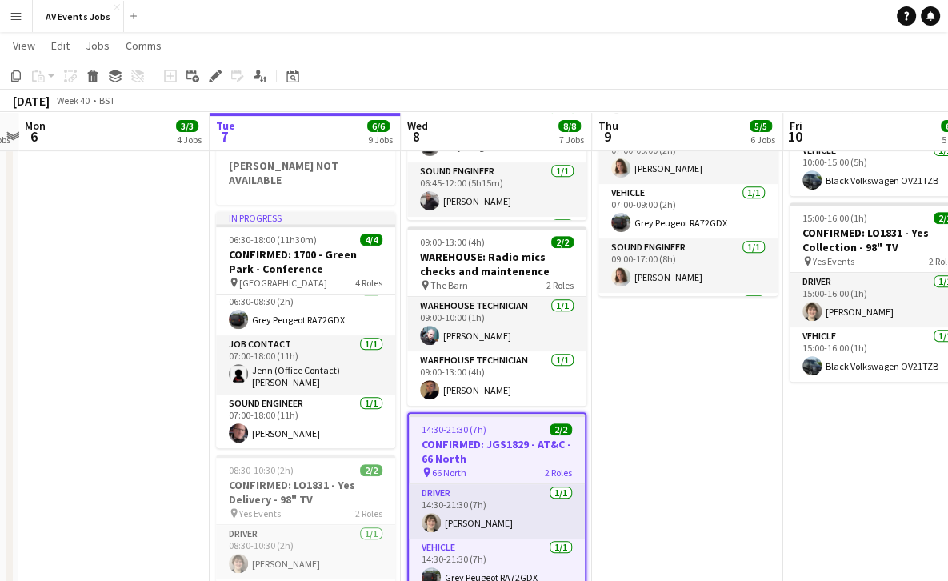
click at [651, 390] on app-date-cell "GABBY NOT AVAILABLE [PERSON_NAME] NOT AVAILABLE [PERSON_NAME] NOT AVAILABLE LIA…" at bounding box center [687, 165] width 191 height 961
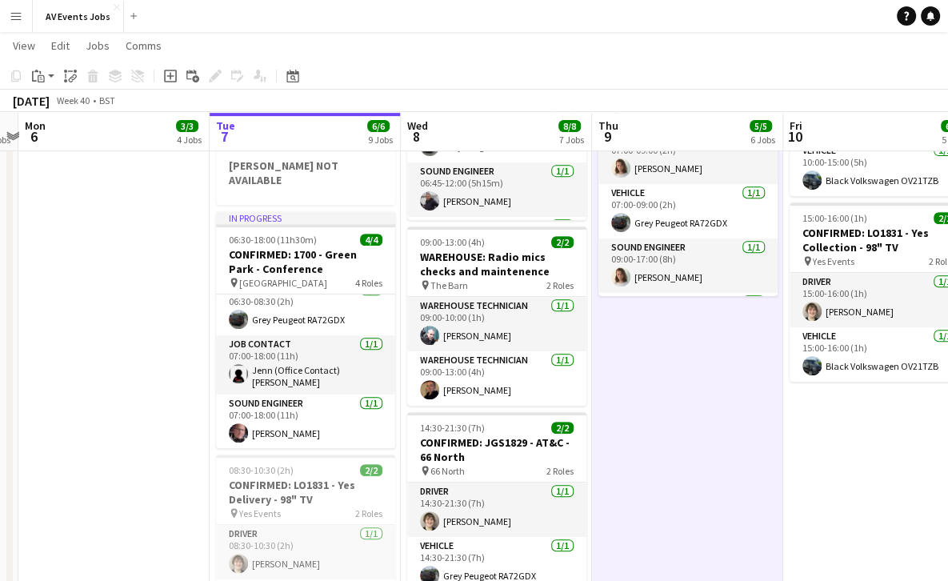
click at [651, 390] on app-date-cell "GABBY NOT AVAILABLE [PERSON_NAME] NOT AVAILABLE [PERSON_NAME] NOT AVAILABLE LIA…" at bounding box center [687, 165] width 191 height 961
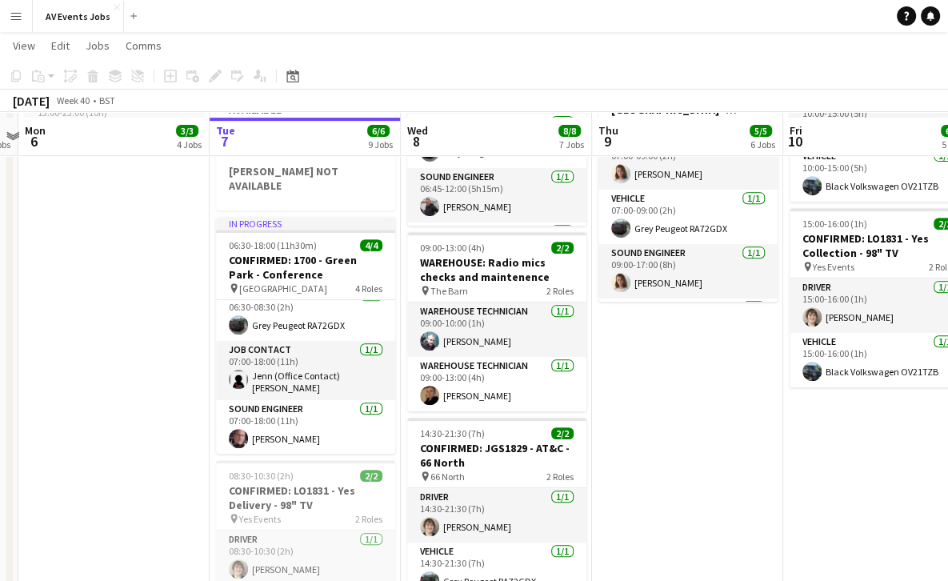
scroll to position [508, 0]
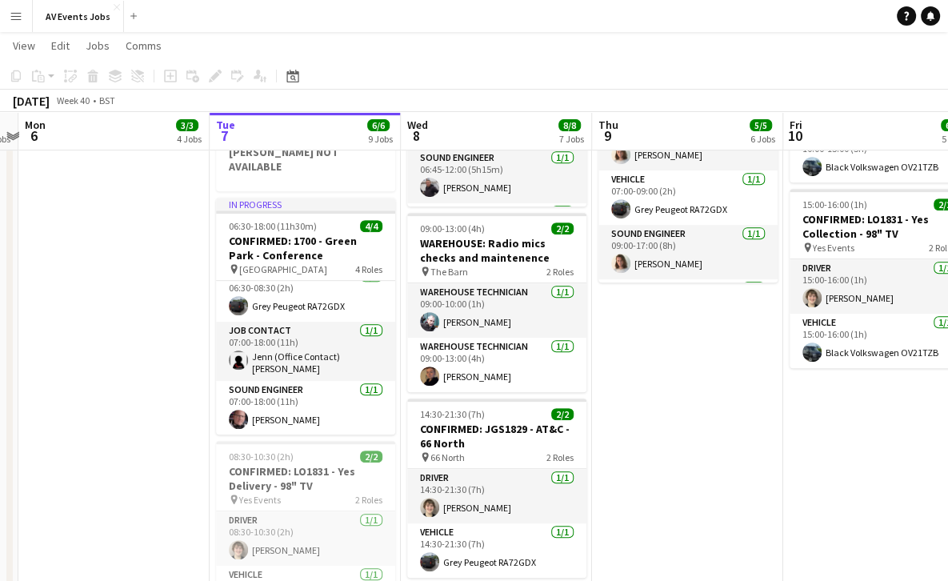
click at [17, 12] on app-icon "Menu" at bounding box center [16, 16] width 13 height 13
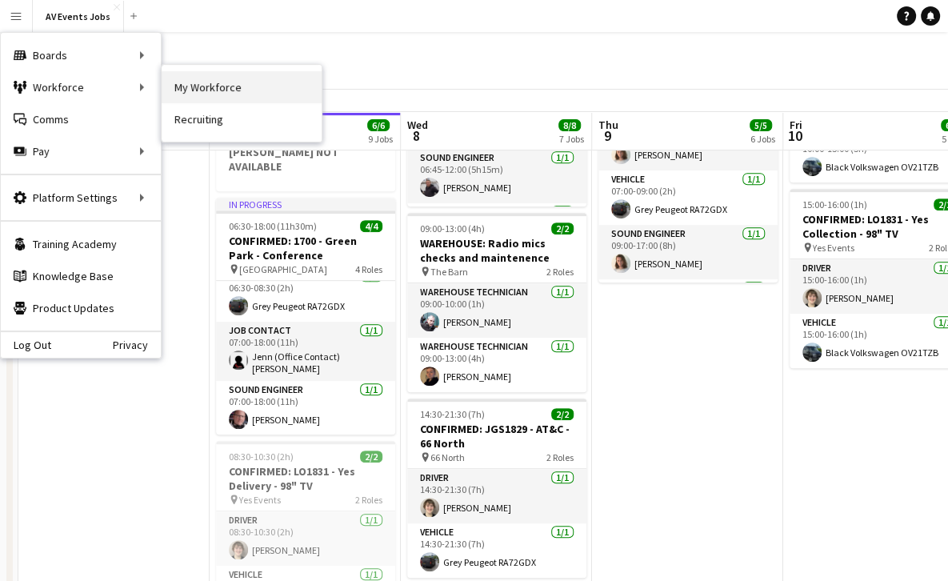
click at [218, 85] on link "My Workforce" at bounding box center [242, 87] width 160 height 32
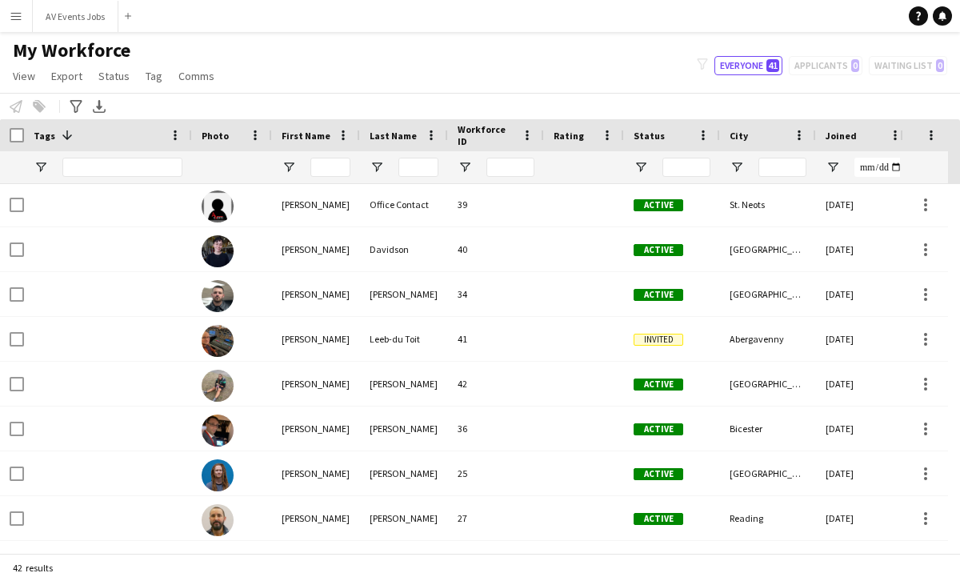
click at [19, 17] on app-icon "Menu" at bounding box center [16, 16] width 13 height 13
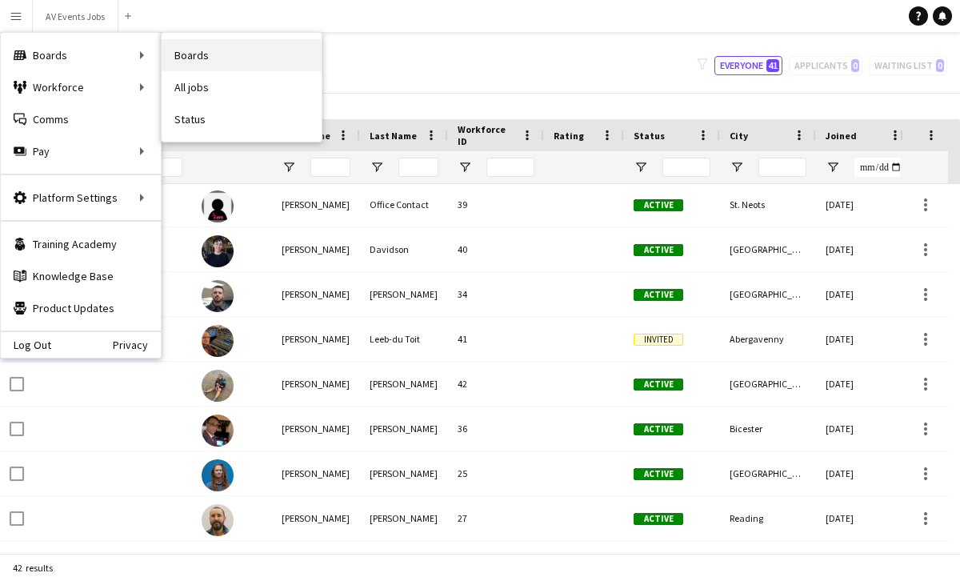
click at [186, 58] on link "Boards" at bounding box center [242, 55] width 160 height 32
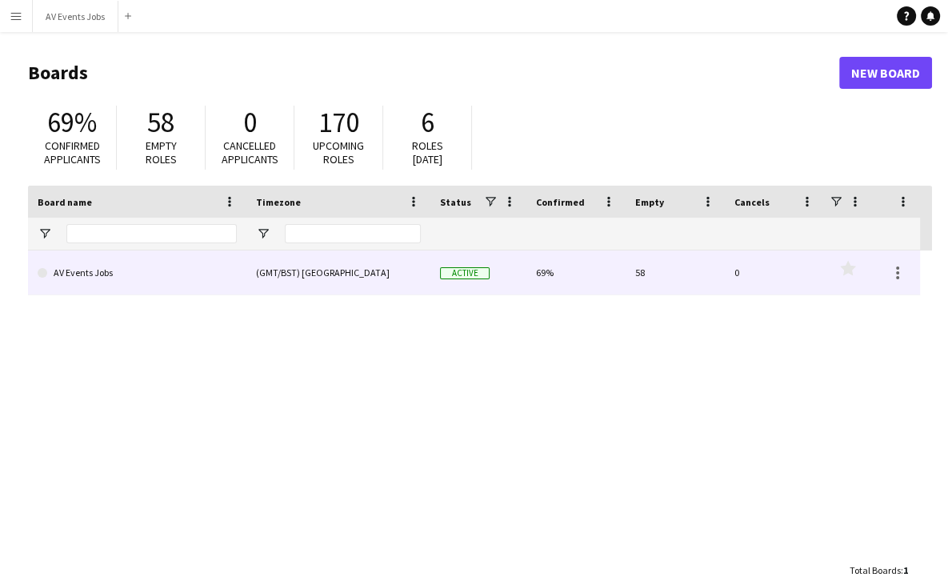
click at [186, 273] on link "AV Events Jobs" at bounding box center [137, 273] width 199 height 45
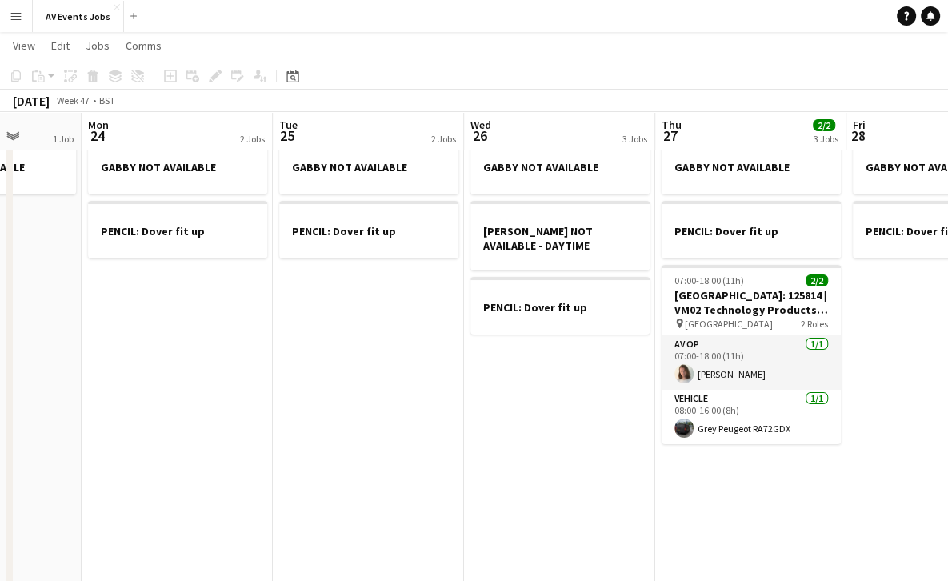
scroll to position [0, 493]
